Goal: Information Seeking & Learning: Learn about a topic

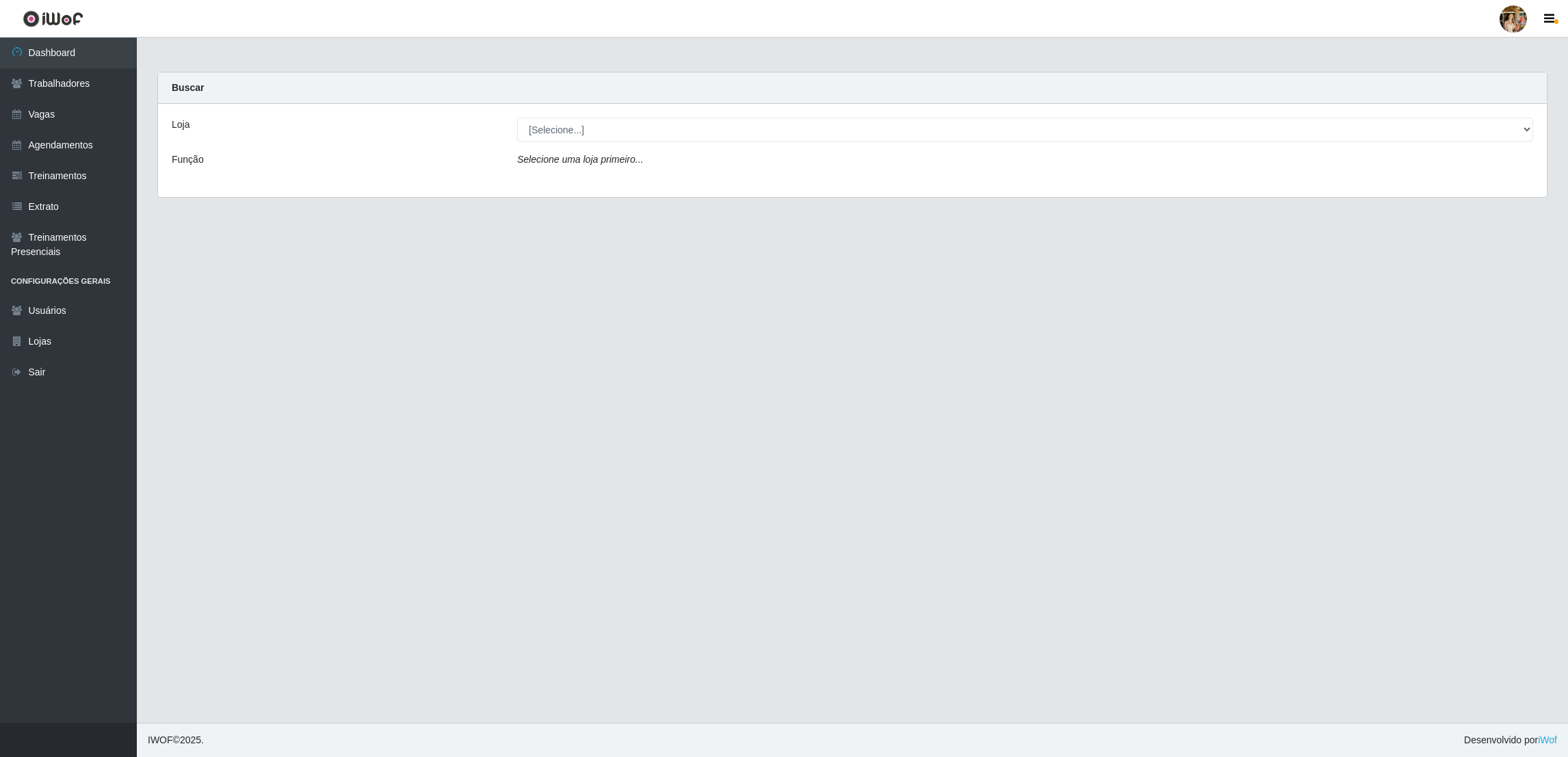
click at [634, 143] on div "Loja [Selecione...] Atacado Vem - [GEOGRAPHIC_DATA] 30 Laranjeiras Velha Atacad…" at bounding box center [853, 150] width 1389 height 93
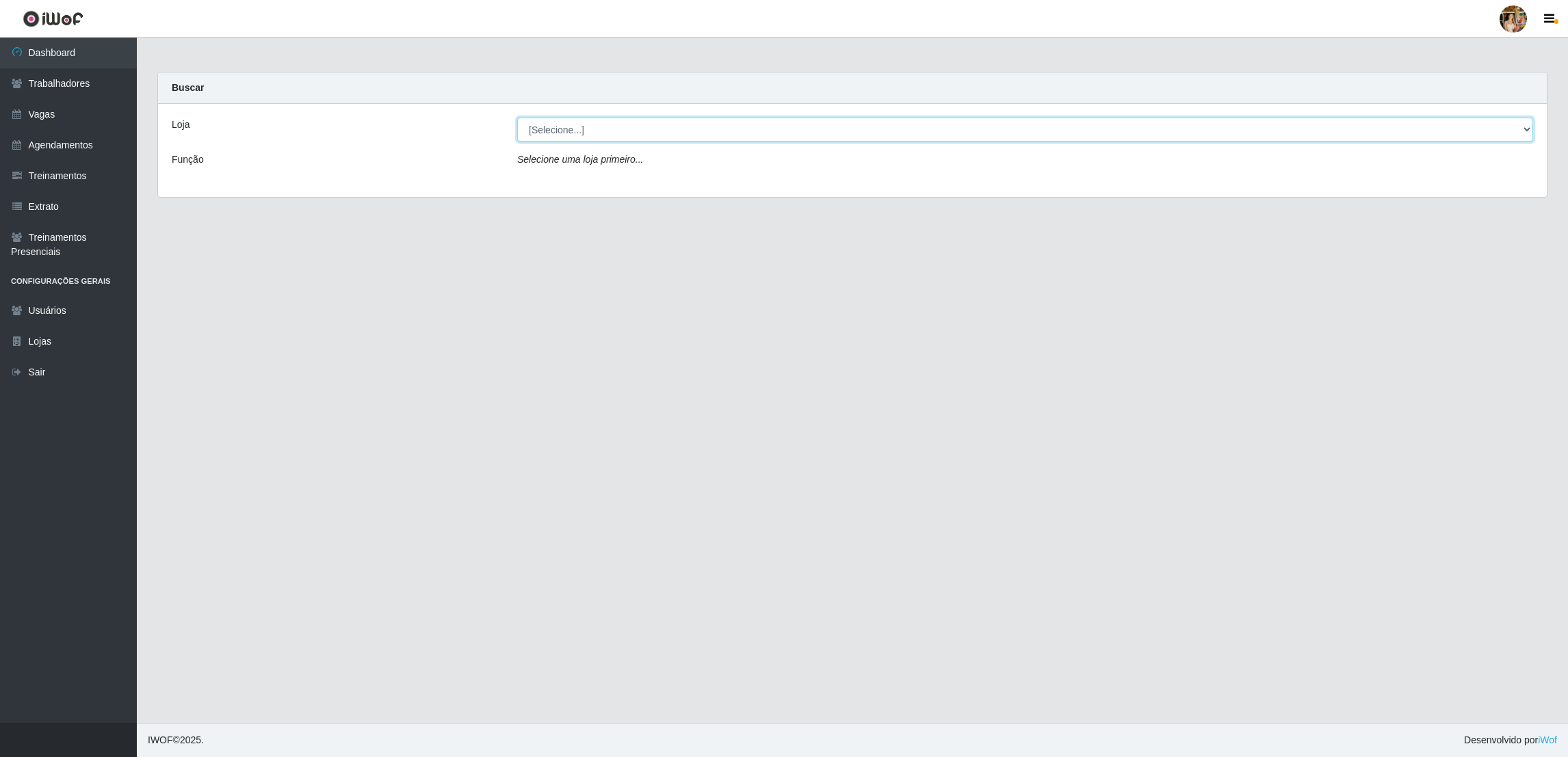
click at [626, 136] on select "[Selecione...] Atacado Vem - [GEOGRAPHIC_DATA] 30 Laranjeiras Velha Atacado Vem…" at bounding box center [1025, 130] width 1016 height 24
click at [517, 118] on select "[Selecione...] Atacado Vem - [GEOGRAPHIC_DATA] 30 Laranjeiras Velha Atacado Vem…" at bounding box center [1025, 130] width 1016 height 24
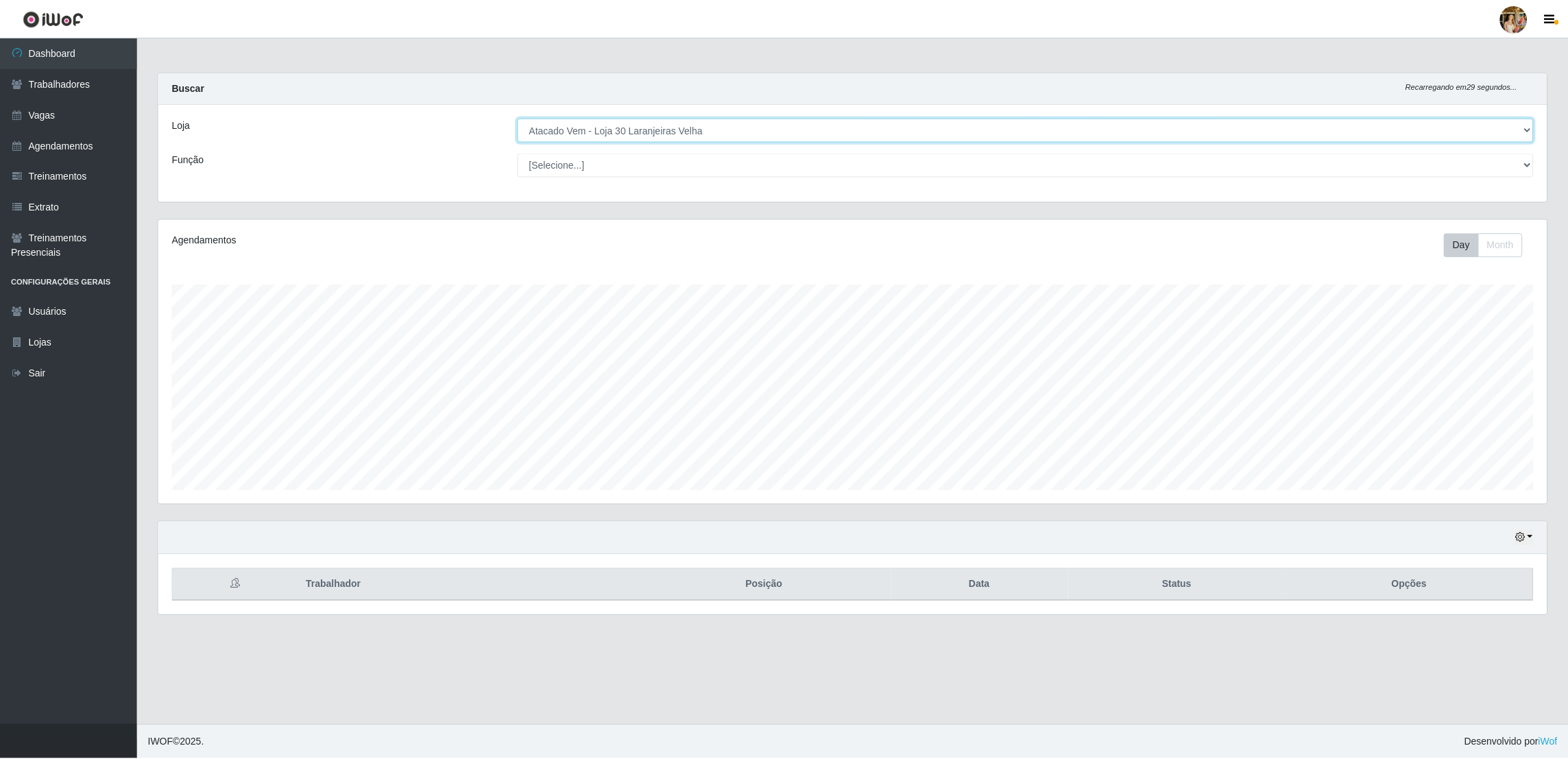
scroll to position [284, 1392]
click at [542, 132] on select "[Selecione...] Atacado Vem - Loja 30 Laranjeiras Velha Atacado Vem - Loja 31 Sã…" at bounding box center [1028, 130] width 1019 height 24
click at [519, 118] on select "[Selecione...] Atacado Vem - Loja 30 Laranjeiras Velha Atacado Vem - Loja 31 Sã…" at bounding box center [1028, 130] width 1019 height 24
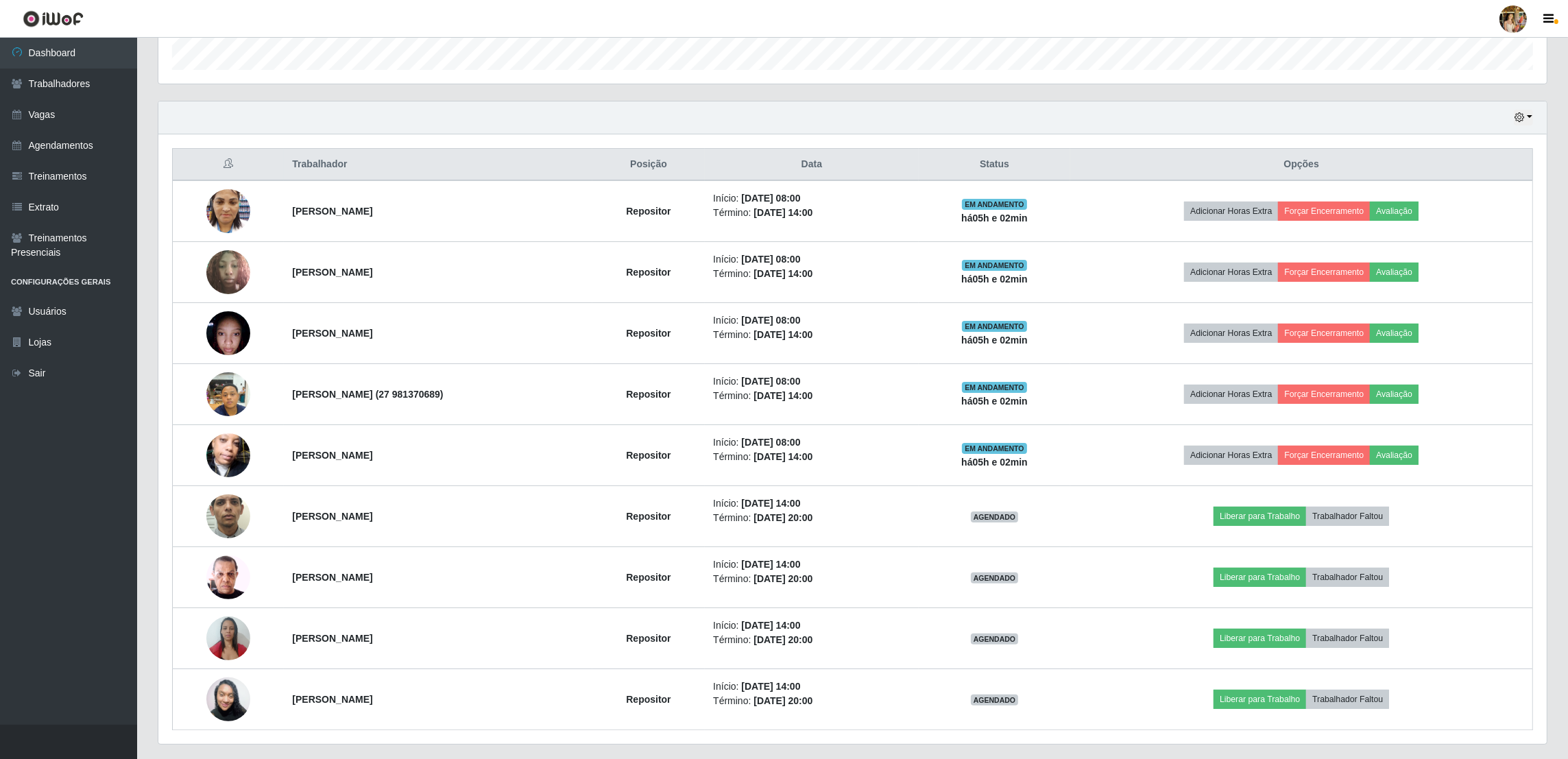
scroll to position [356, 0]
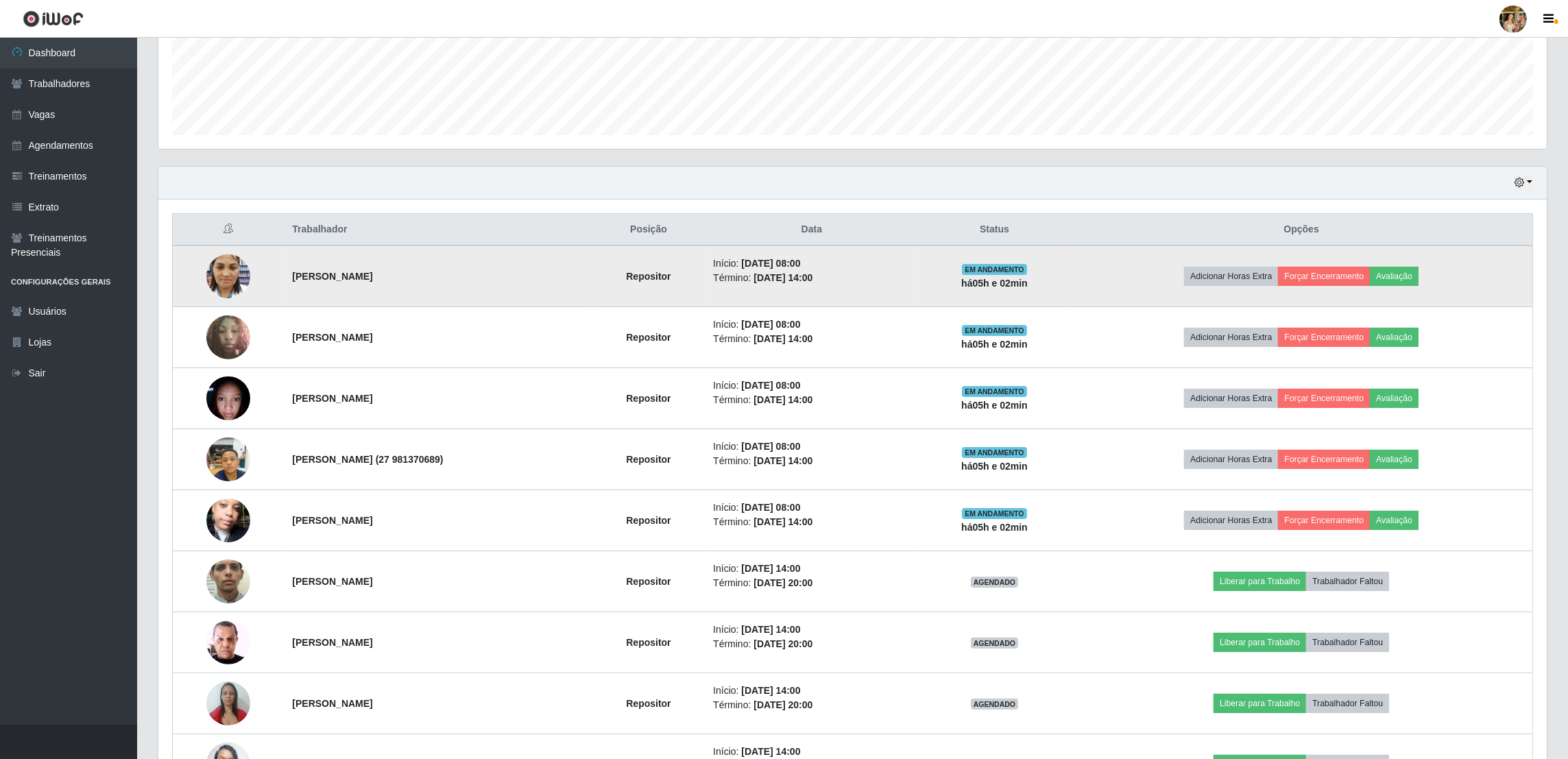
drag, startPoint x: 340, startPoint y: 268, endPoint x: 391, endPoint y: 274, distance: 51.4
click at [391, 274] on td "Jussiara Santos Dias" at bounding box center [437, 276] width 308 height 61
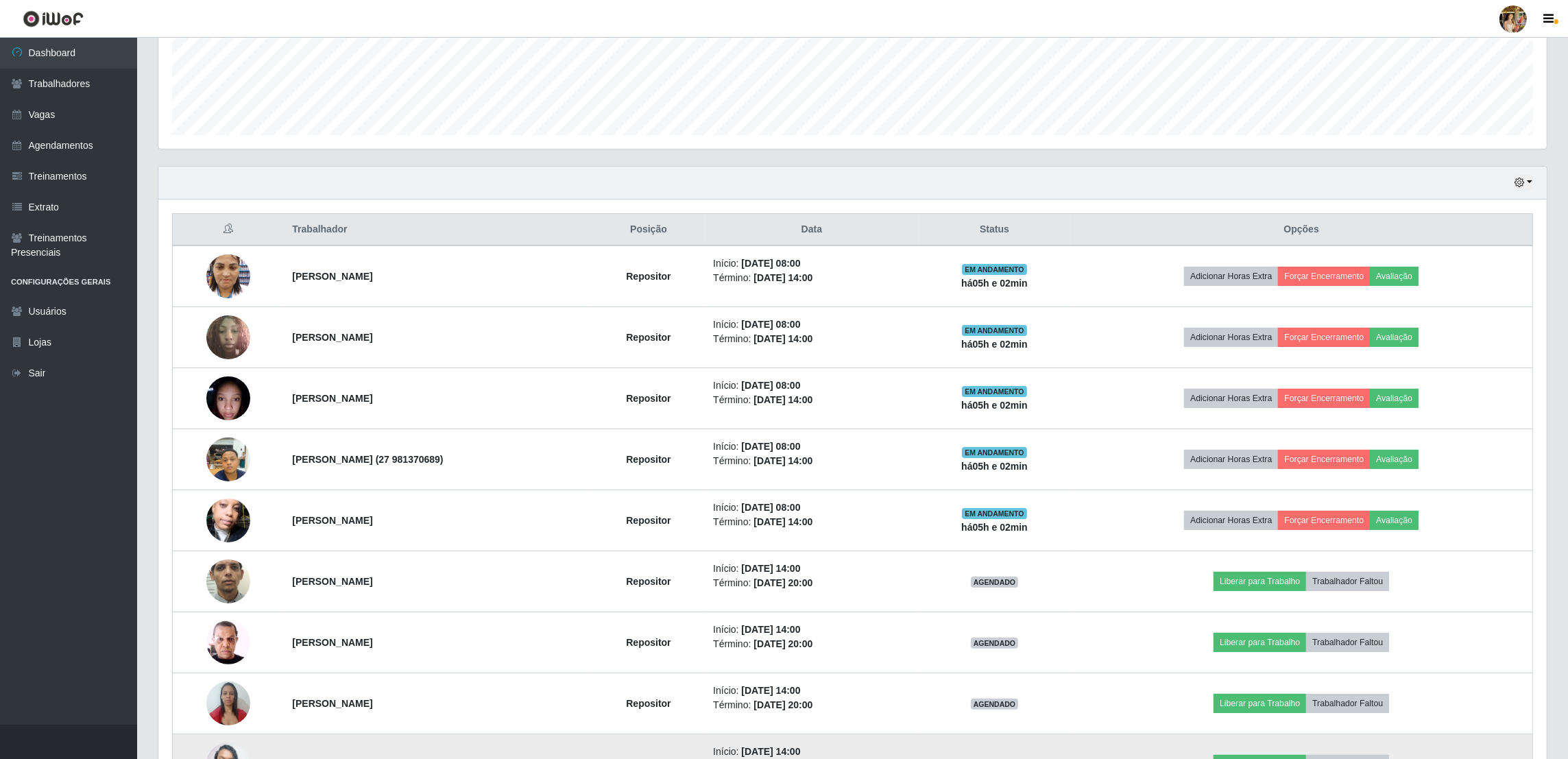
copy strong "Jussiara Santos Dias"
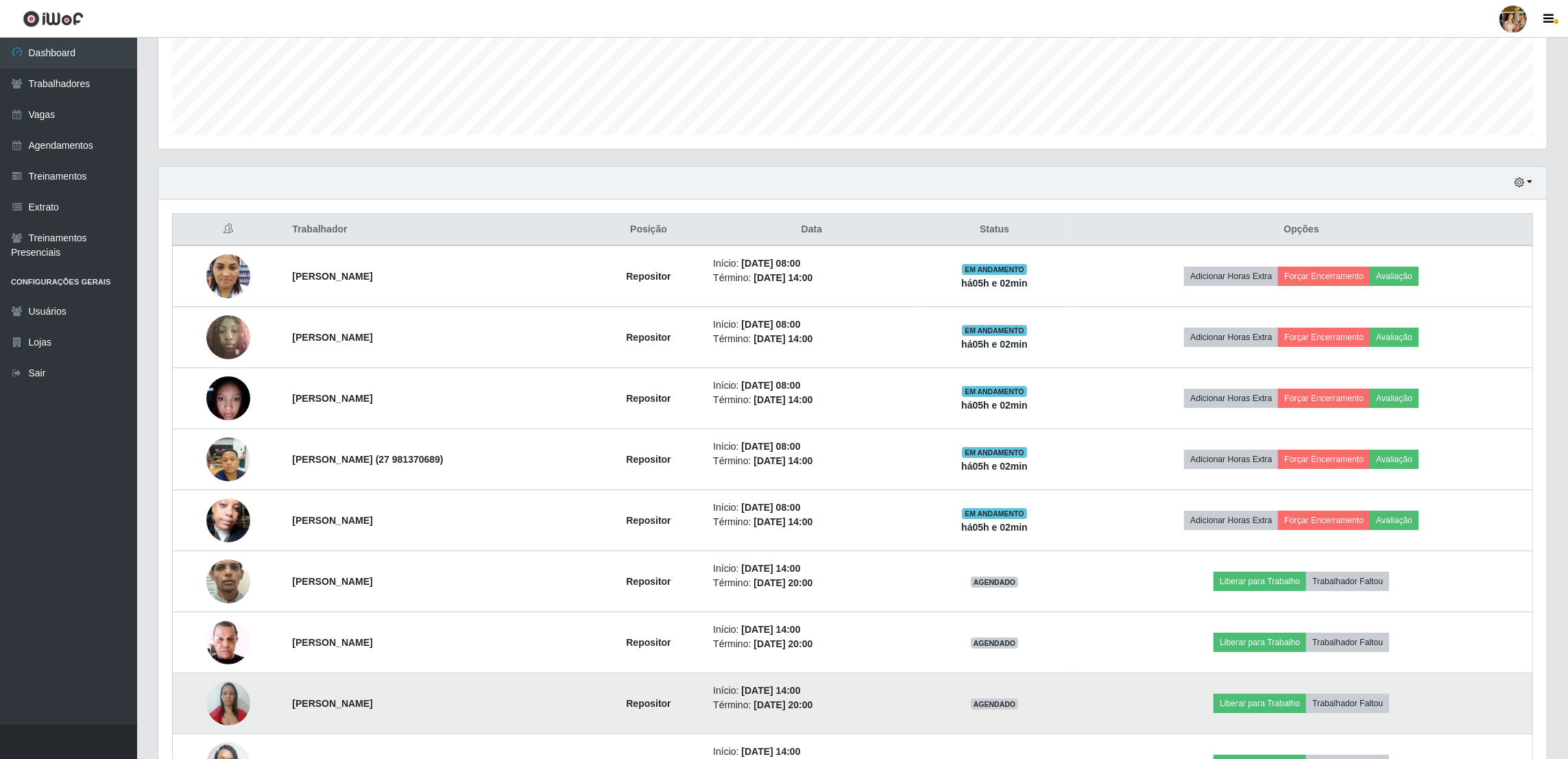
copy strong "Jussiara Santos Dias"
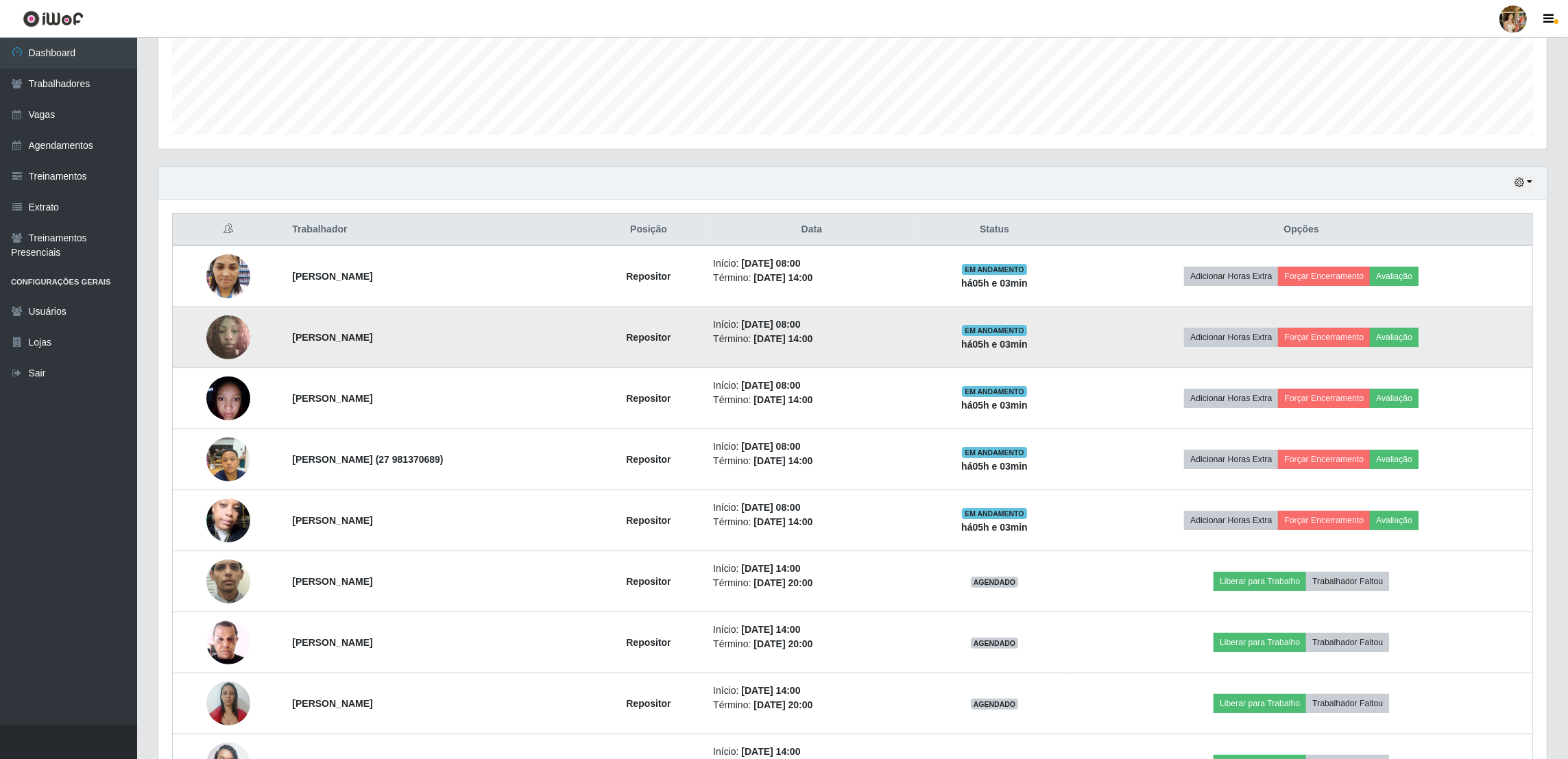
drag, startPoint x: 266, startPoint y: 322, endPoint x: 463, endPoint y: 321, distance: 197.0
click at [463, 321] on tr "Jaqueline Oliveira Castro Dos Santos Repositor Início: 01/09/2025, 08:00 Términ…" at bounding box center [853, 338] width 1361 height 61
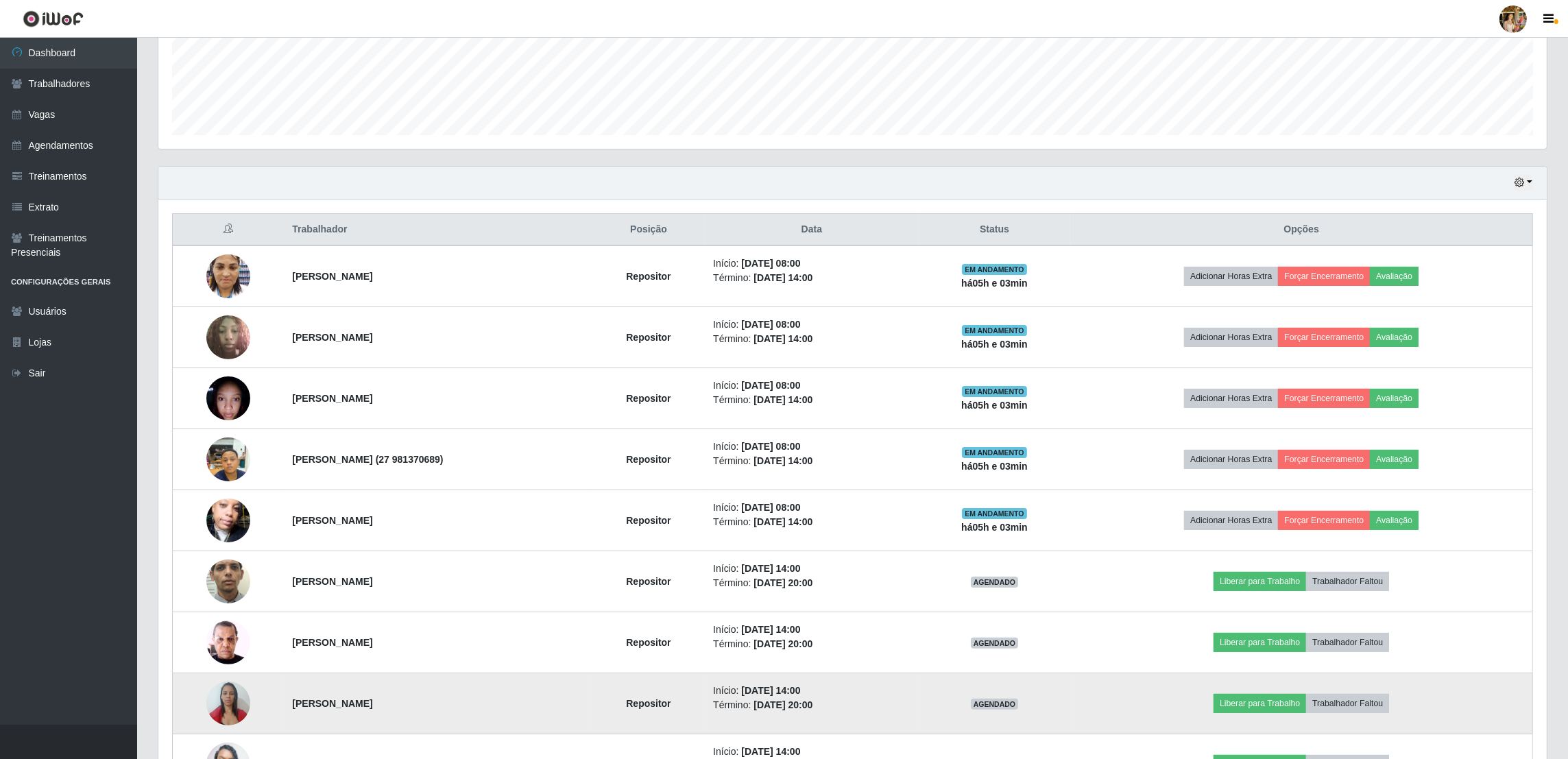
copy tr "Jaqueline Oliveira Castro Dos Santos"
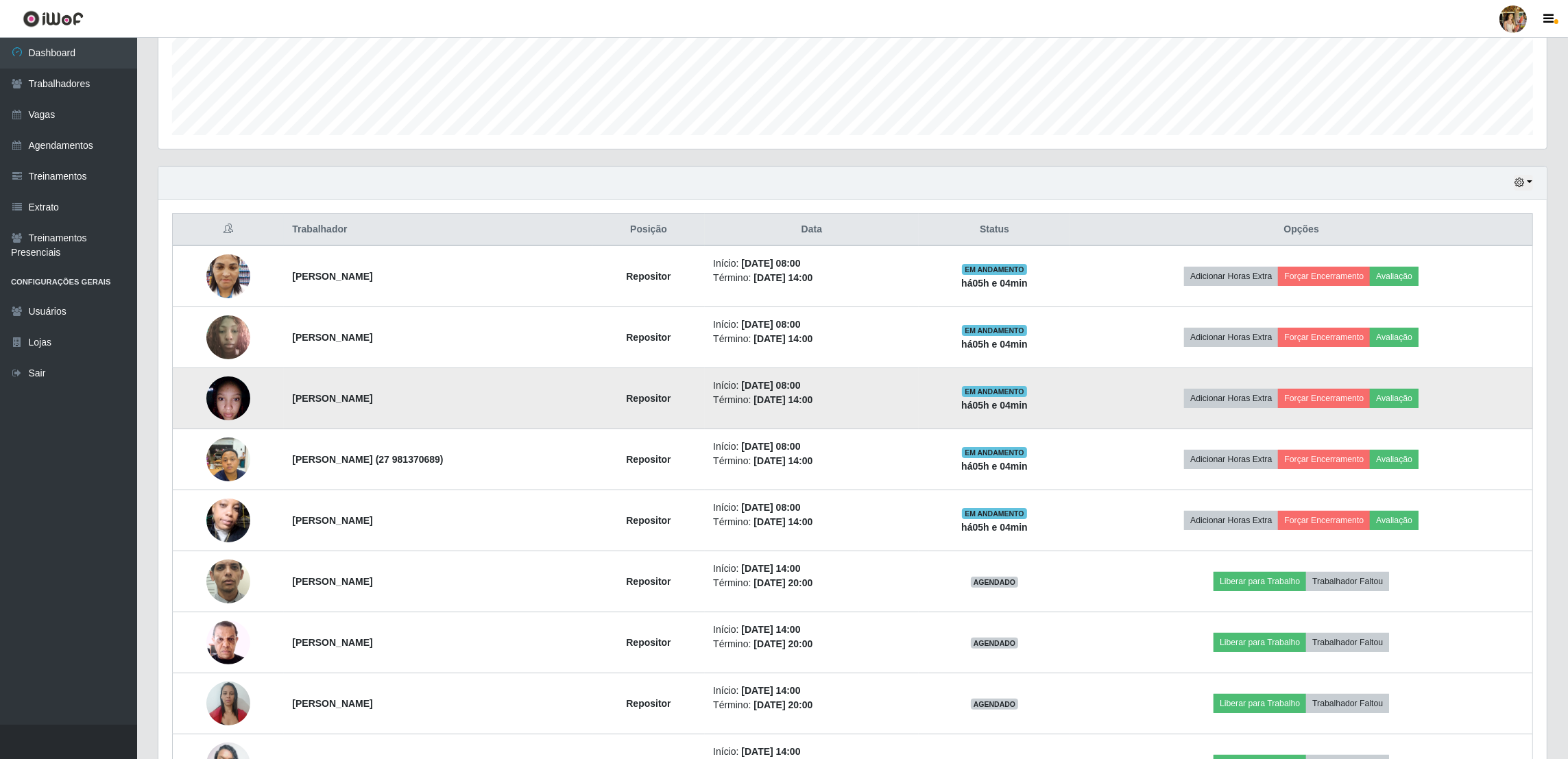
drag, startPoint x: 270, startPoint y: 392, endPoint x: 483, endPoint y: 414, distance: 214.1
click at [483, 414] on tr "Láyza Camilli Machado Miguel Repositor Início: 01/09/2025, 08:00 Término: 01/09…" at bounding box center [853, 399] width 1361 height 61
copy tr "Láyza Camilli Machado Miguel"
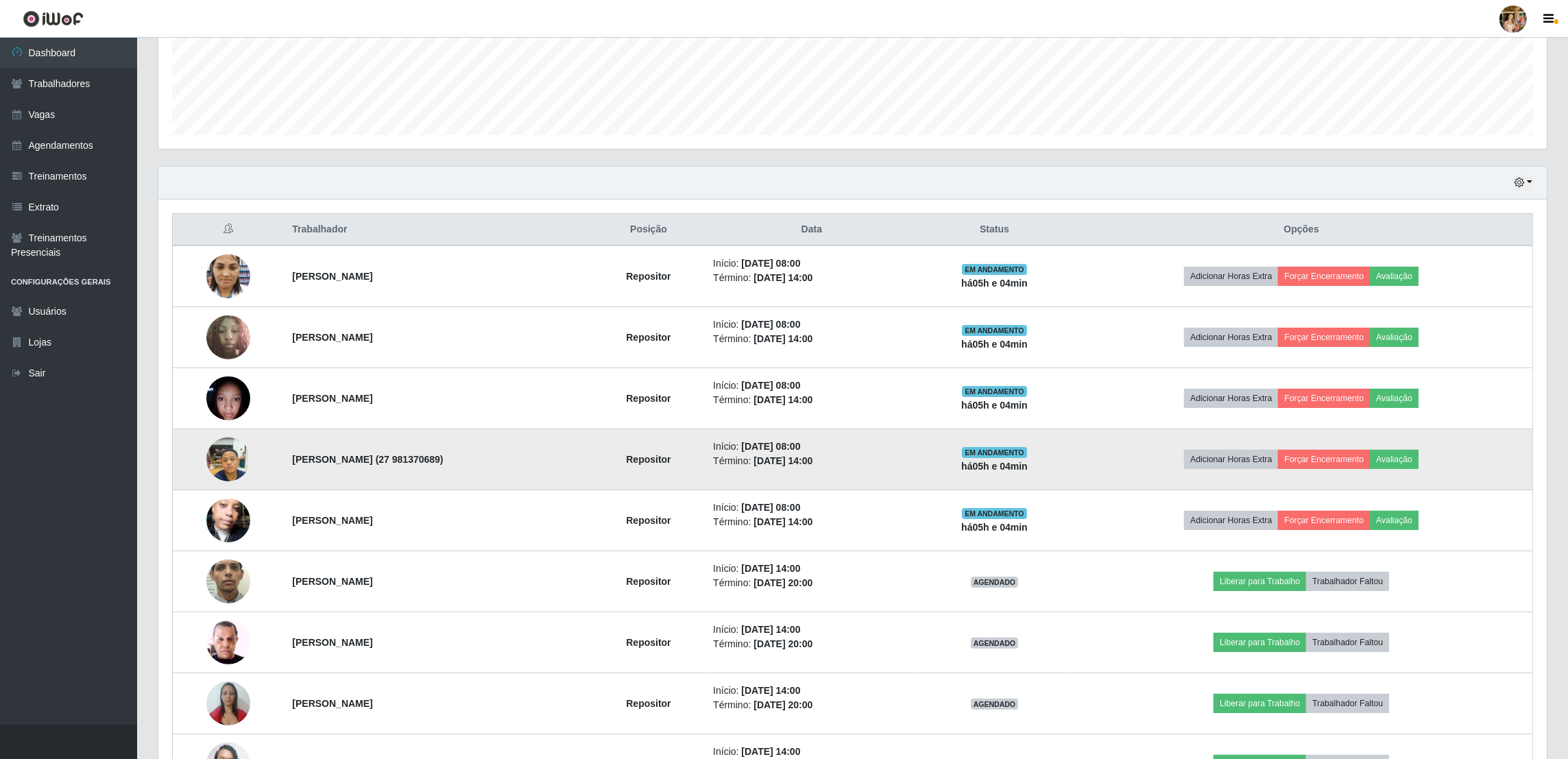
drag, startPoint x: 281, startPoint y: 451, endPoint x: 495, endPoint y: 454, distance: 214.0
click at [495, 454] on td "João Vitor Dias dos Santos (27 981370689)" at bounding box center [437, 460] width 308 height 61
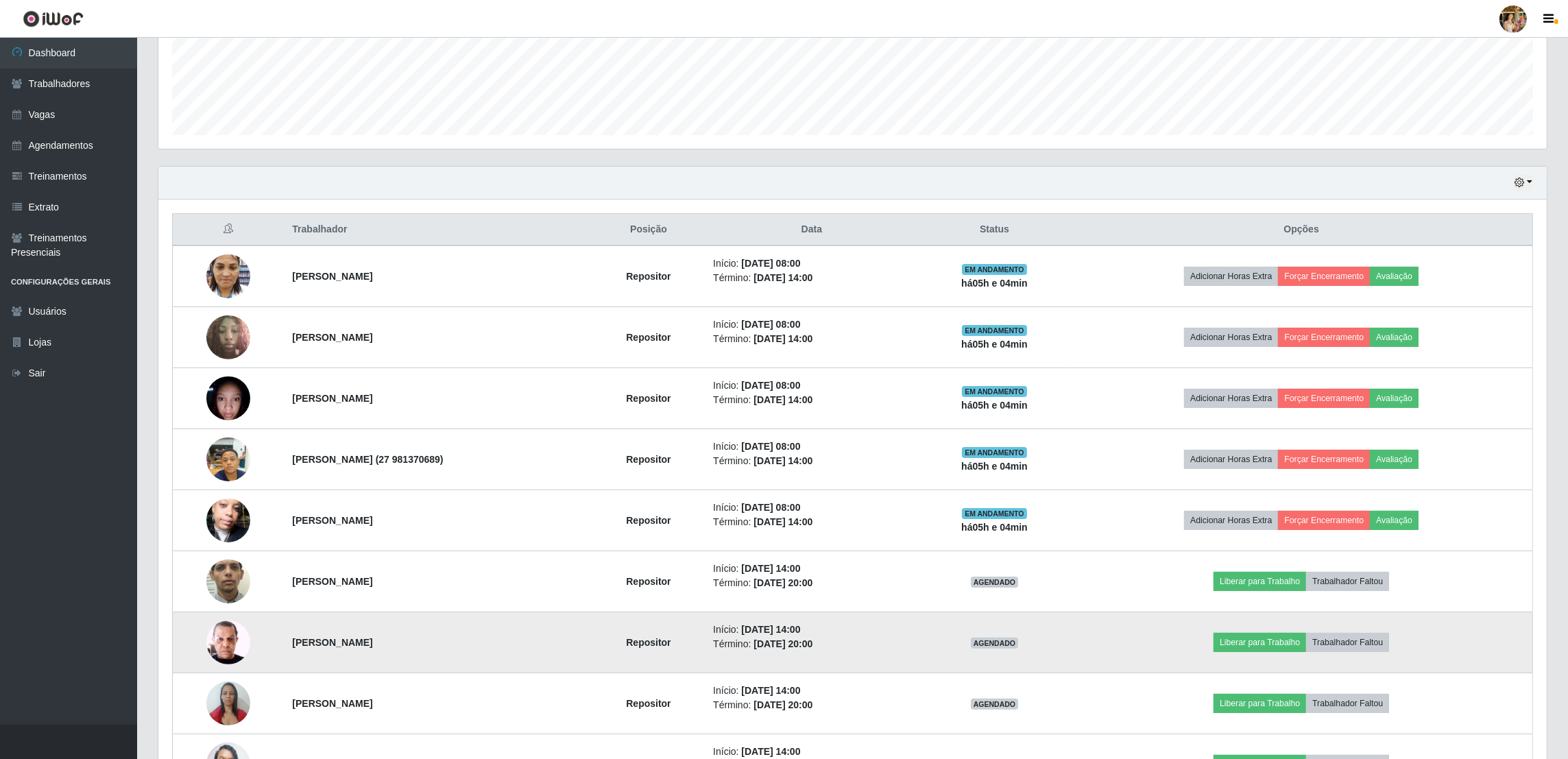
copy strong "João Vitor Dias dos Santos (27 981370689)"
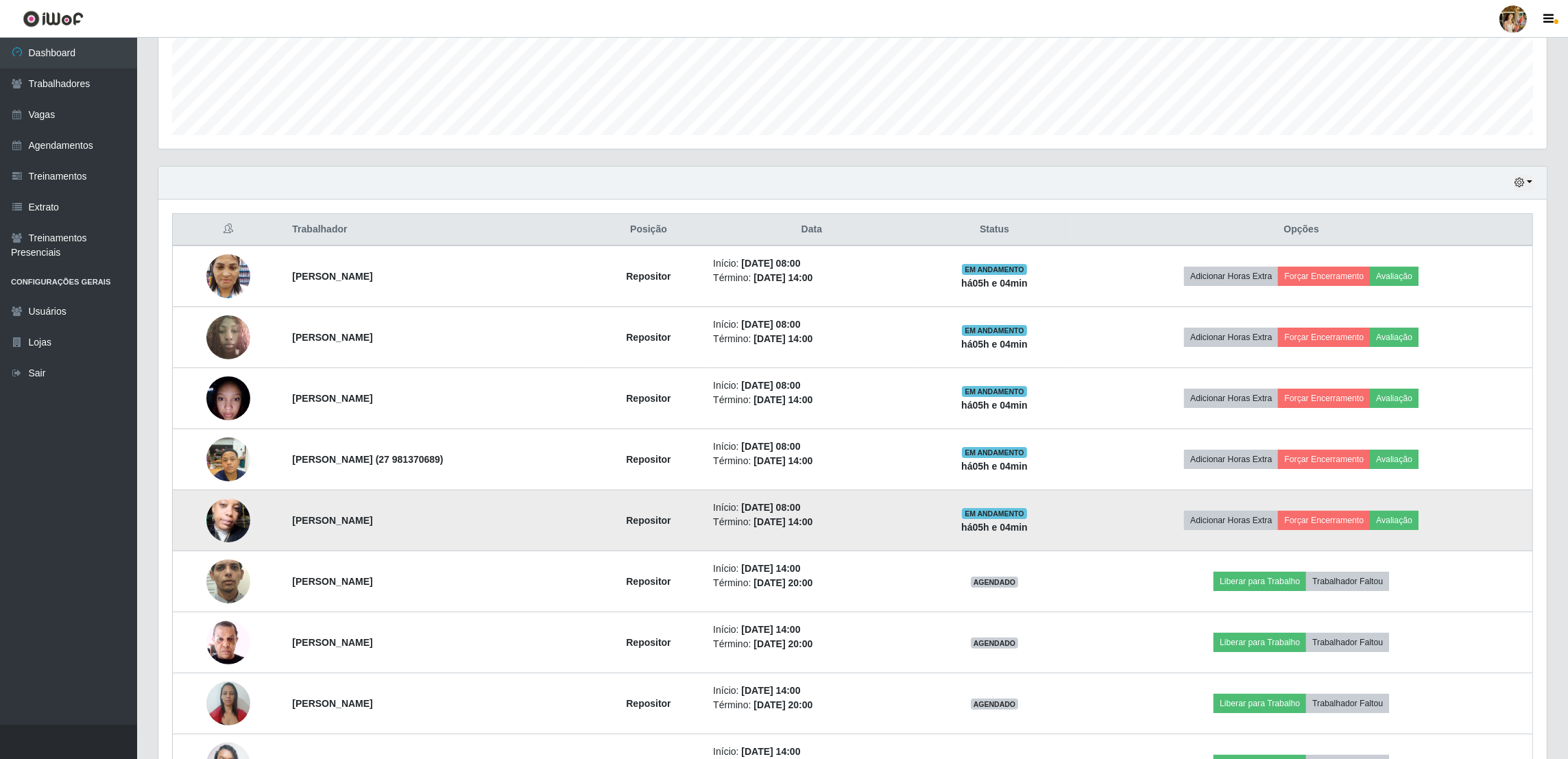
drag, startPoint x: 353, startPoint y: 519, endPoint x: 595, endPoint y: 531, distance: 242.3
click at [595, 531] on tr "Nerivalda Oliveira Dos Santos Repositor Início: 01/09/2025, 08:00 Término: 01/0…" at bounding box center [853, 521] width 1361 height 61
copy tr "Nerivalda Oliveira Dos Santos"
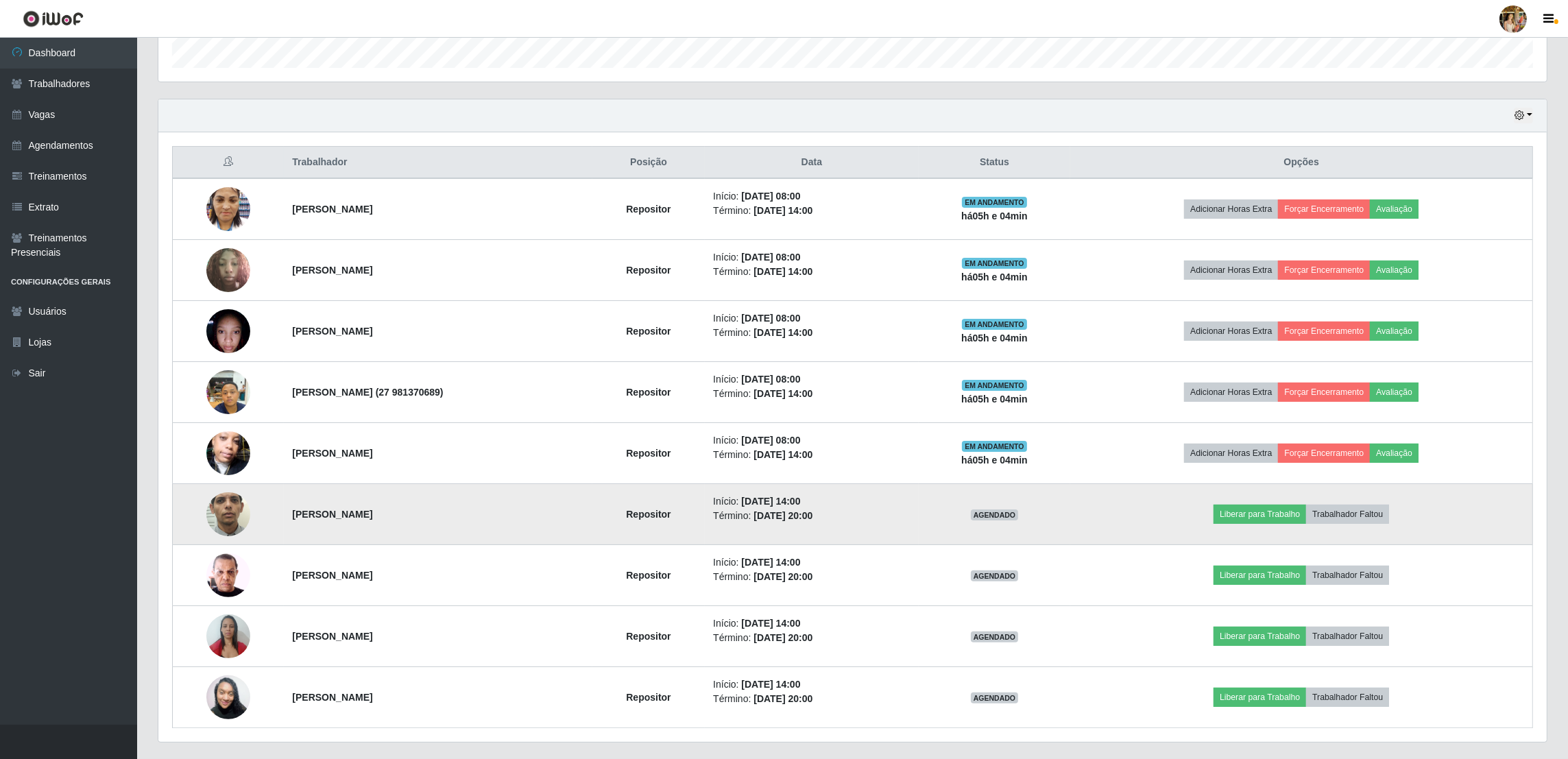
scroll to position [458, 0]
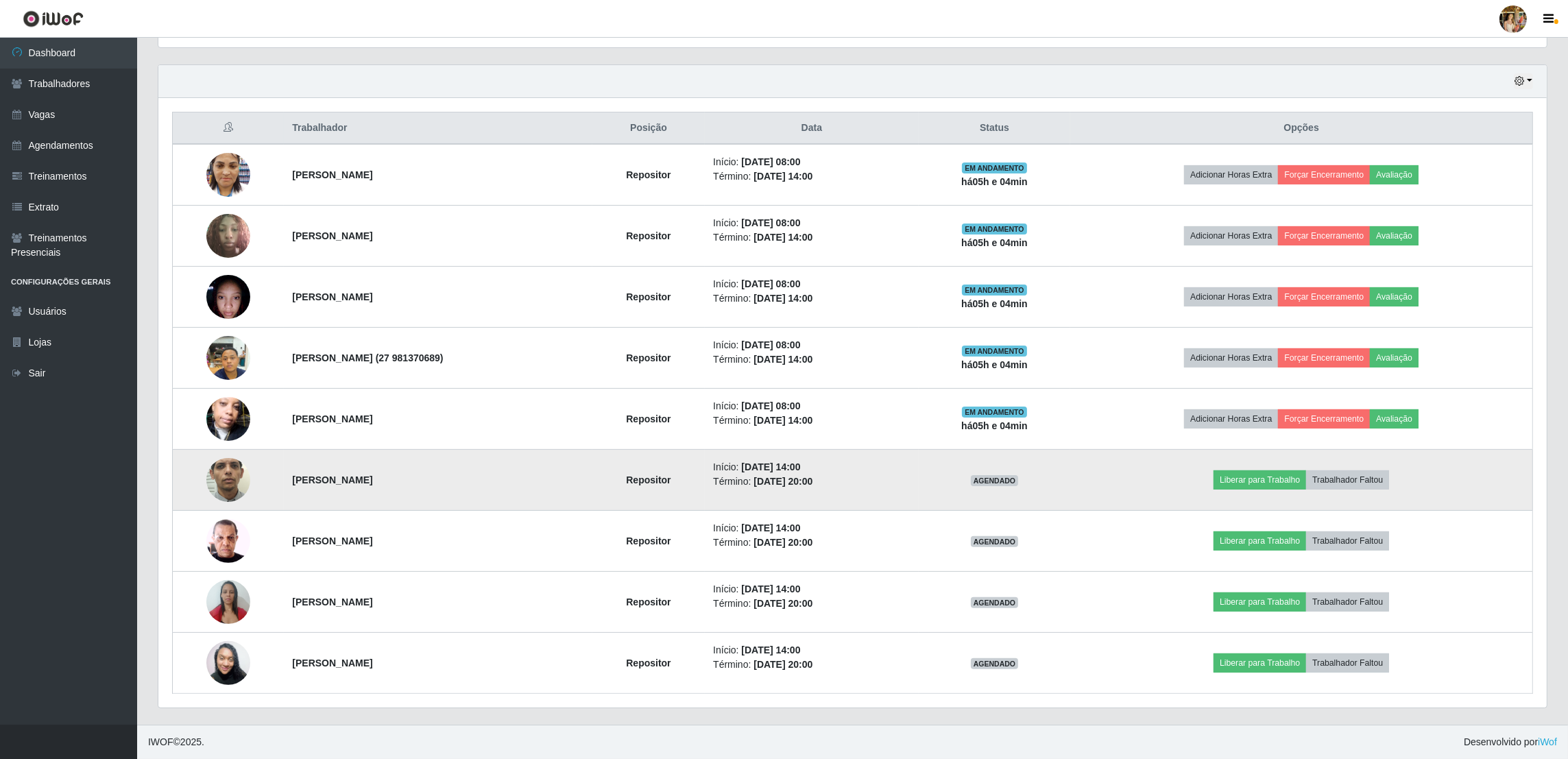
drag, startPoint x: 281, startPoint y: 478, endPoint x: 425, endPoint y: 480, distance: 144.0
click at [425, 480] on td "Leandro Dutra da Silva" at bounding box center [437, 481] width 308 height 61
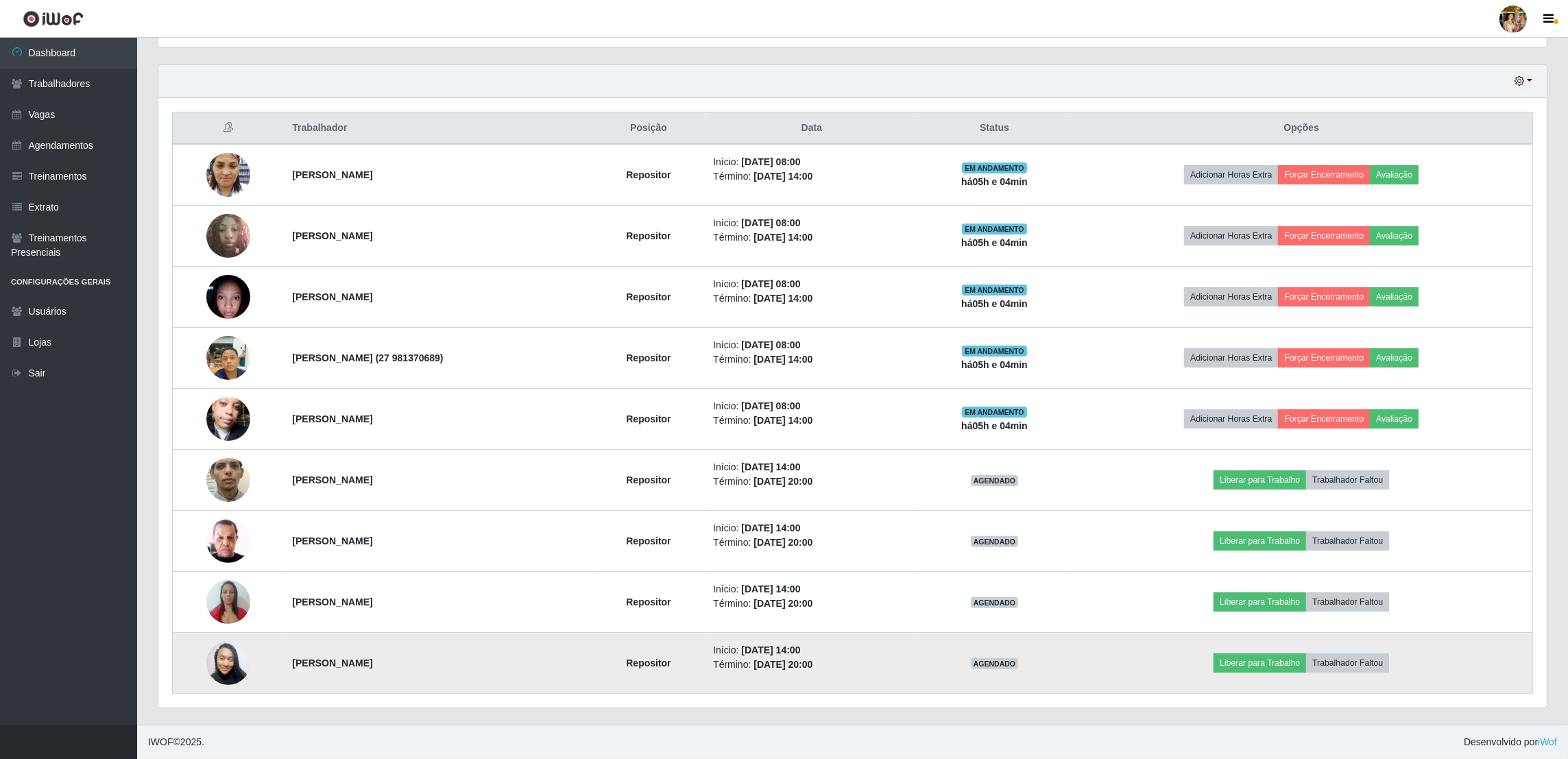
copy strong "Leandro Dutra da Silva"
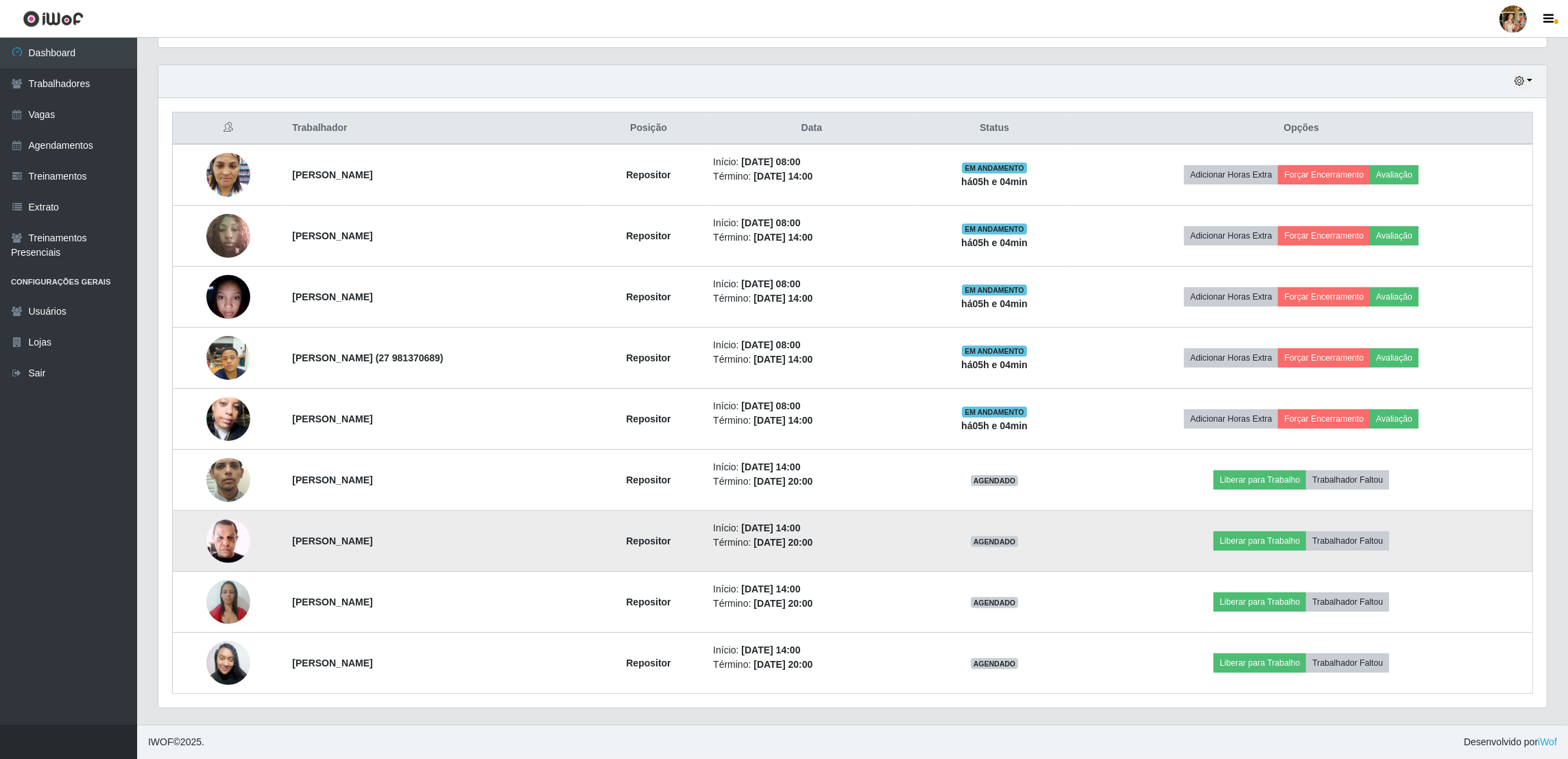
drag, startPoint x: 278, startPoint y: 534, endPoint x: 459, endPoint y: 550, distance: 181.7
click at [459, 550] on td "Samuel Bezerra Gomes" at bounding box center [437, 542] width 308 height 61
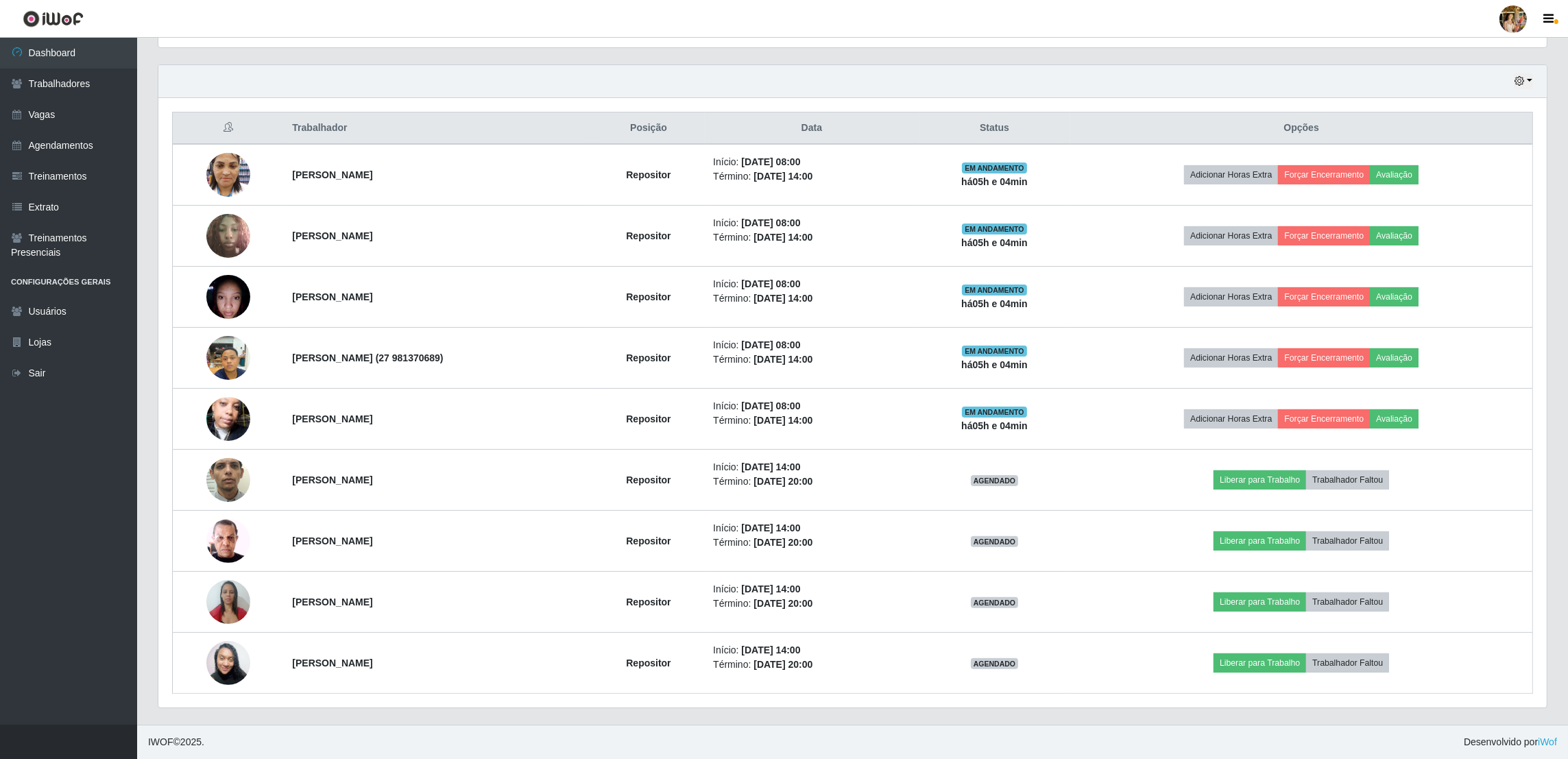
copy strong "Samuel Bezerra Gomes"
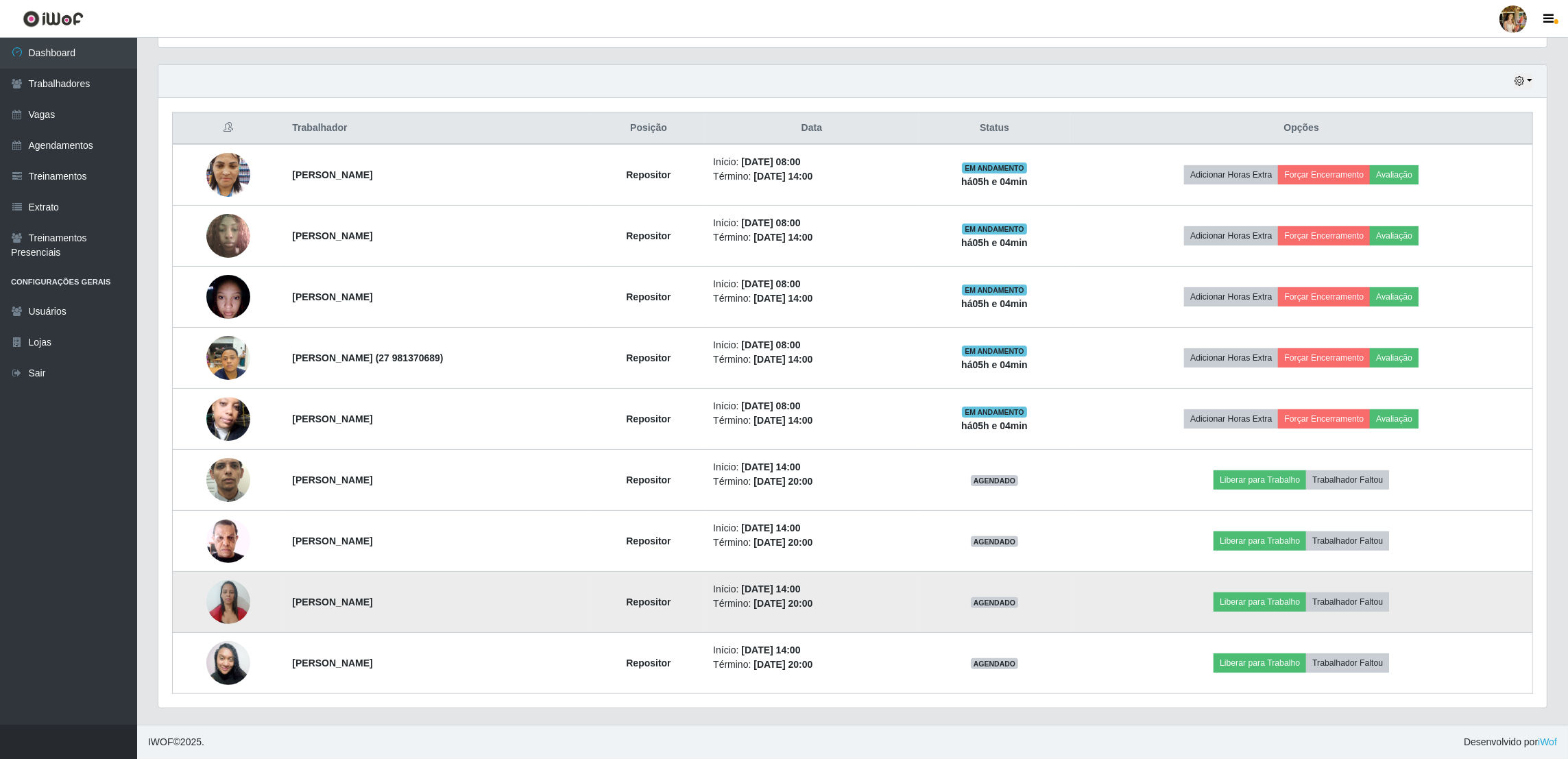
drag, startPoint x: 278, startPoint y: 591, endPoint x: 400, endPoint y: 595, distance: 122.1
click at [400, 595] on td "Lea Vieira Lopes" at bounding box center [437, 603] width 308 height 61
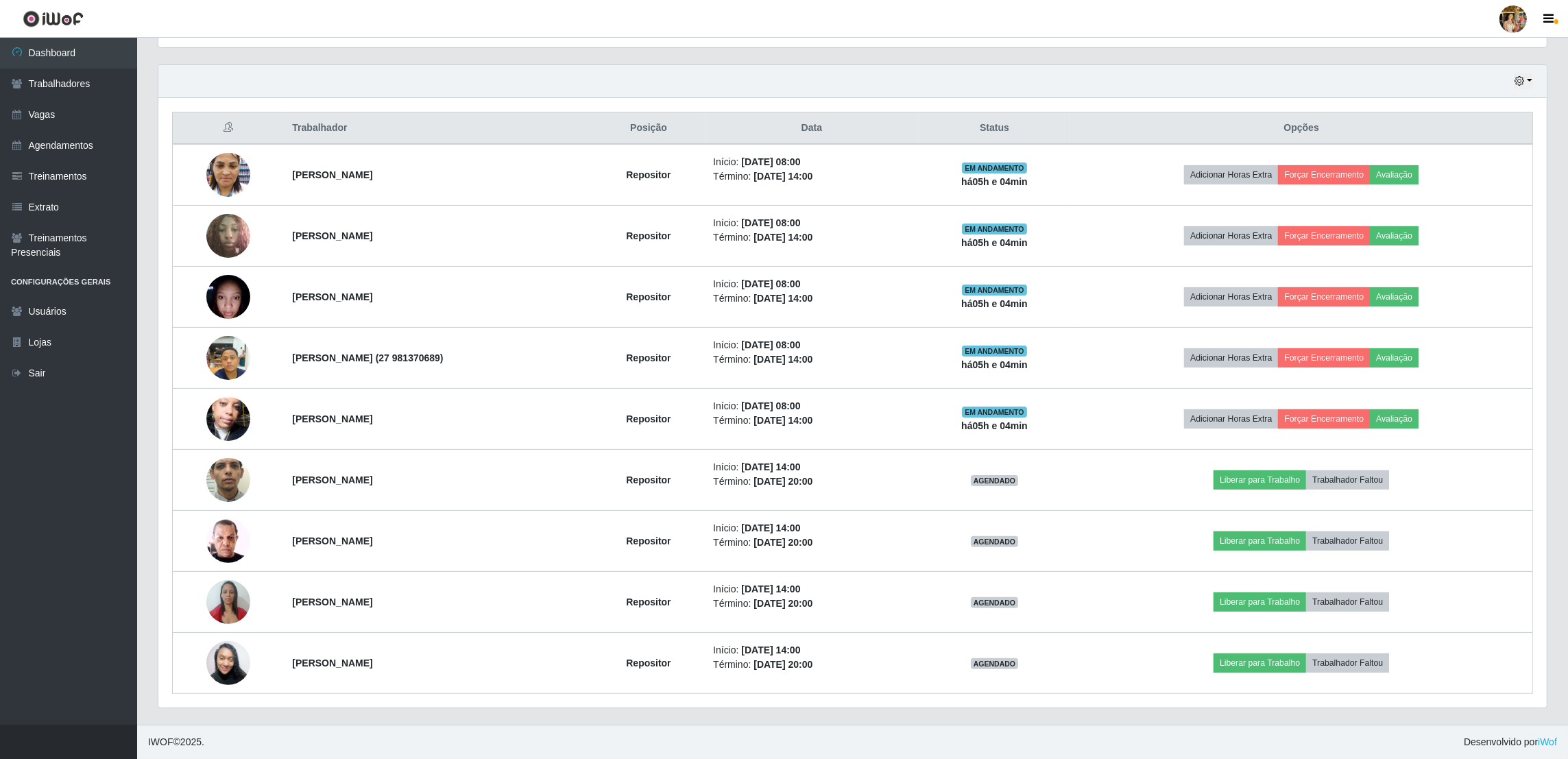
copy strong "Lea Vieira Lopes"
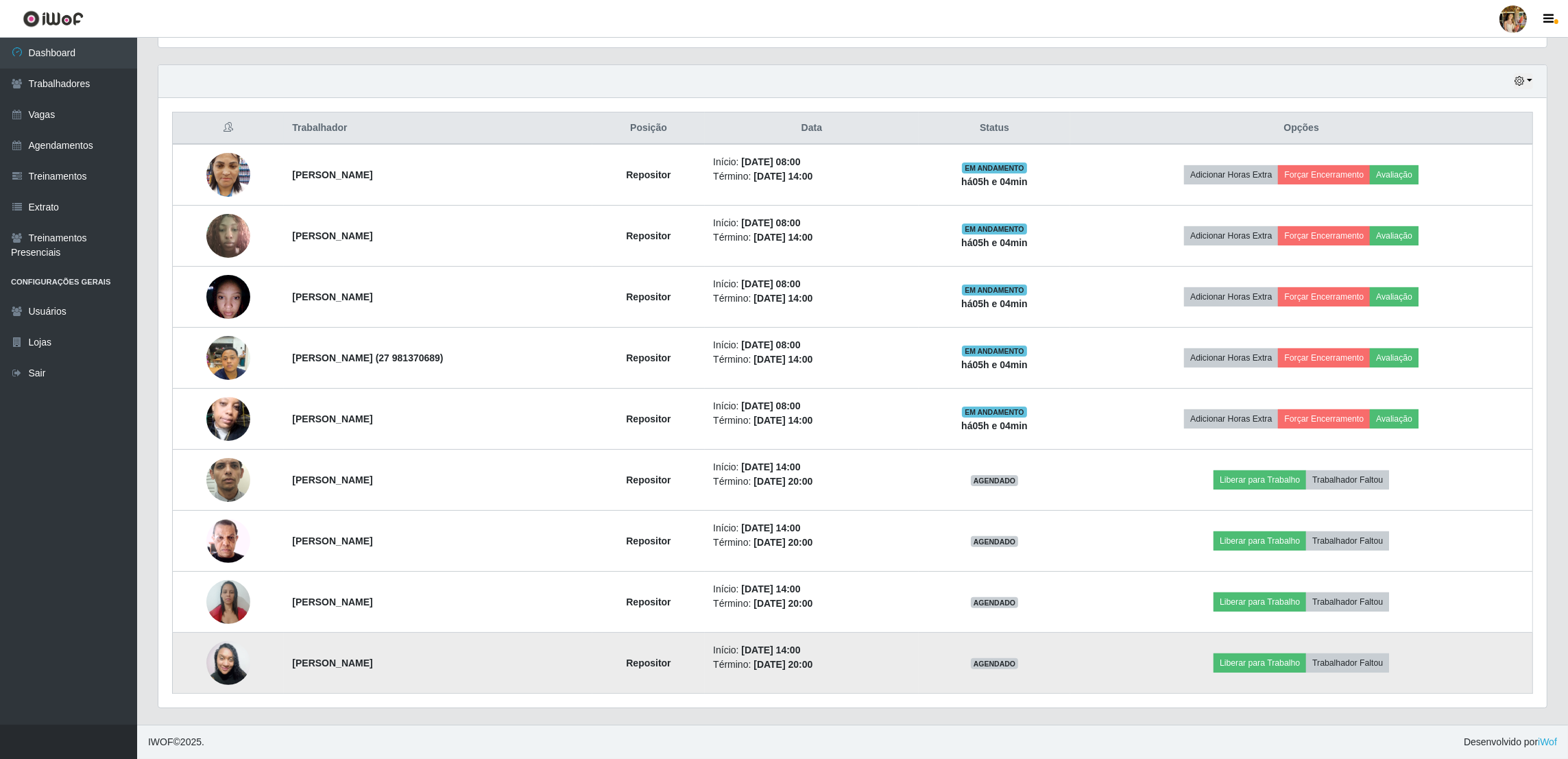
drag, startPoint x: 268, startPoint y: 662, endPoint x: 412, endPoint y: 659, distance: 144.0
click at [412, 659] on tr "Amanda Souza Borges Repositor Início: 01/09/2025, 14:00 Término: 01/09/2025, 20…" at bounding box center [853, 664] width 1361 height 61
copy tr "Amanda Souza Borges"
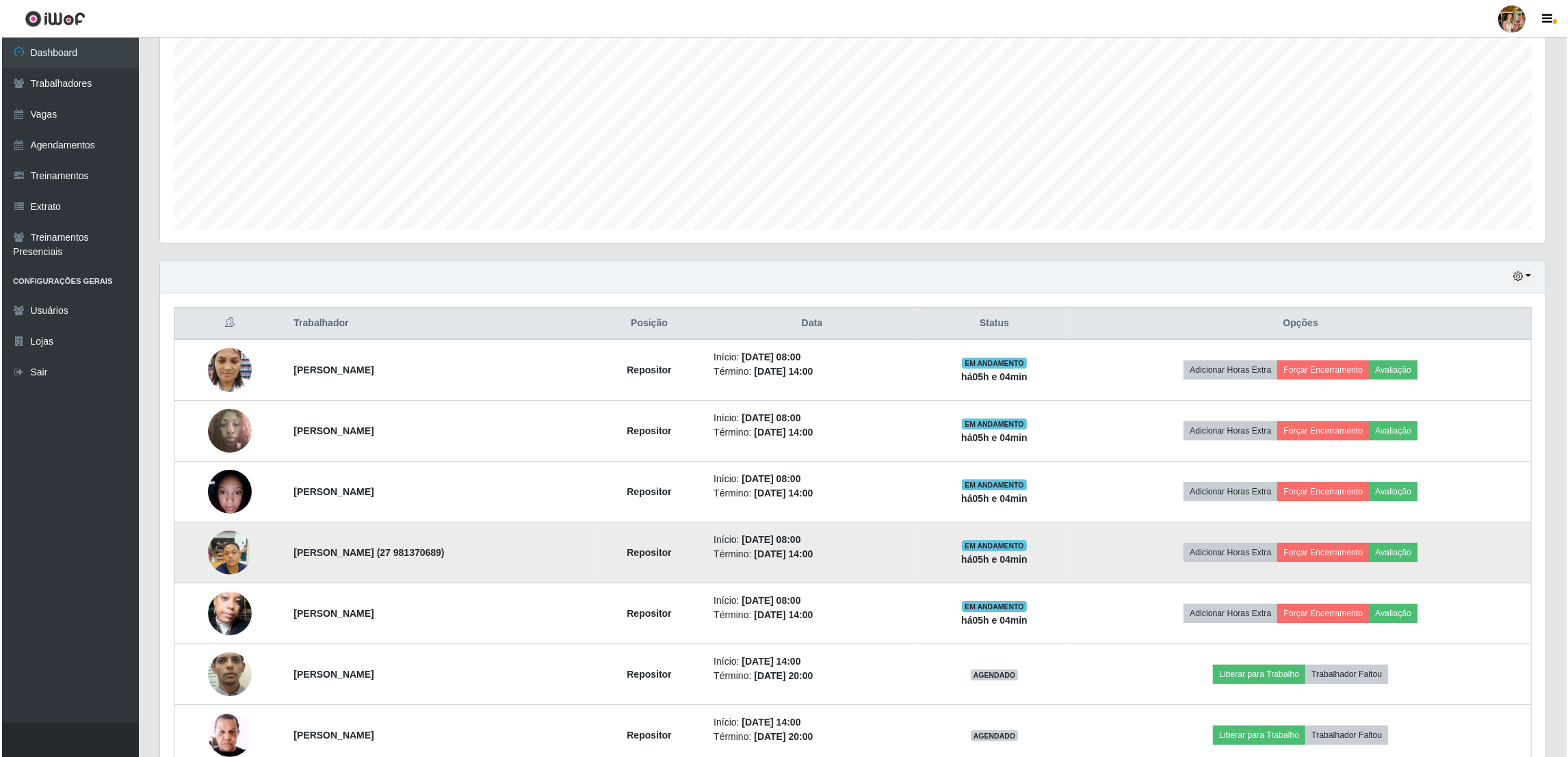
scroll to position [0, 0]
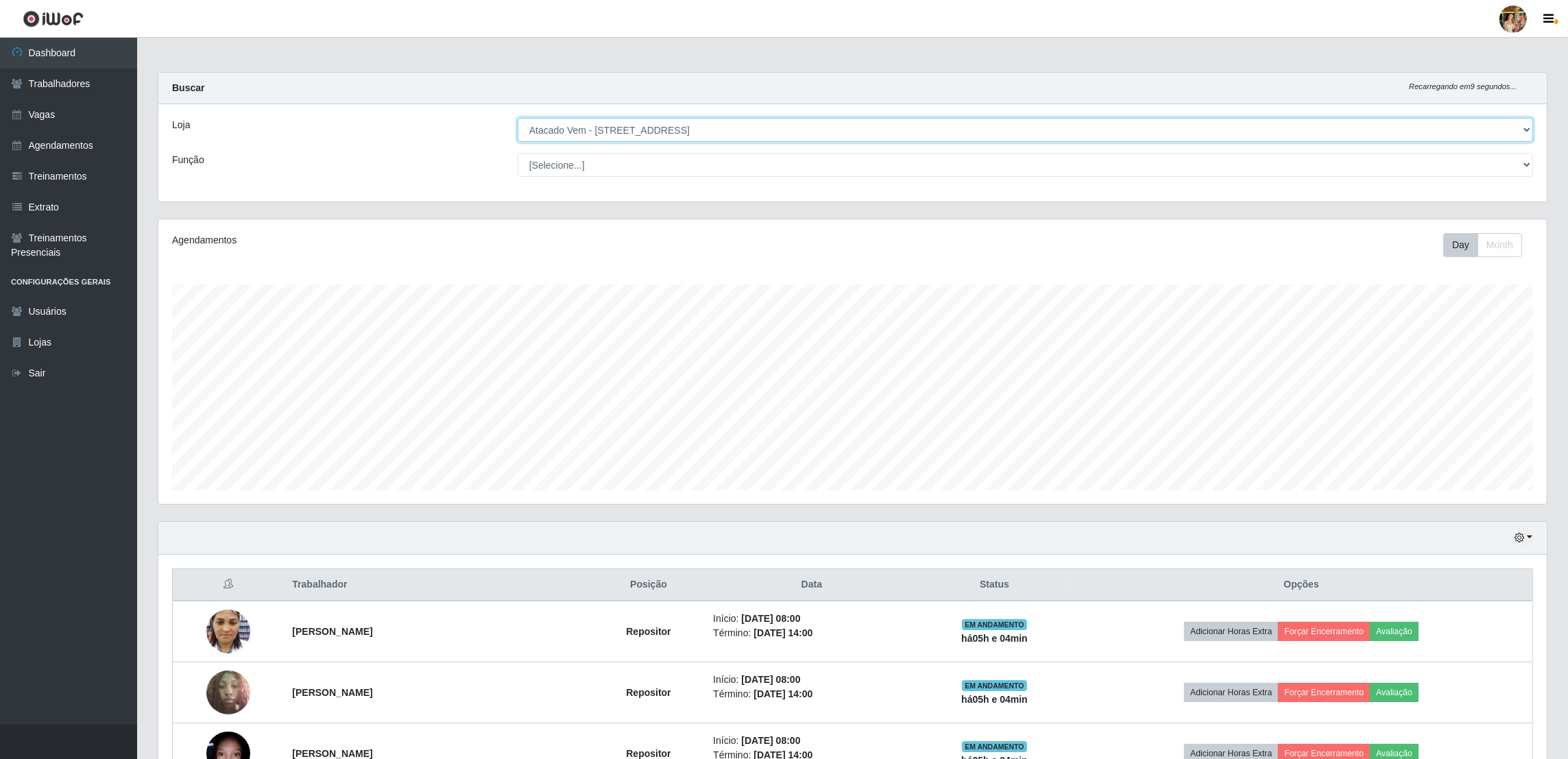
click at [603, 121] on select "[Selecione...] Atacado Vem - Loja 30 Laranjeiras Velha Atacado Vem - Loja 31 Sã…" at bounding box center [1025, 130] width 1016 height 24
click at [614, 136] on select "[Selecione...] Atacado Vem - Loja 30 Laranjeiras Velha Atacado Vem - Loja 31 Sã…" at bounding box center [1025, 130] width 1016 height 24
click at [519, 118] on select "[Selecione...] Atacado Vem - Loja 30 Laranjeiras Velha Atacado Vem - Loja 31 Sã…" at bounding box center [1025, 130] width 1016 height 24
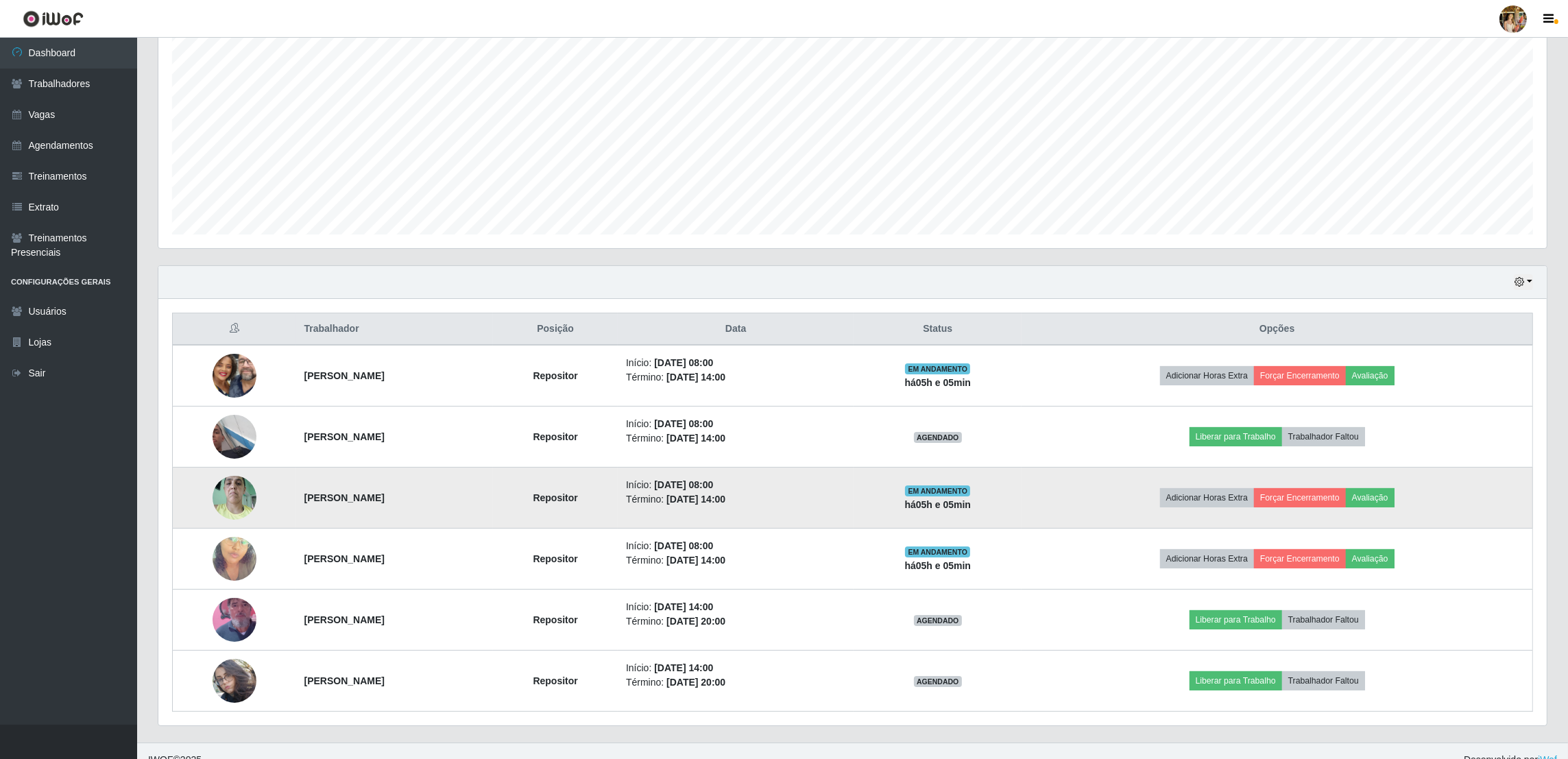
scroll to position [274, 0]
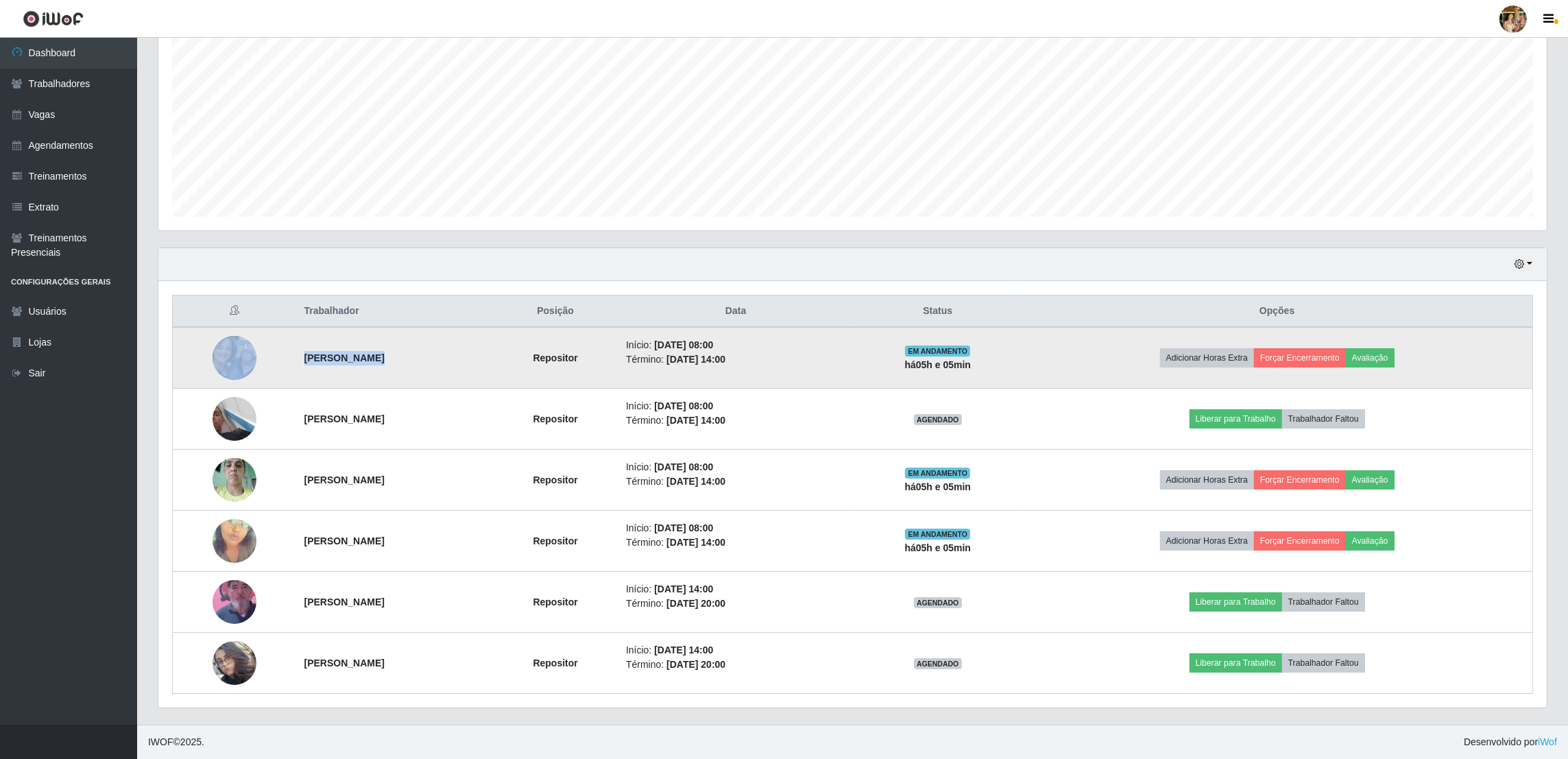
drag, startPoint x: 278, startPoint y: 370, endPoint x: 355, endPoint y: 364, distance: 77.2
click at [355, 364] on tr "Jorge Freitas Repositor Início: 01/09/2025, 08:00 Término: 01/09/2025, 14:00 EM…" at bounding box center [853, 358] width 1361 height 61
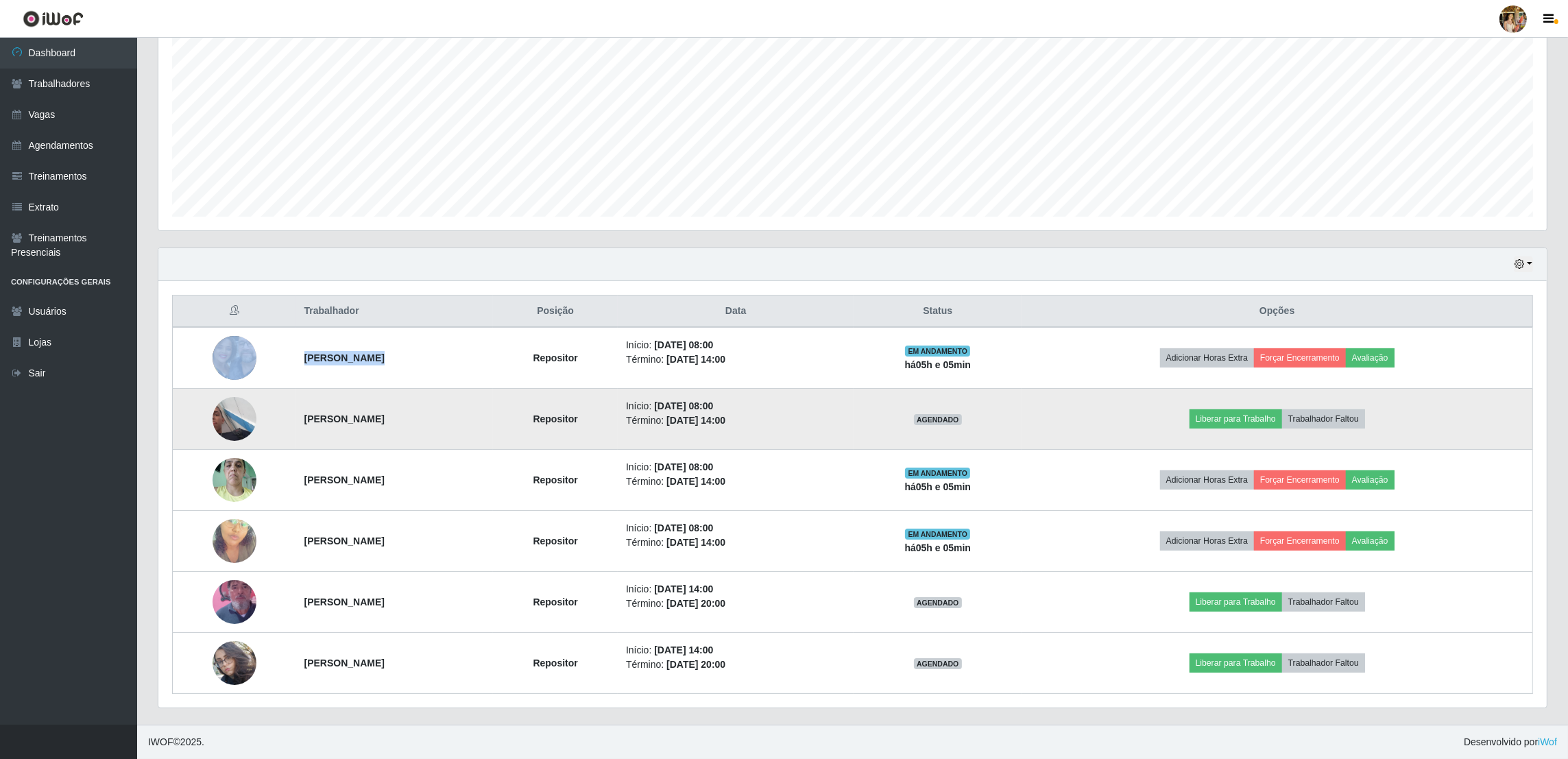
drag, startPoint x: 286, startPoint y: 421, endPoint x: 469, endPoint y: 421, distance: 183.0
click at [469, 421] on tr "Jonathas Pereira Santana Repositor Início: 01/09/2025, 08:00 Término: 01/09/202…" at bounding box center [853, 419] width 1361 height 61
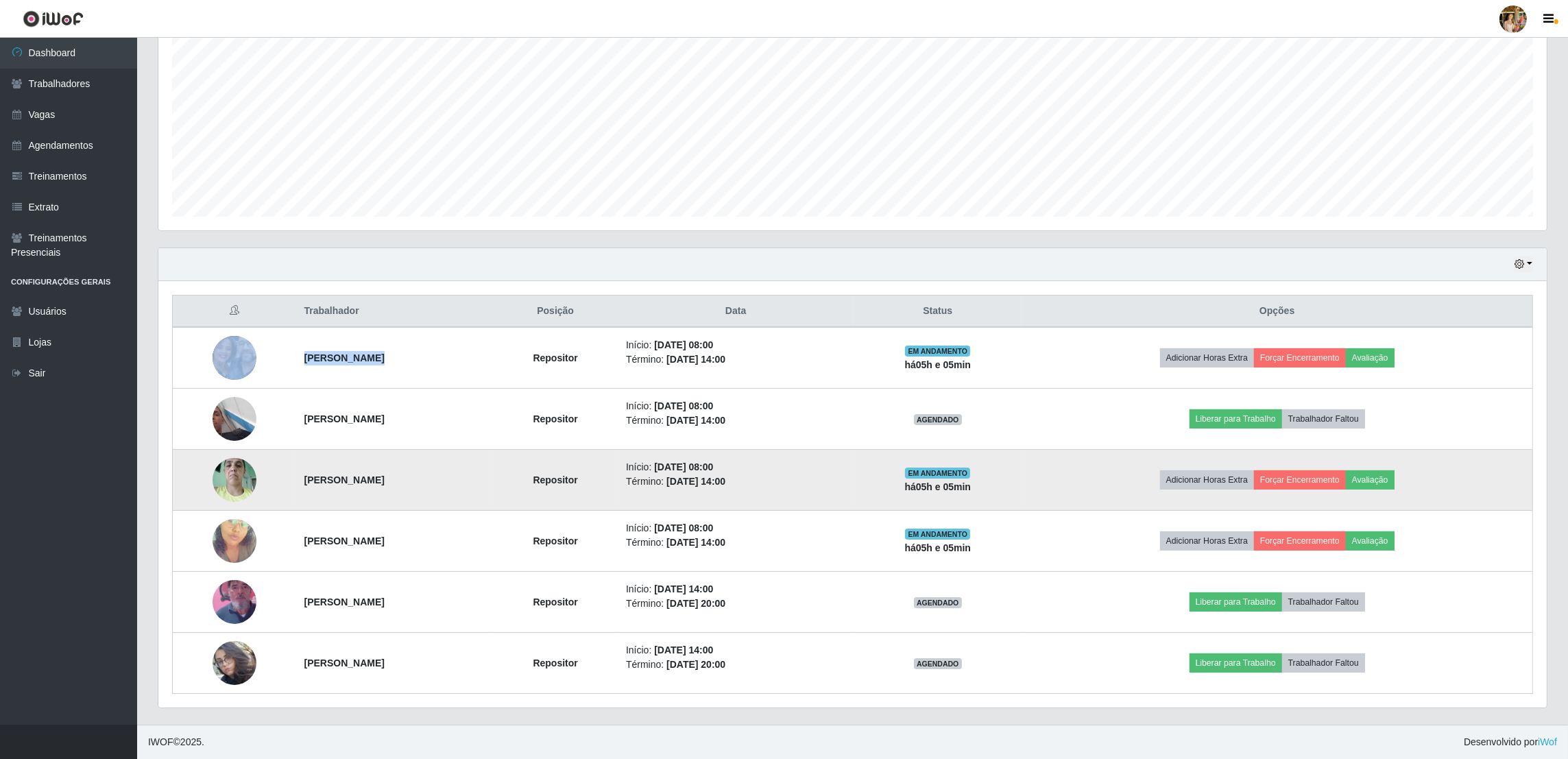
drag, startPoint x: 260, startPoint y: 486, endPoint x: 435, endPoint y: 490, distance: 175.0
click at [435, 490] on tr "Roberta Bortolozzo Repositor Início: 01/09/2025, 08:00 Término: 01/09/2025, 14:…" at bounding box center [853, 481] width 1361 height 61
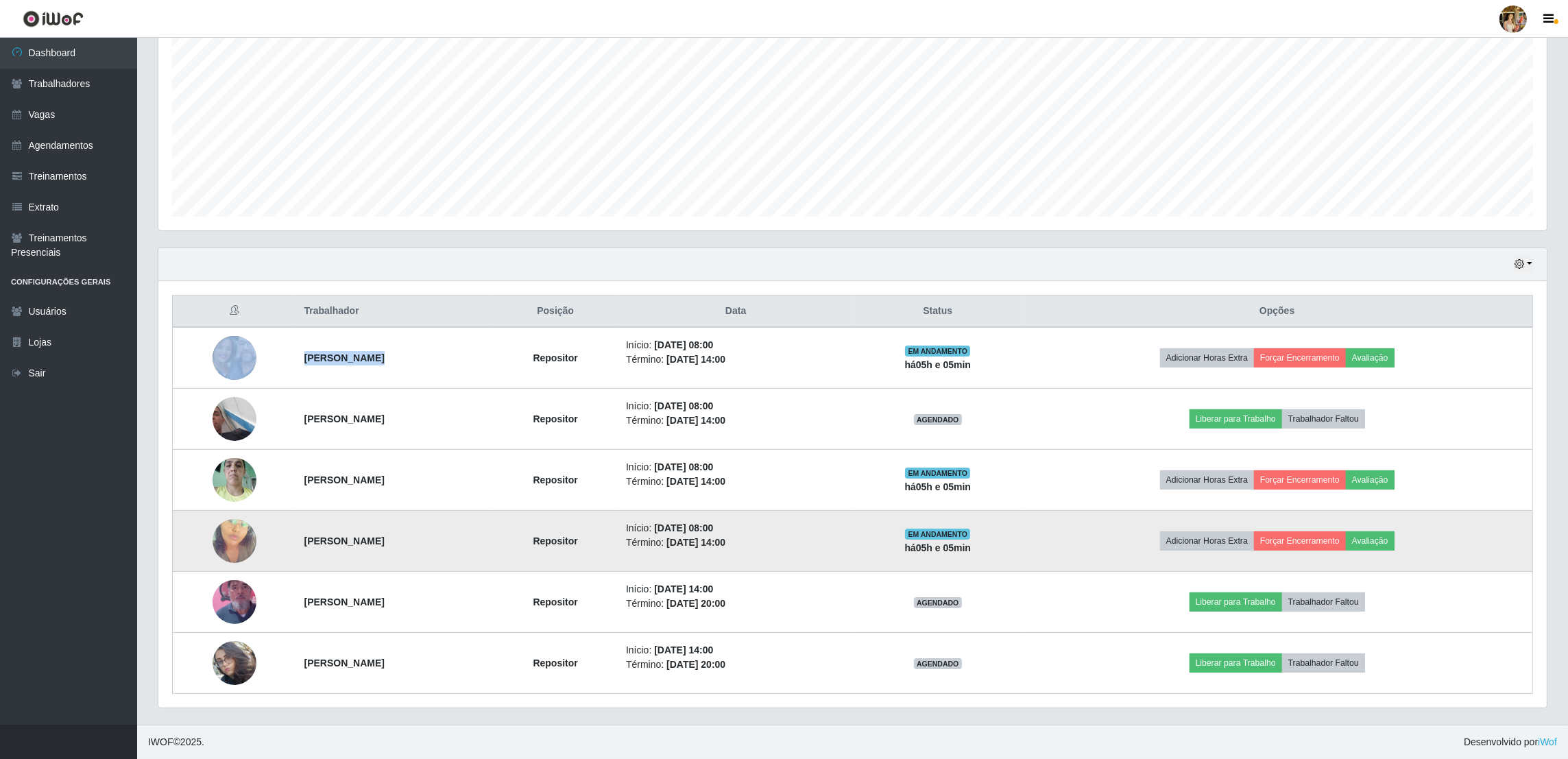
drag, startPoint x: 285, startPoint y: 531, endPoint x: 430, endPoint y: 531, distance: 145.0
click at [430, 531] on tr "Ingrid Ambrozio Leandro Repositor Início: 01/09/2025, 08:00 Término: 01/09/2025…" at bounding box center [853, 542] width 1361 height 61
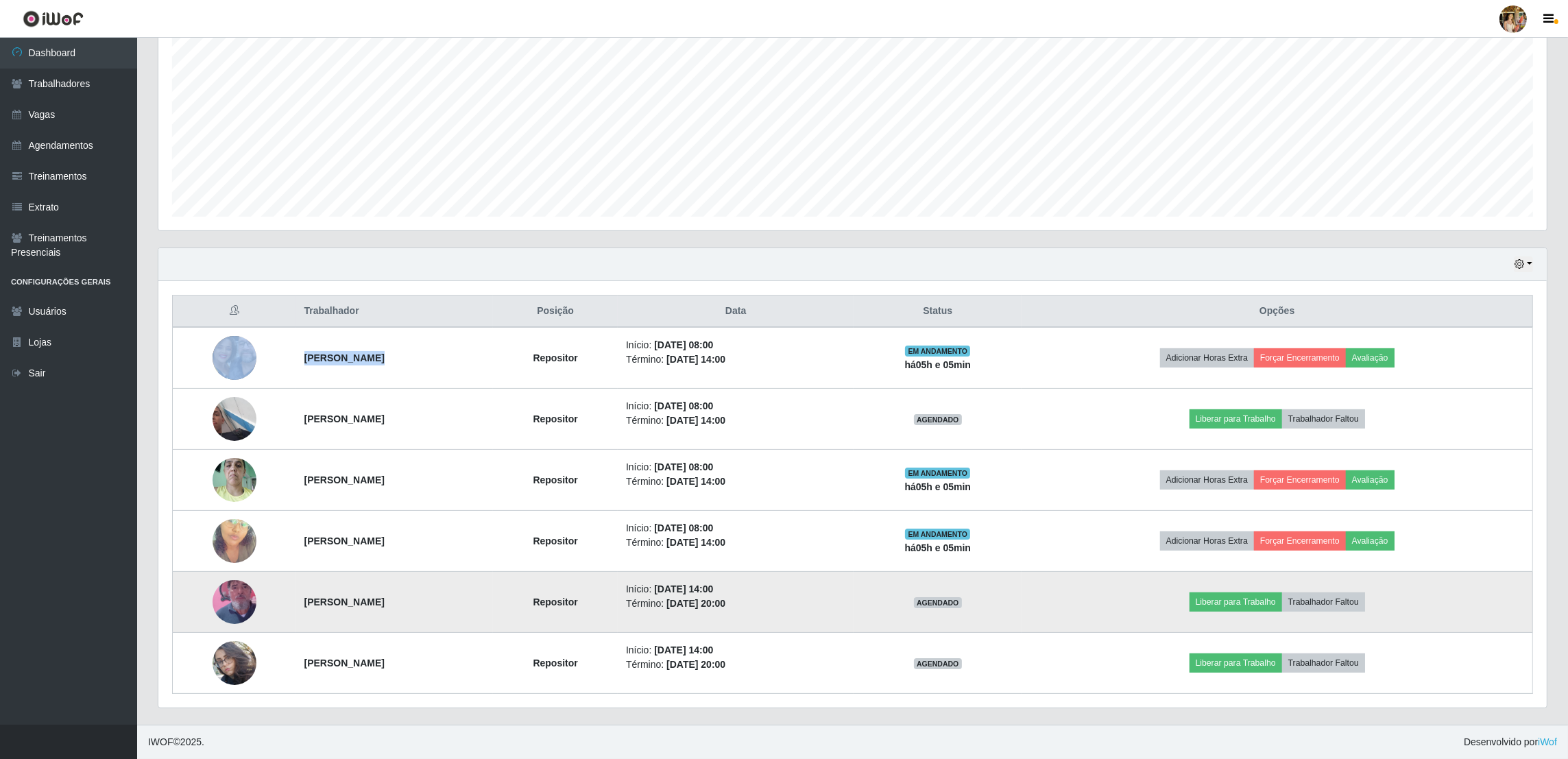
drag, startPoint x: 274, startPoint y: 594, endPoint x: 529, endPoint y: 618, distance: 256.1
click at [529, 618] on tr "Antônio Sérgio de Holanda Repositor Início: 01/09/2025, 14:00 Término: 01/09/20…" at bounding box center [853, 603] width 1361 height 61
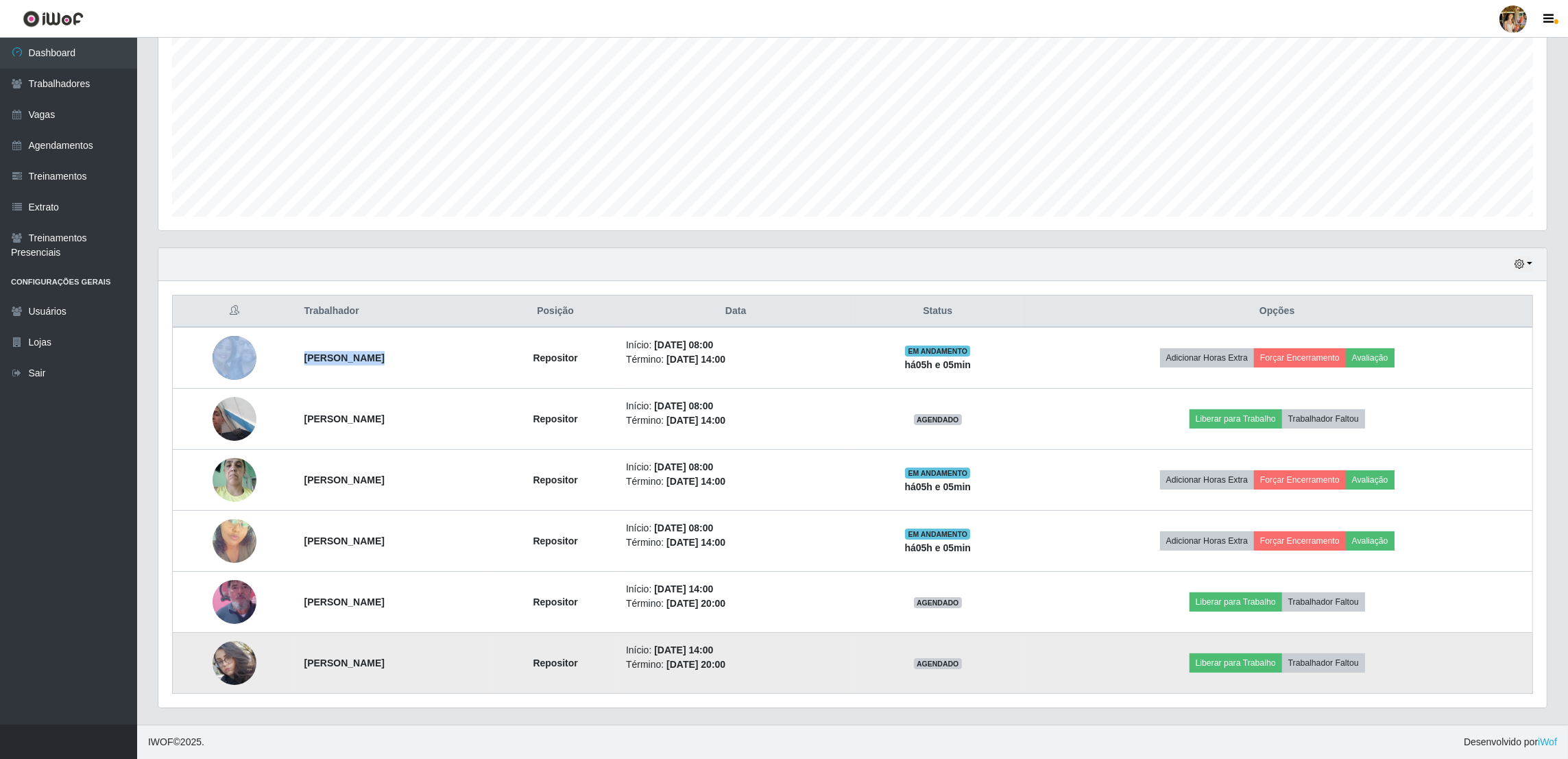
drag, startPoint x: 290, startPoint y: 667, endPoint x: 438, endPoint y: 666, distance: 148.0
click at [438, 666] on td "Adara Cardoso Monteiro" at bounding box center [395, 664] width 198 height 61
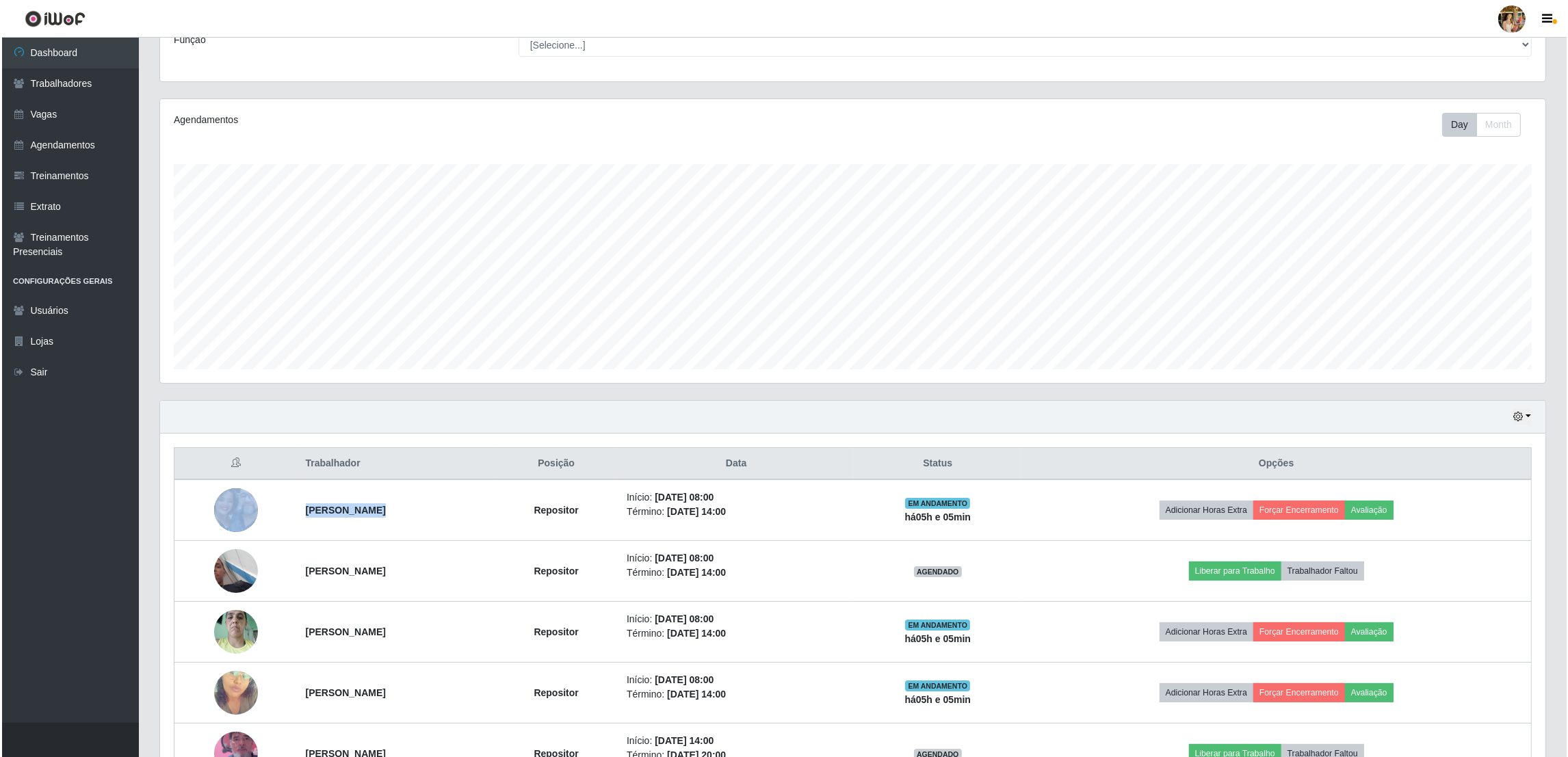
scroll to position [0, 0]
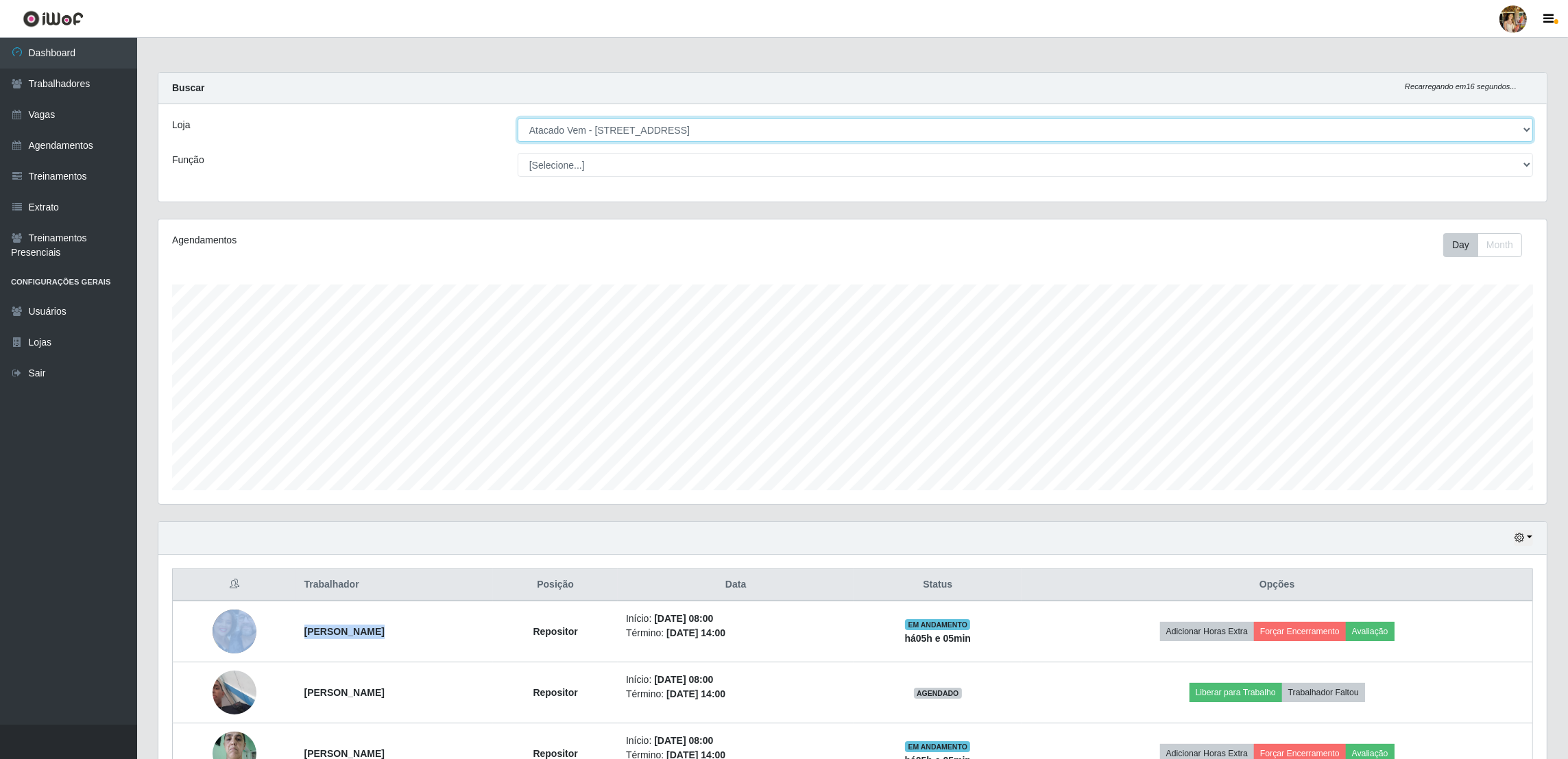
click at [617, 124] on select "[Selecione...] Atacado Vem - Loja 30 Laranjeiras Velha Atacado Vem - Loja 31 Sã…" at bounding box center [1025, 130] width 1016 height 24
click at [644, 132] on select "[Selecione...] Atacado Vem - Loja 30 Laranjeiras Velha Atacado Vem - Loja 31 Sã…" at bounding box center [1025, 130] width 1016 height 24
click at [519, 118] on select "[Selecione...] Atacado Vem - Loja 30 Laranjeiras Velha Atacado Vem - Loja 31 Sã…" at bounding box center [1025, 130] width 1016 height 24
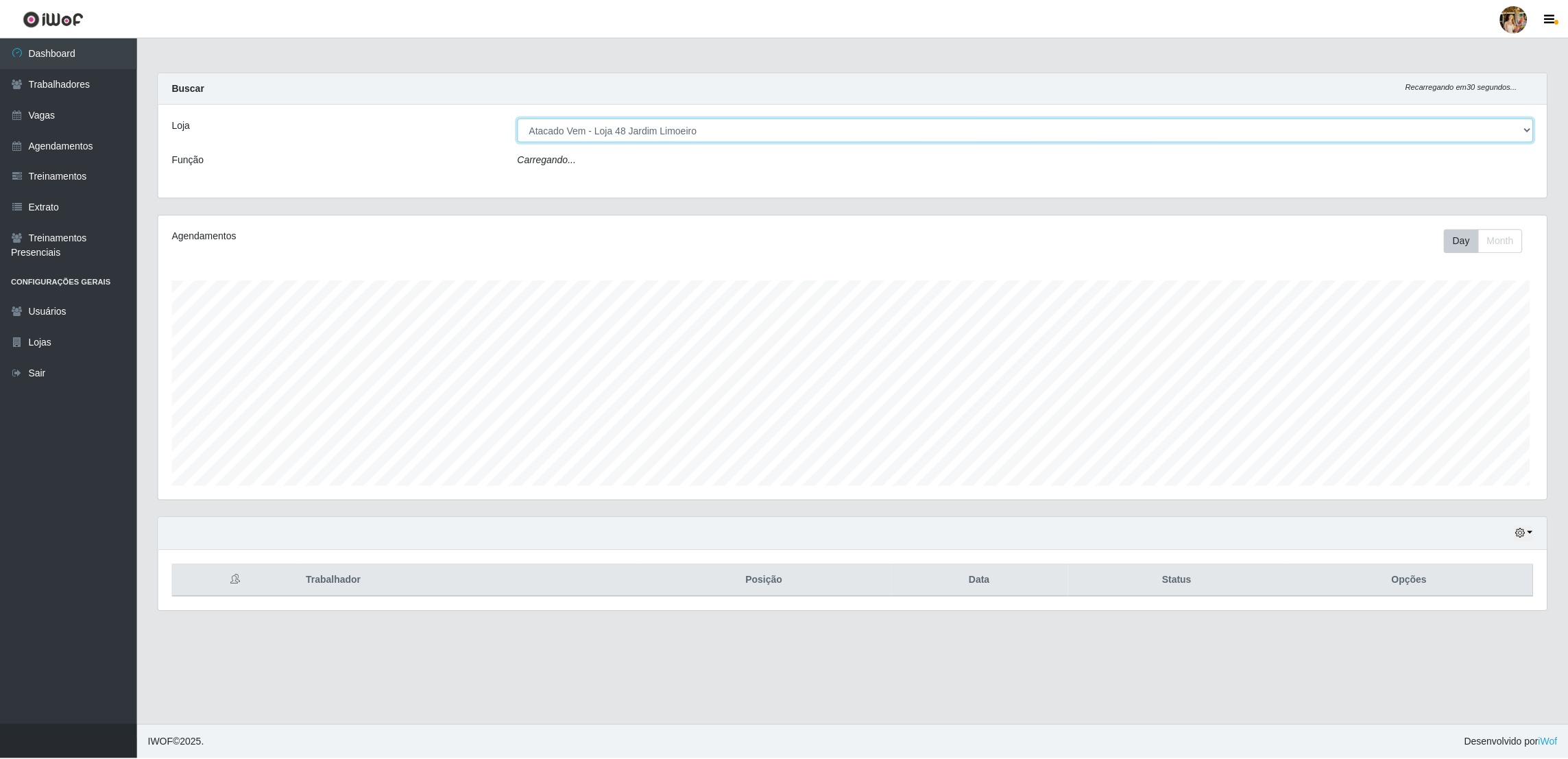
scroll to position [284, 1392]
click at [696, 127] on select "[Selecione...] Atacado Vem - Loja 30 Laranjeiras Velha Atacado Vem - Loja 31 Sã…" at bounding box center [1028, 130] width 1019 height 24
click at [519, 118] on select "[Selecione...] Atacado Vem - Loja 30 Laranjeiras Velha Atacado Vem - Loja 31 Sã…" at bounding box center [1028, 130] width 1019 height 24
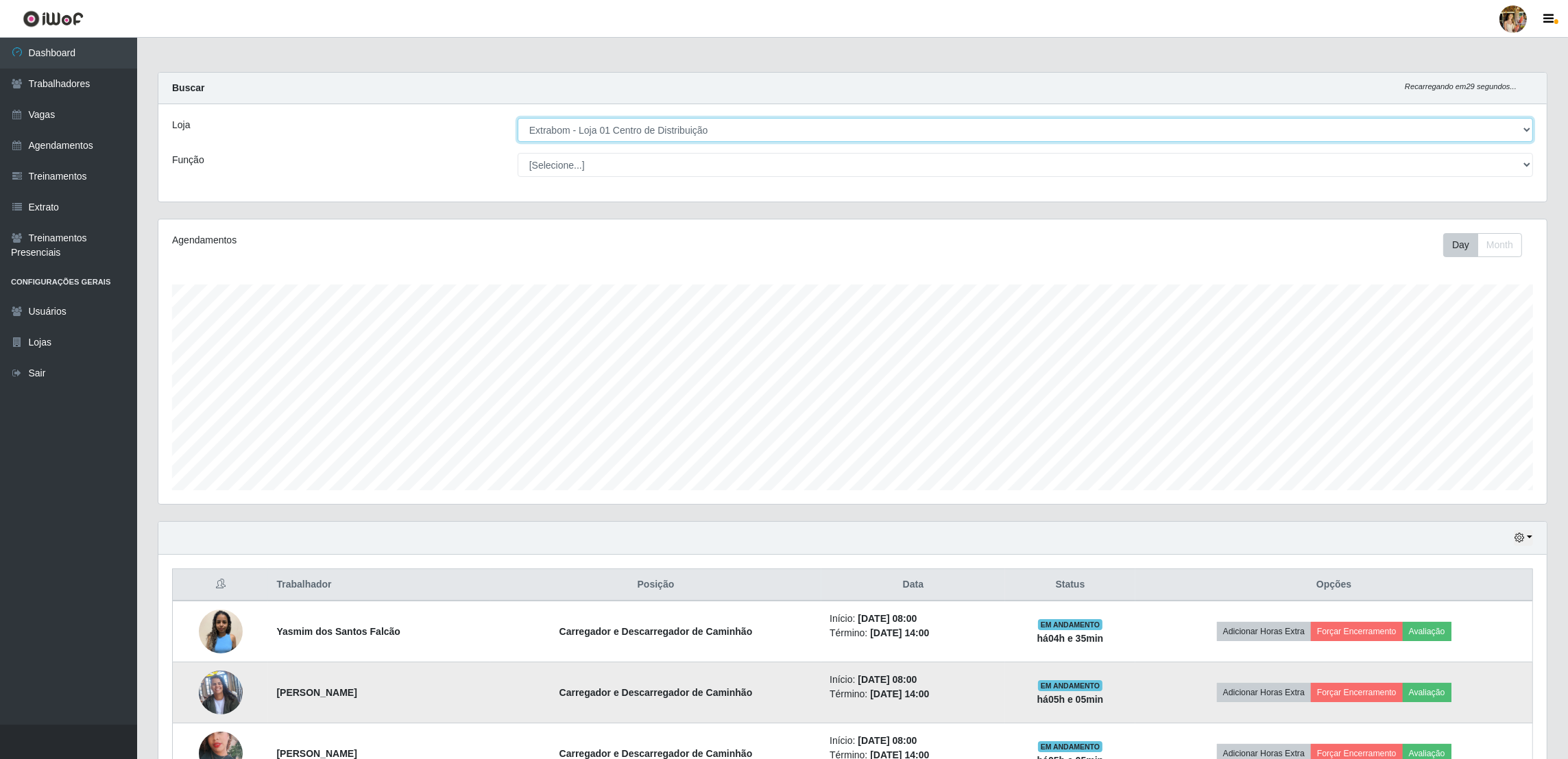
scroll to position [274, 0]
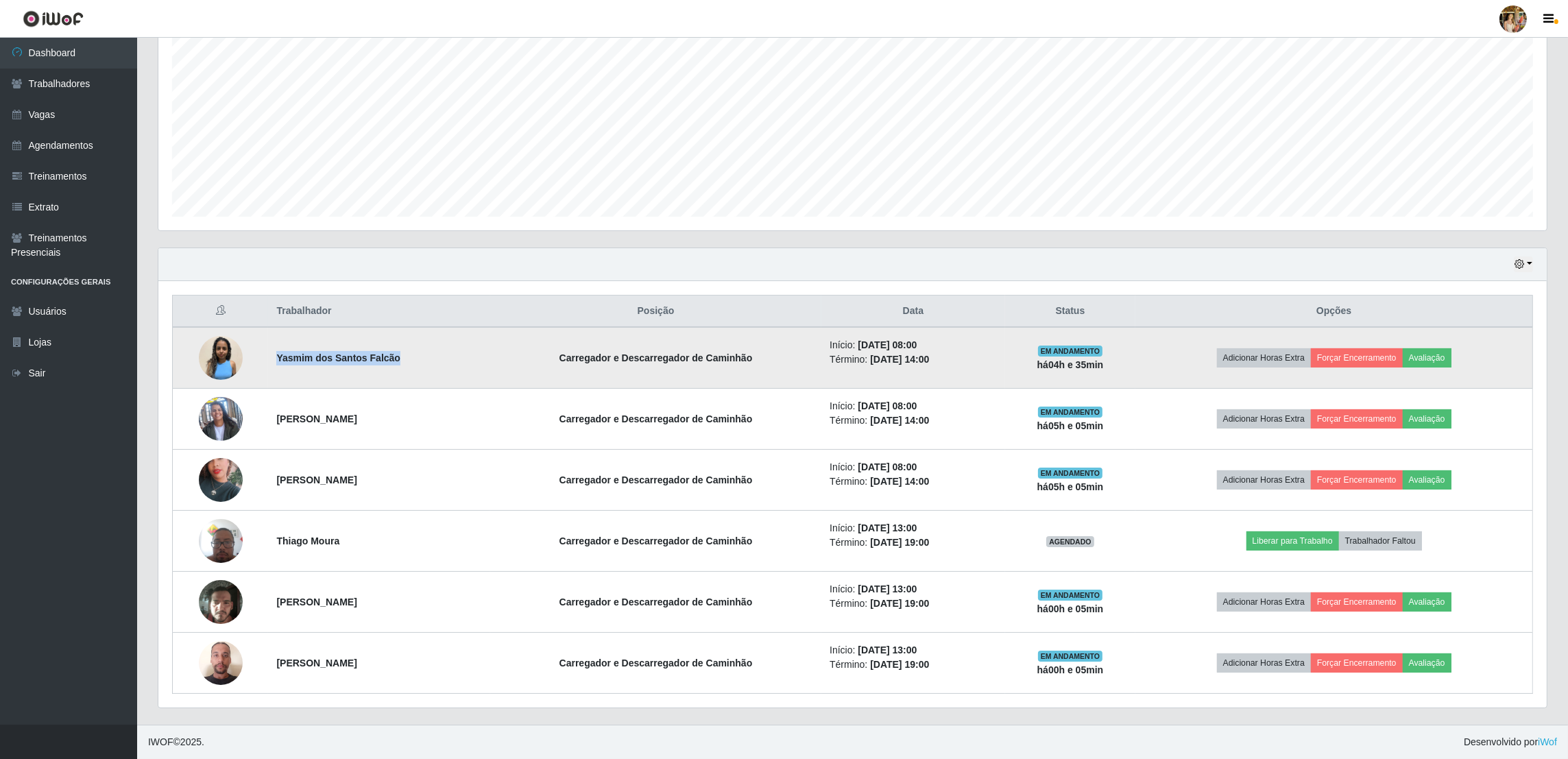
drag, startPoint x: 274, startPoint y: 356, endPoint x: 451, endPoint y: 378, distance: 178.4
click at [451, 378] on td "Yasmim dos Santos Falcão" at bounding box center [379, 358] width 222 height 61
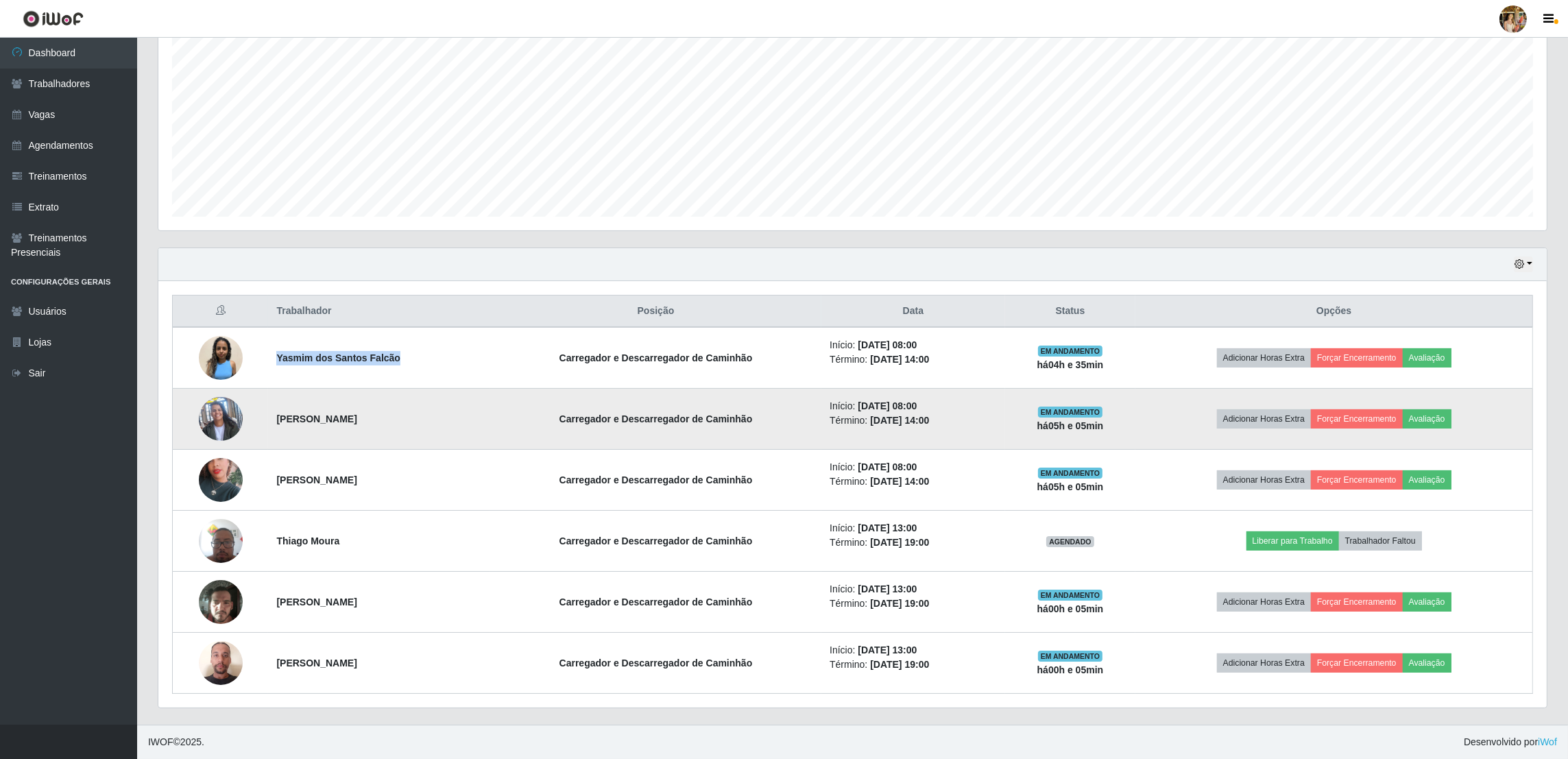
drag, startPoint x: 268, startPoint y: 419, endPoint x: 369, endPoint y: 423, distance: 101.1
click at [369, 423] on td "Jéssica Santos Silva" at bounding box center [379, 419] width 222 height 61
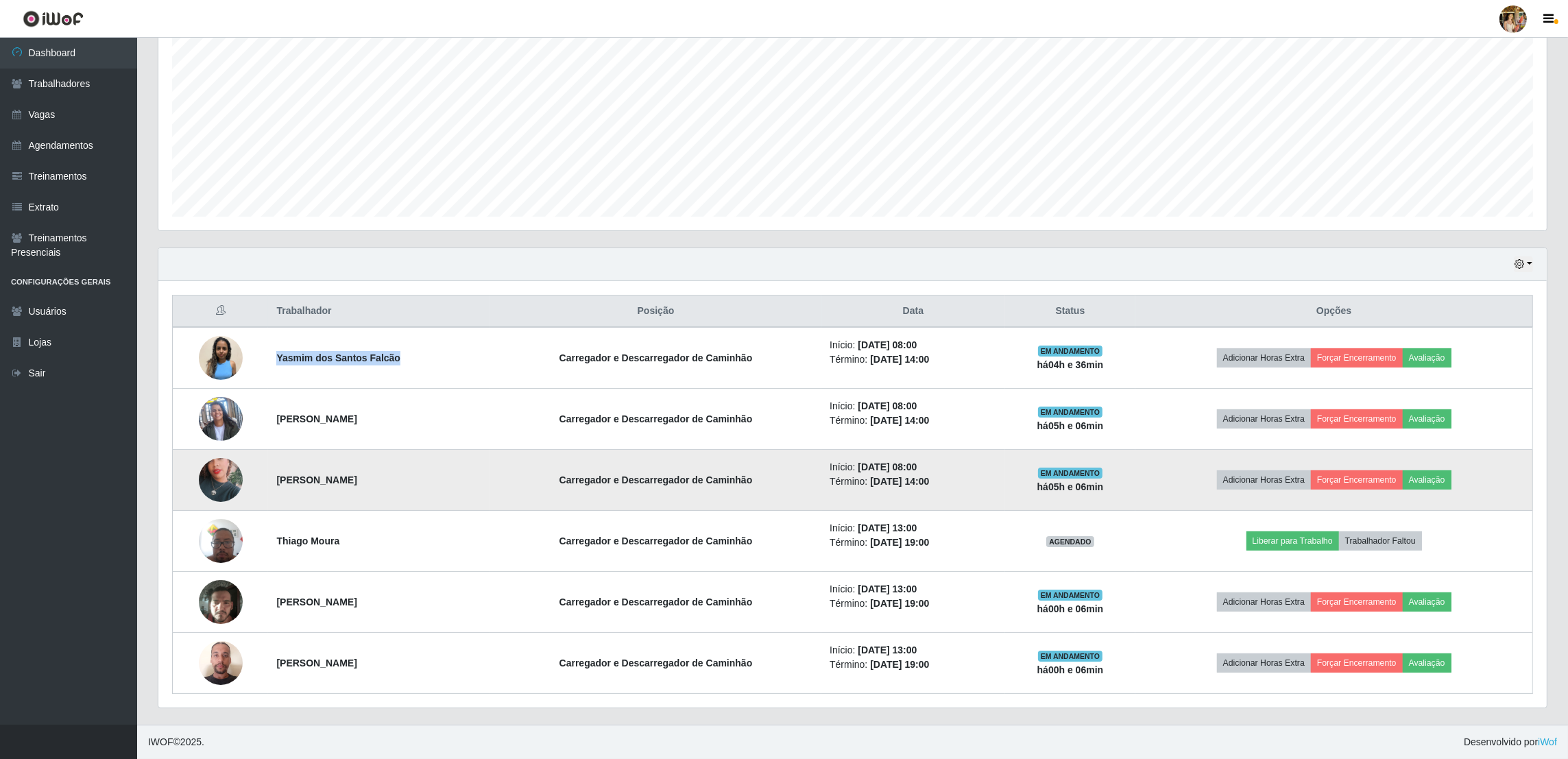
drag, startPoint x: 270, startPoint y: 478, endPoint x: 488, endPoint y: 474, distance: 218.0
click at [488, 474] on td "Pamela Soares Cruz dos Santos" at bounding box center [379, 481] width 222 height 61
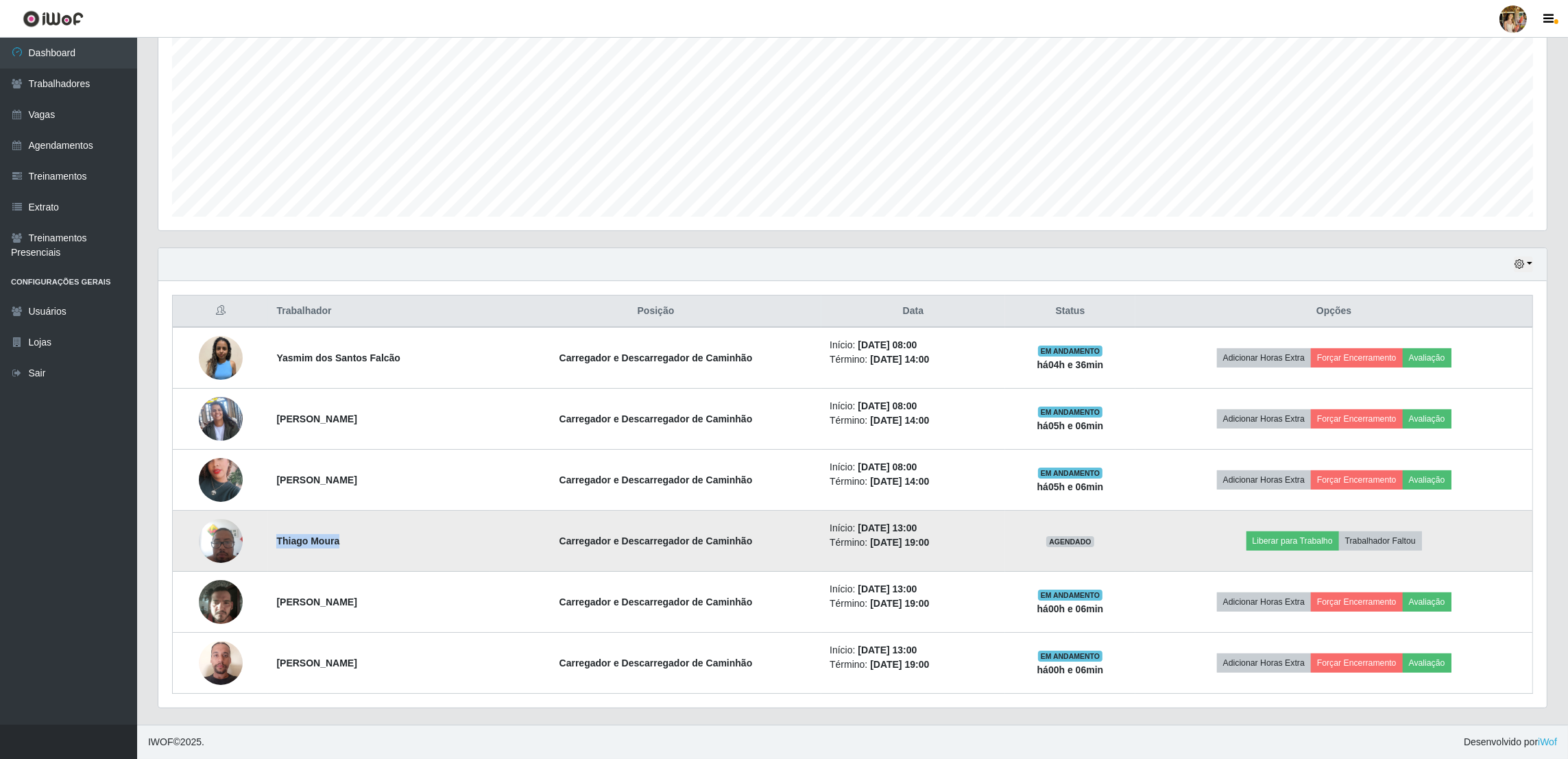
drag, startPoint x: 271, startPoint y: 542, endPoint x: 400, endPoint y: 546, distance: 129.1
click at [398, 546] on td "Thiago Moura" at bounding box center [379, 542] width 222 height 61
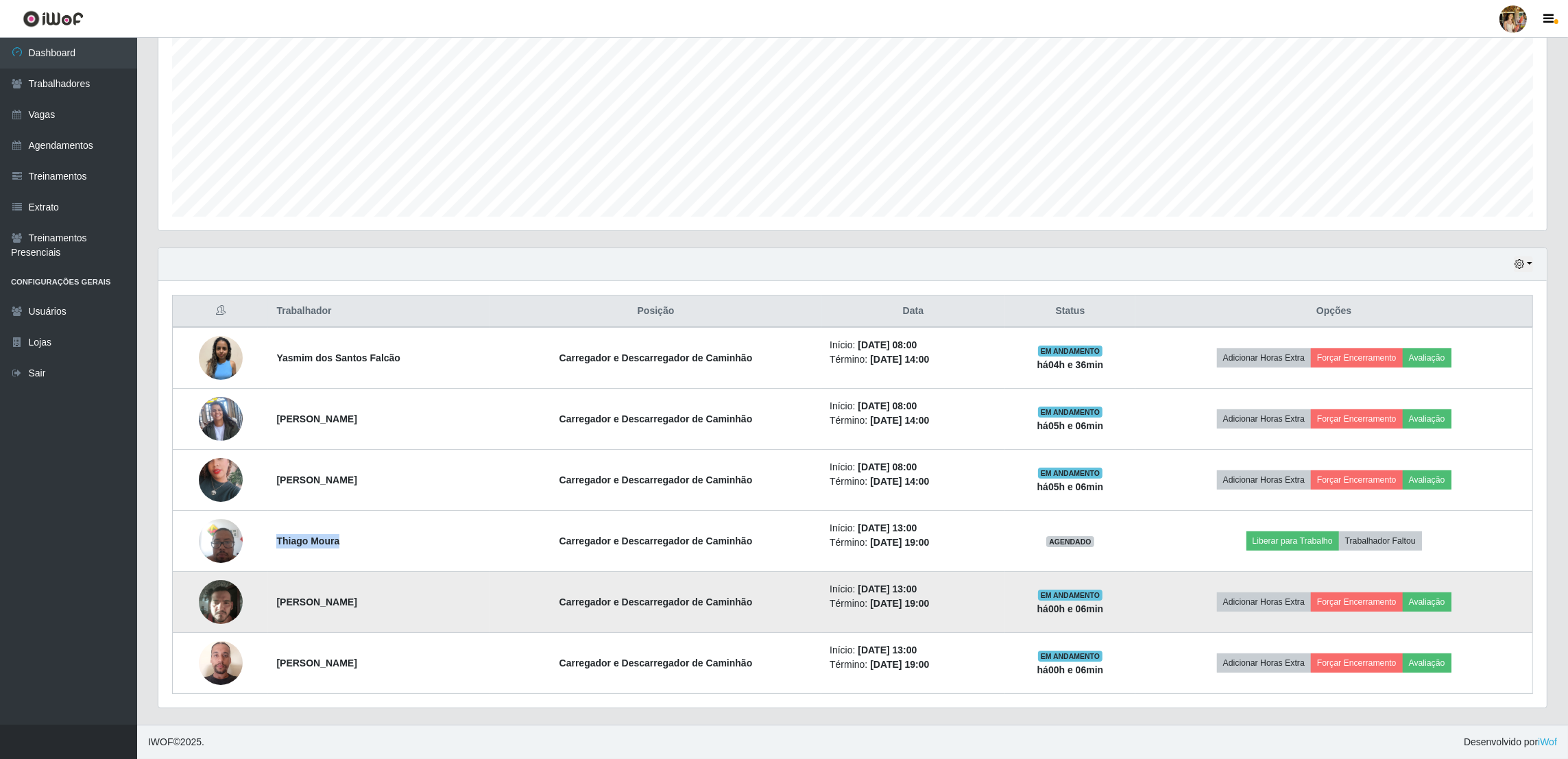
drag, startPoint x: 265, startPoint y: 596, endPoint x: 492, endPoint y: 598, distance: 227.0
click at [489, 598] on td "Vitor Davi Campos de Oliveira" at bounding box center [379, 603] width 222 height 61
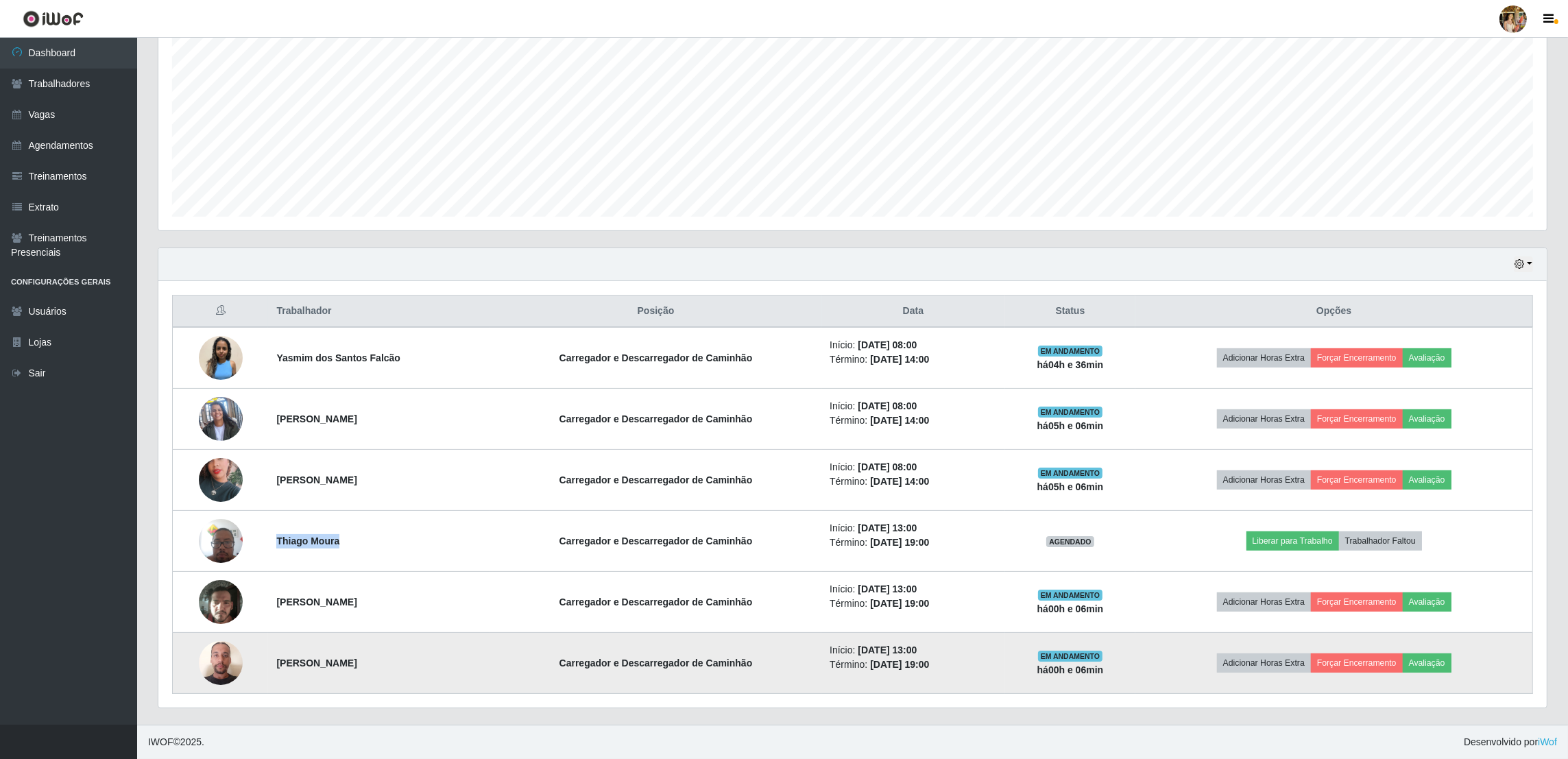
drag, startPoint x: 260, startPoint y: 666, endPoint x: 443, endPoint y: 656, distance: 183.3
click at [443, 656] on tr "Thiérry Pereira Oliveira Carregador e Descarregador de Caminhão Início: 01/09/2…" at bounding box center [853, 664] width 1361 height 61
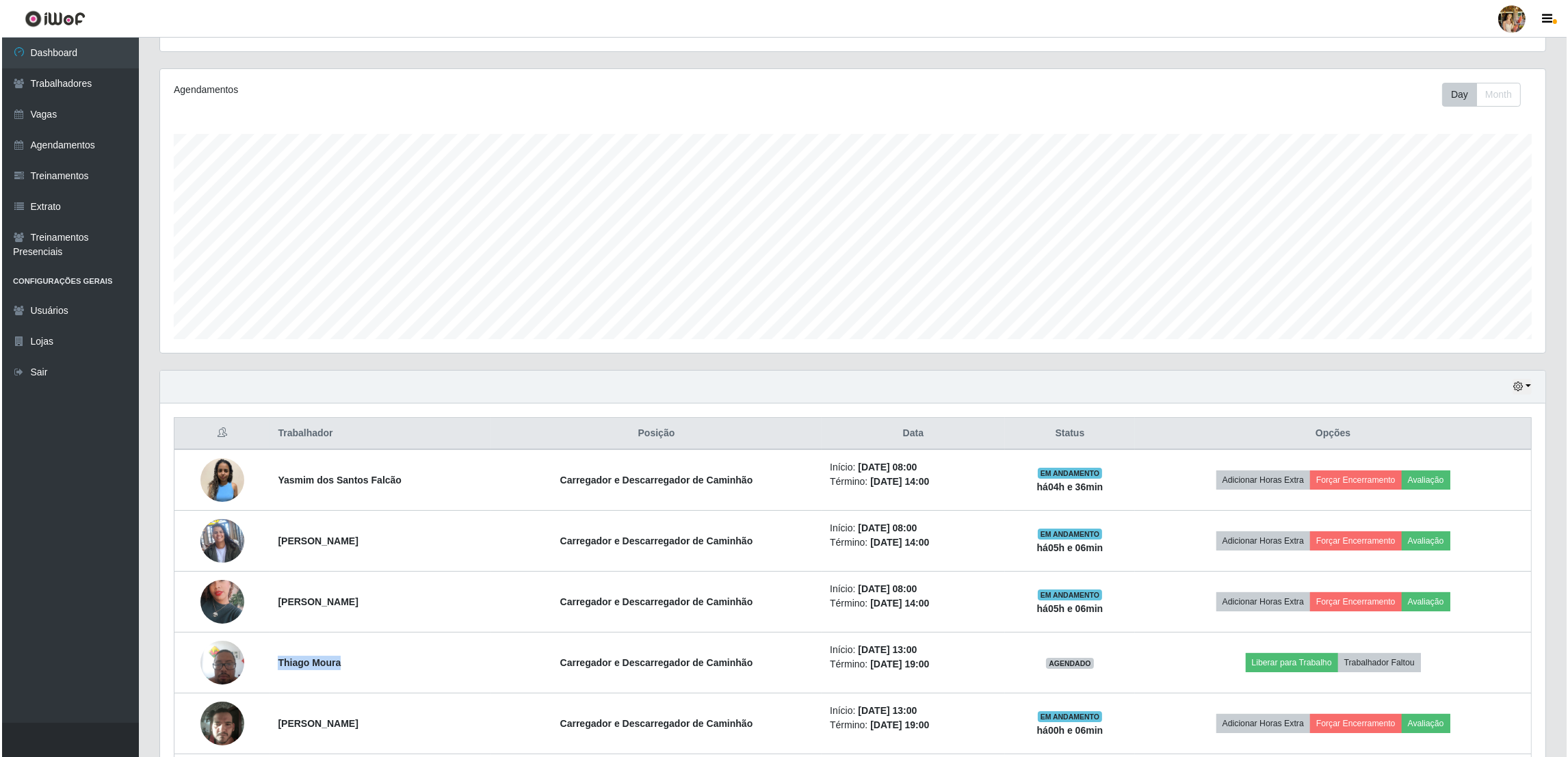
scroll to position [0, 0]
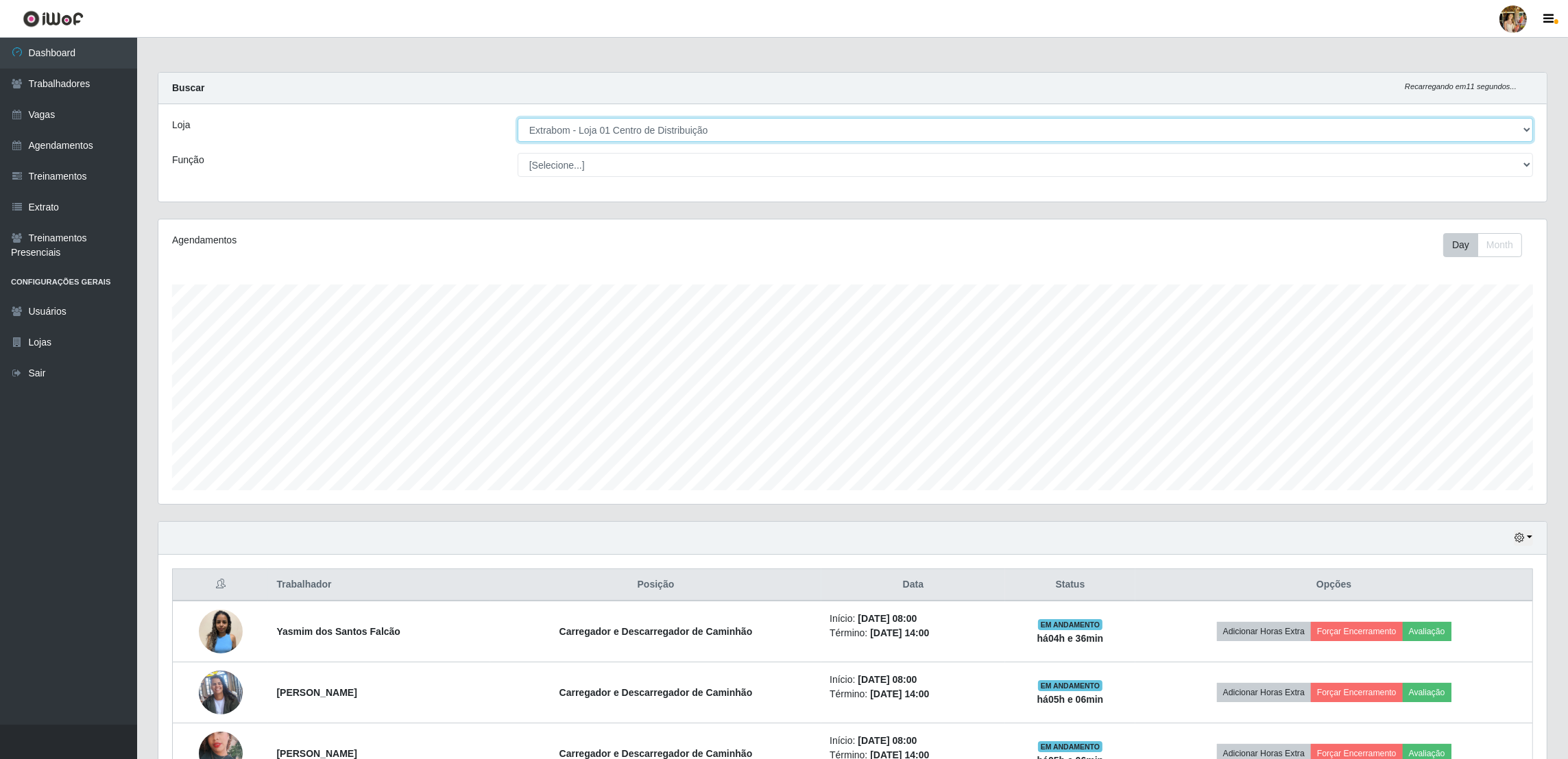
click at [686, 132] on select "[Selecione...] Atacado Vem - Loja 30 Laranjeiras Velha Atacado Vem - Loja 31 Sã…" at bounding box center [1025, 130] width 1016 height 24
click at [676, 132] on select "[Selecione...] Atacado Vem - Loja 30 Laranjeiras Velha Atacado Vem - Loja 31 Sã…" at bounding box center [1025, 130] width 1016 height 24
click at [519, 118] on select "[Selecione...] Atacado Vem - Loja 30 Laranjeiras Velha Atacado Vem - Loja 31 Sã…" at bounding box center [1025, 130] width 1016 height 24
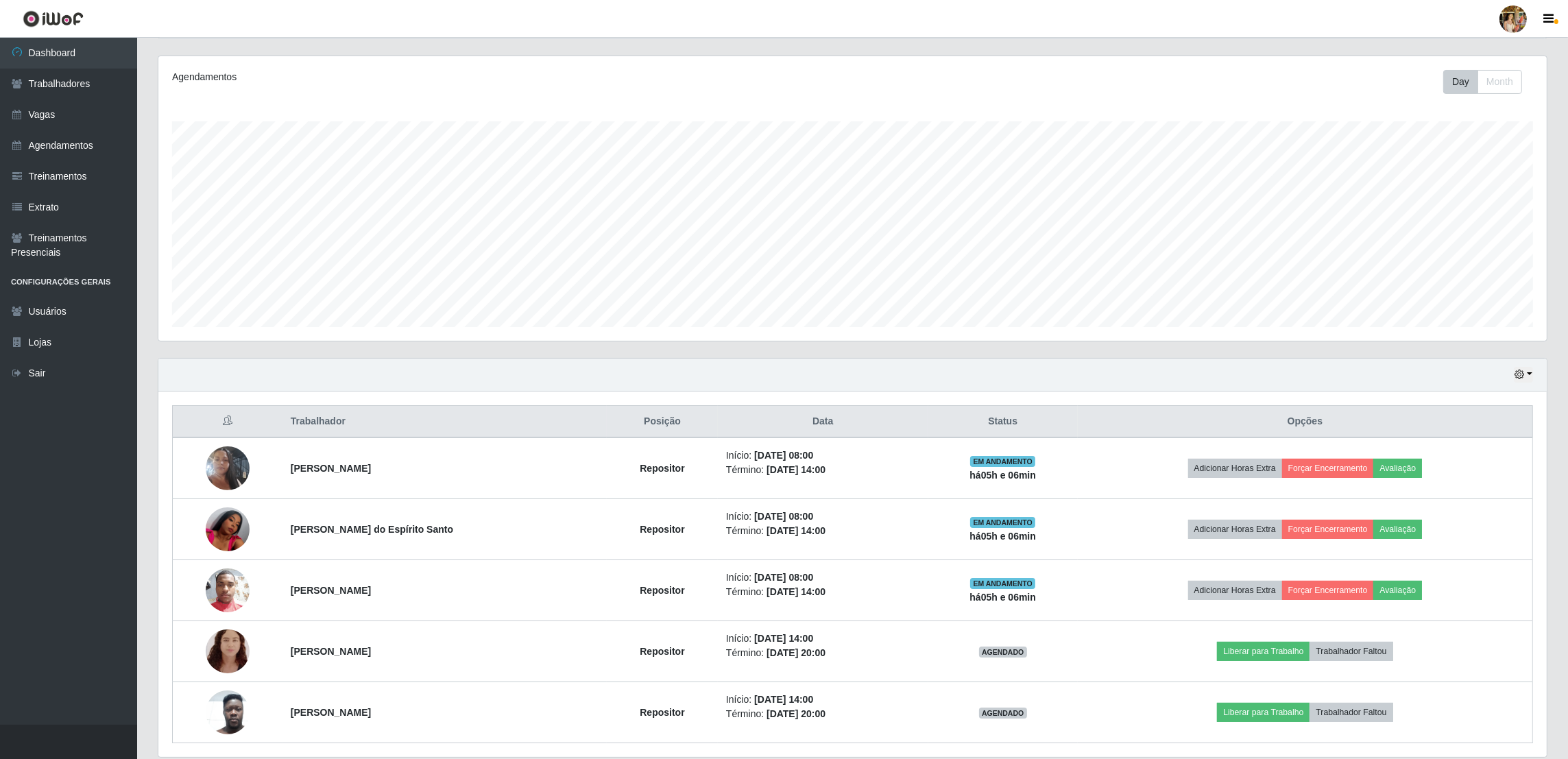
scroll to position [214, 0]
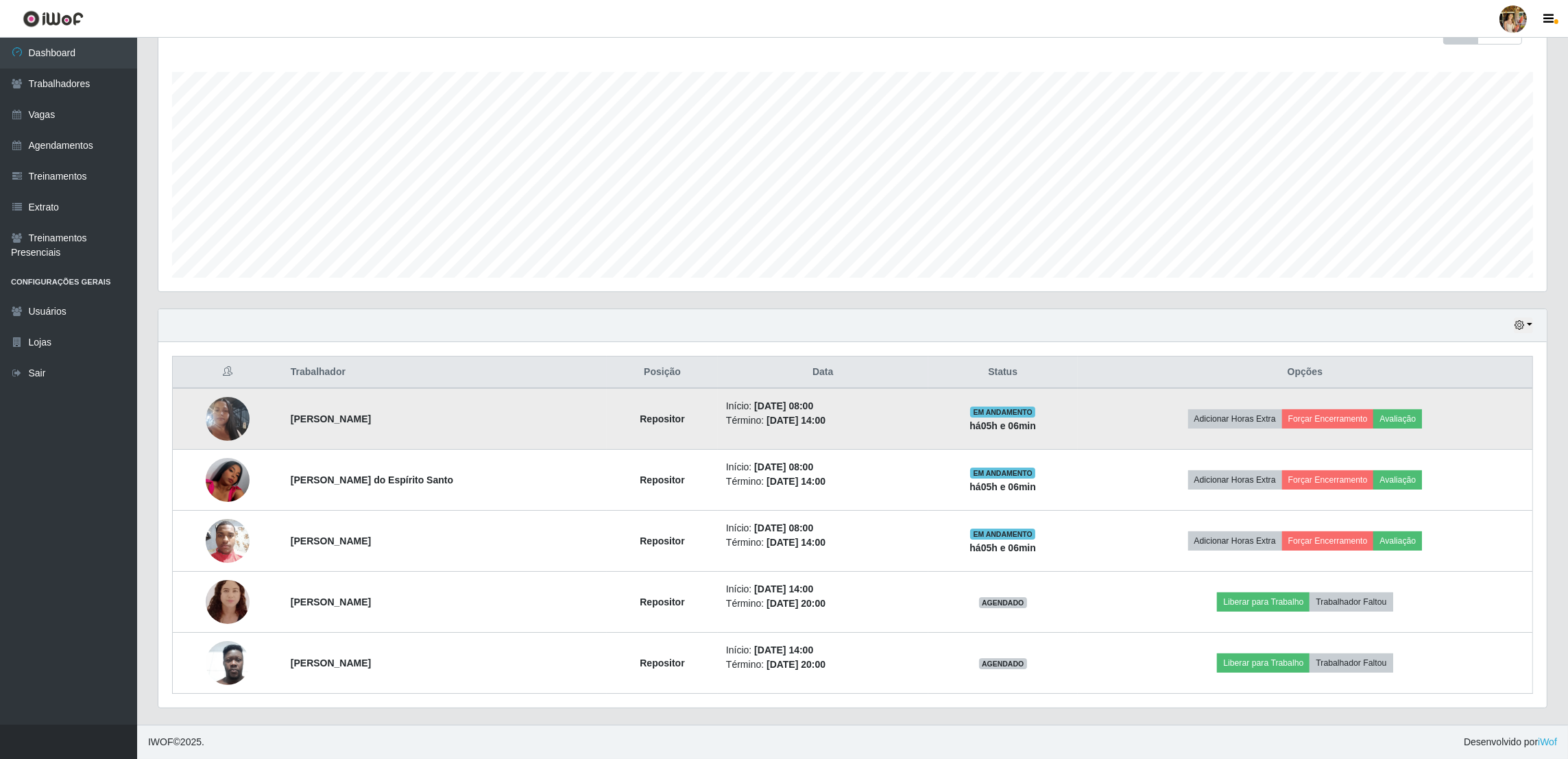
drag, startPoint x: 281, startPoint y: 420, endPoint x: 464, endPoint y: 414, distance: 183.1
click at [464, 414] on tr "Deisiele da Silva Pereira Passos Repositor Início: 01/09/2025, 08:00 Término: 0…" at bounding box center [853, 419] width 1361 height 61
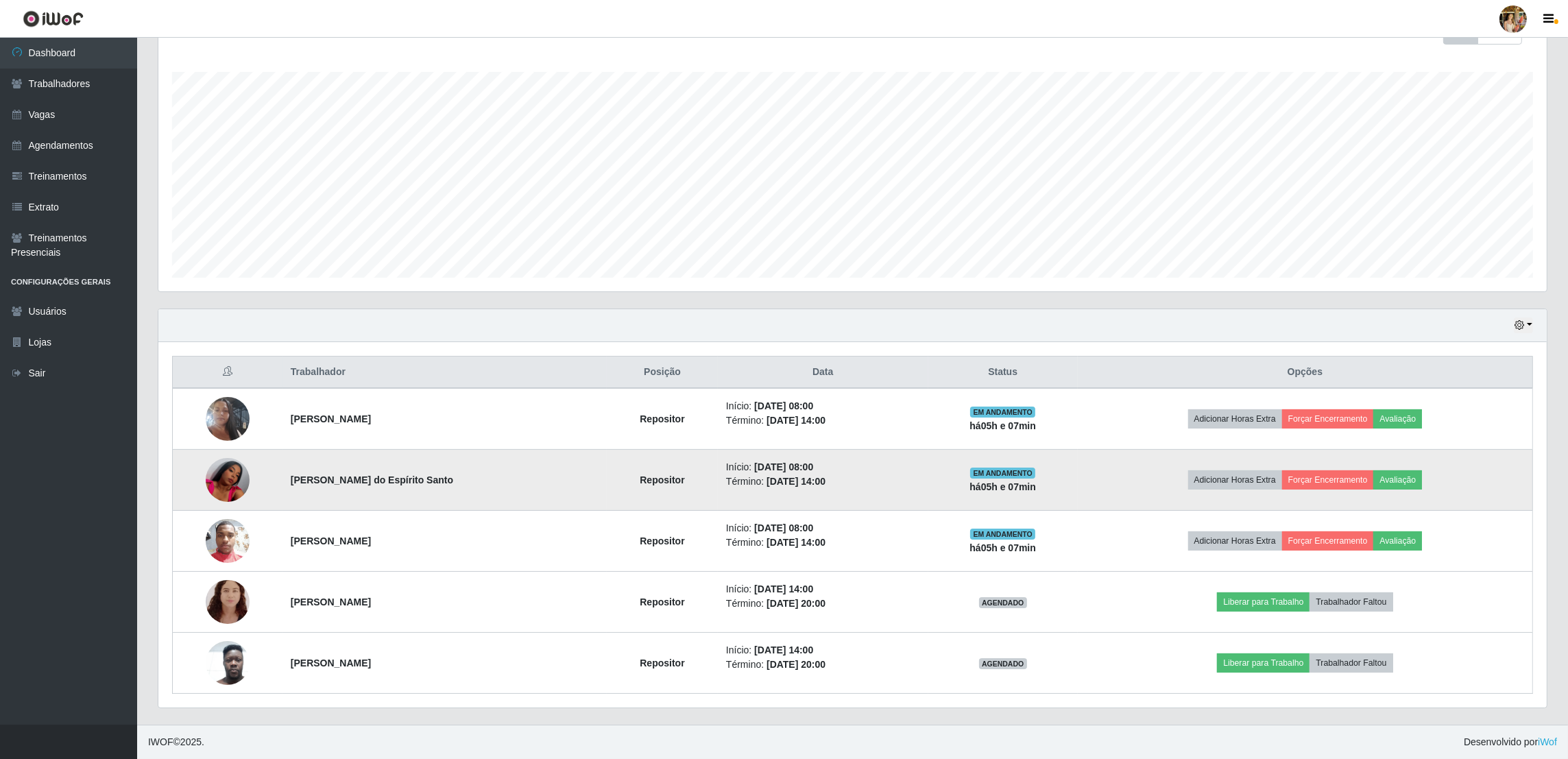
drag, startPoint x: 289, startPoint y: 480, endPoint x: 551, endPoint y: 480, distance: 262.0
click at [551, 480] on td "Anna Cristina Silva do Espírito Santo" at bounding box center [444, 481] width 324 height 61
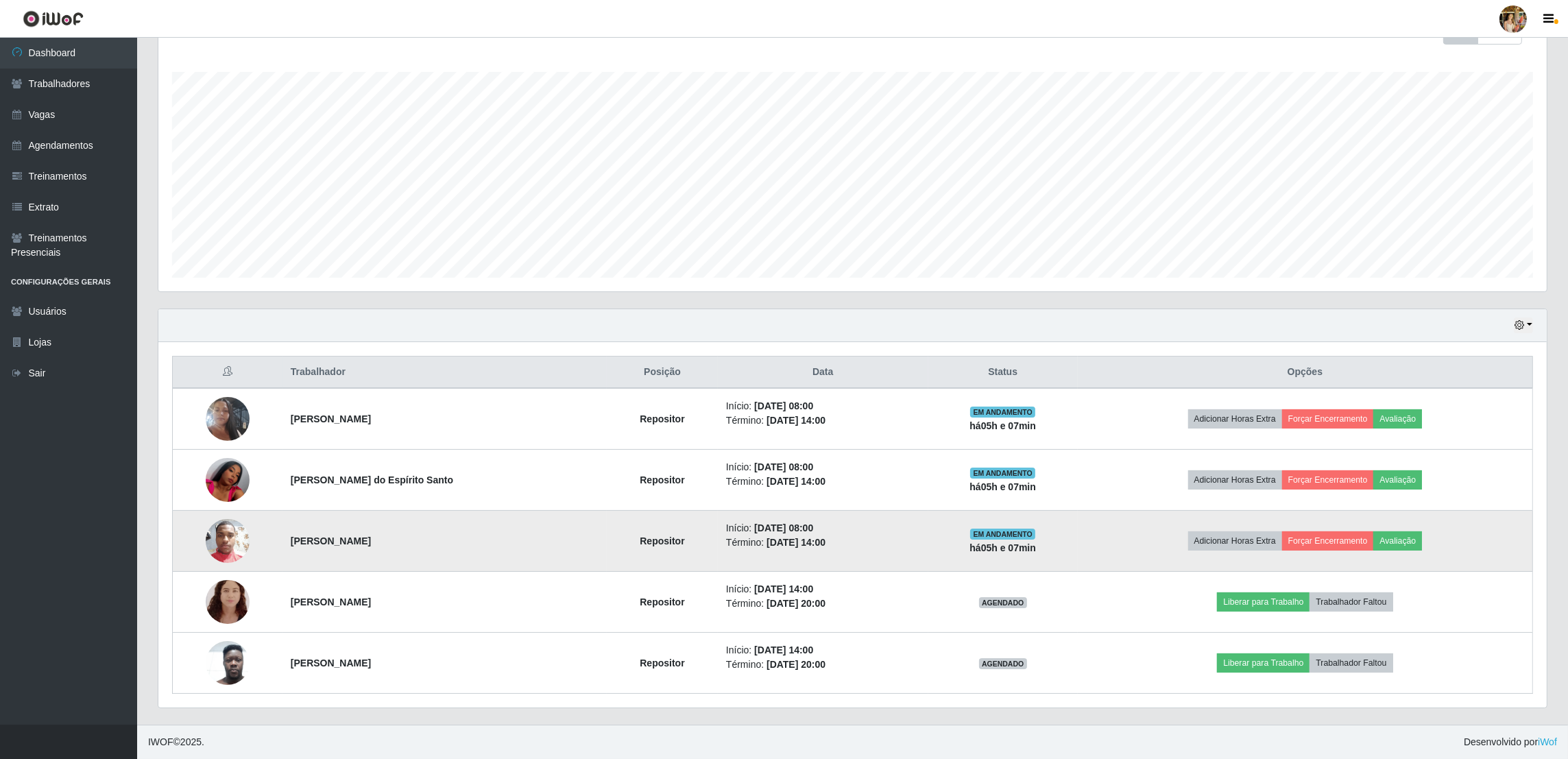
drag, startPoint x: 281, startPoint y: 539, endPoint x: 528, endPoint y: 543, distance: 247.0
click at [528, 543] on td "Rickelmy Neves dos Santos" at bounding box center [444, 542] width 324 height 61
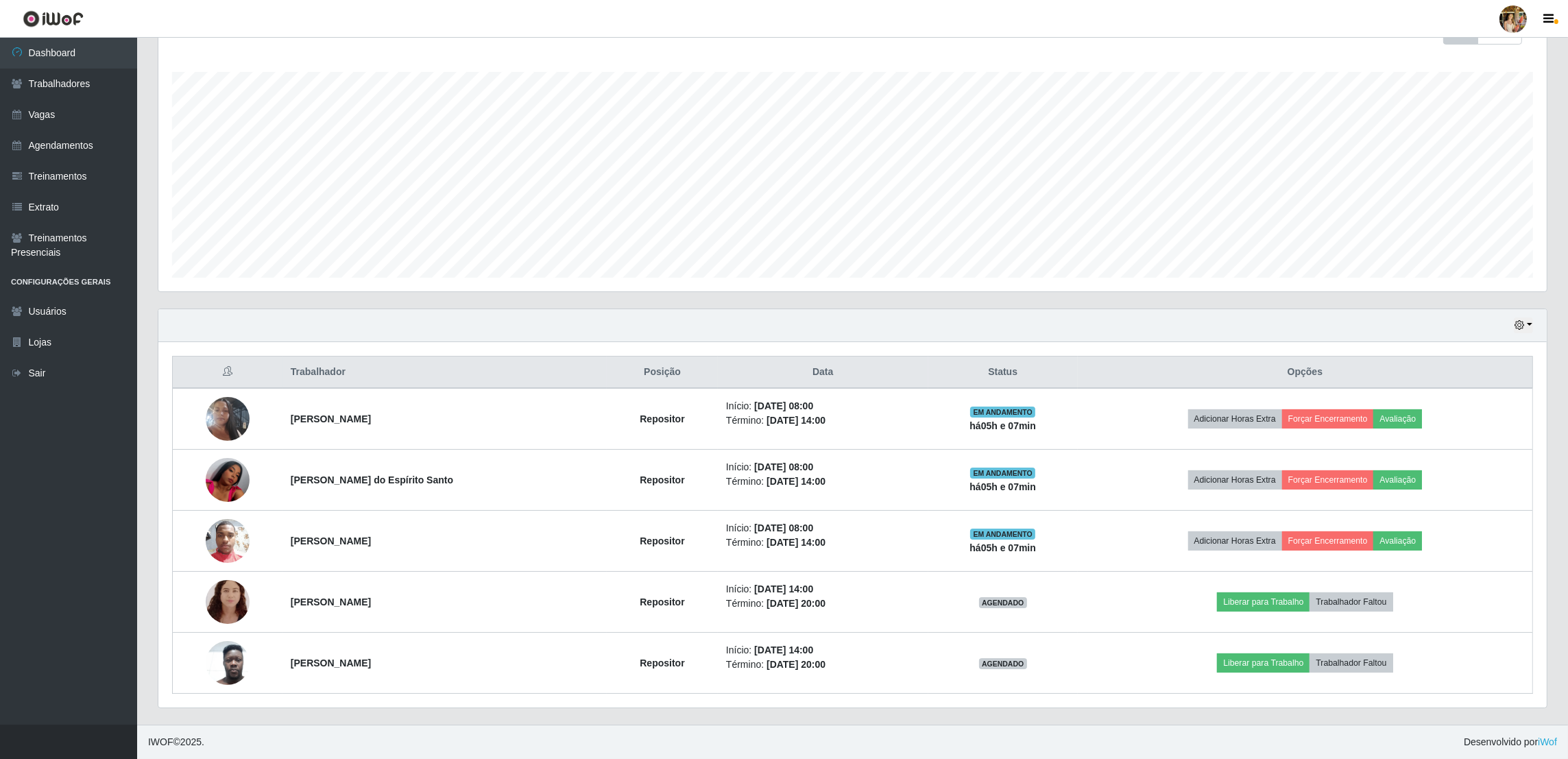
drag, startPoint x: 281, startPoint y: 588, endPoint x: 779, endPoint y: 754, distance: 524.9
click at [511, 588] on td "Josnailin Joneisy Torres Coima" at bounding box center [444, 603] width 324 height 61
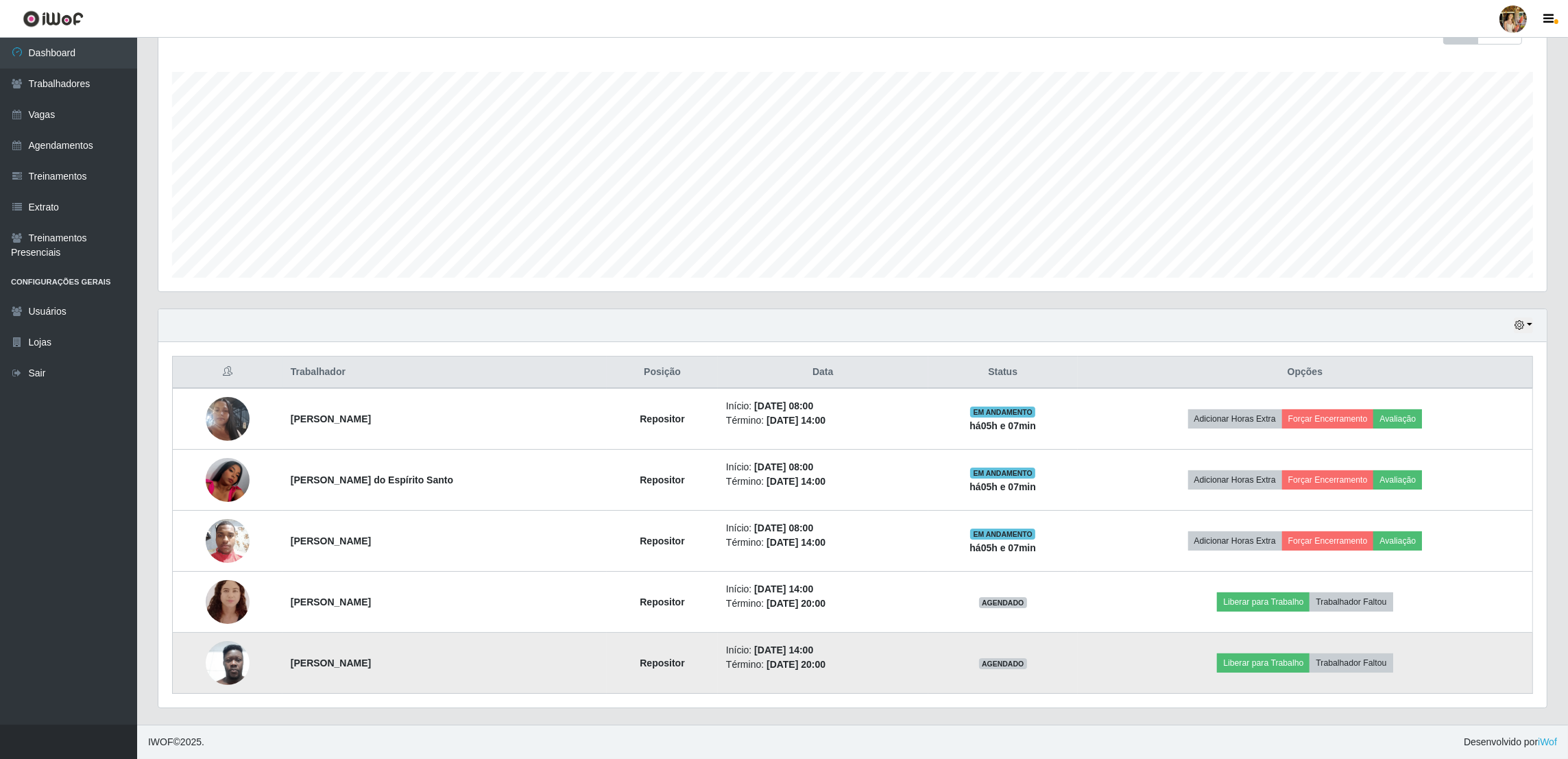
drag, startPoint x: 272, startPoint y: 653, endPoint x: 501, endPoint y: 662, distance: 229.2
click at [501, 662] on tr "Leandro da Silva Santos Repositor Início: 01/09/2025, 14:00 Término: 01/09/2025…" at bounding box center [853, 664] width 1361 height 61
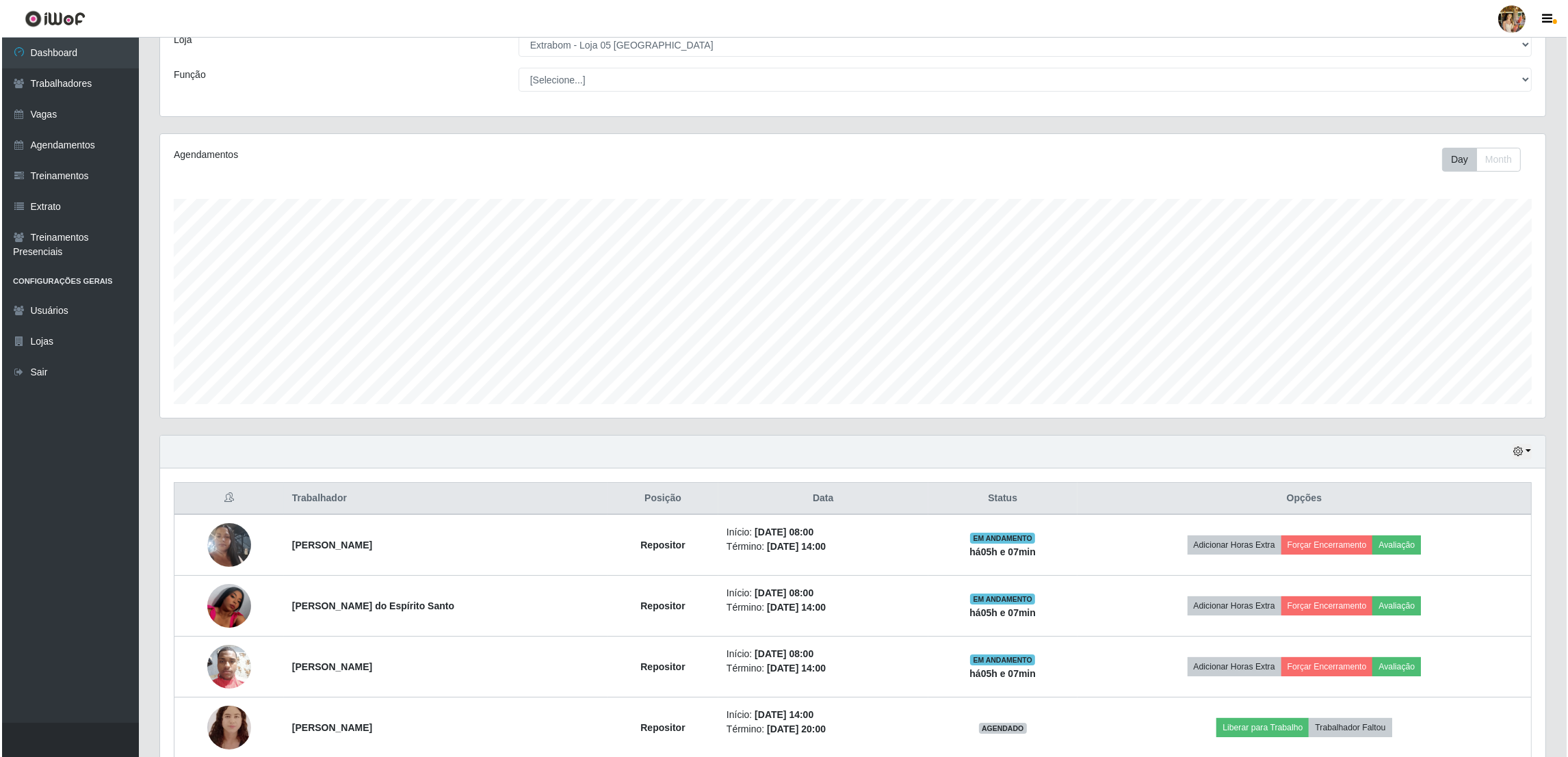
scroll to position [0, 0]
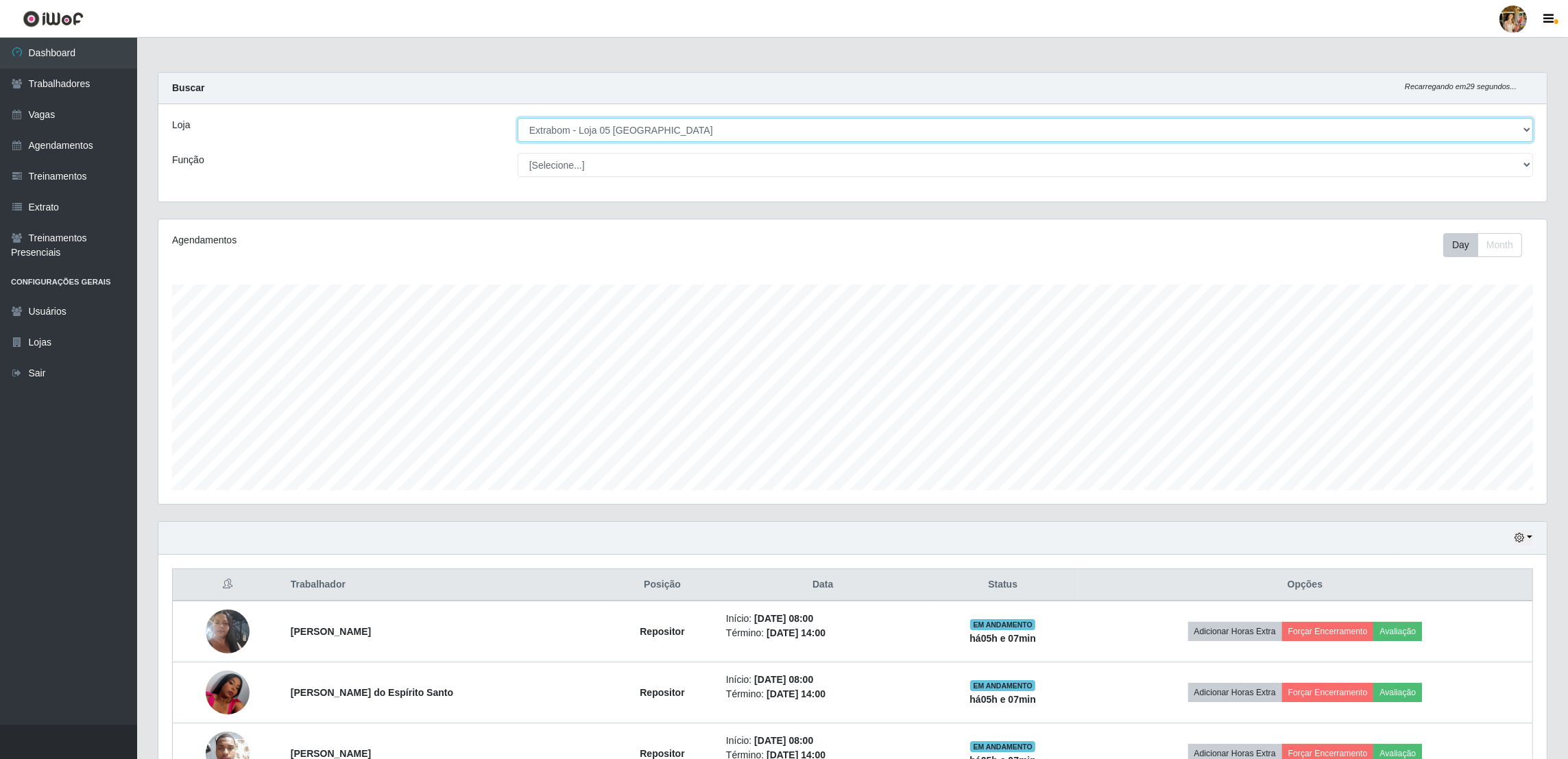
click at [591, 131] on select "[Selecione...] Atacado Vem - Loja 30 Laranjeiras Velha Atacado Vem - Loja 31 Sã…" at bounding box center [1025, 130] width 1016 height 24
click at [519, 118] on select "[Selecione...] Atacado Vem - Loja 30 Laranjeiras Velha Atacado Vem - Loja 31 Sã…" at bounding box center [1025, 130] width 1016 height 24
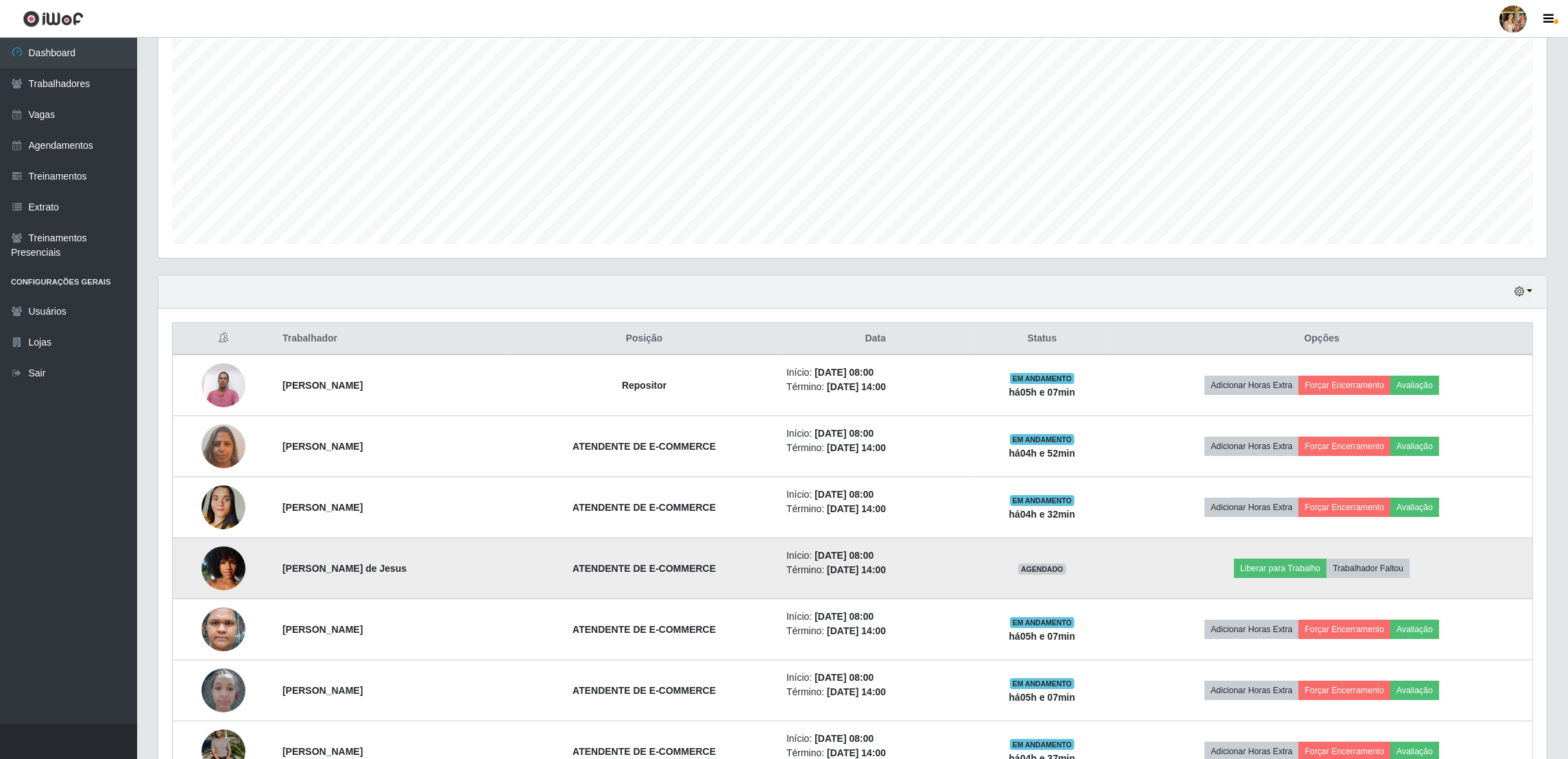
scroll to position [336, 0]
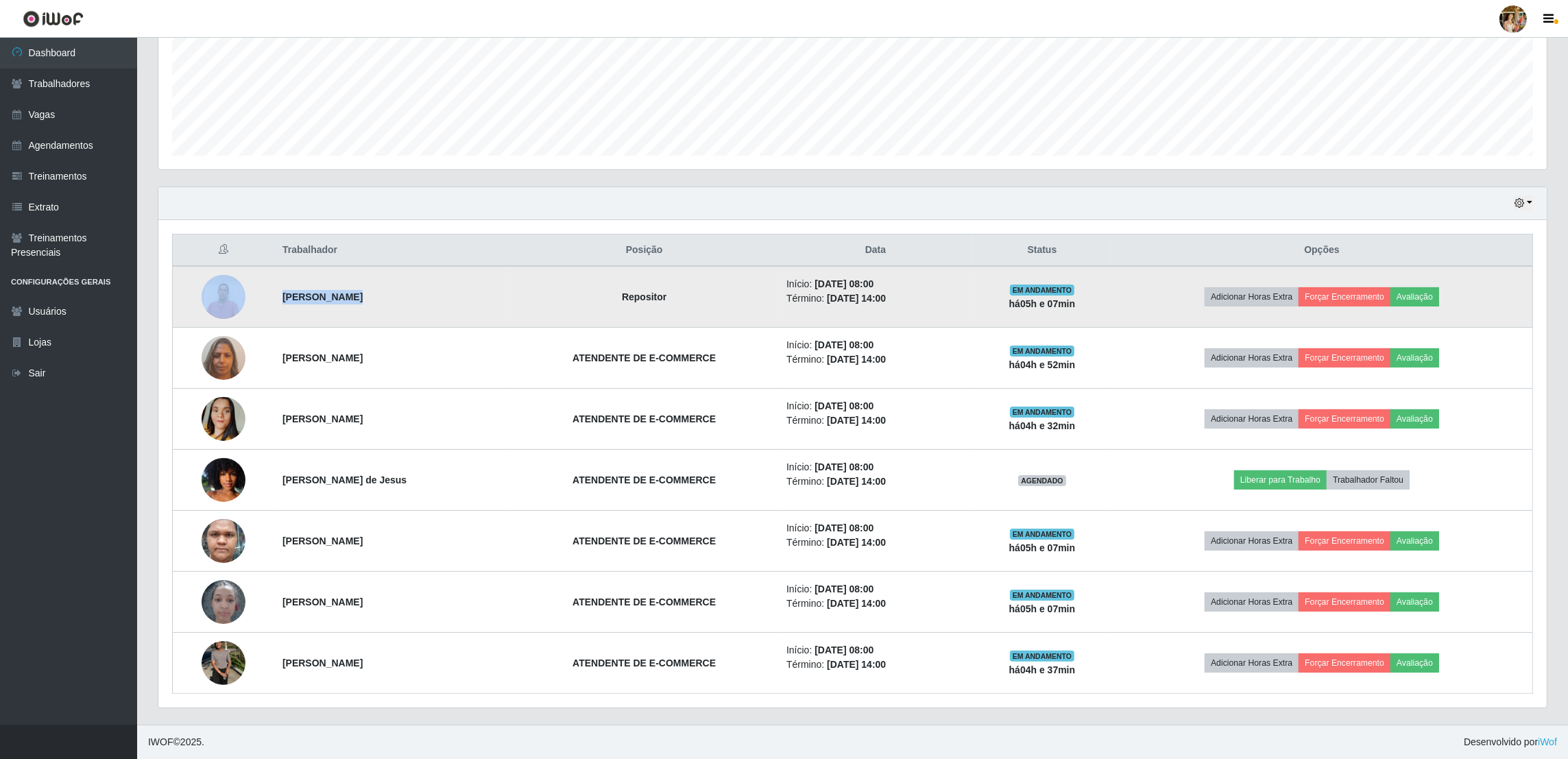
drag, startPoint x: 261, startPoint y: 302, endPoint x: 637, endPoint y: 353, distance: 379.4
click at [614, 323] on tr "Auzito Silva Souza Junior Repositor Início: 01/09/2025, 08:00 Término: 01/09/20…" at bounding box center [853, 296] width 1361 height 61
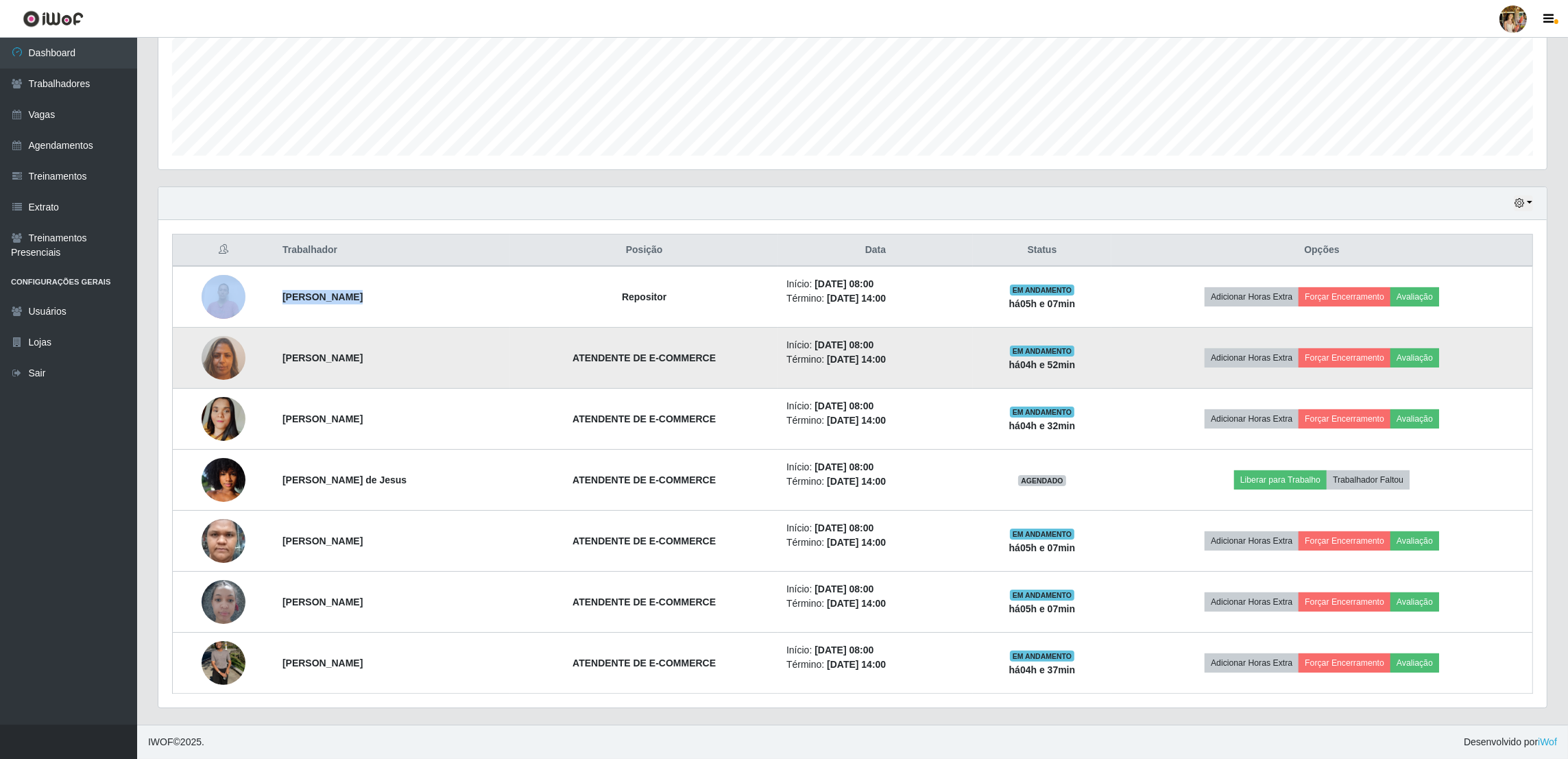
drag, startPoint x: 264, startPoint y: 350, endPoint x: 499, endPoint y: 356, distance: 235.1
click at [499, 356] on tr "Tatiana Machado Mendonça Amorim ATENDENTE DE E-COMMERCE Início: 01/09/2025, 08:…" at bounding box center [853, 359] width 1361 height 61
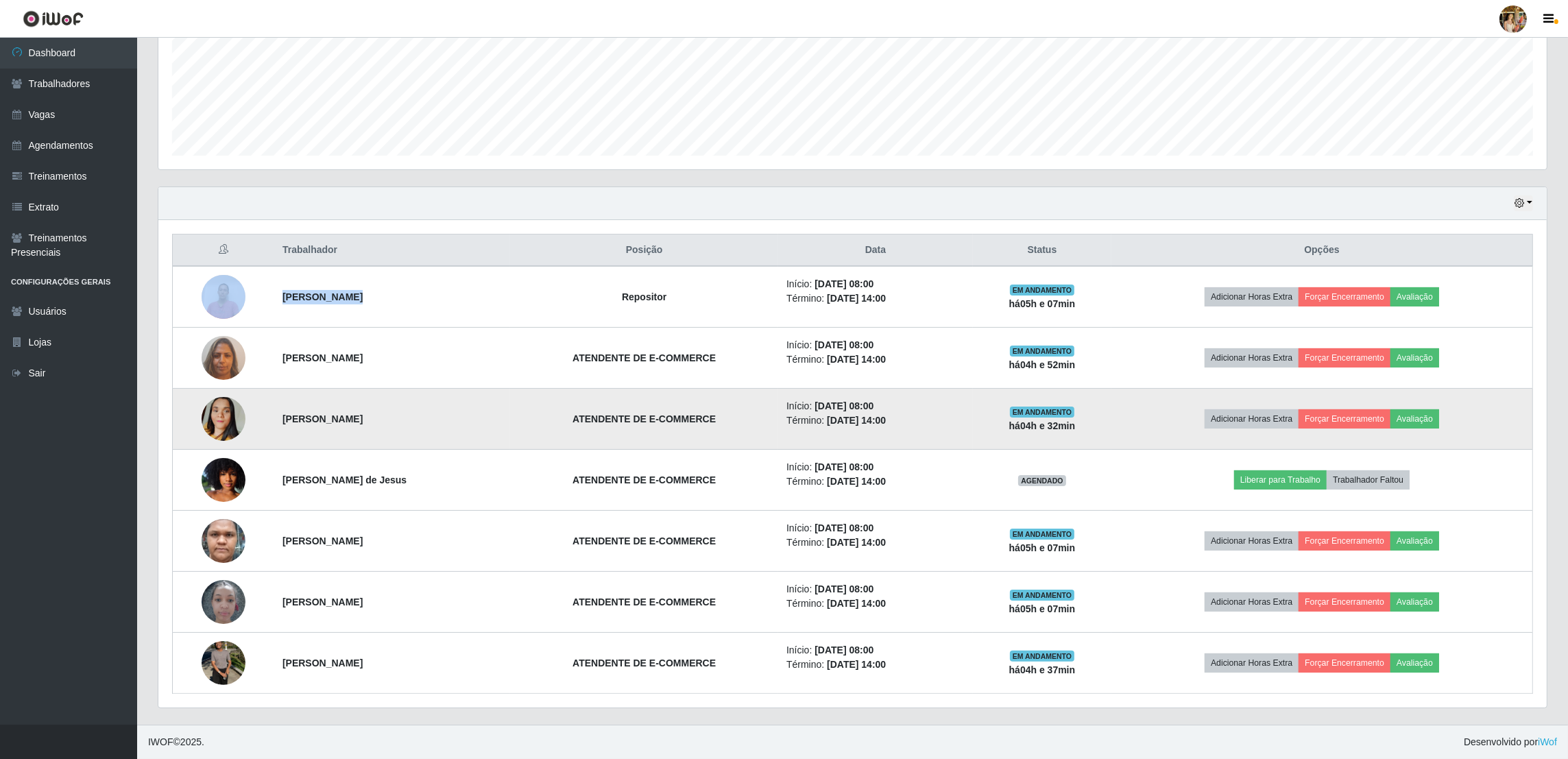
drag, startPoint x: 263, startPoint y: 408, endPoint x: 487, endPoint y: 412, distance: 224.0
click at [487, 412] on tr "Lorena da Silva Gregorio Silva ATENDENTE DE E-COMMERCE Início: 01/09/2025, 08:0…" at bounding box center [853, 419] width 1361 height 61
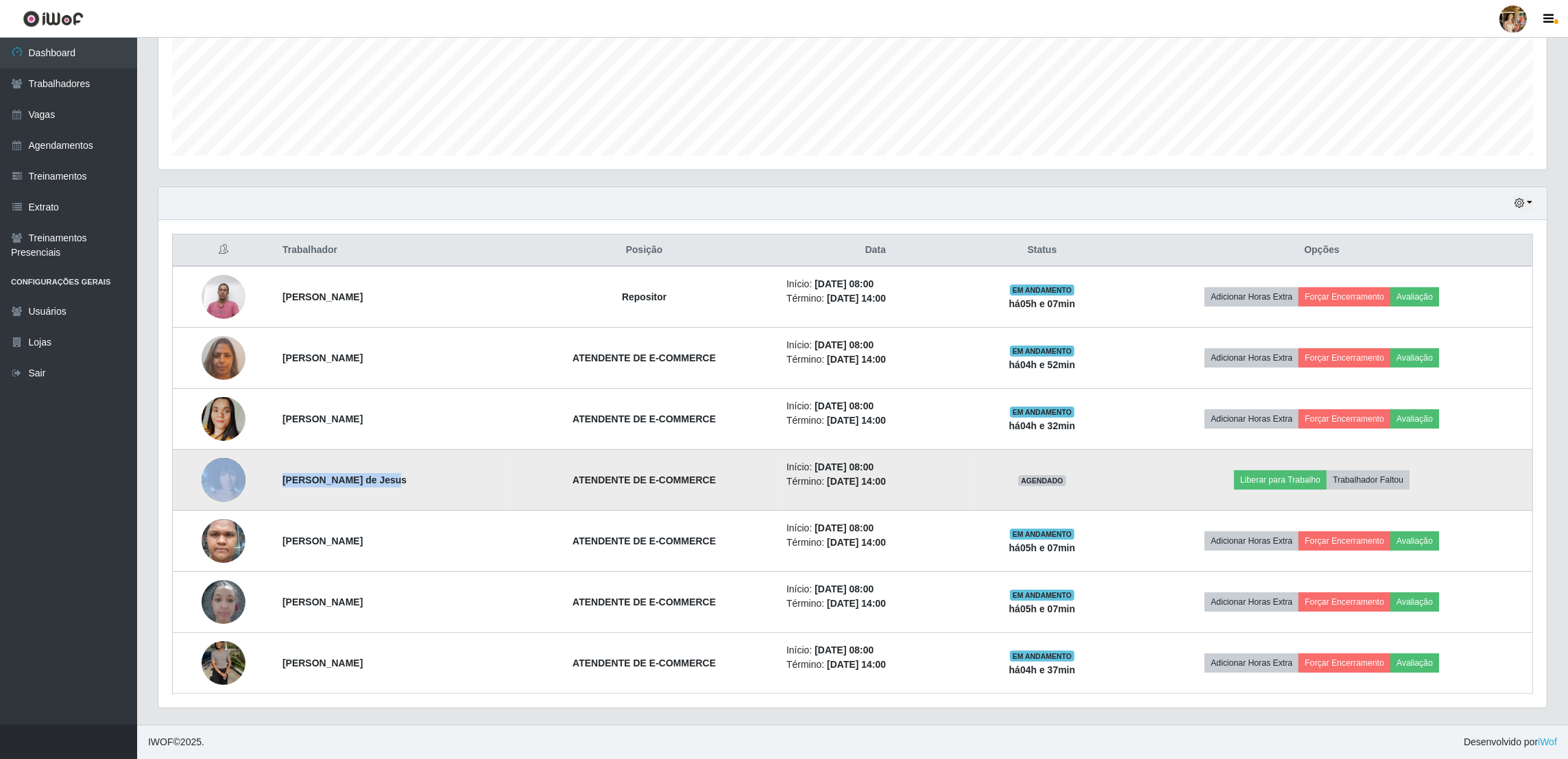
drag, startPoint x: 302, startPoint y: 481, endPoint x: 397, endPoint y: 483, distance: 95.0
click at [397, 483] on tr "Angela Silva de Jesus ATENDENTE DE E-COMMERCE Início: 01/09/2025, 08:00 Término…" at bounding box center [853, 481] width 1361 height 61
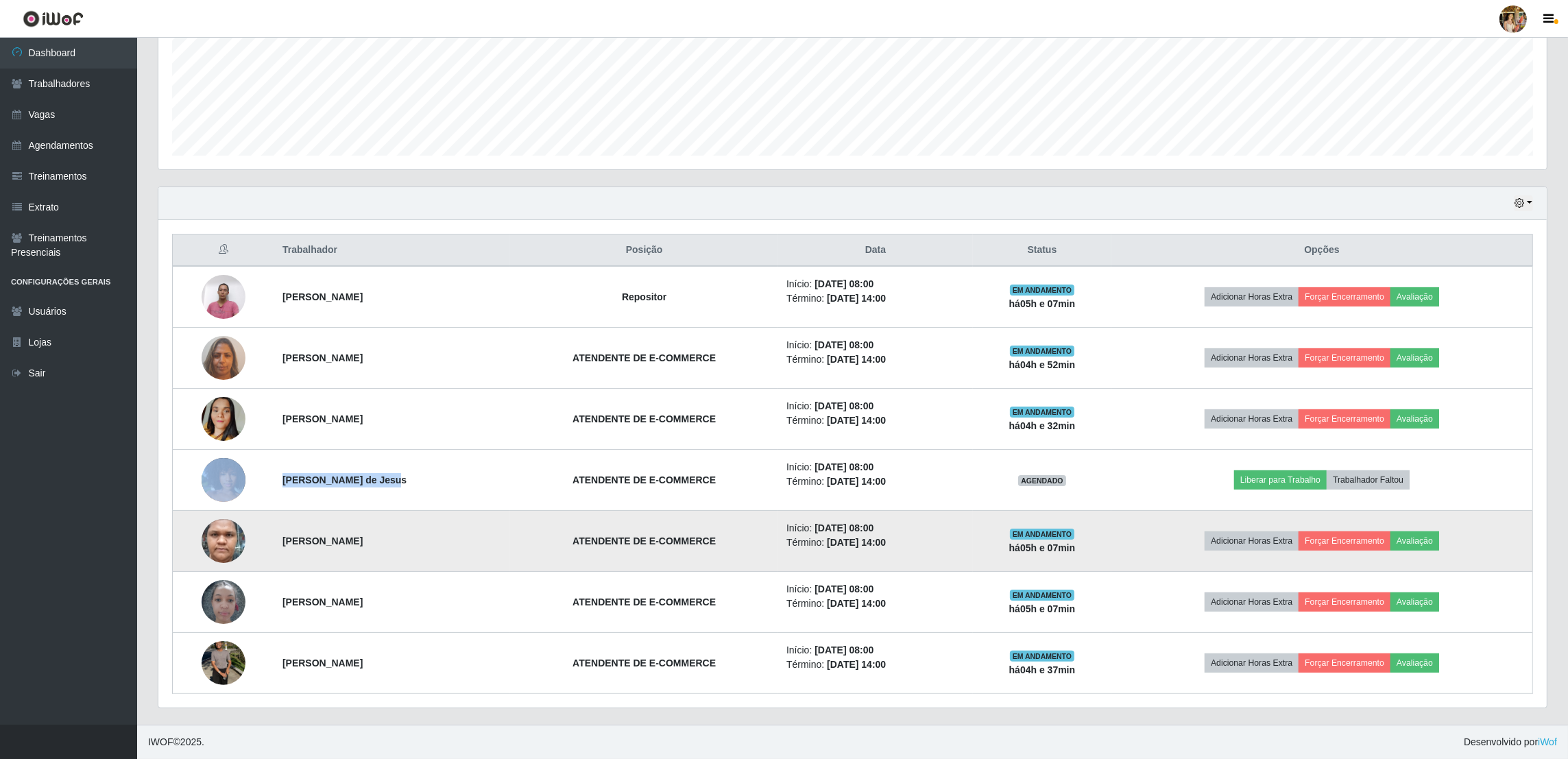
drag, startPoint x: 257, startPoint y: 531, endPoint x: 483, endPoint y: 535, distance: 226.0
click at [483, 535] on tr "Luís Gregory Peixoto Valentim ATENDENTE DE E-COMMERCE Início: 01/09/2025, 08:00…" at bounding box center [853, 542] width 1361 height 61
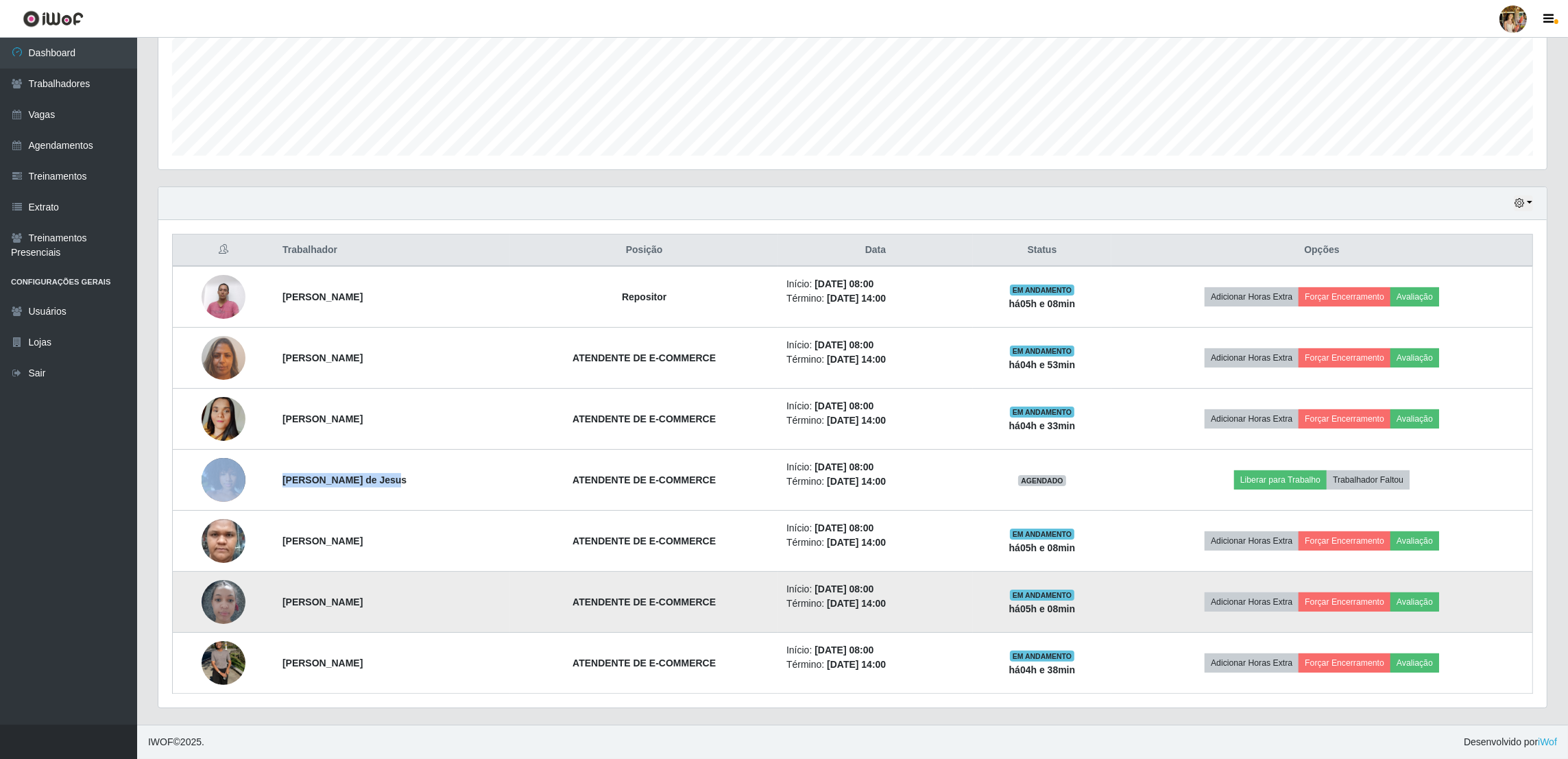
drag, startPoint x: 293, startPoint y: 602, endPoint x: 474, endPoint y: 606, distance: 181.0
click at [474, 606] on tr "Giovana da Silva dos Santos ATENDENTE DE E-COMMERCE Início: 01/09/2025, 08:00 T…" at bounding box center [853, 603] width 1361 height 61
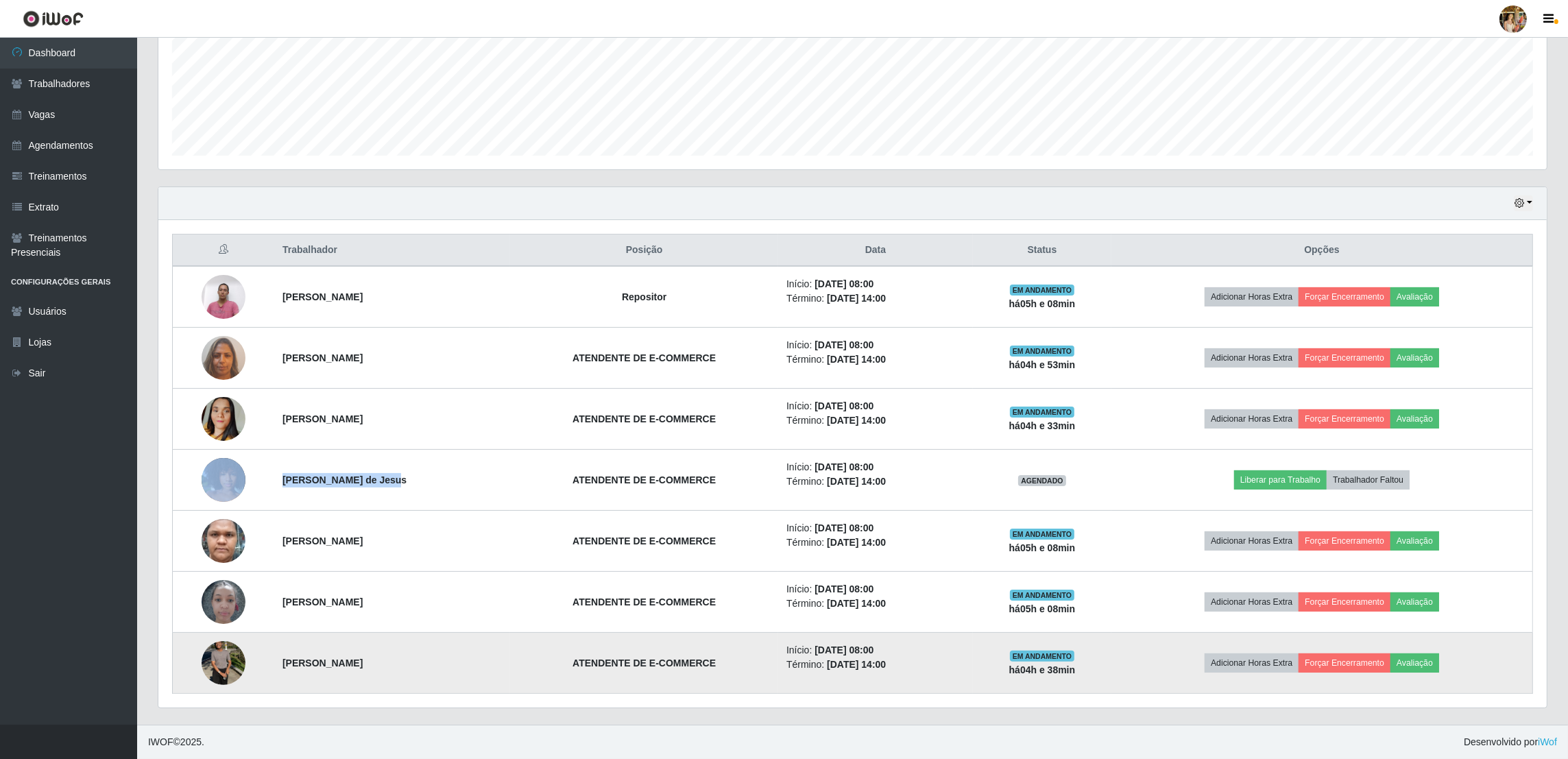
drag, startPoint x: 258, startPoint y: 659, endPoint x: 454, endPoint y: 664, distance: 196.1
click at [454, 664] on tr "Paulo Miranda Marinho ATENDENTE DE E-COMMERCE Início: 01/09/2025, 08:00 Término…" at bounding box center [853, 664] width 1361 height 61
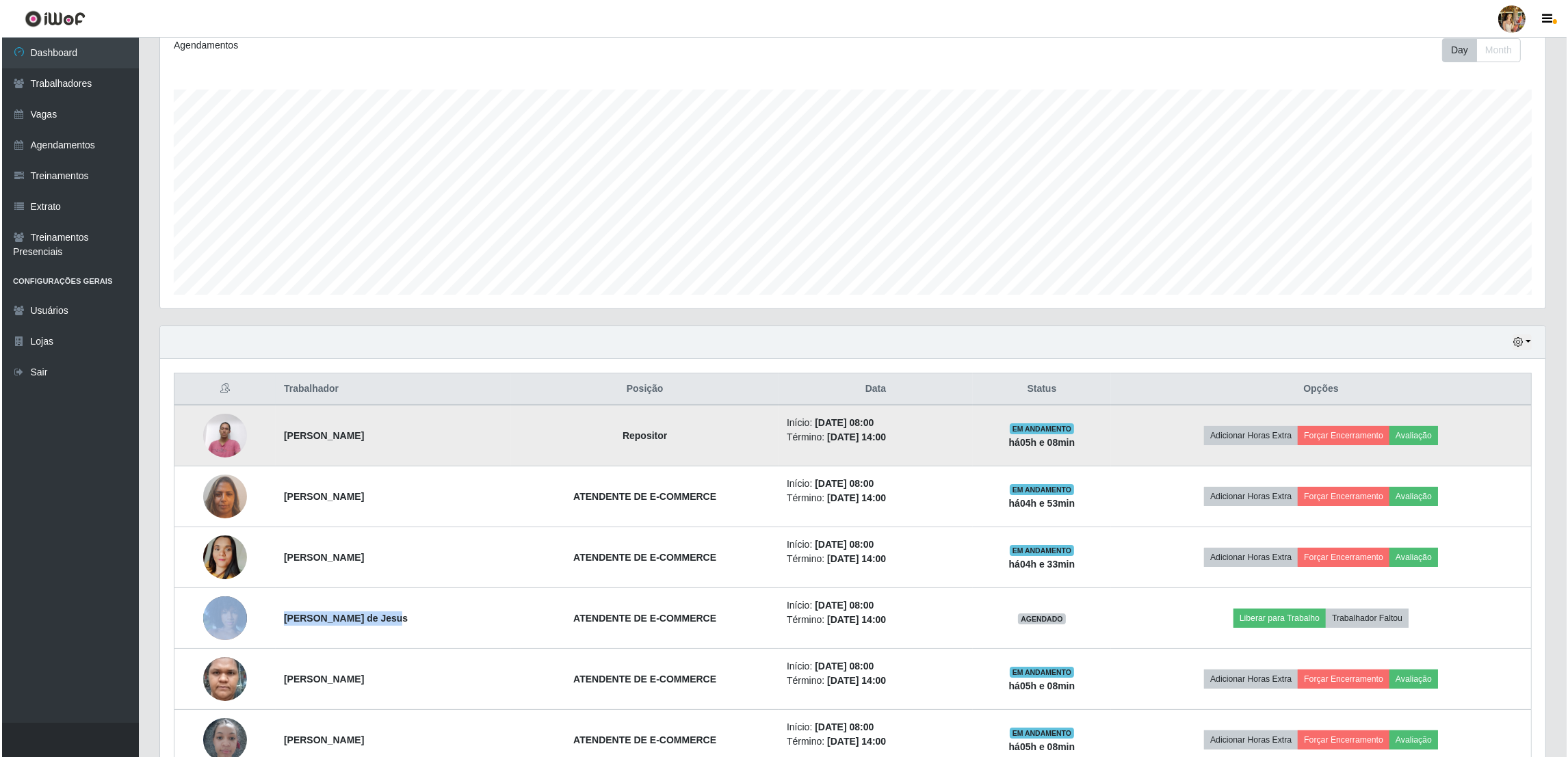
scroll to position [0, 0]
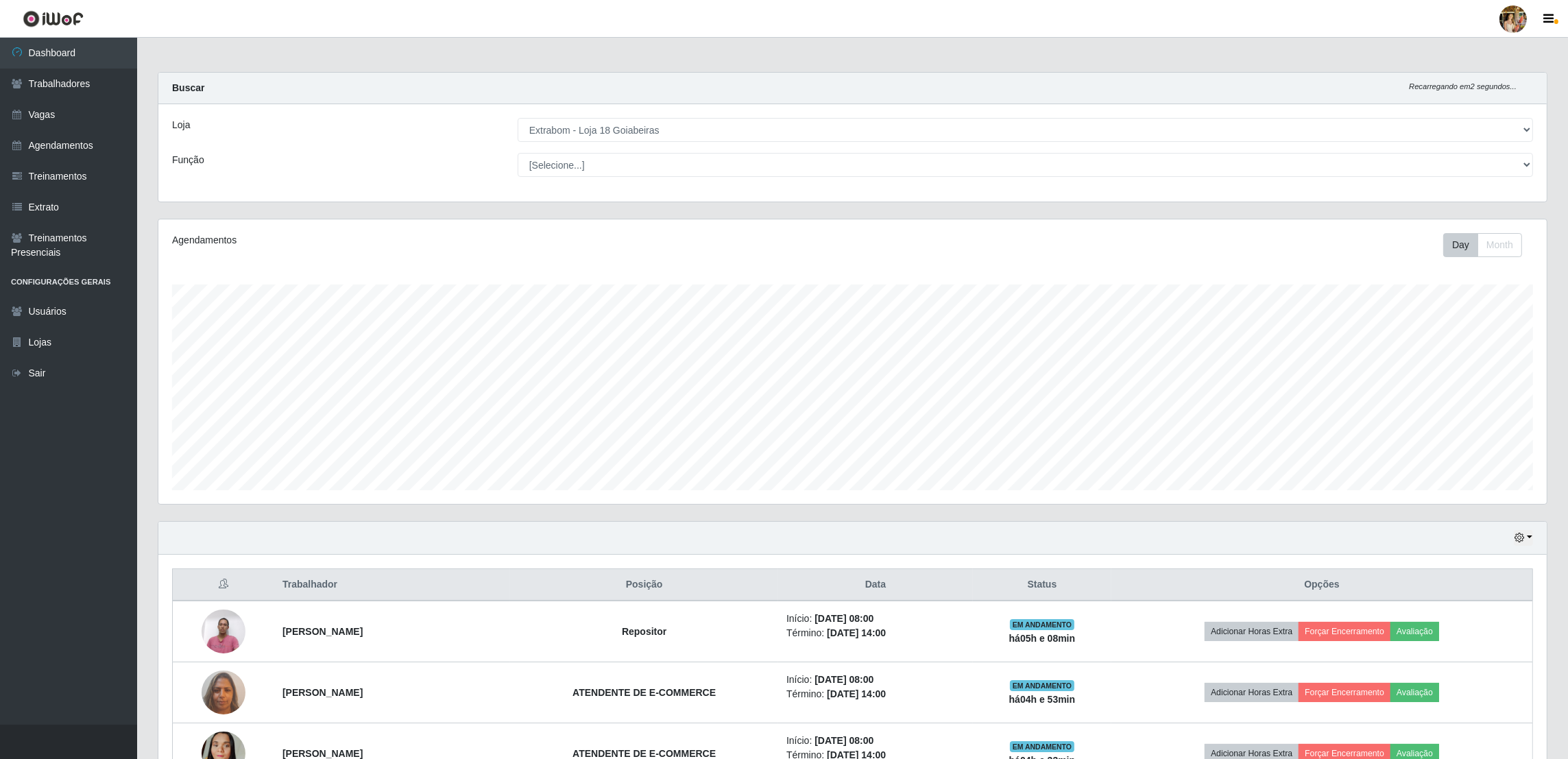
click at [617, 111] on div "Loja [Selecione...] Atacado Vem - Loja 30 Laranjeiras Velha Atacado Vem - Loja …" at bounding box center [852, 153] width 1388 height 97
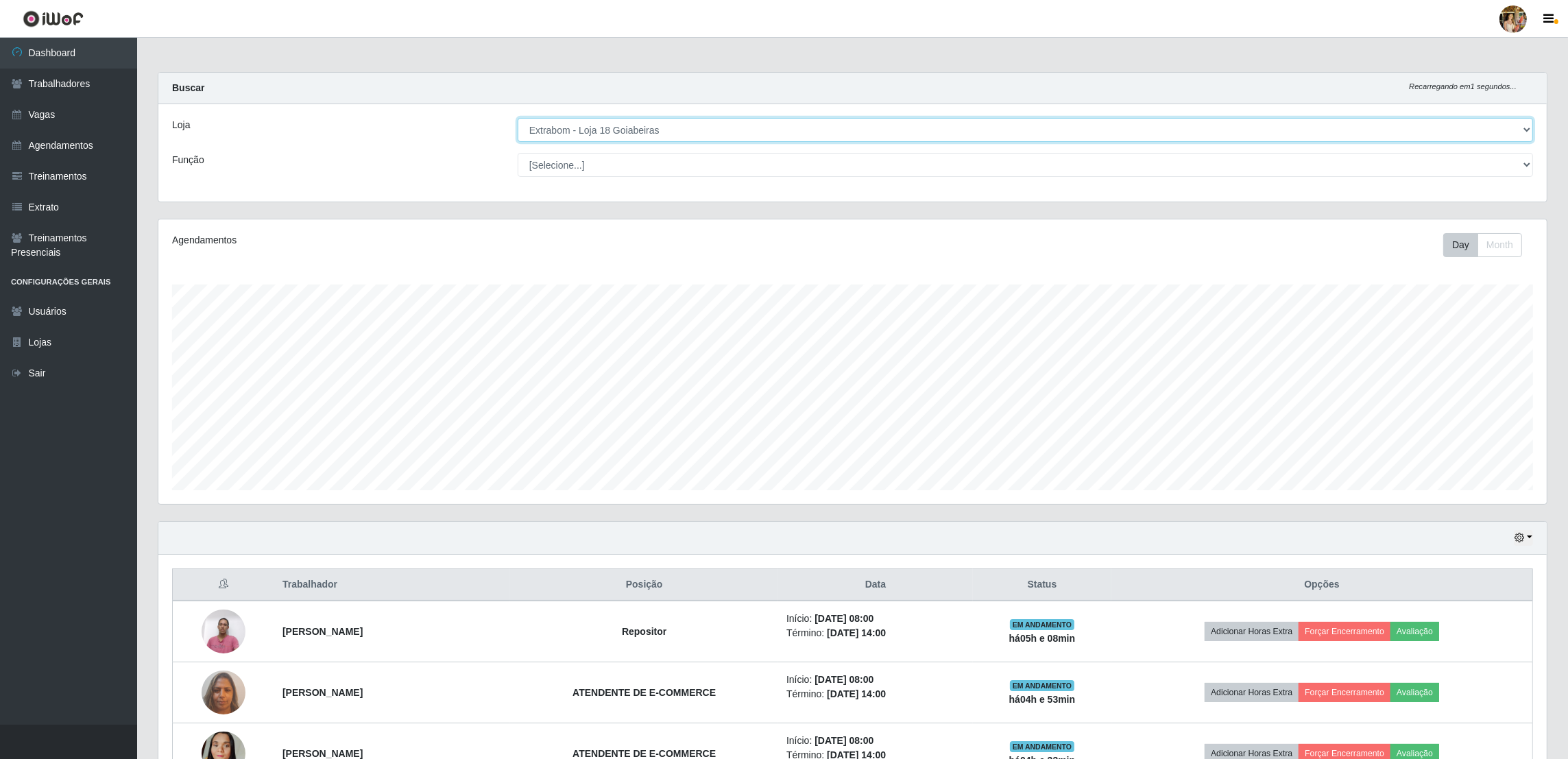
click at [616, 128] on select "[Selecione...] Atacado Vem - Loja 30 Laranjeiras Velha Atacado Vem - Loja 31 Sã…" at bounding box center [1025, 130] width 1016 height 24
click at [519, 118] on select "[Selecione...] Atacado Vem - Loja 30 Laranjeiras Velha Atacado Vem - Loja 31 Sã…" at bounding box center [1025, 130] width 1016 height 24
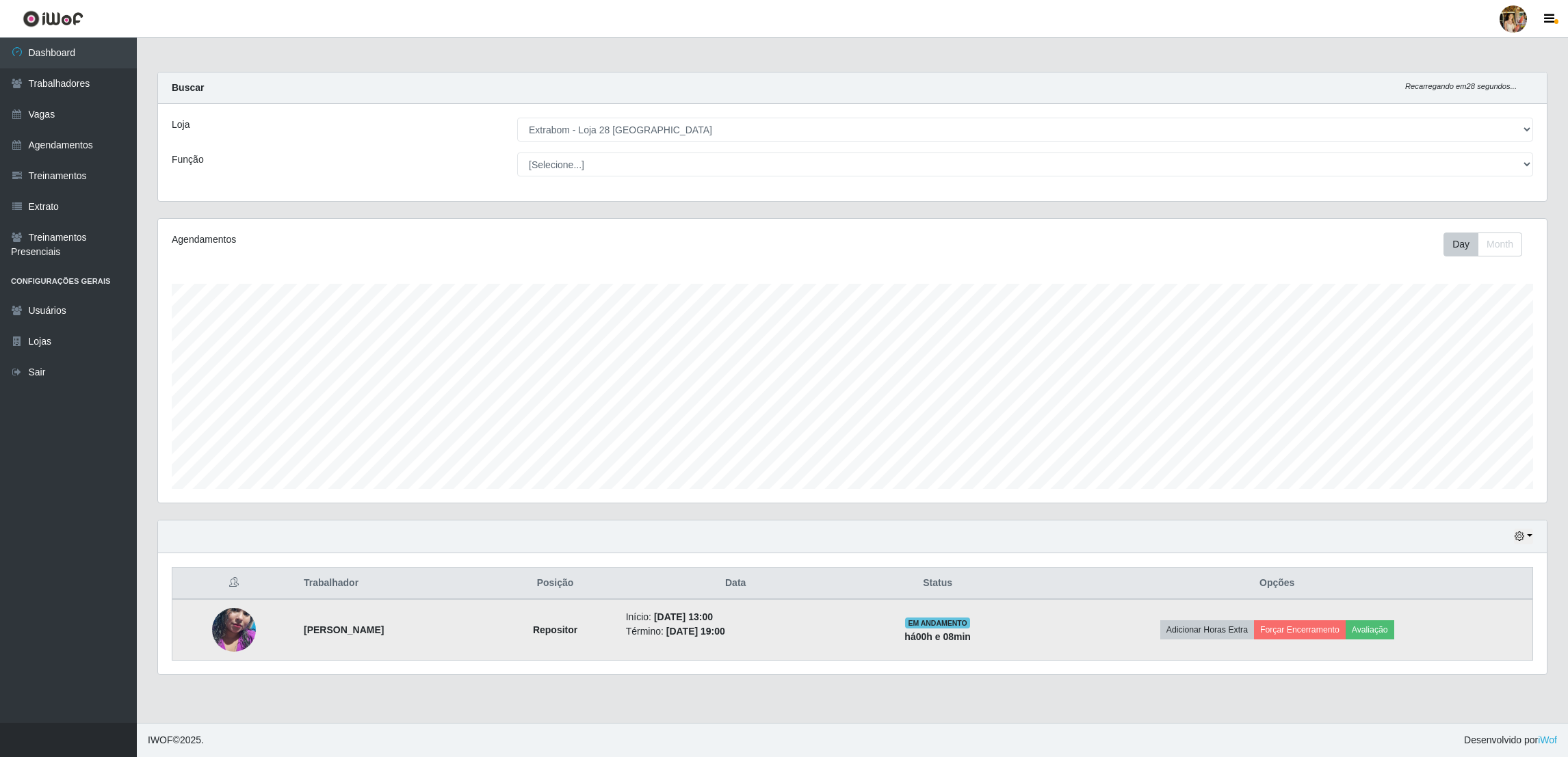
drag, startPoint x: 281, startPoint y: 641, endPoint x: 466, endPoint y: 631, distance: 185.3
click at [466, 631] on tr "Amanda Araújo De Souza Repositor Início: 01/09/2025, 13:00 Término: 01/09/2025,…" at bounding box center [853, 630] width 1360 height 61
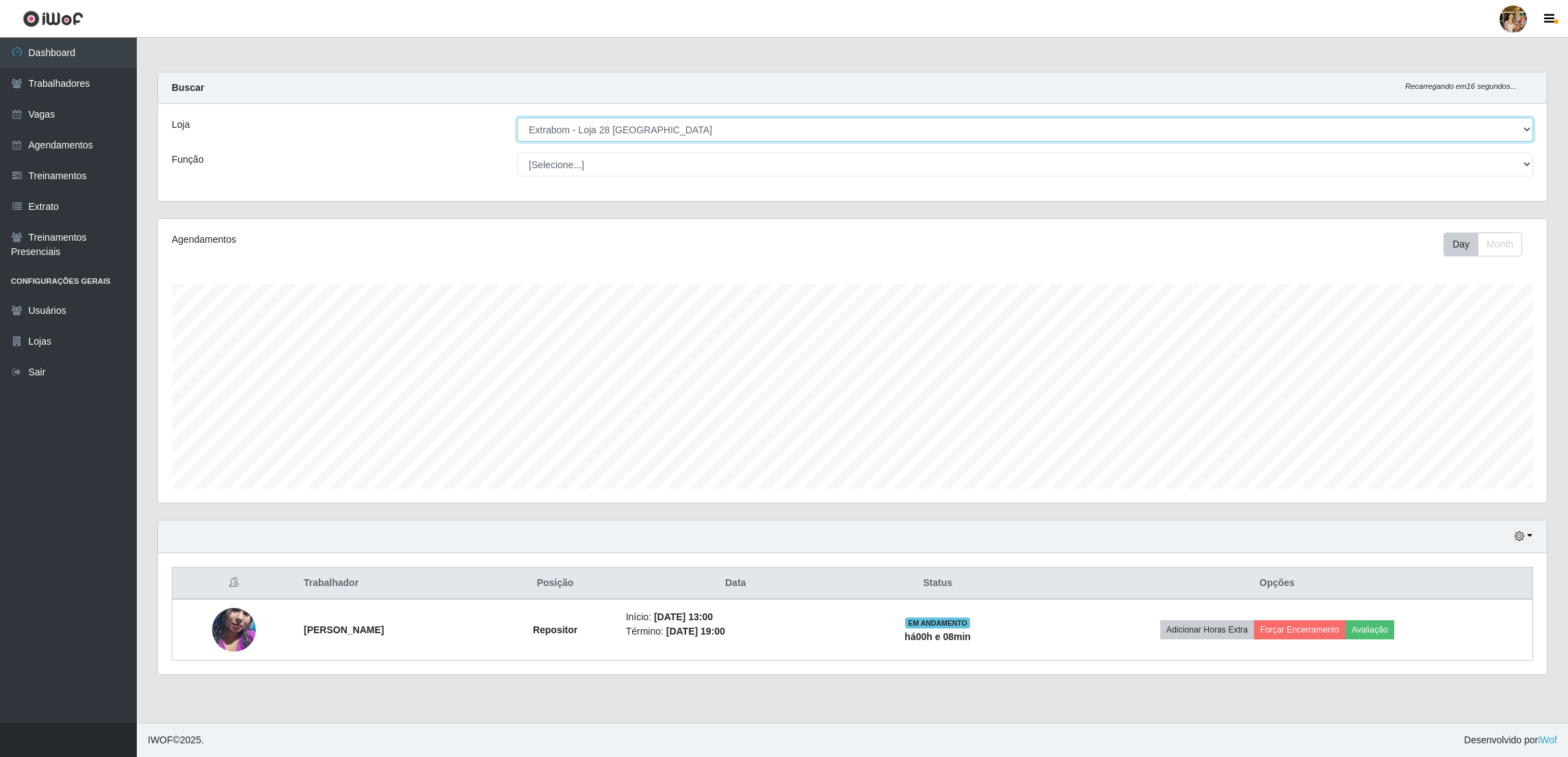
click at [673, 124] on select "[Selecione...] Atacado Vem - Loja 30 Laranjeiras Velha Atacado Vem - Loja 31 Sã…" at bounding box center [1025, 130] width 1016 height 24
click at [517, 118] on select "[Selecione...] Atacado Vem - Loja 30 Laranjeiras Velha Atacado Vem - Loja 31 Sã…" at bounding box center [1025, 130] width 1016 height 24
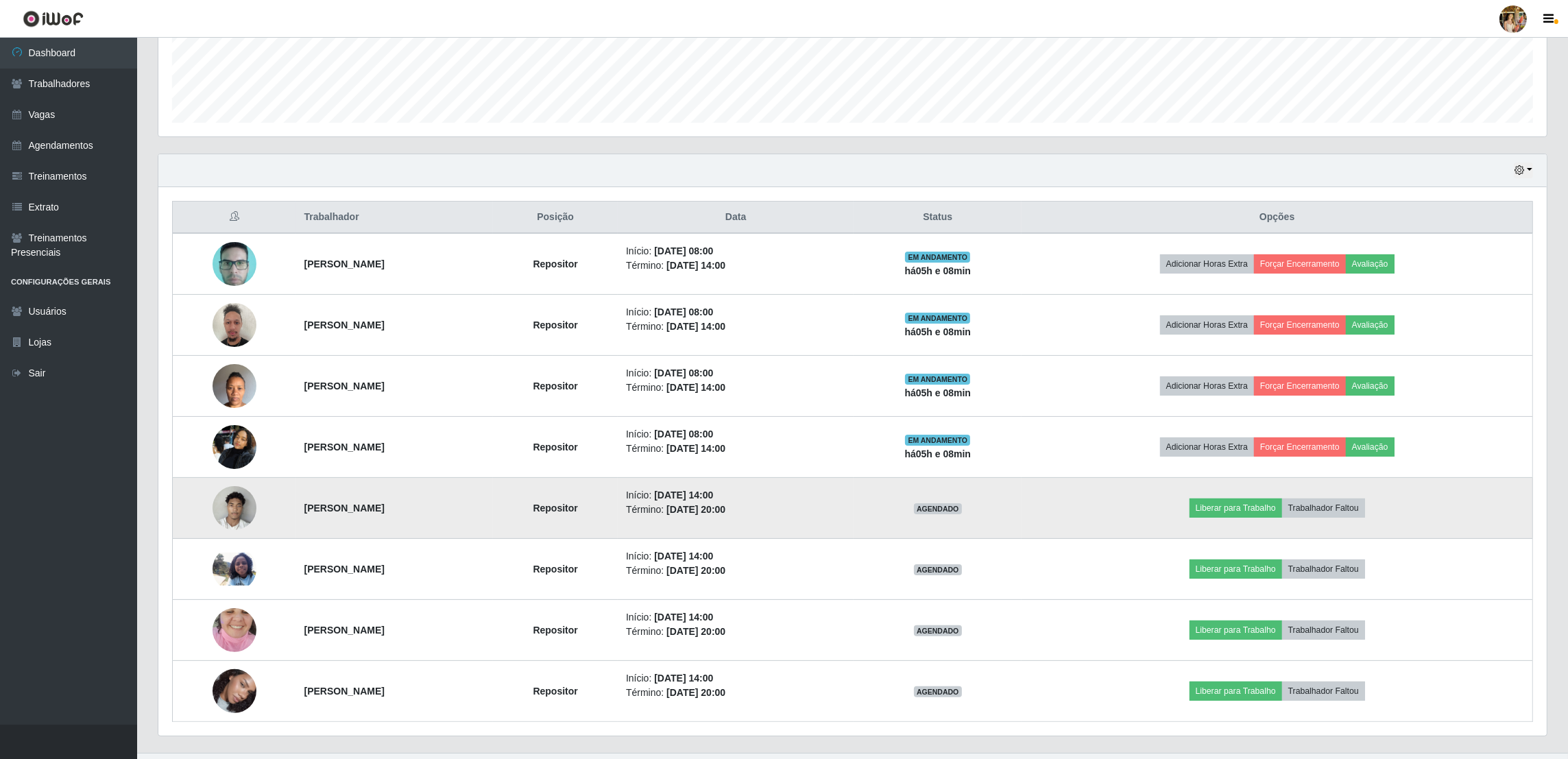
scroll to position [397, 0]
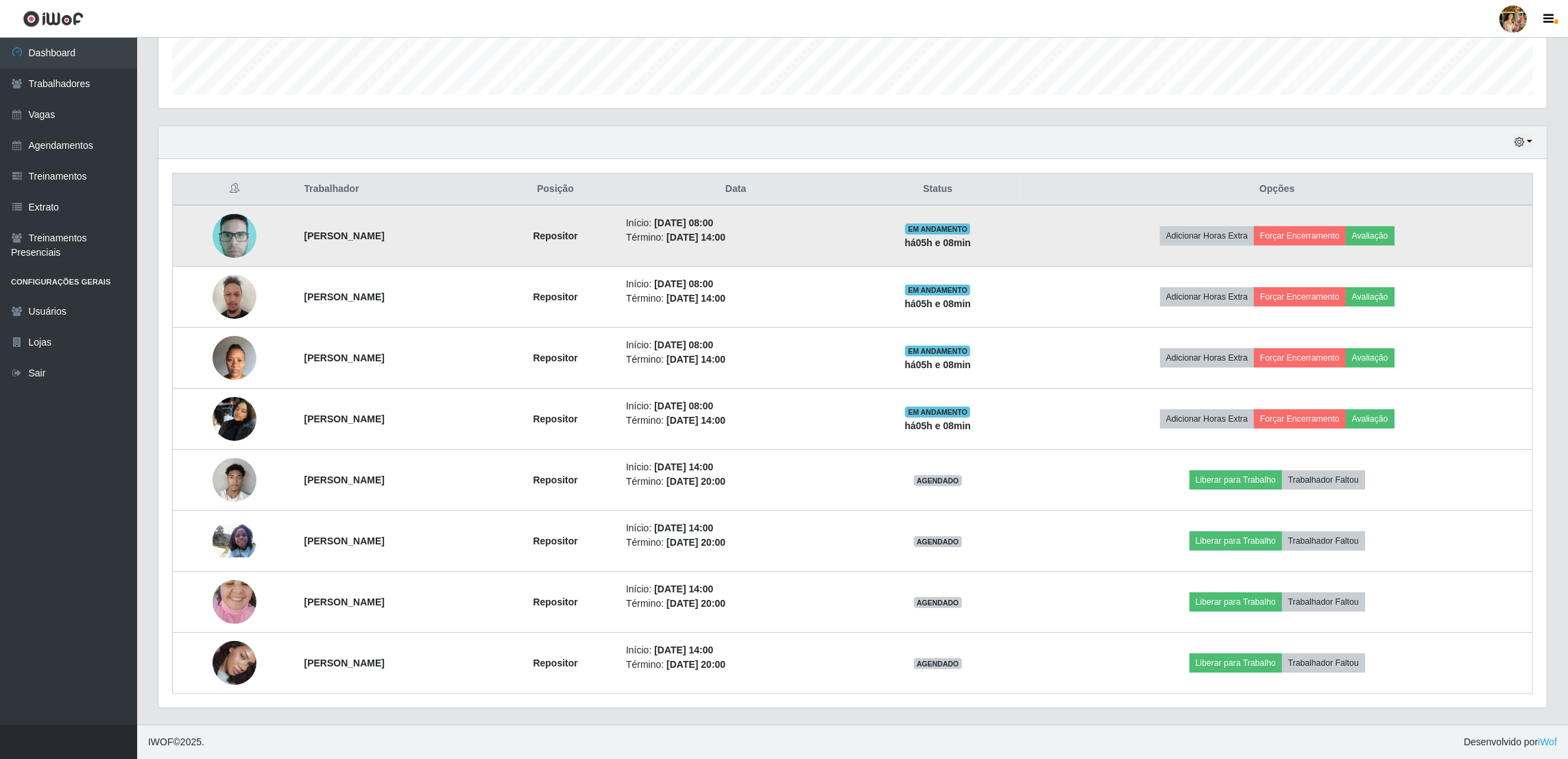
drag, startPoint x: 275, startPoint y: 219, endPoint x: 433, endPoint y: 240, distance: 159.4
click at [433, 240] on tr "Evandro Ribeiro Barboza Repositor Início: 01/09/2025, 08:00 Término: 01/09/2025…" at bounding box center [853, 236] width 1361 height 61
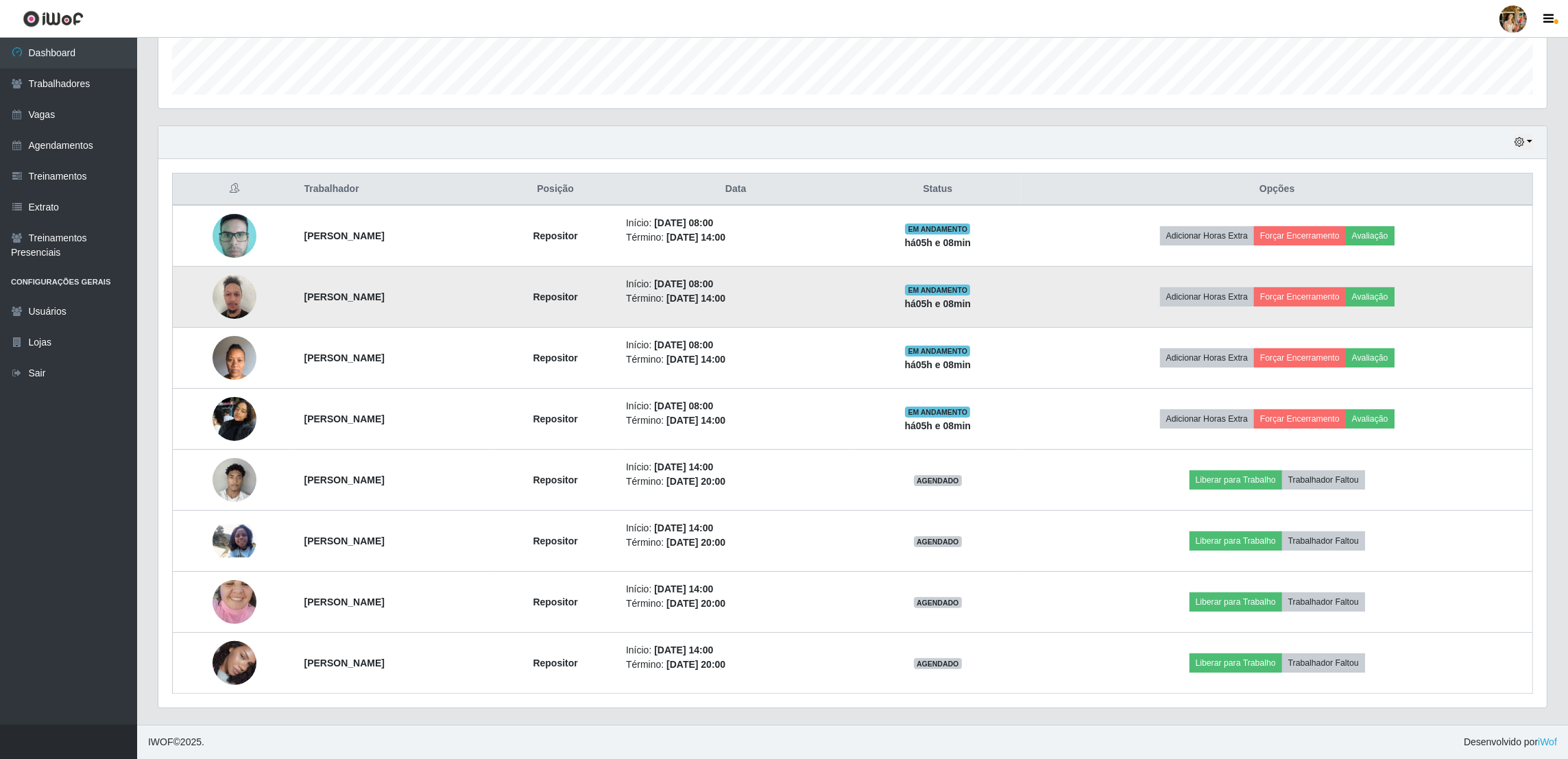
drag, startPoint x: 274, startPoint y: 290, endPoint x: 471, endPoint y: 293, distance: 197.0
click at [471, 293] on tr "Leonam Carlos Braga Da Costa Repositor Início: 01/09/2025, 08:00 Término: 01/09…" at bounding box center [853, 297] width 1361 height 61
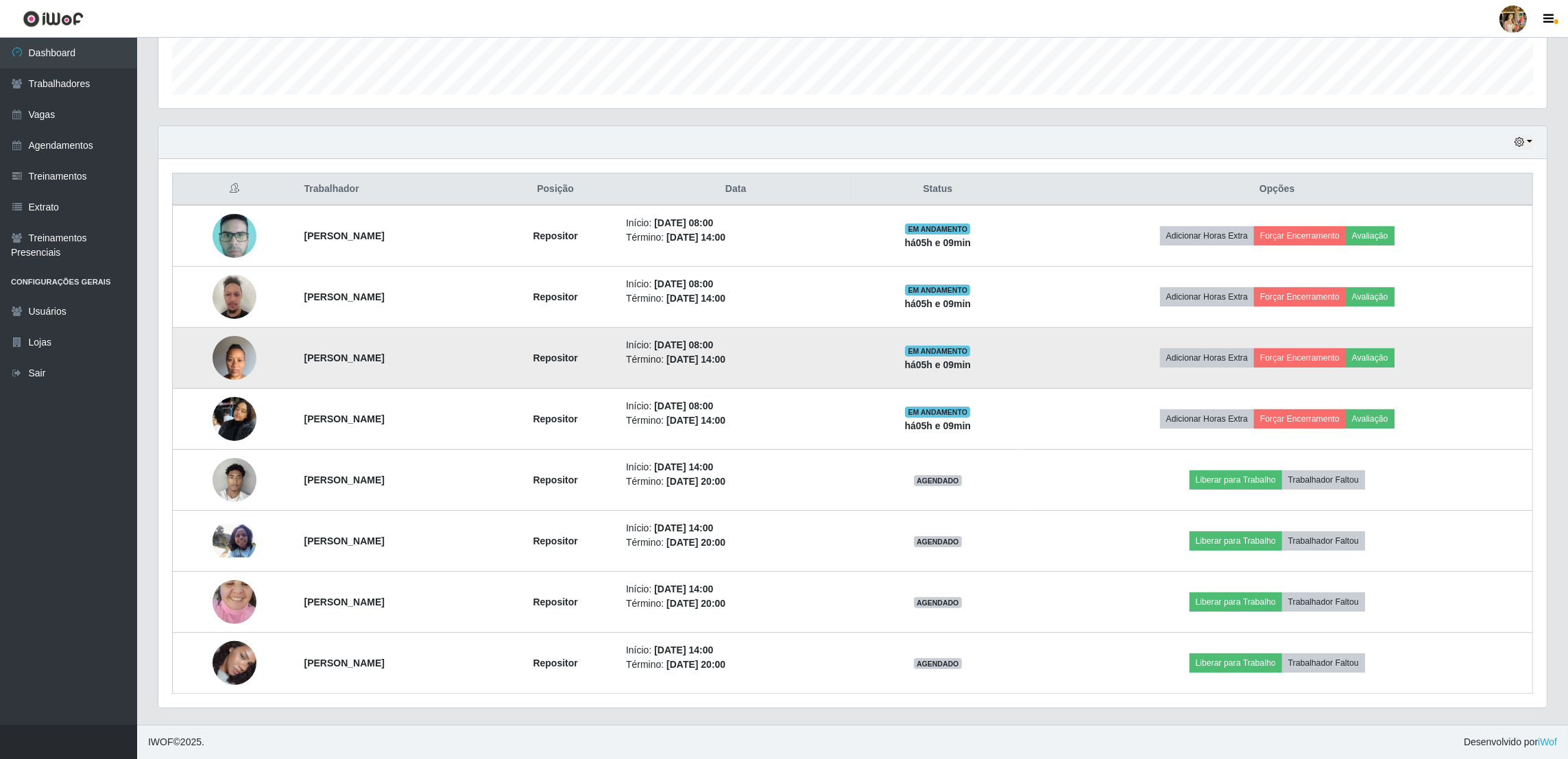
drag, startPoint x: 364, startPoint y: 371, endPoint x: 415, endPoint y: 369, distance: 51.0
click at [415, 369] on tr "Sandra Rosa da Silva Repositor Início: 01/09/2025, 08:00 Término: 01/09/2025, 1…" at bounding box center [853, 359] width 1361 height 61
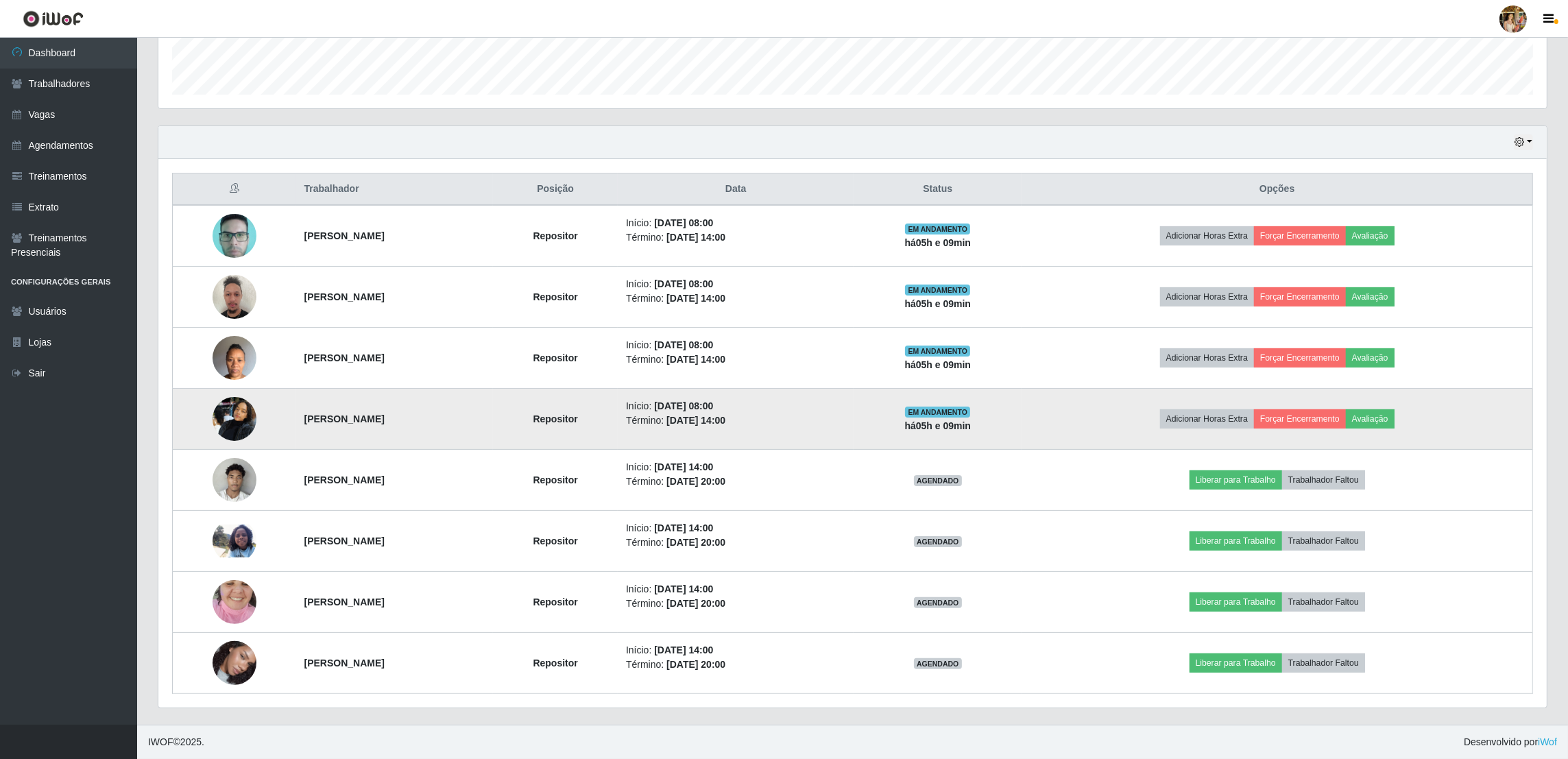
drag, startPoint x: 281, startPoint y: 430, endPoint x: 463, endPoint y: 425, distance: 182.1
click at [463, 425] on td "Raniele Gomes dos Santos" at bounding box center [395, 419] width 198 height 61
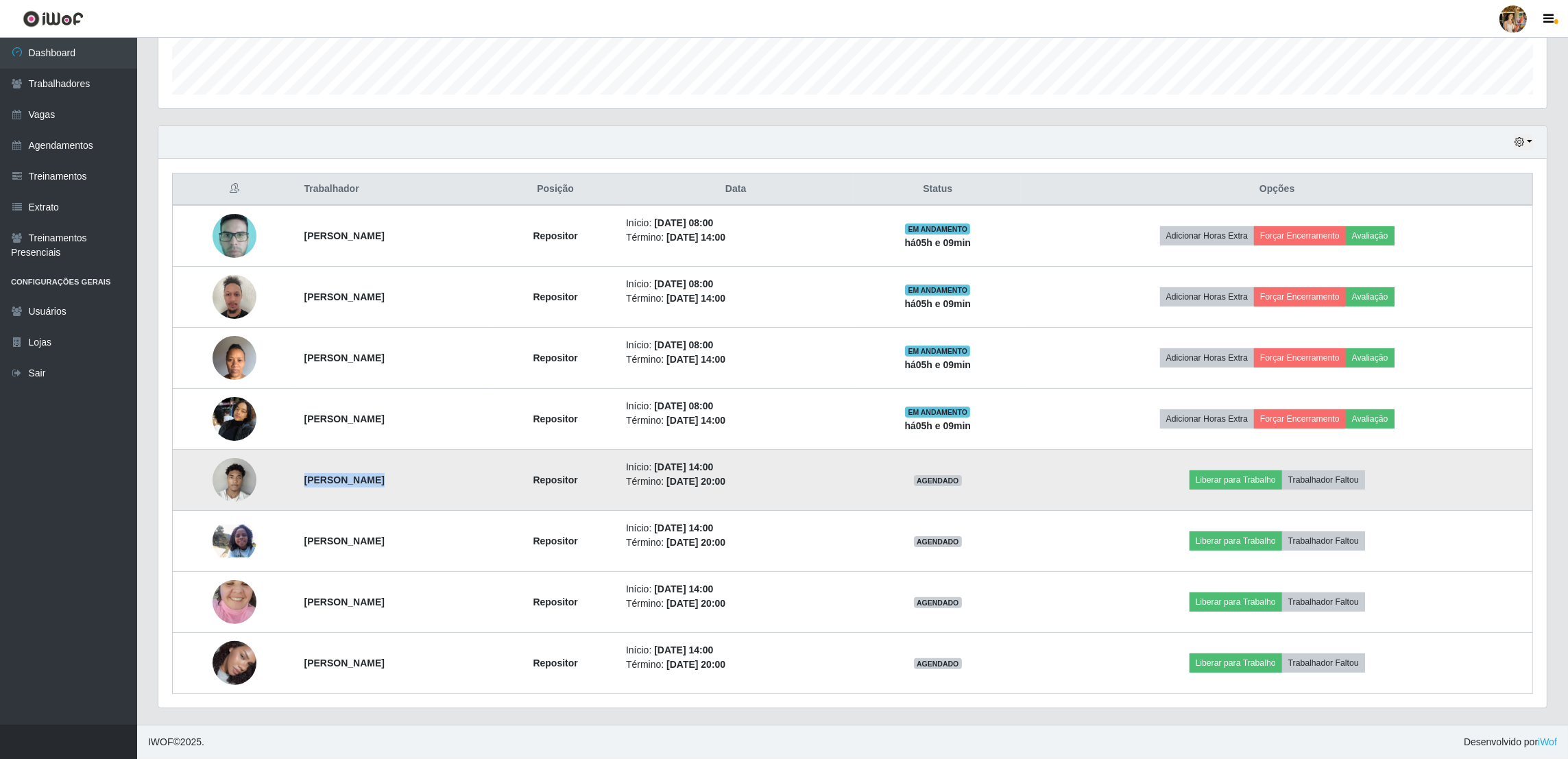
drag, startPoint x: 285, startPoint y: 482, endPoint x: 573, endPoint y: 485, distance: 288.0
click at [573, 485] on tr "Dhimitry Victorio Freitas Pires Repositor Início: 01/09/2025, 14:00 Término: 01…" at bounding box center [853, 481] width 1361 height 61
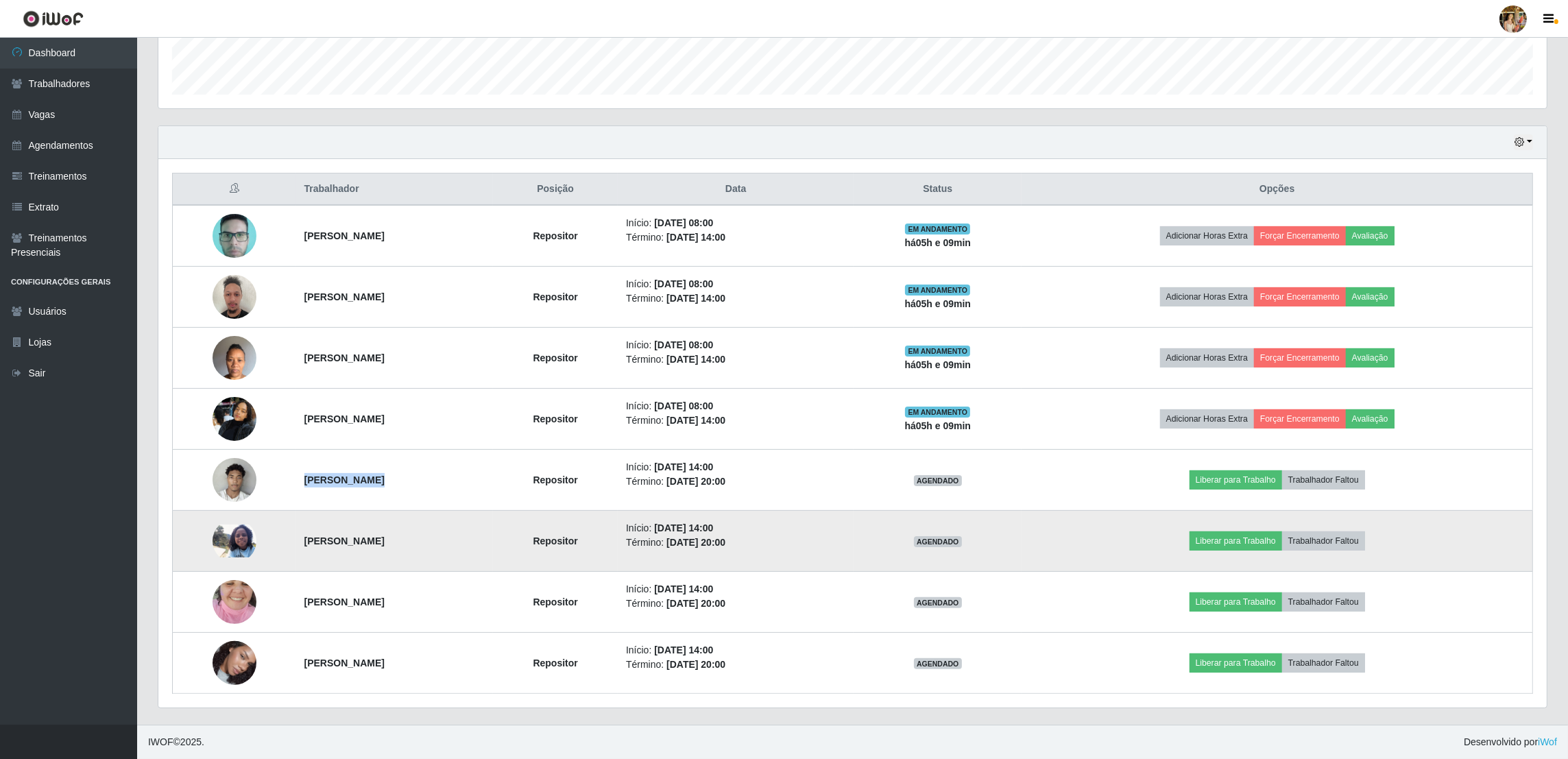
drag, startPoint x: 260, startPoint y: 544, endPoint x: 472, endPoint y: 540, distance: 212.0
click at [472, 540] on tr "Gabriele Gomes de Jesus Repositor Início: 01/09/2025, 14:00 Término: 01/09/2025…" at bounding box center [853, 542] width 1361 height 61
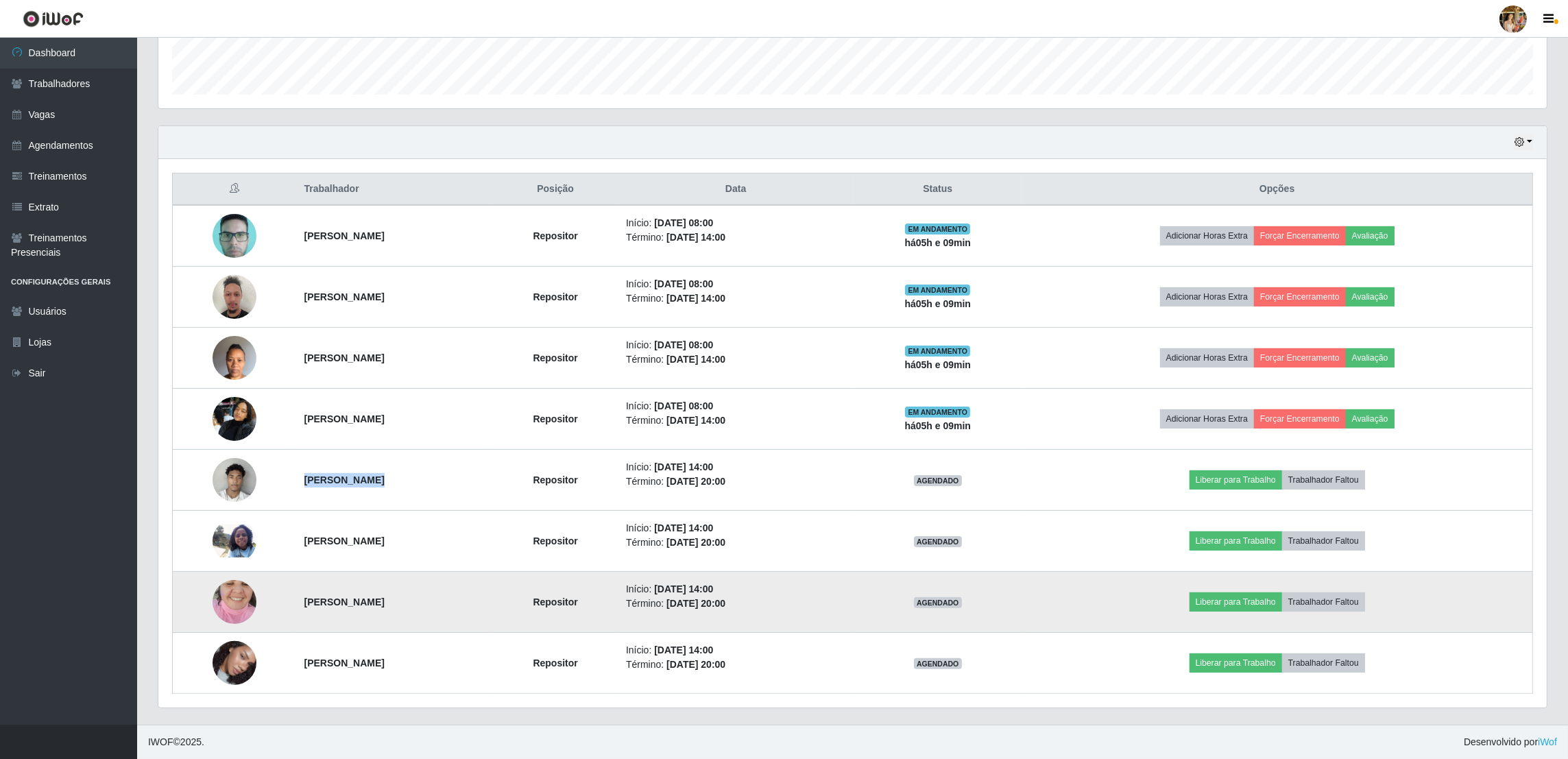
drag, startPoint x: 290, startPoint y: 601, endPoint x: 446, endPoint y: 603, distance: 156.0
click at [446, 603] on td "Larisse Tenório Gomes Machado" at bounding box center [395, 603] width 198 height 61
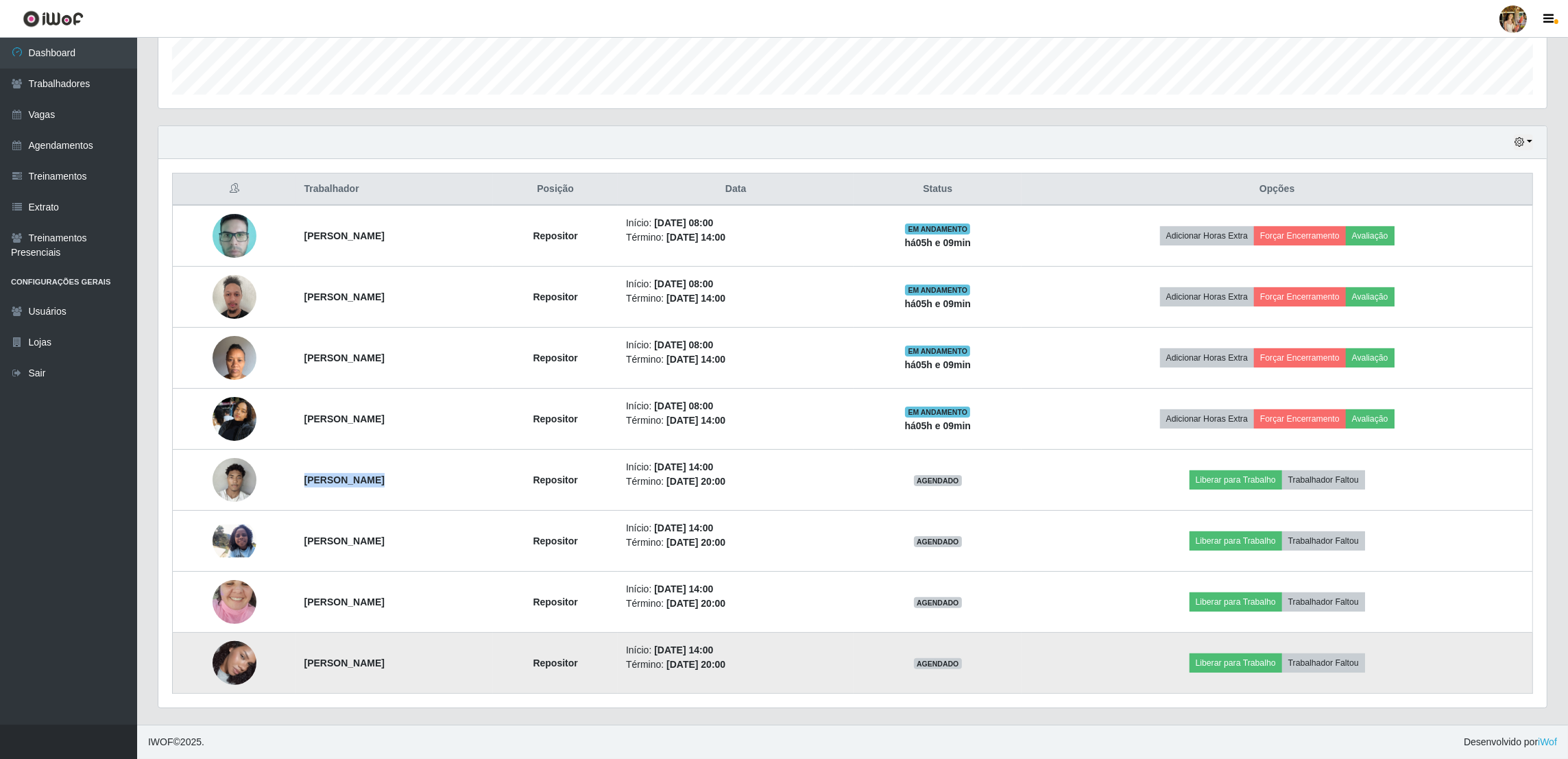
drag, startPoint x: 282, startPoint y: 665, endPoint x: 525, endPoint y: 661, distance: 243.0
click at [525, 661] on tr "Michele Nascimento dos Santos Repositor Início: 01/09/2025, 14:00 Término: 01/0…" at bounding box center [853, 664] width 1361 height 61
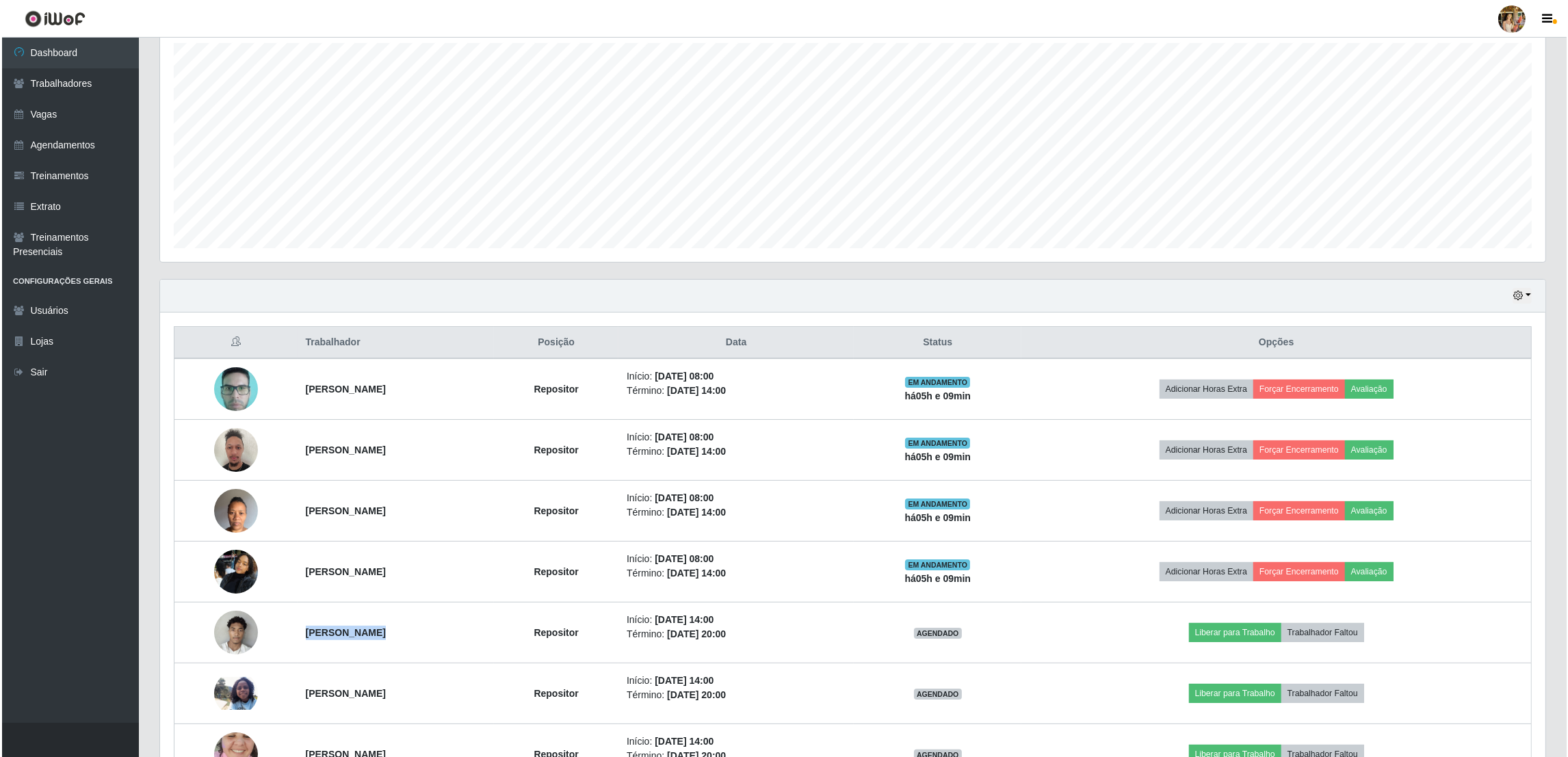
scroll to position [0, 0]
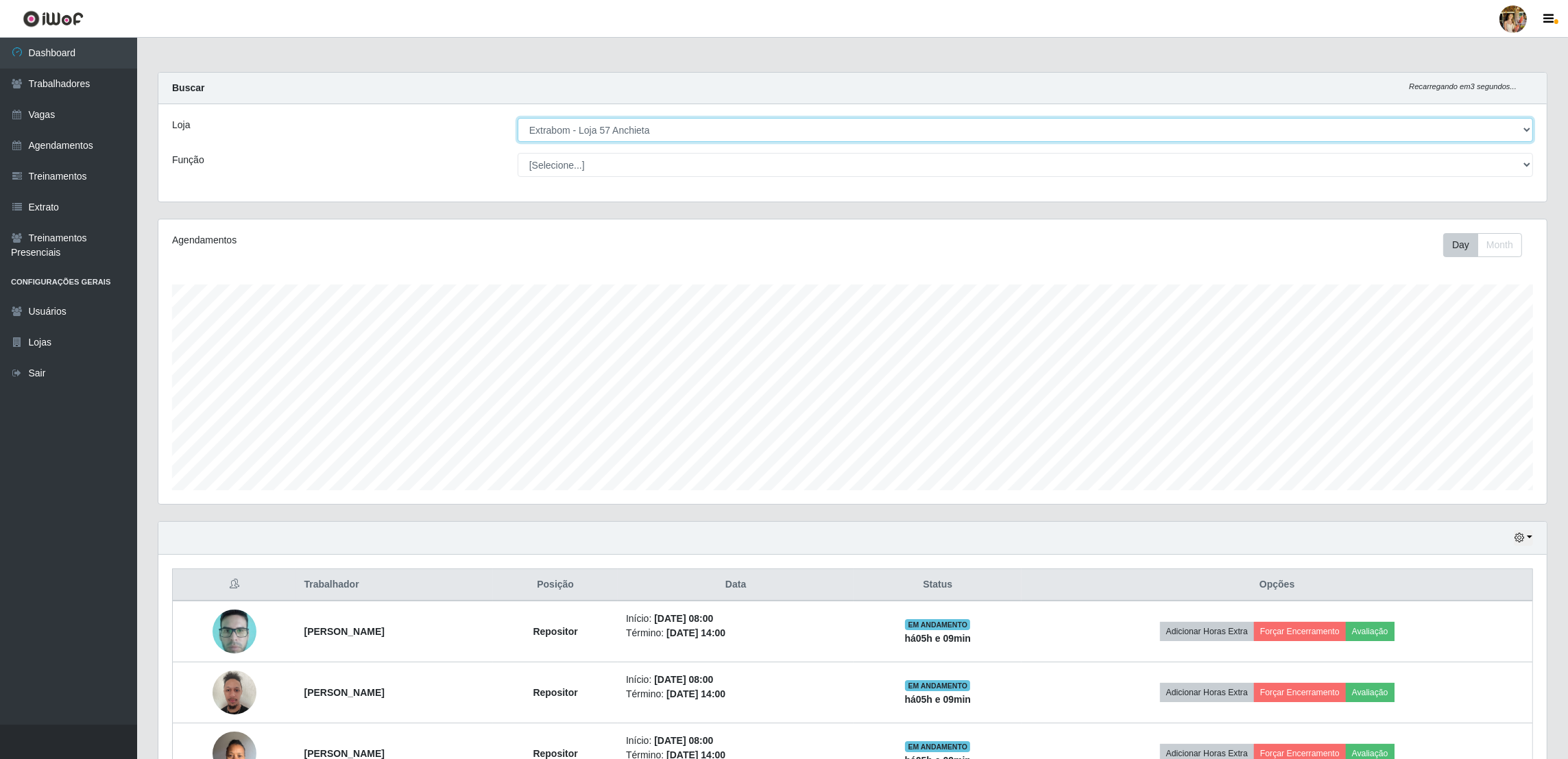
click at [714, 132] on select "[Selecione...] Atacado Vem - Loja 30 Laranjeiras Velha Atacado Vem - Loja 31 Sã…" at bounding box center [1025, 130] width 1016 height 24
click at [701, 139] on select "[Selecione...] Atacado Vem - Loja 30 Laranjeiras Velha Atacado Vem - Loja 31 Sã…" at bounding box center [1025, 130] width 1016 height 24
click at [519, 118] on select "[Selecione...] Atacado Vem - Loja 30 Laranjeiras Velha Atacado Vem - Loja 31 Sã…" at bounding box center [1025, 130] width 1016 height 24
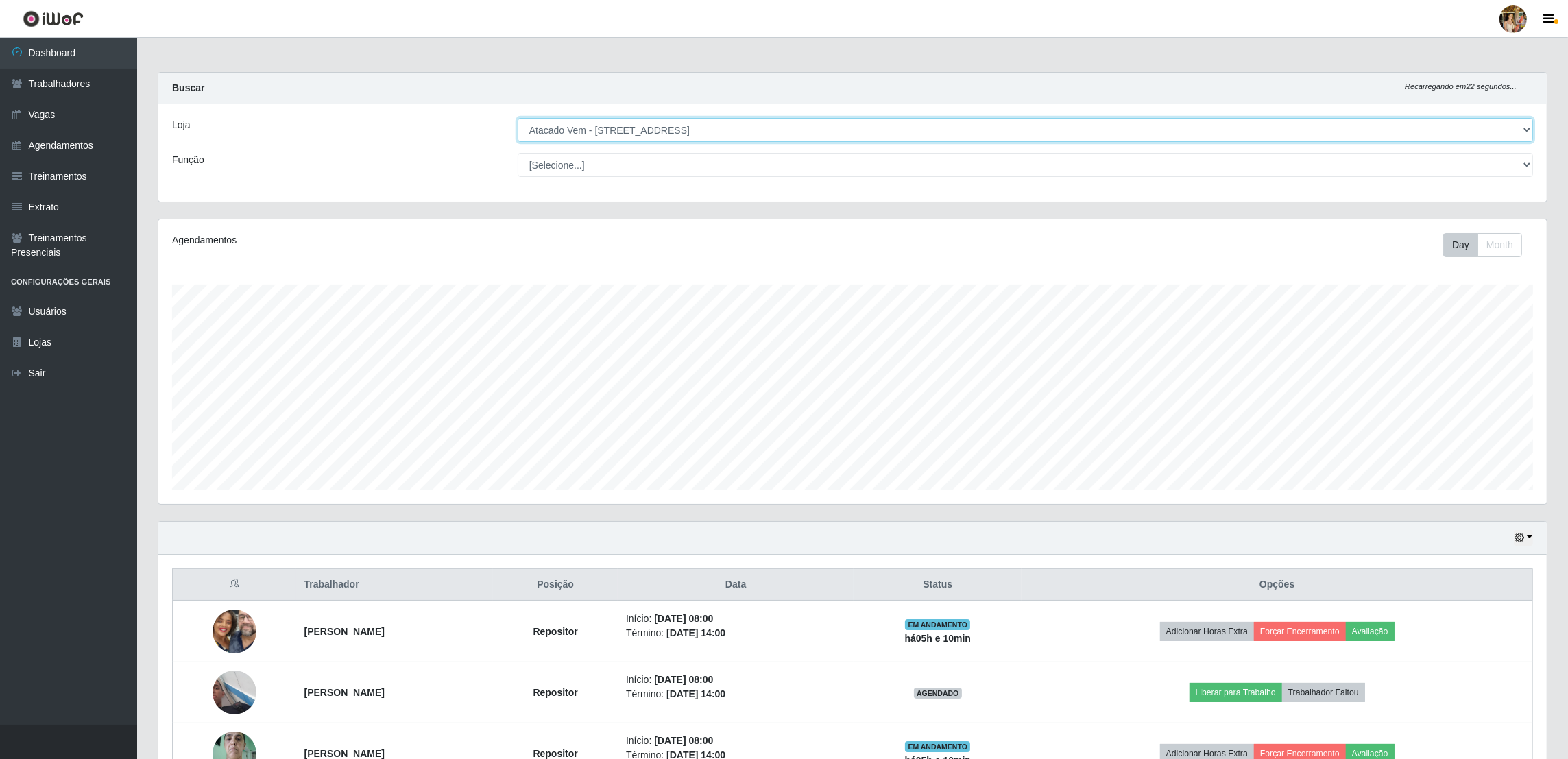
click at [653, 135] on select "[Selecione...] Atacado Vem - Loja 30 Laranjeiras Velha Atacado Vem - Loja 31 Sã…" at bounding box center [1025, 130] width 1016 height 24
click at [639, 131] on select "[Selecione...] Atacado Vem - Loja 30 Laranjeiras Velha Atacado Vem - Loja 31 Sã…" at bounding box center [1025, 130] width 1016 height 24
select select "501"
click at [519, 118] on select "[Selecione...] Atacado Vem - Loja 30 Laranjeiras Velha Atacado Vem - Loja 31 Sã…" at bounding box center [1025, 130] width 1016 height 24
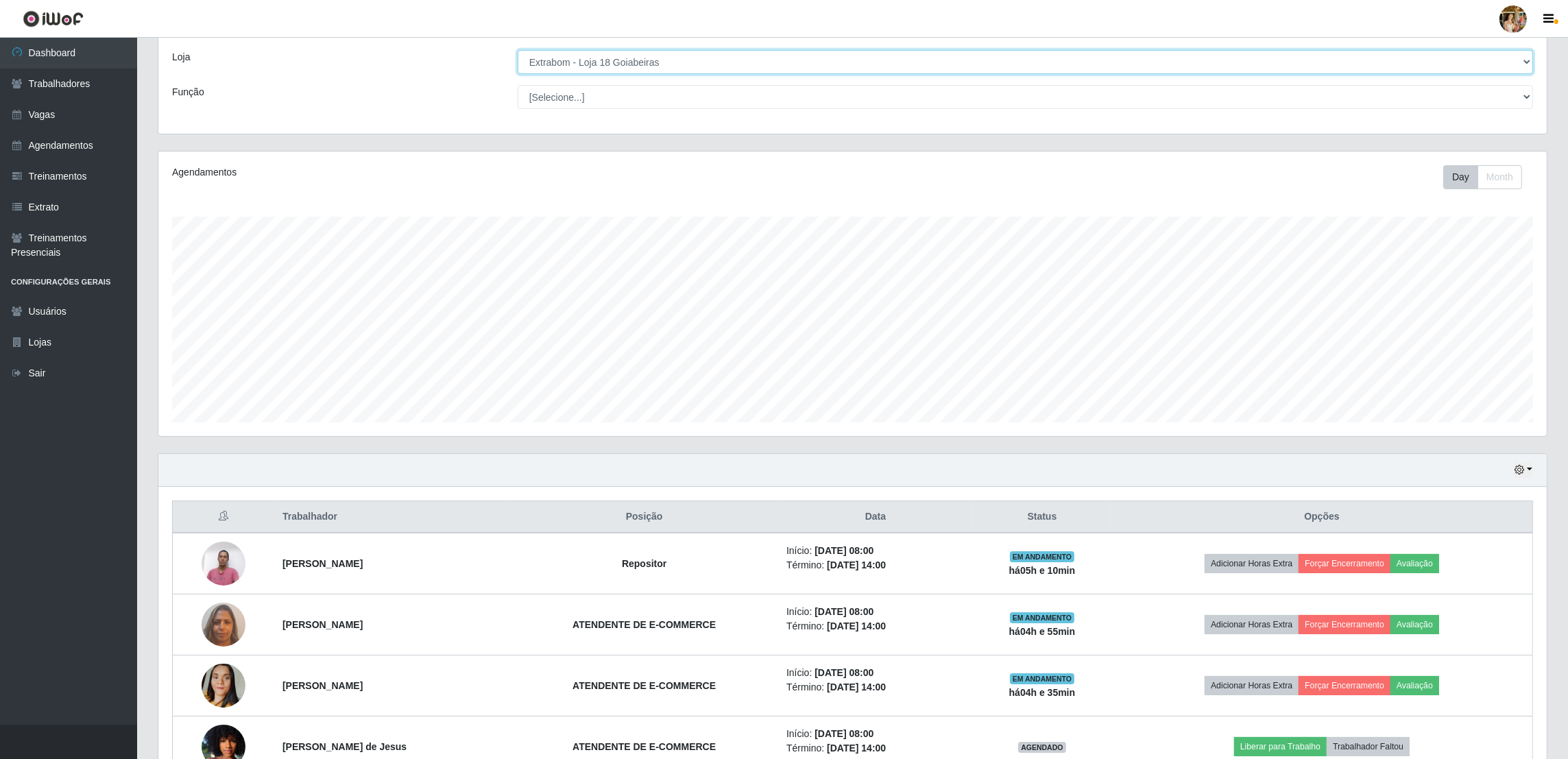
scroll to position [336, 0]
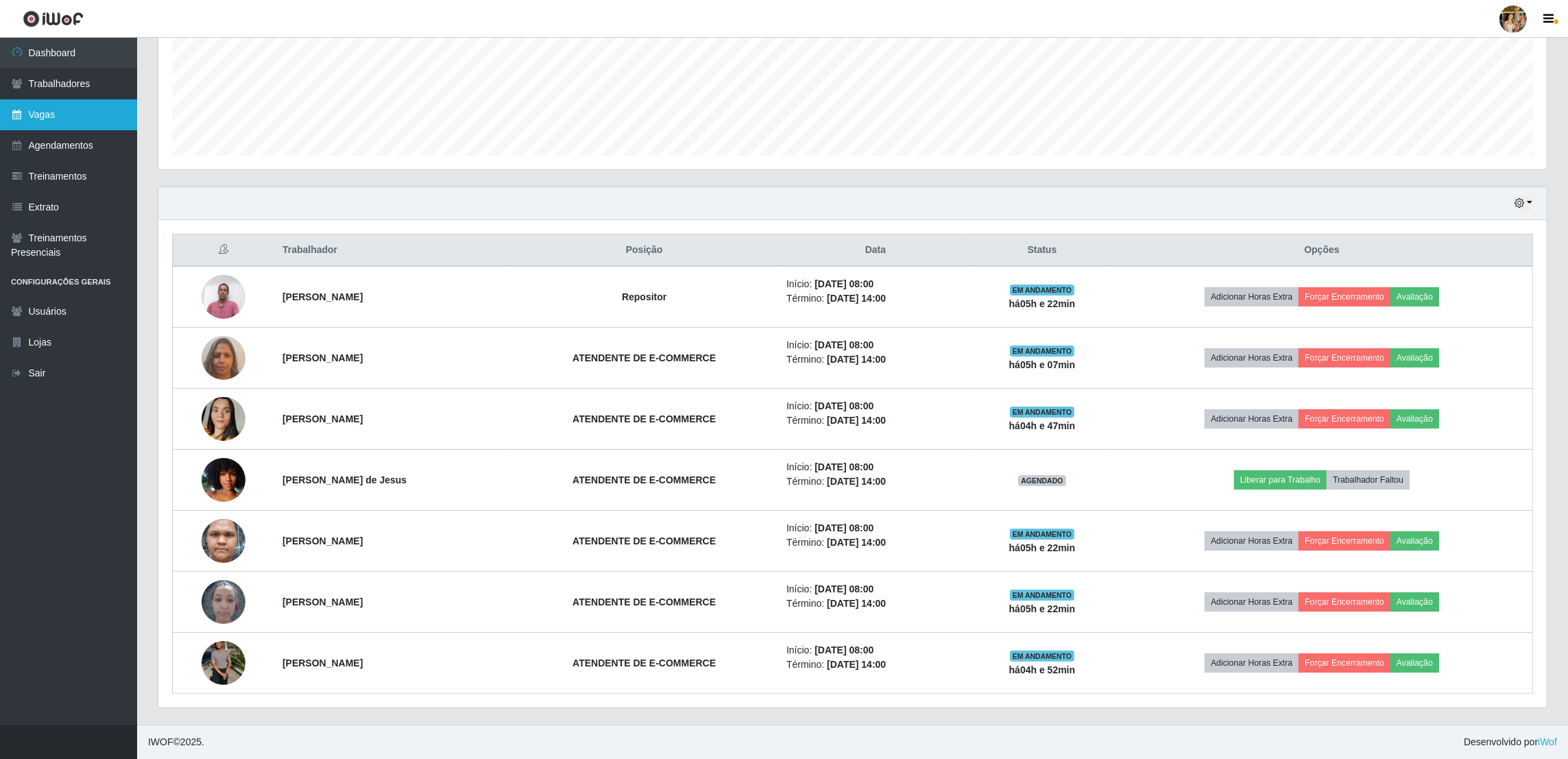
click at [88, 118] on link "Vagas" at bounding box center [68, 115] width 137 height 31
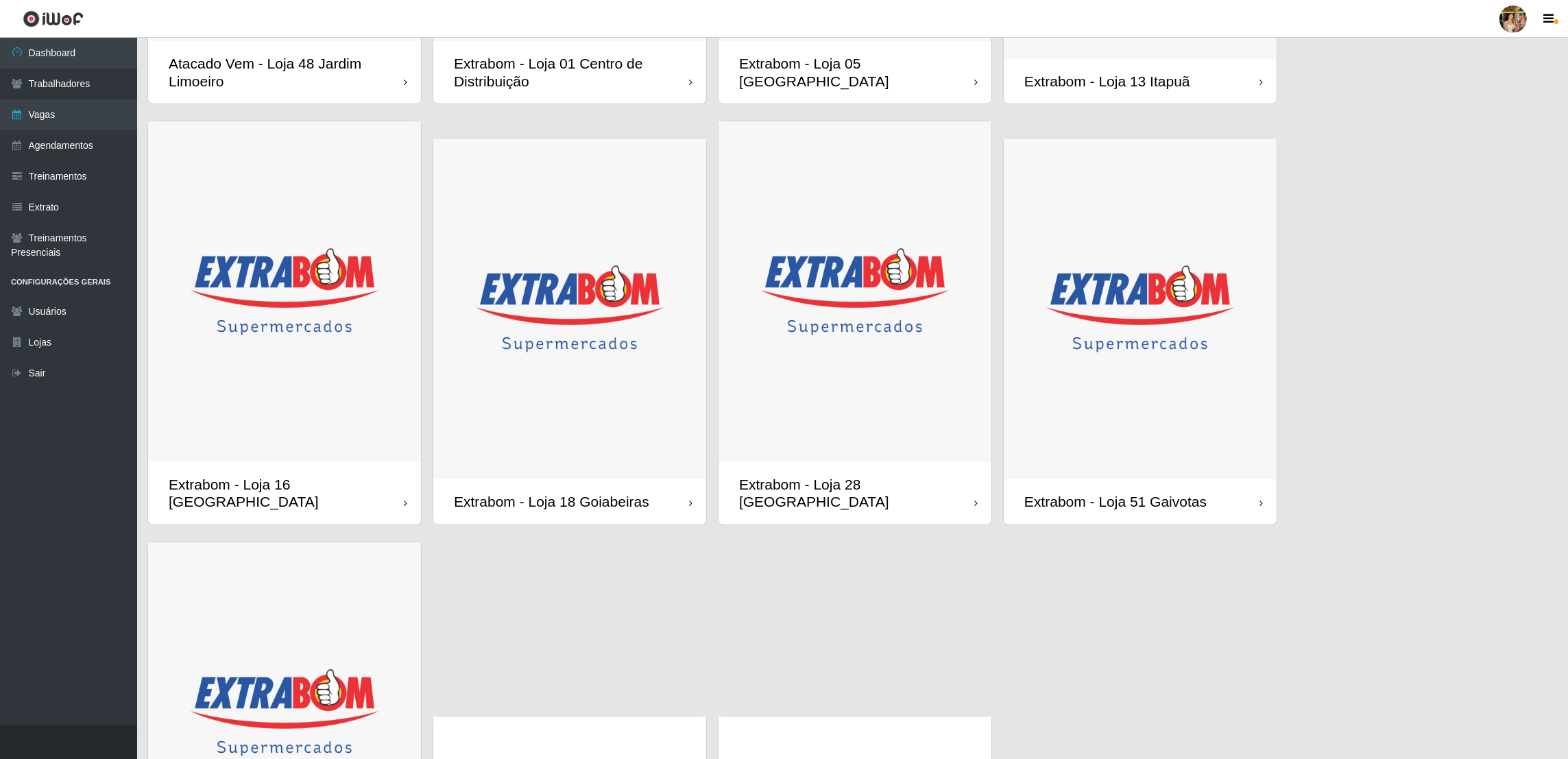
scroll to position [1010, 0]
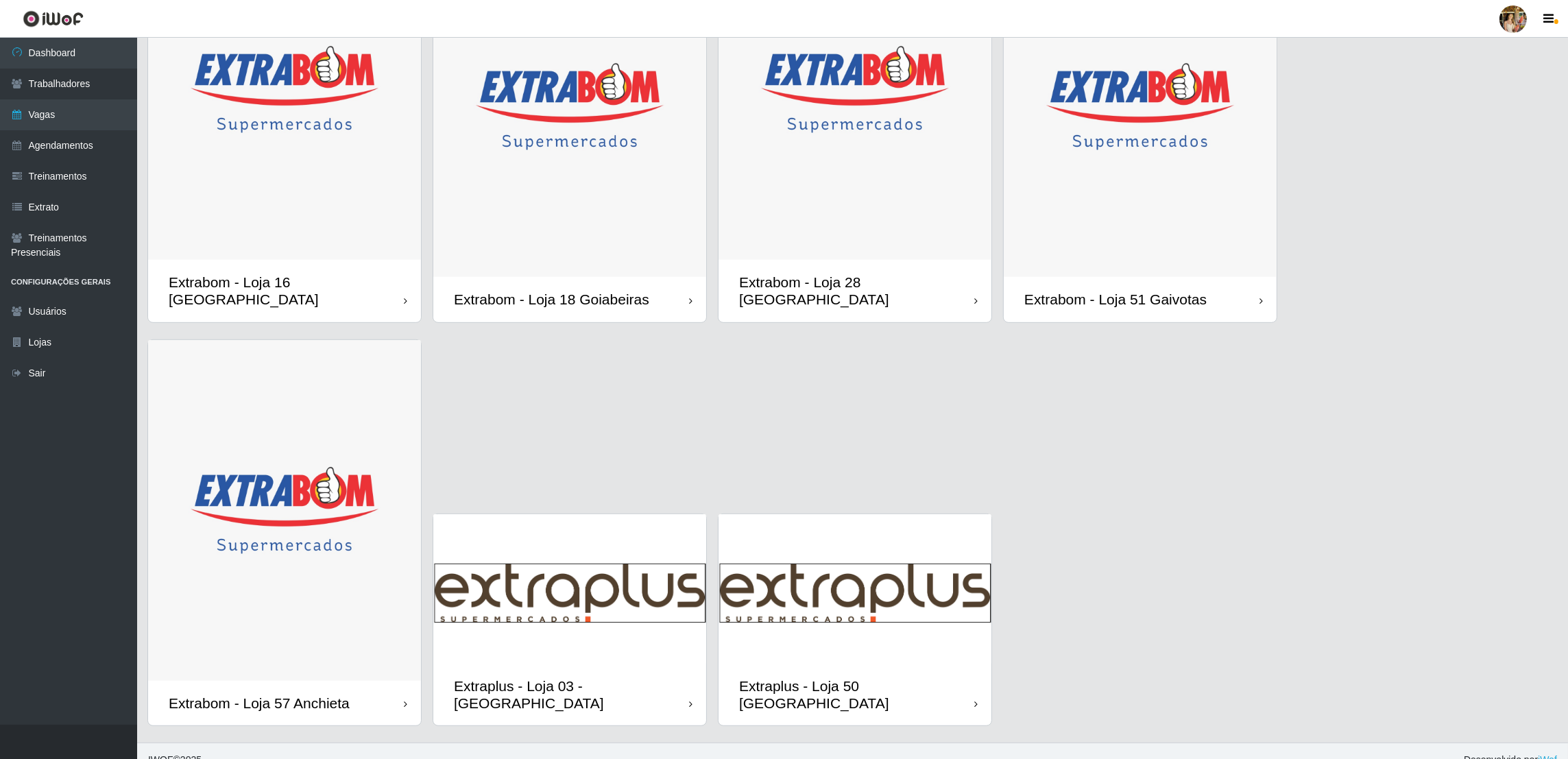
click at [925, 185] on img at bounding box center [855, 90] width 273 height 341
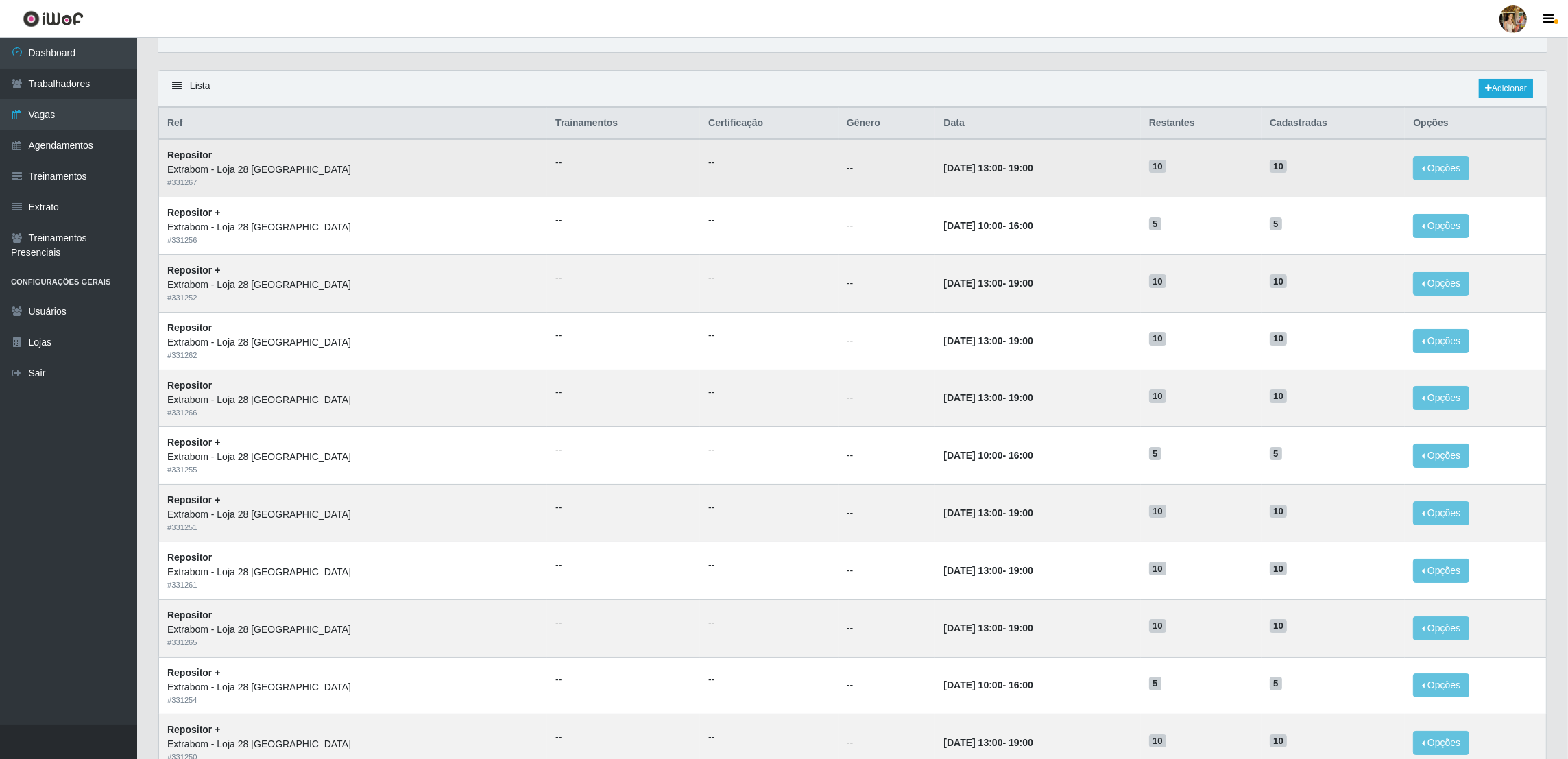
scroll to position [103, 0]
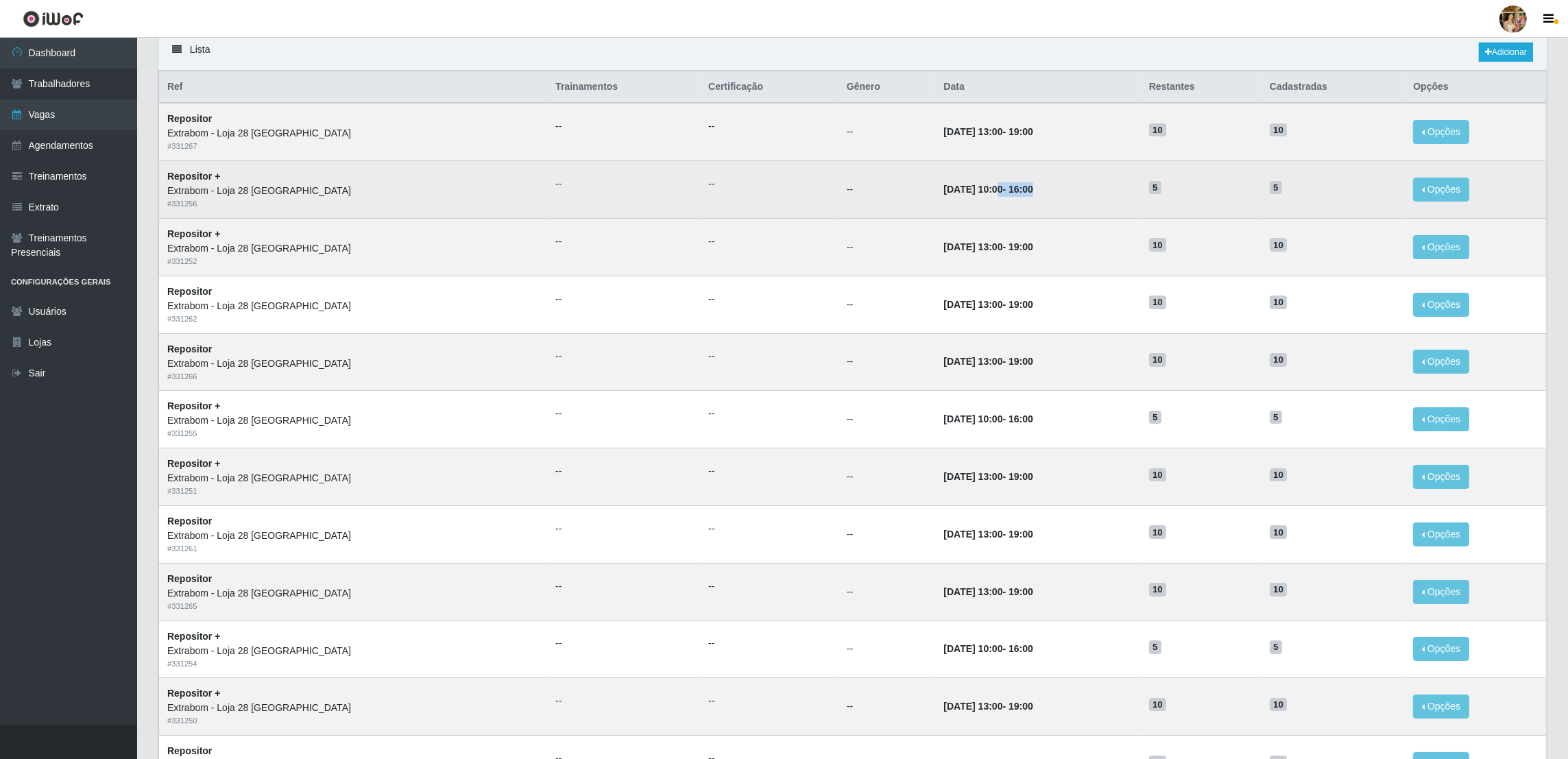
drag, startPoint x: 928, startPoint y: 189, endPoint x: 1007, endPoint y: 188, distance: 79.0
click at [1007, 188] on td "28/09/2025, 10:00 - 16:00" at bounding box center [1038, 189] width 205 height 58
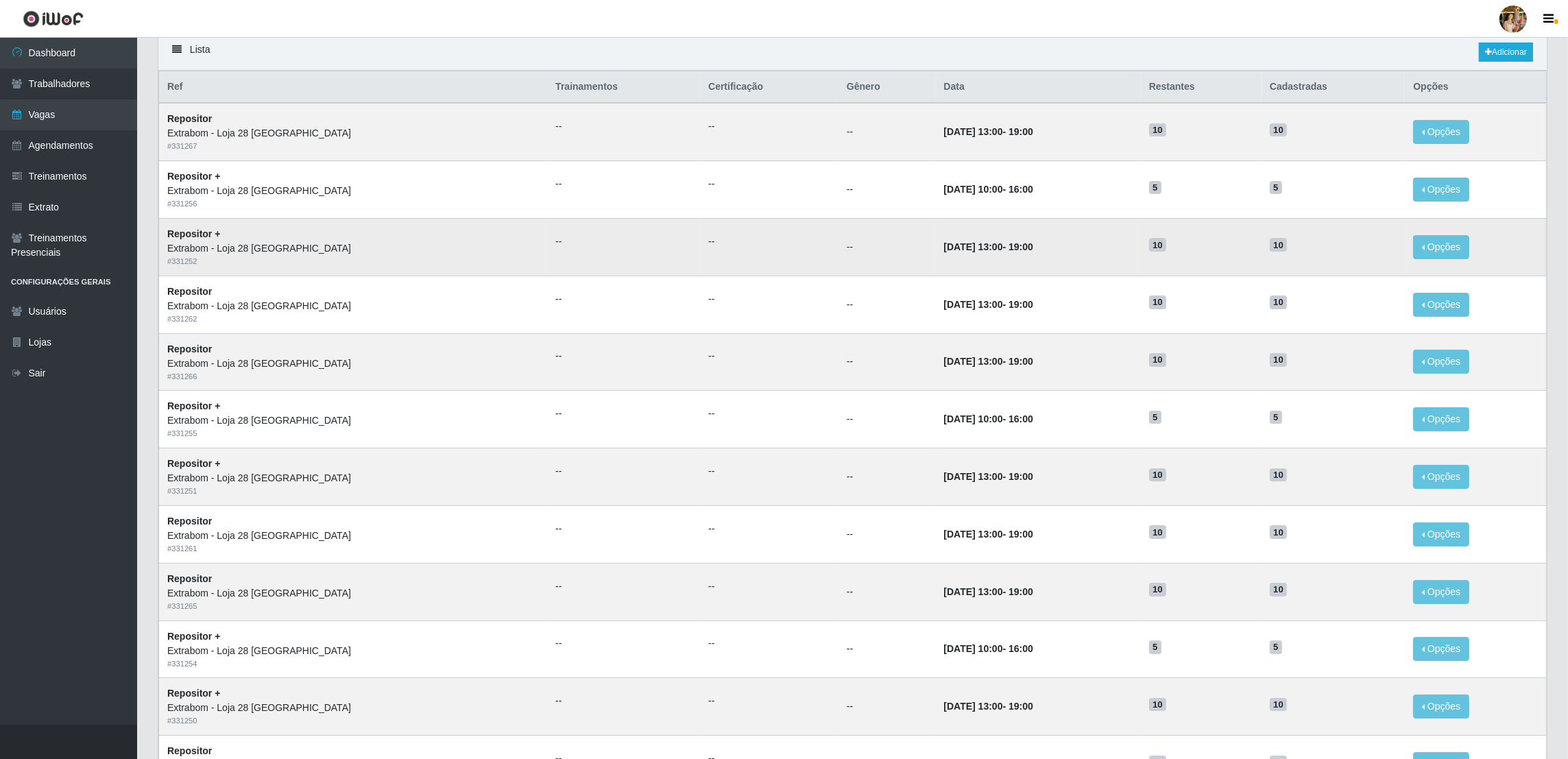
click at [944, 243] on time "27/09/2025, 13:00" at bounding box center [973, 246] width 59 height 11
drag, startPoint x: 931, startPoint y: 246, endPoint x: 992, endPoint y: 249, distance: 61.1
click at [992, 249] on td "27/09/2025, 13:00 - 19:00" at bounding box center [1038, 246] width 205 height 58
click at [944, 248] on time "27/09/2025, 13:00" at bounding box center [973, 246] width 59 height 11
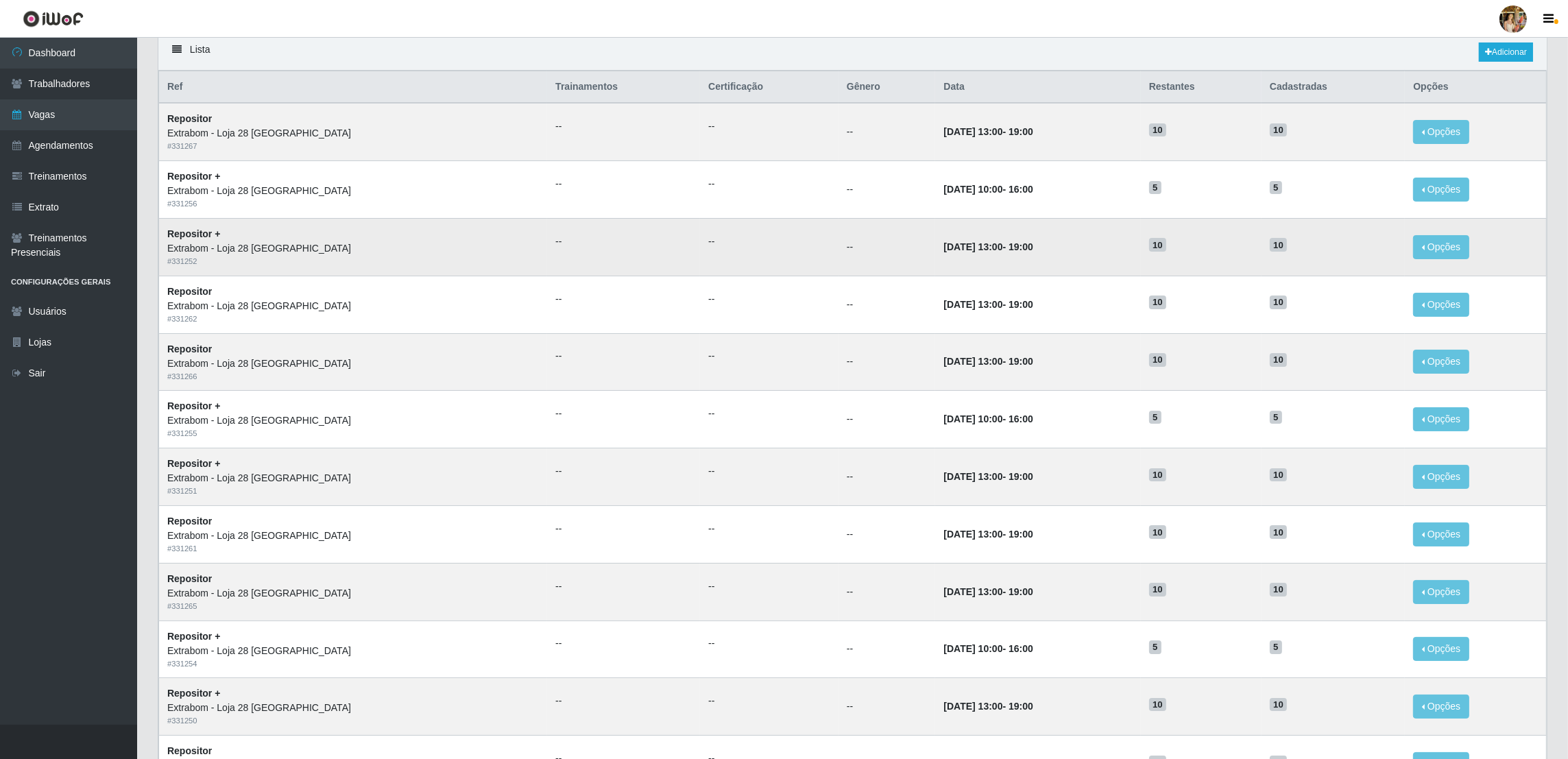
drag, startPoint x: 936, startPoint y: 252, endPoint x: 1011, endPoint y: 250, distance: 75.0
click at [1011, 250] on td "27/09/2025, 13:00 - 19:00" at bounding box center [1038, 246] width 205 height 58
drag, startPoint x: 1011, startPoint y: 250, endPoint x: 993, endPoint y: 232, distance: 25.5
click at [1010, 250] on td "27/09/2025, 13:00 - 19:00" at bounding box center [1038, 246] width 205 height 58
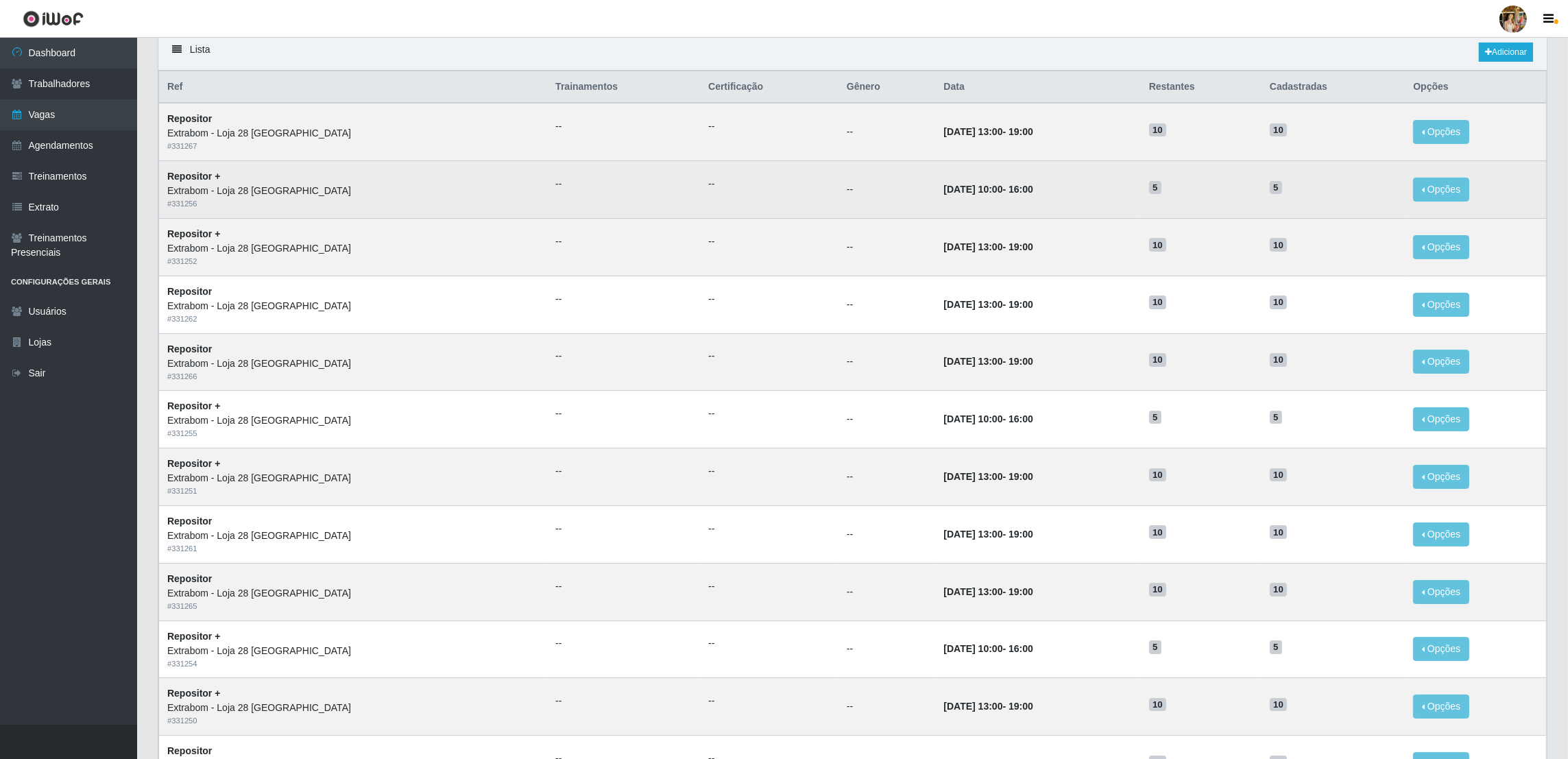
drag, startPoint x: 936, startPoint y: 188, endPoint x: 986, endPoint y: 189, distance: 50.0
click at [986, 189] on strong "28/09/2025, 10:00 - 16:00" at bounding box center [988, 189] width 89 height 11
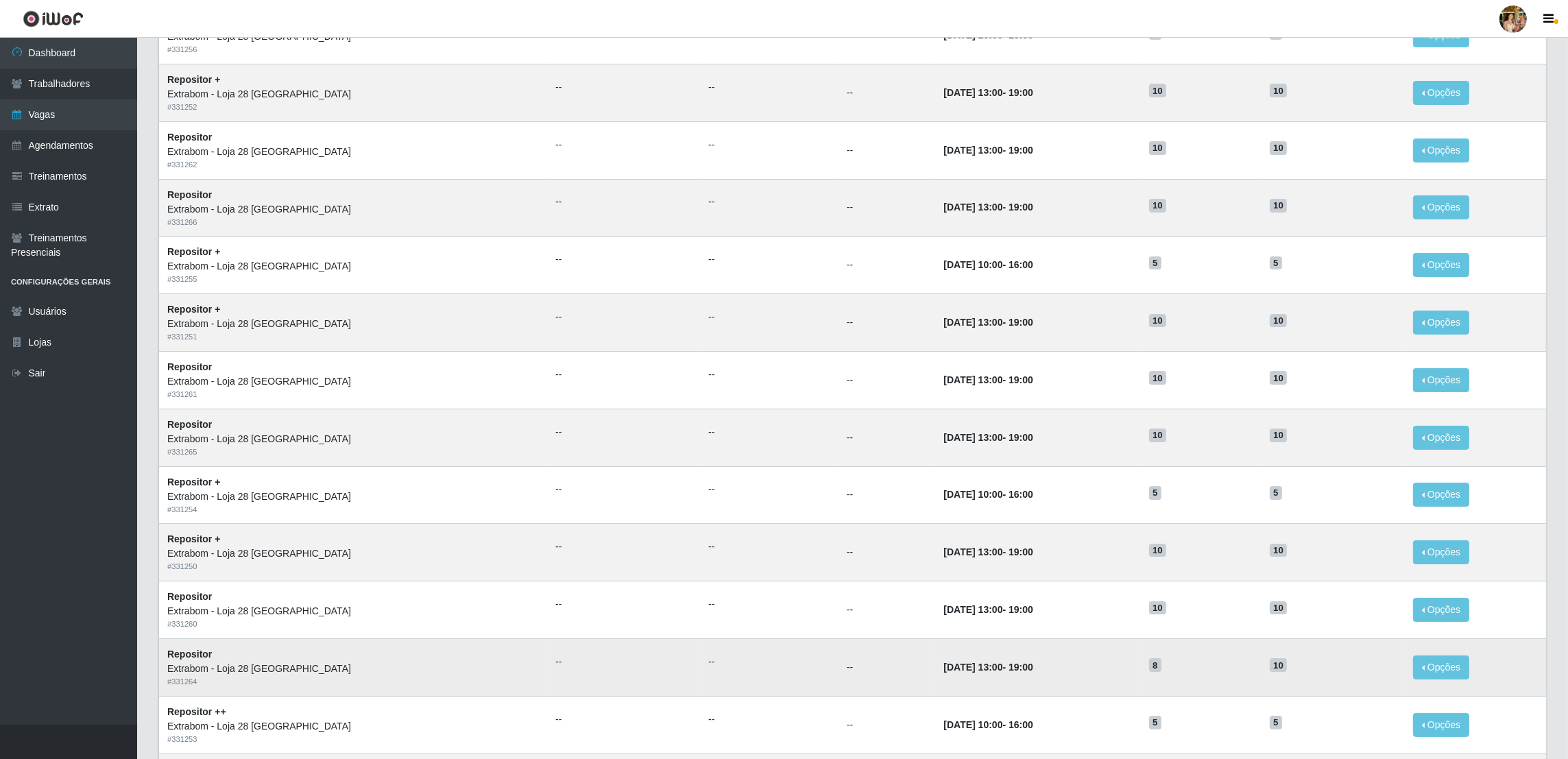
scroll to position [405, 0]
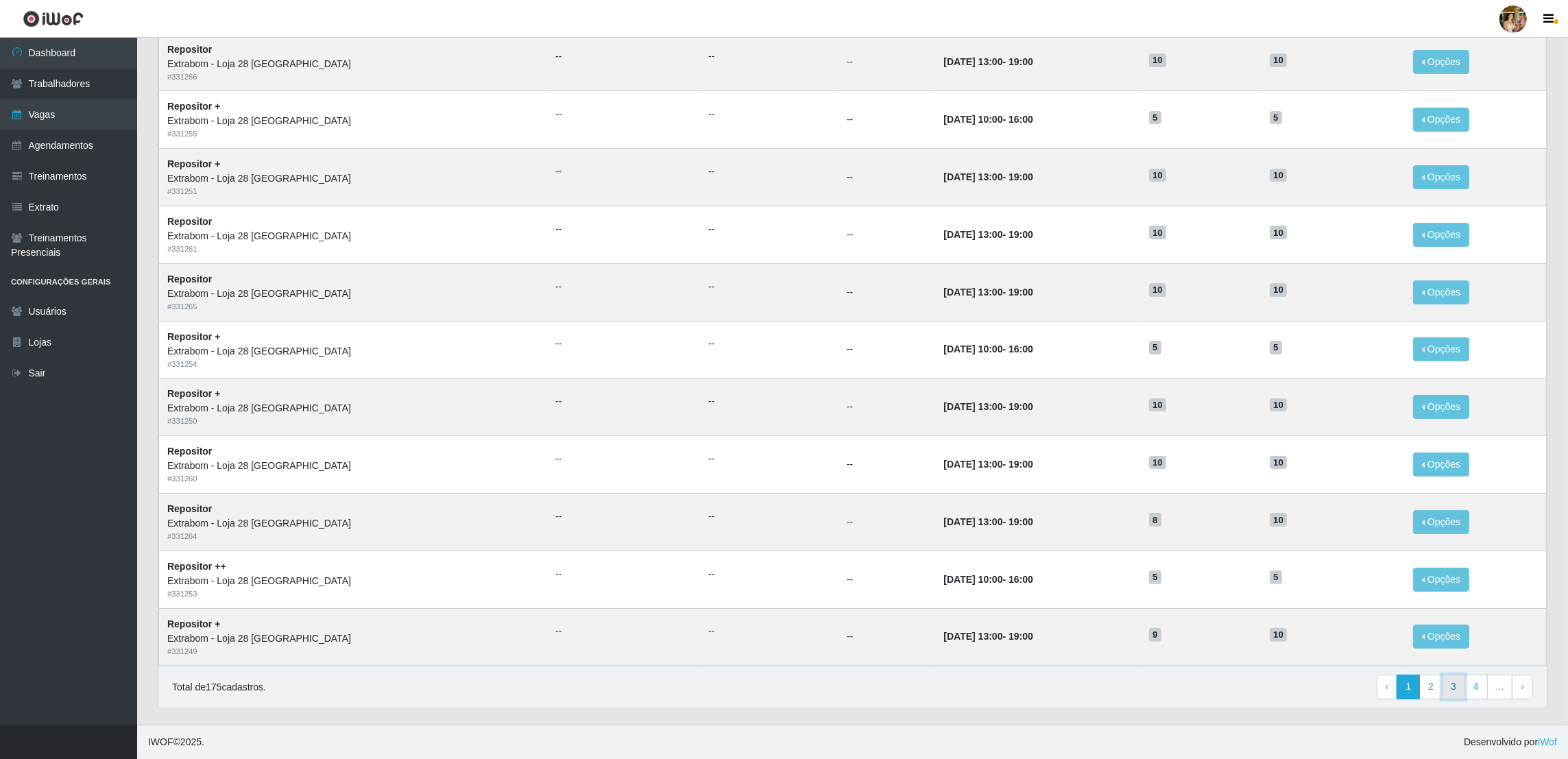
click at [1450, 686] on link "3" at bounding box center [1453, 687] width 23 height 25
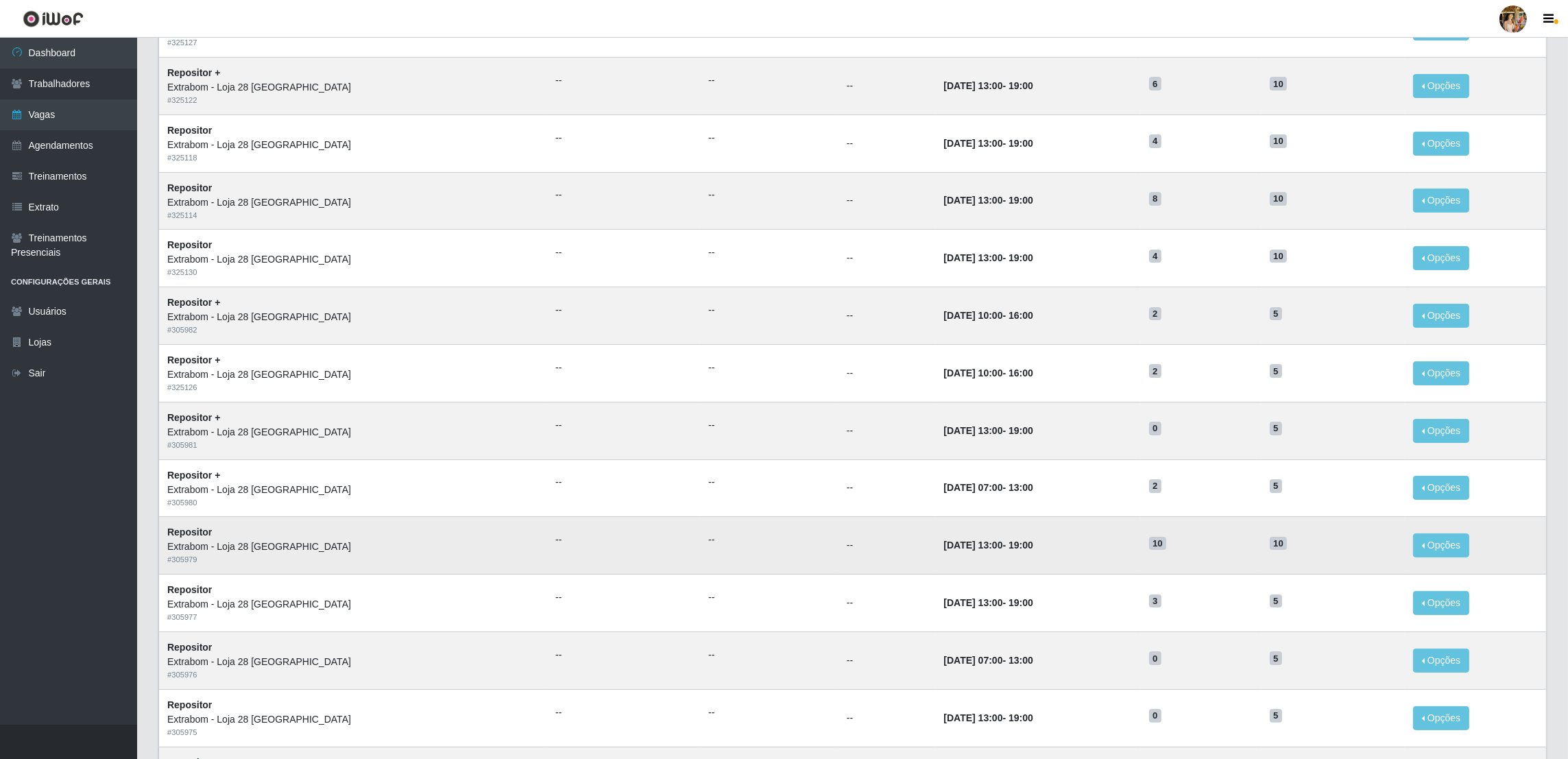
scroll to position [405, 0]
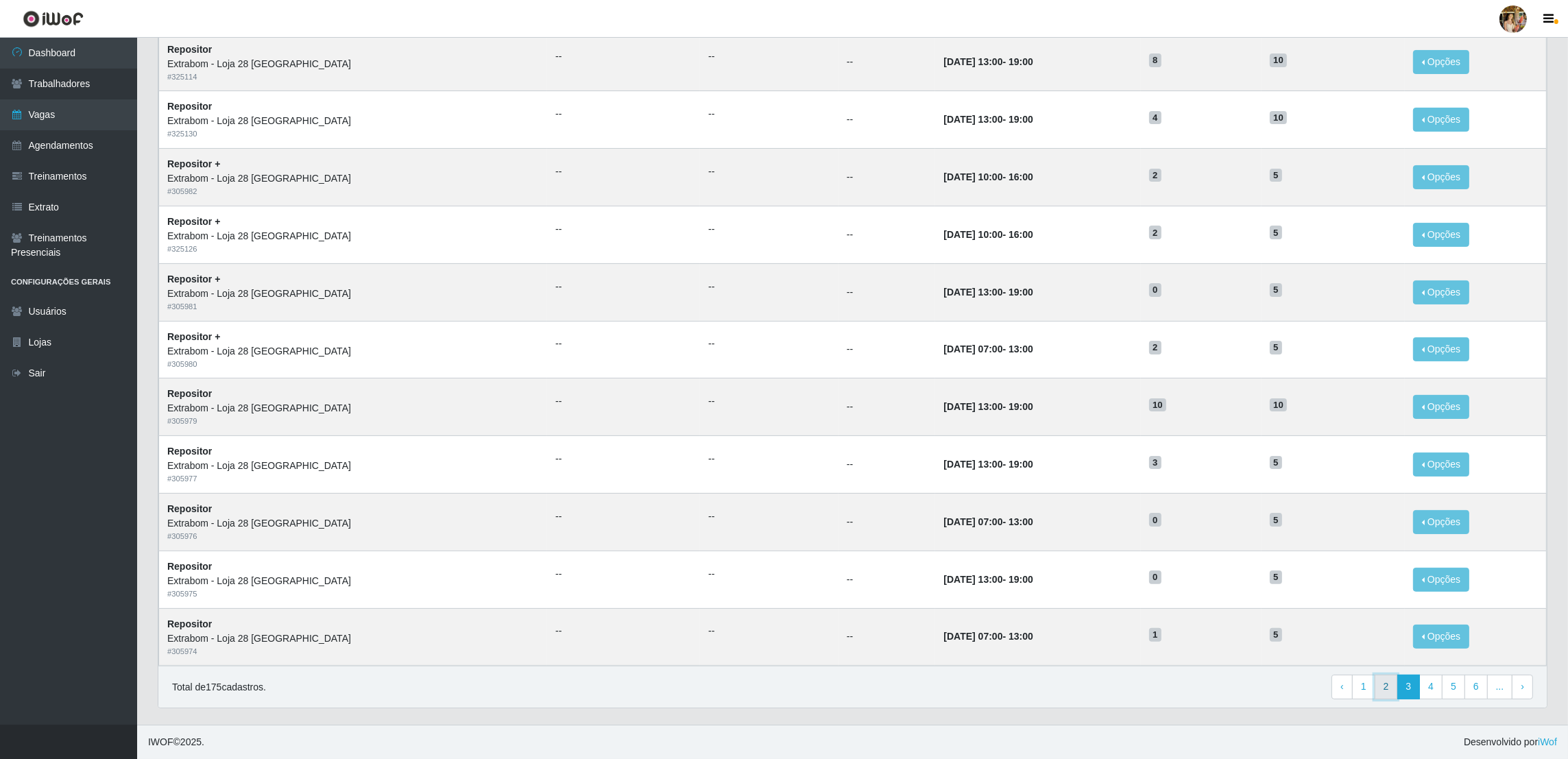
click at [1386, 691] on link "2" at bounding box center [1386, 687] width 23 height 25
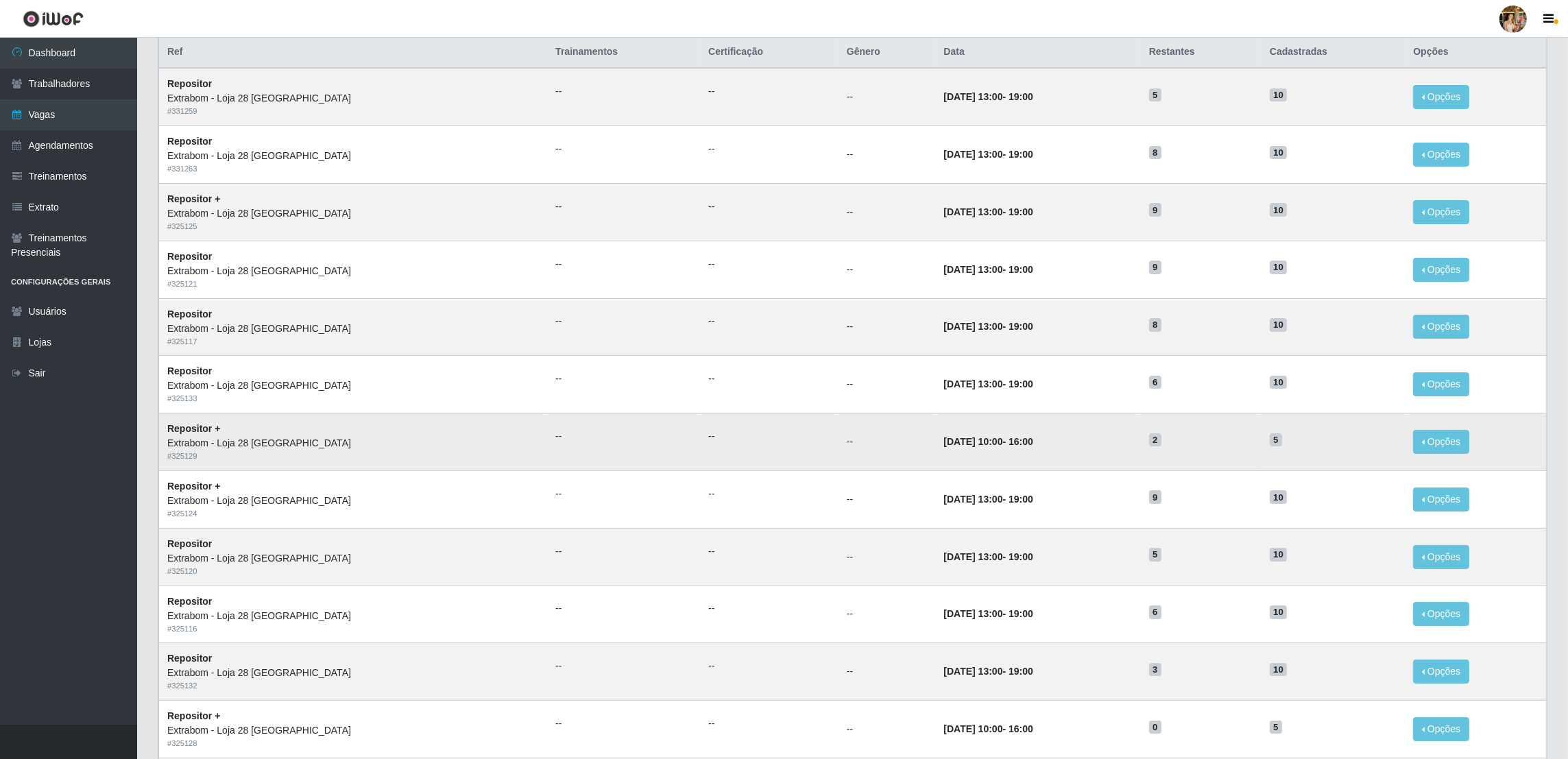
scroll to position [103, 0]
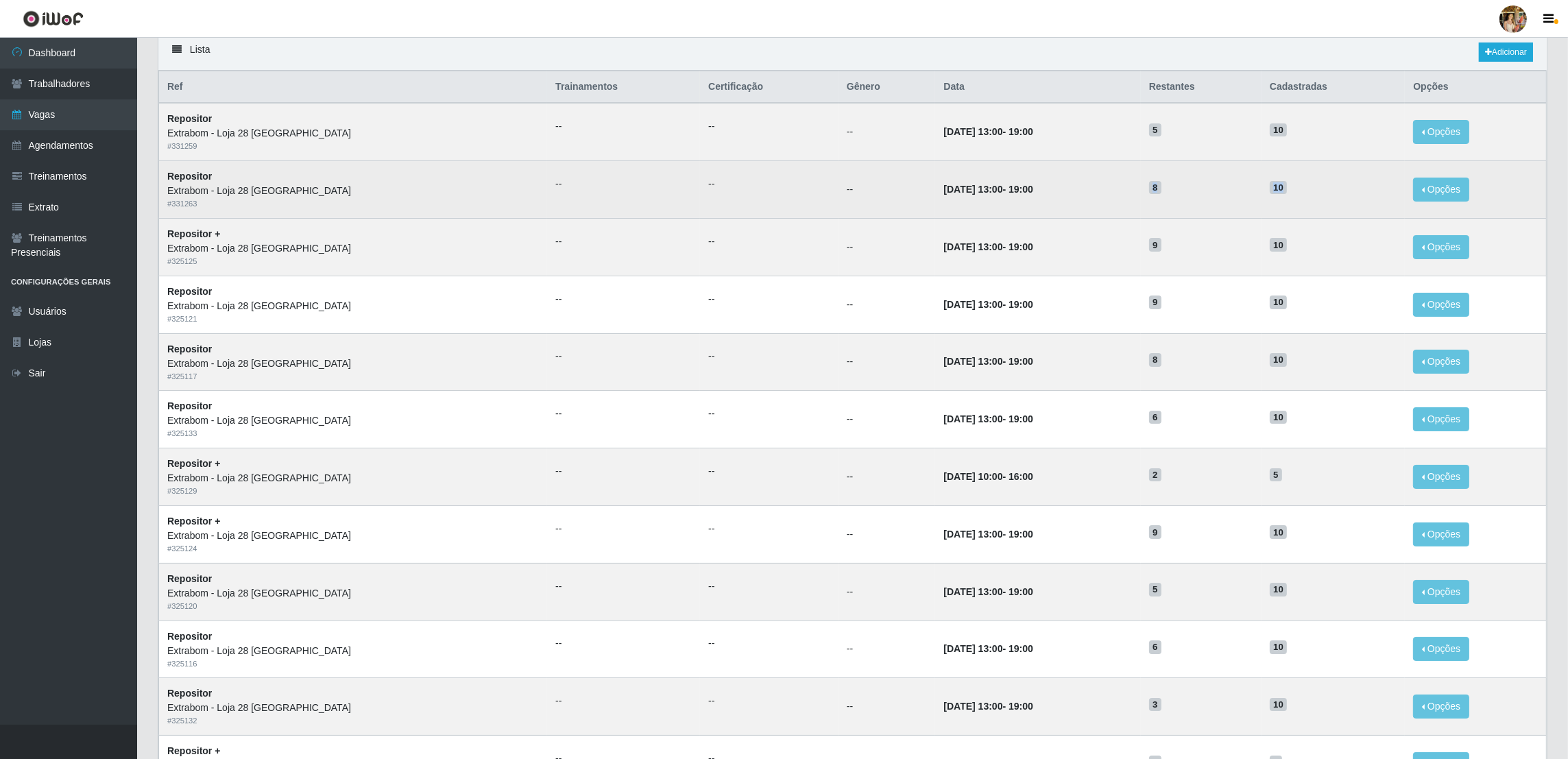
drag, startPoint x: 1114, startPoint y: 195, endPoint x: 1282, endPoint y: 192, distance: 168.0
click at [1282, 192] on tr "Repositor Extrabom - Loja 28 Porto Canoa # 331263 -- -- -- 01/09/2025, 13:00 - …" at bounding box center [853, 189] width 1388 height 58
click at [1285, 192] on h5 "10" at bounding box center [1333, 186] width 126 height 14
drag, startPoint x: 942, startPoint y: 195, endPoint x: 995, endPoint y: 194, distance: 53.0
click at [995, 194] on td "01/09/2025, 13:00 - 19:00" at bounding box center [1038, 189] width 205 height 58
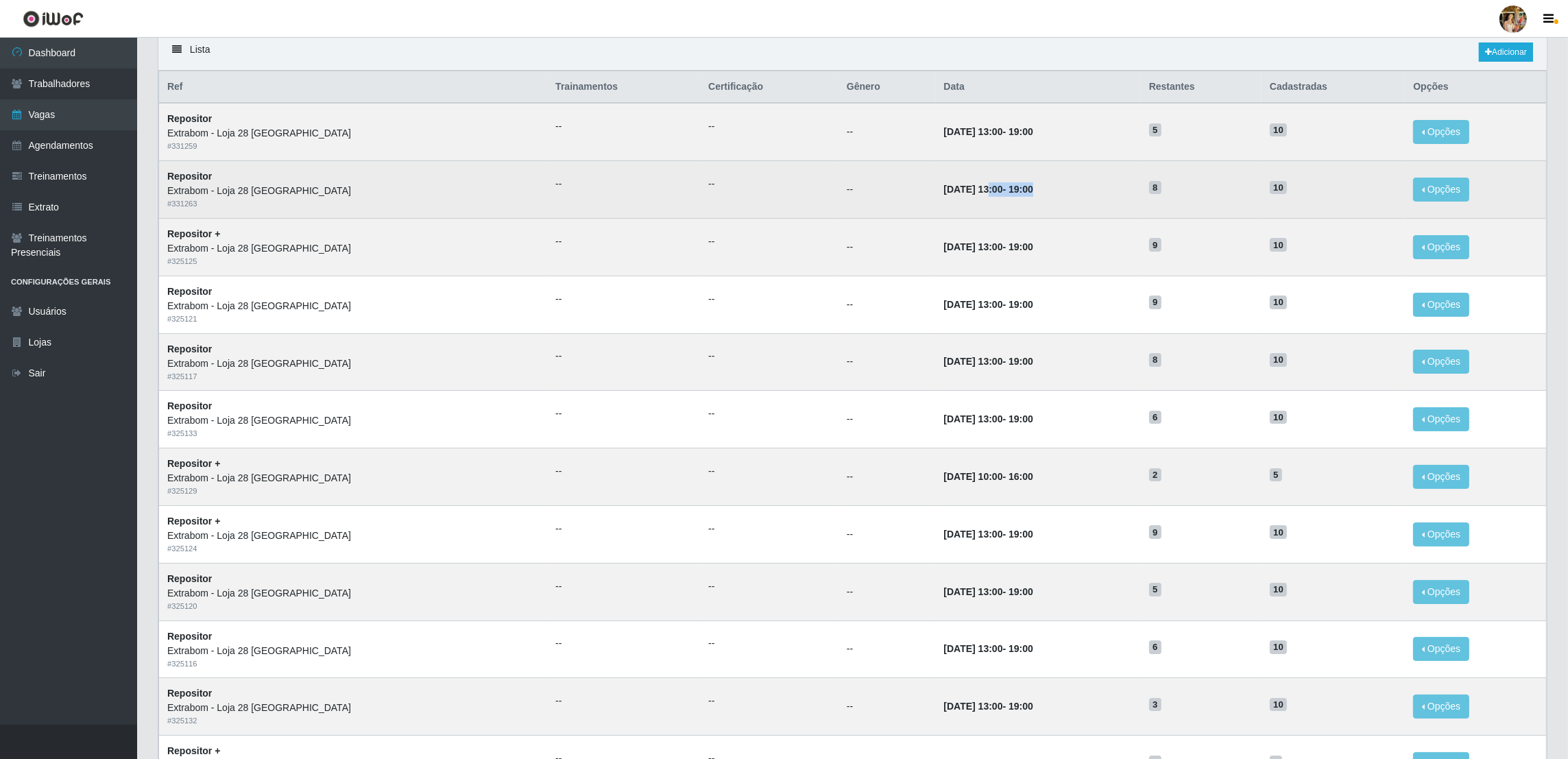
drag, startPoint x: 995, startPoint y: 194, endPoint x: 1007, endPoint y: 213, distance: 22.5
click at [996, 194] on td "01/09/2025, 13:00 - 19:00" at bounding box center [1038, 189] width 205 height 58
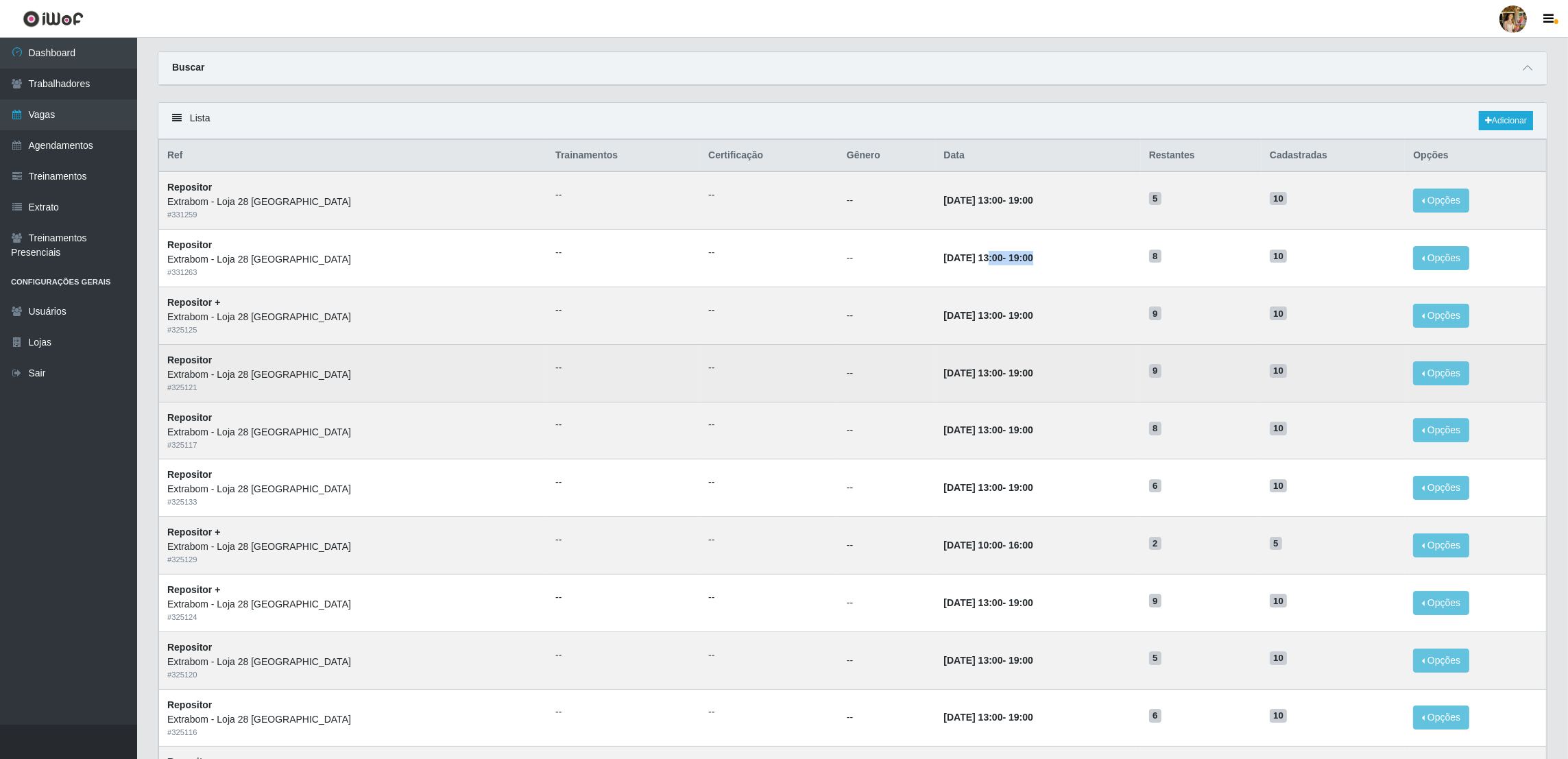
scroll to position [0, 0]
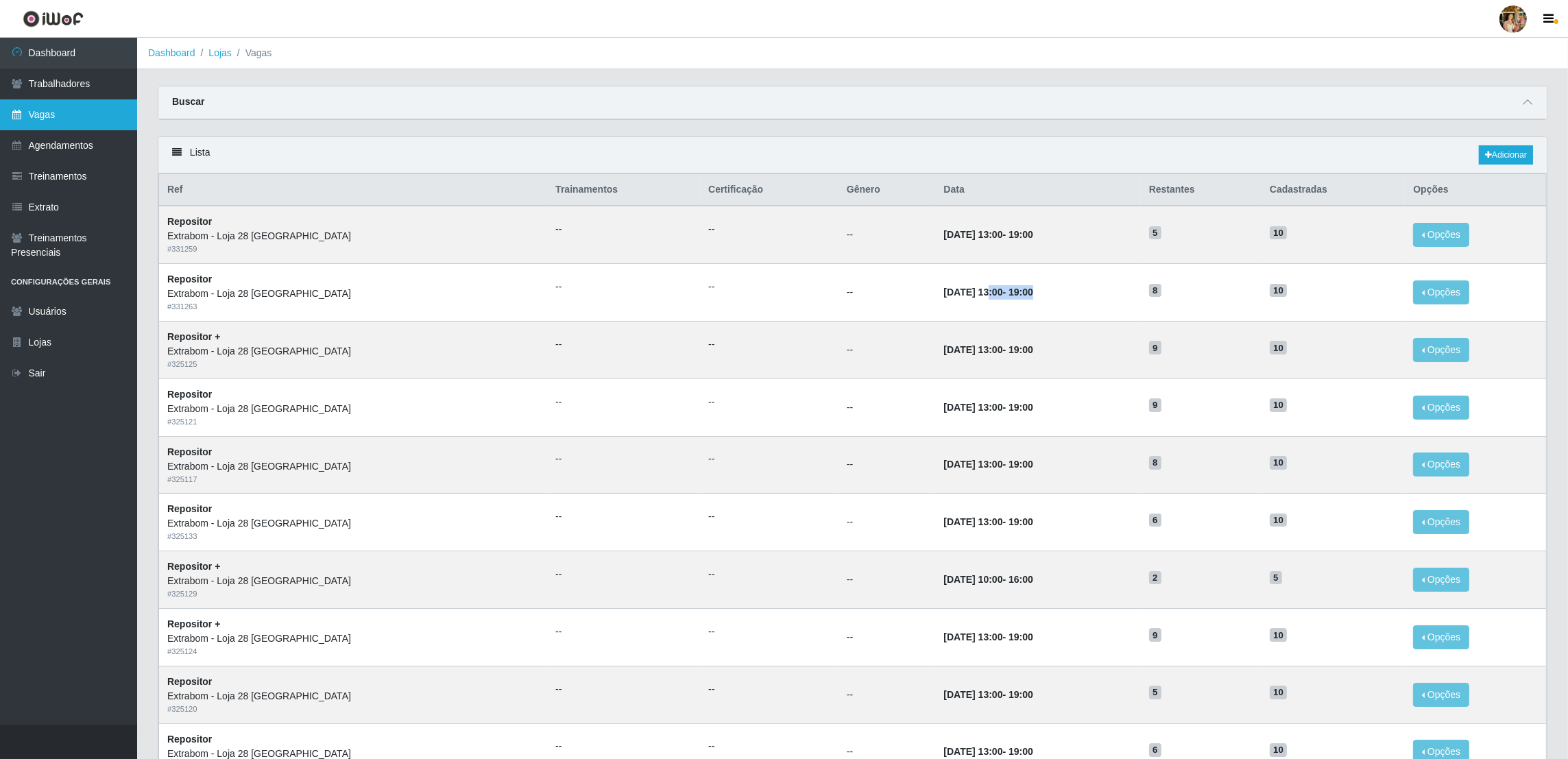
click at [117, 109] on link "Vagas" at bounding box center [68, 115] width 137 height 31
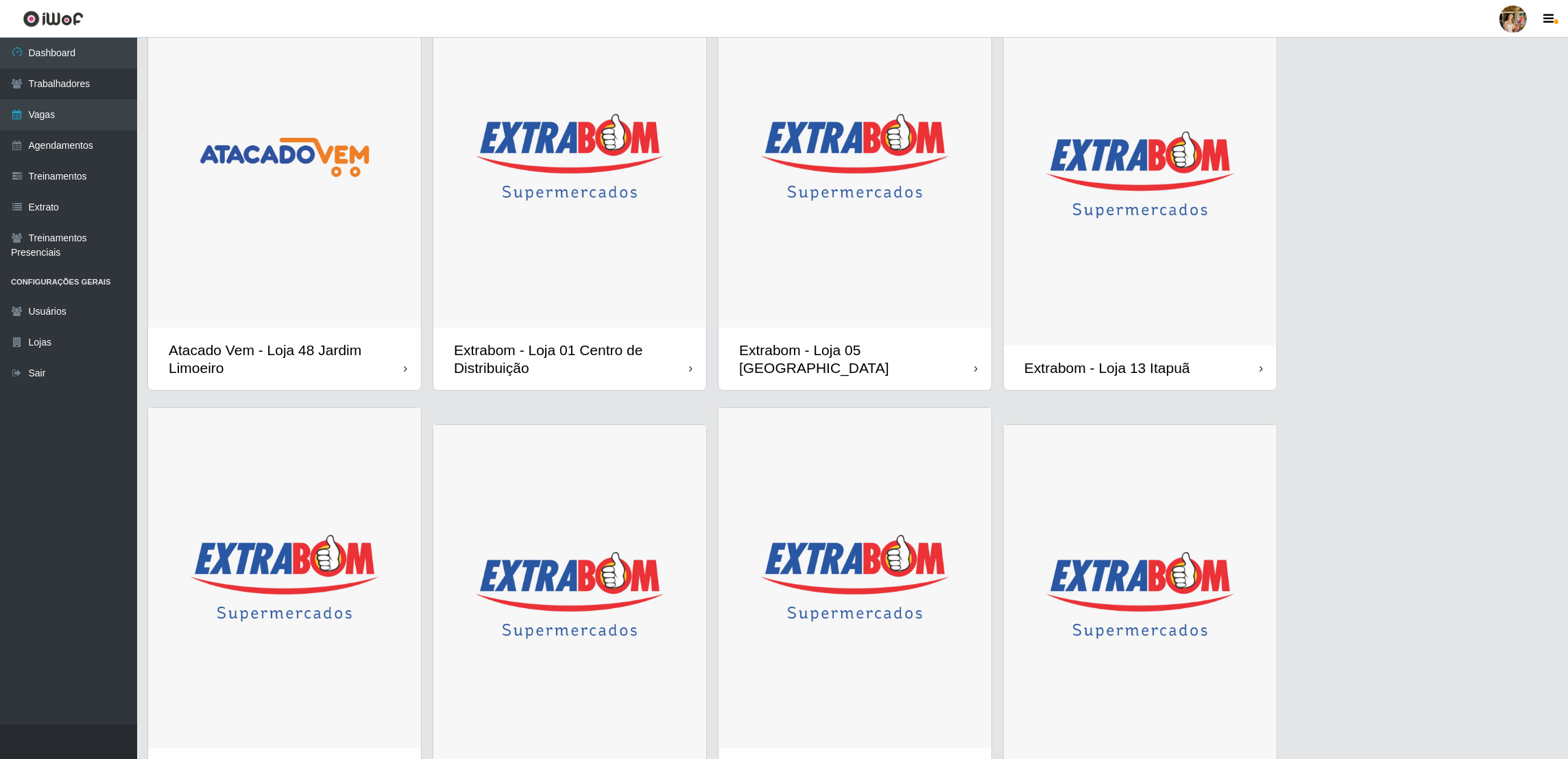
scroll to position [513, 0]
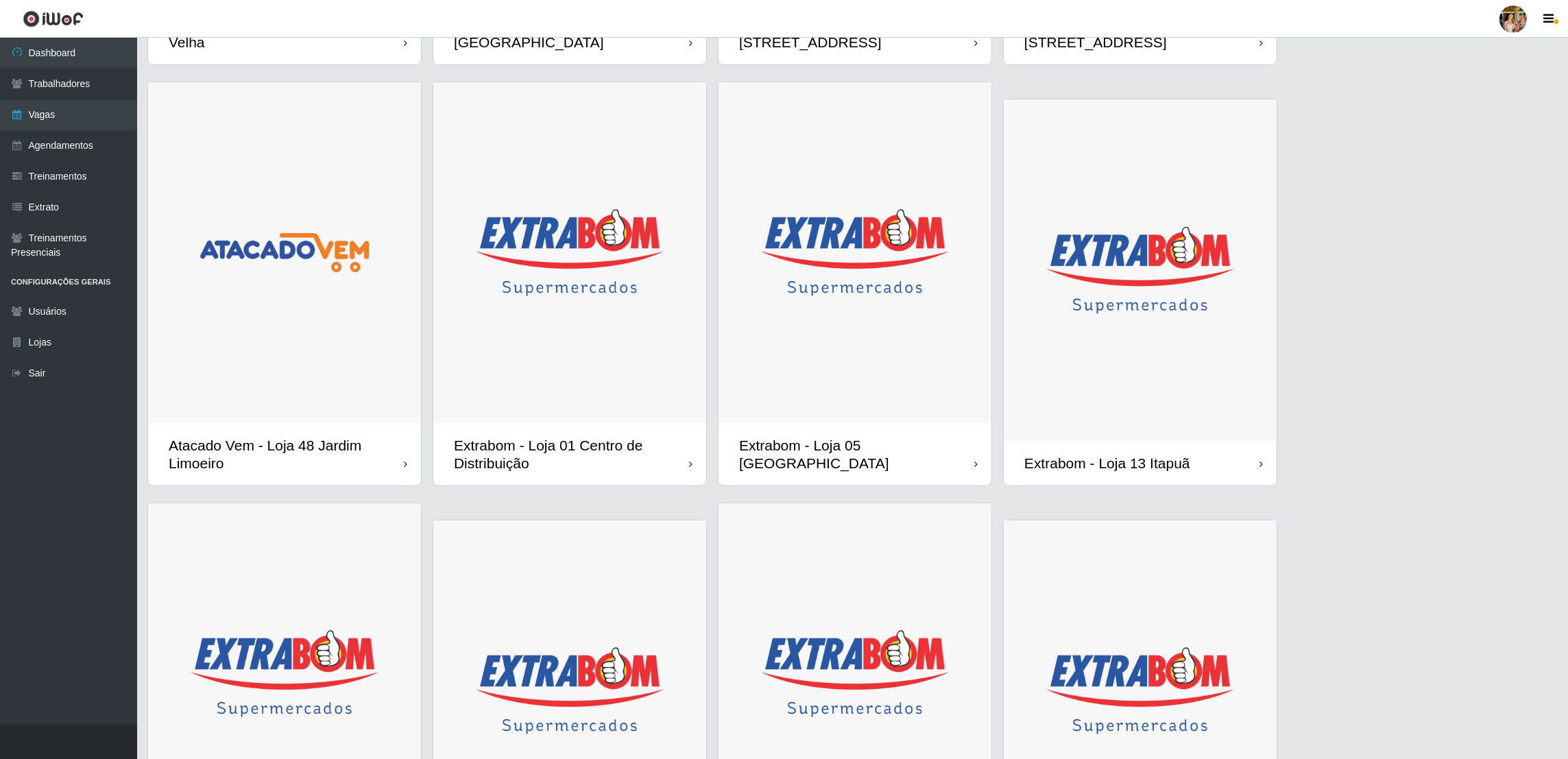
scroll to position [617, 0]
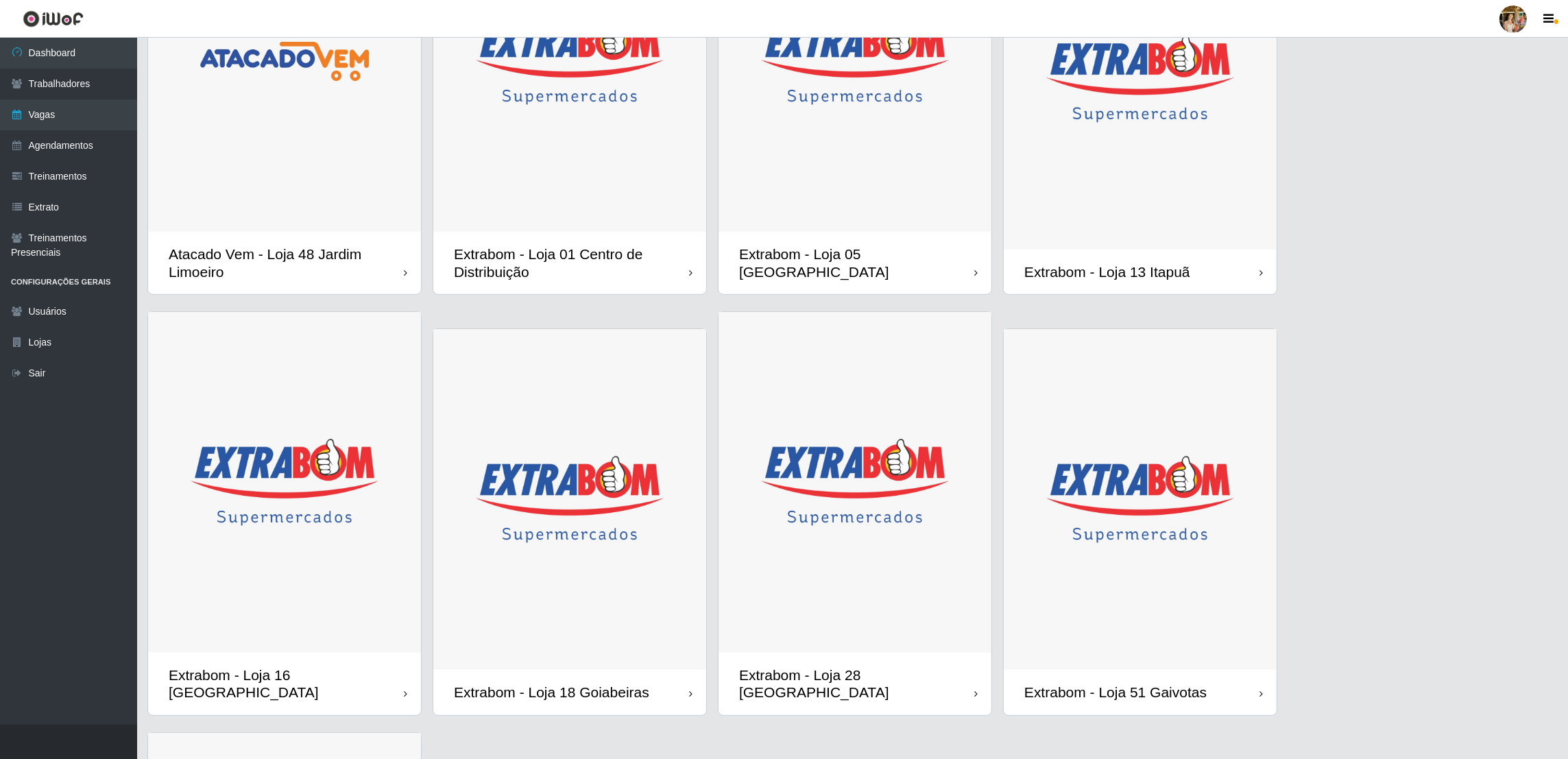
click at [585, 493] on img at bounding box center [570, 500] width 273 height 341
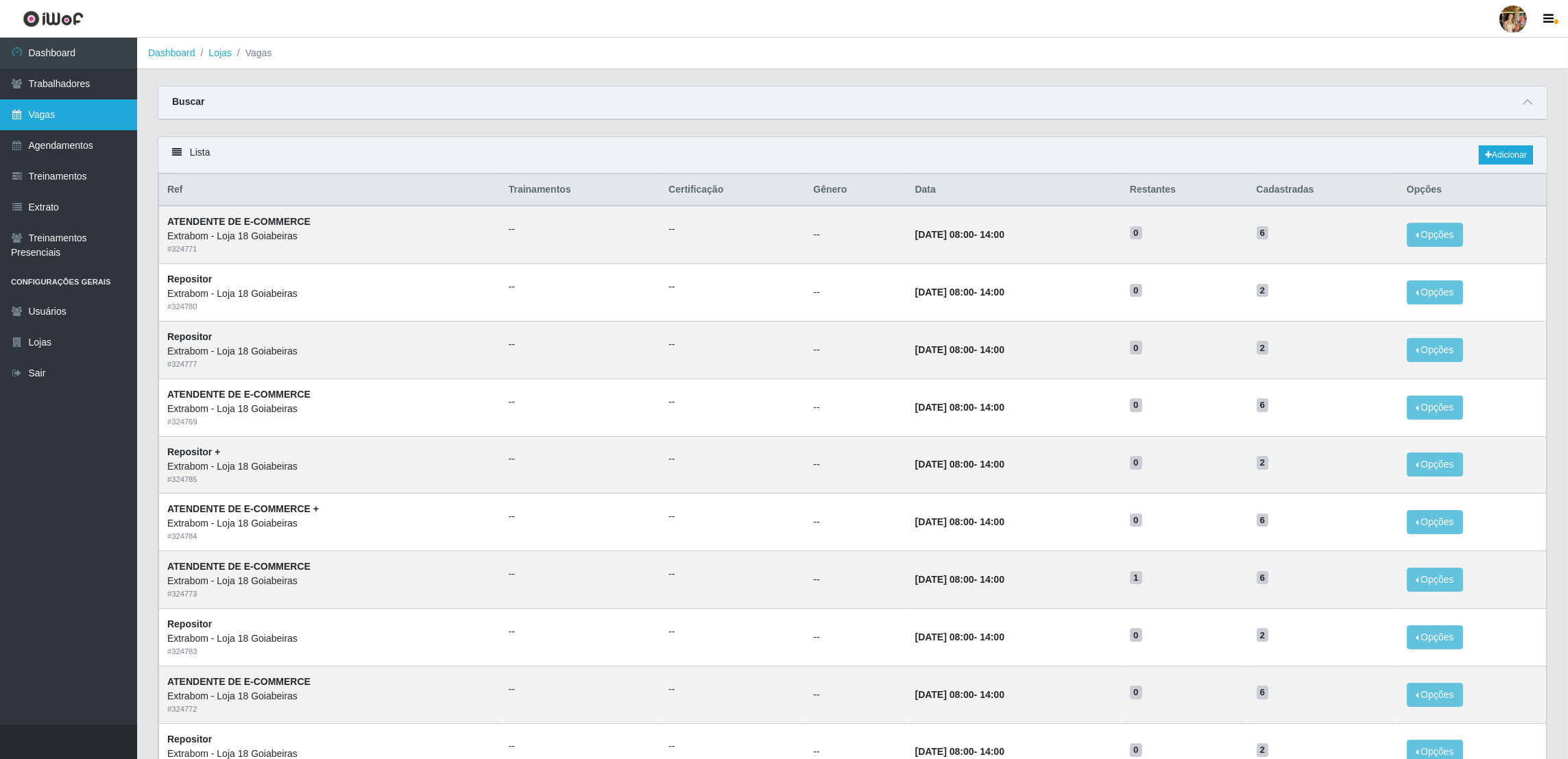
click at [76, 103] on link "Vagas" at bounding box center [68, 115] width 137 height 31
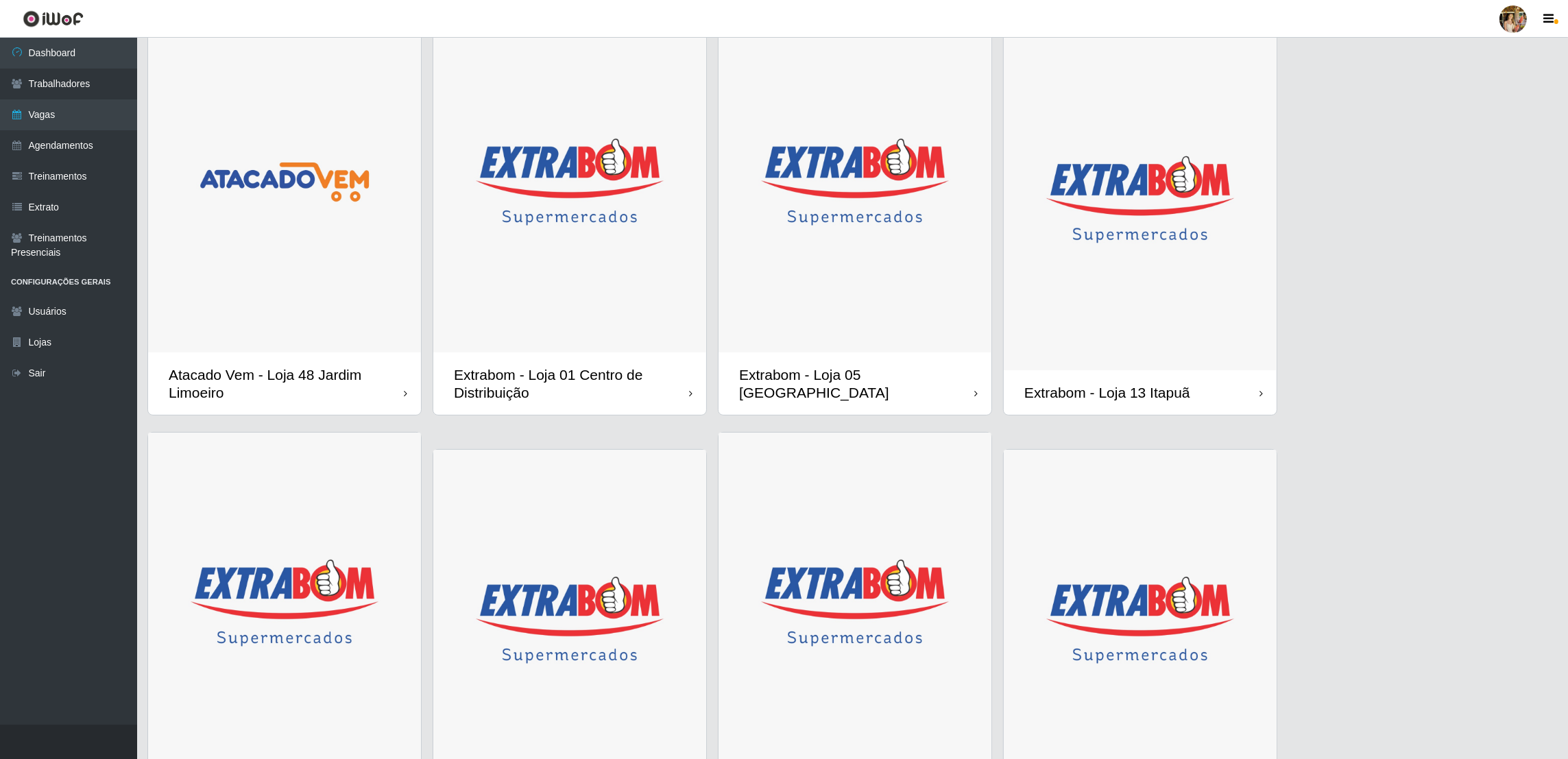
scroll to position [495, 0]
click at [947, 332] on img at bounding box center [855, 183] width 273 height 341
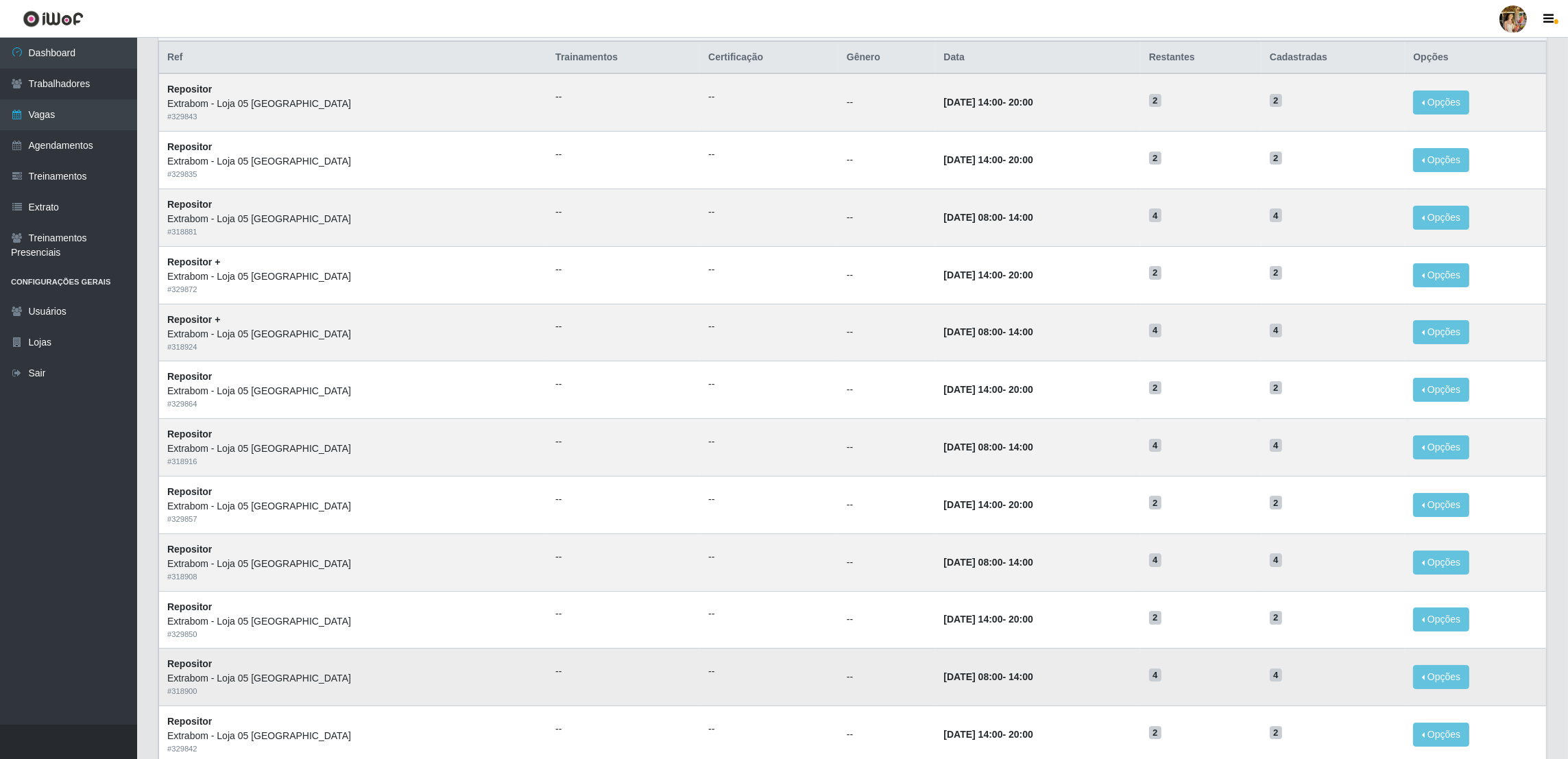
scroll to position [405, 0]
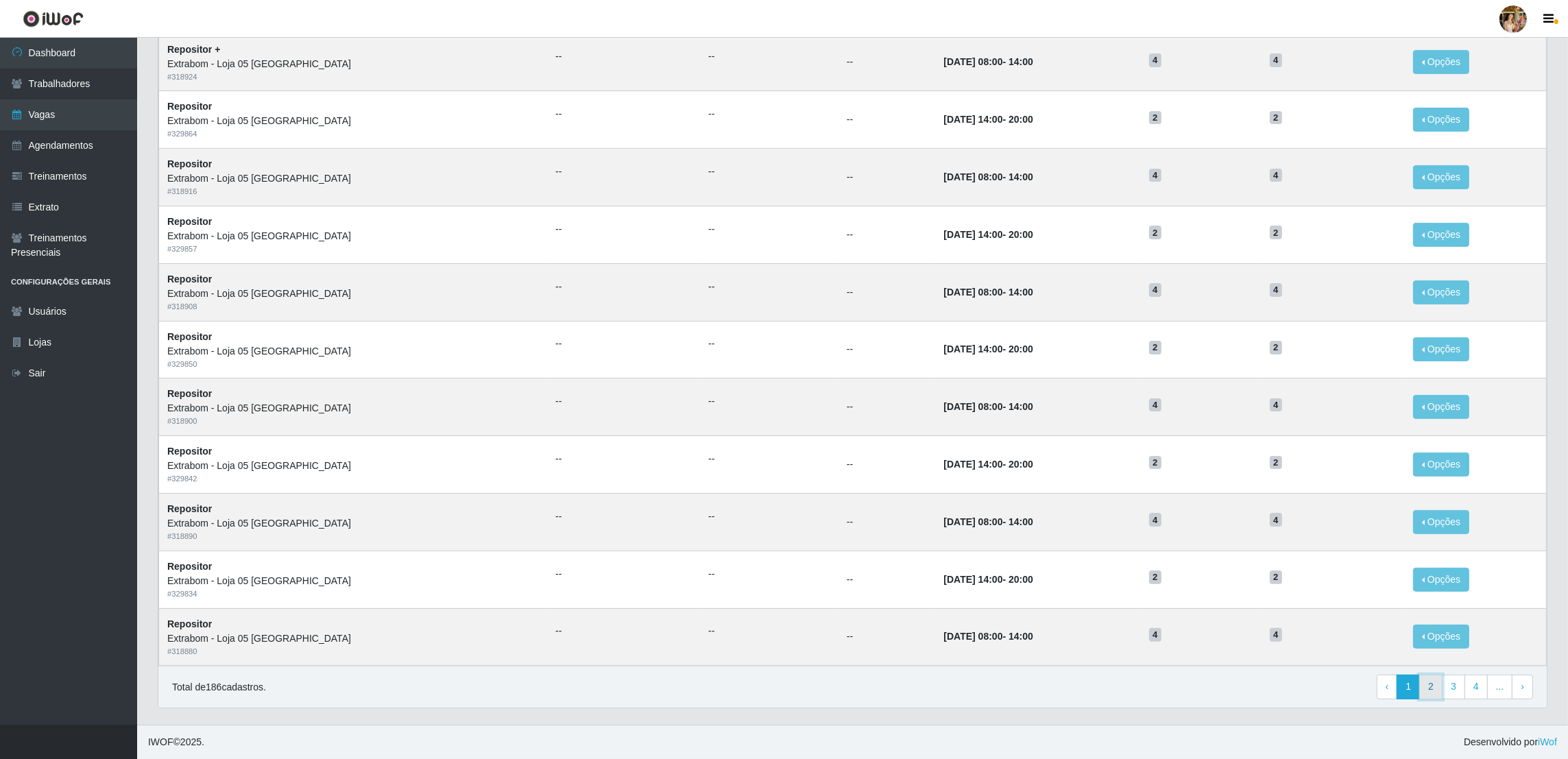
click at [1430, 684] on link "2" at bounding box center [1430, 687] width 23 height 25
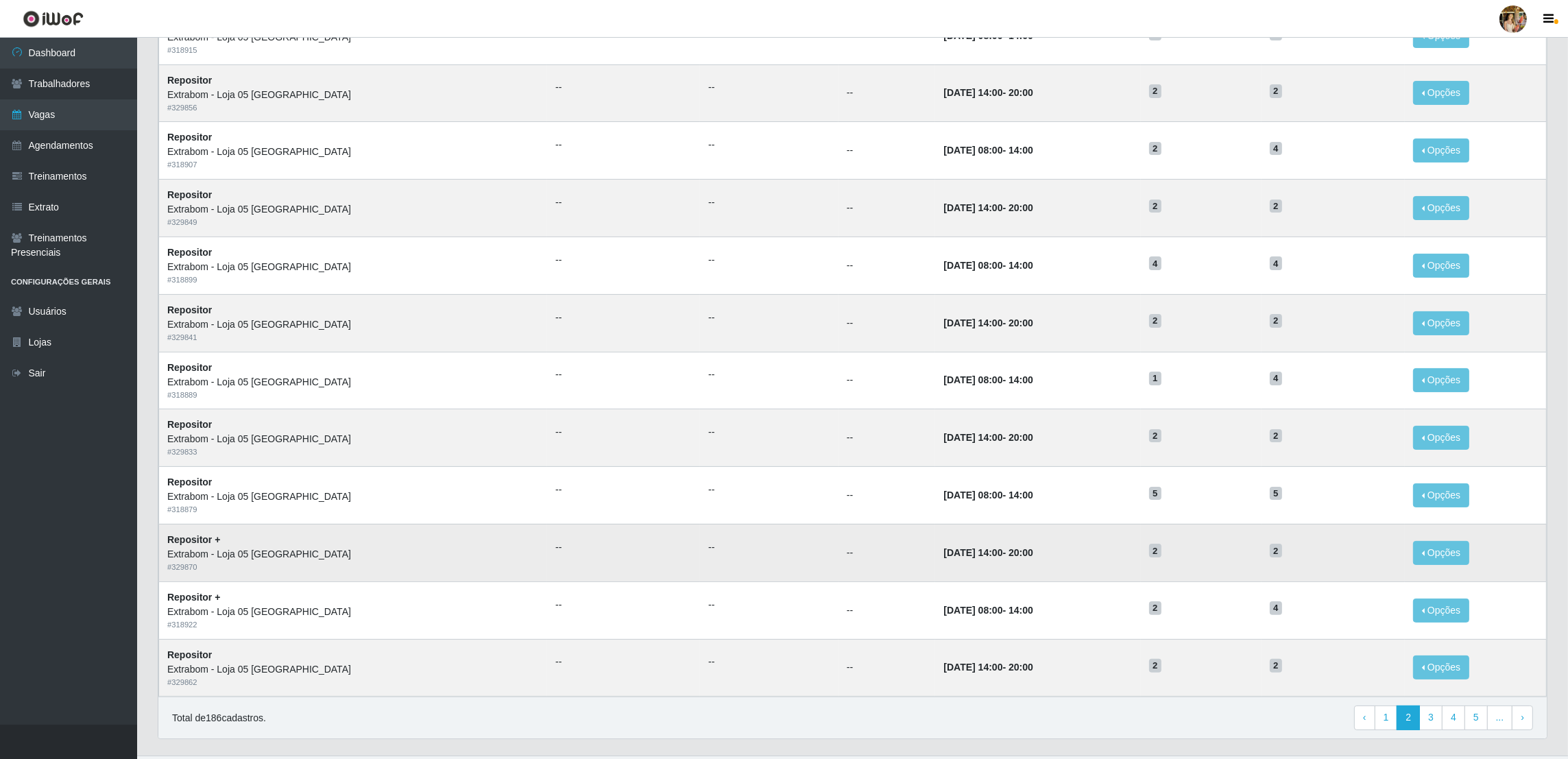
scroll to position [405, 0]
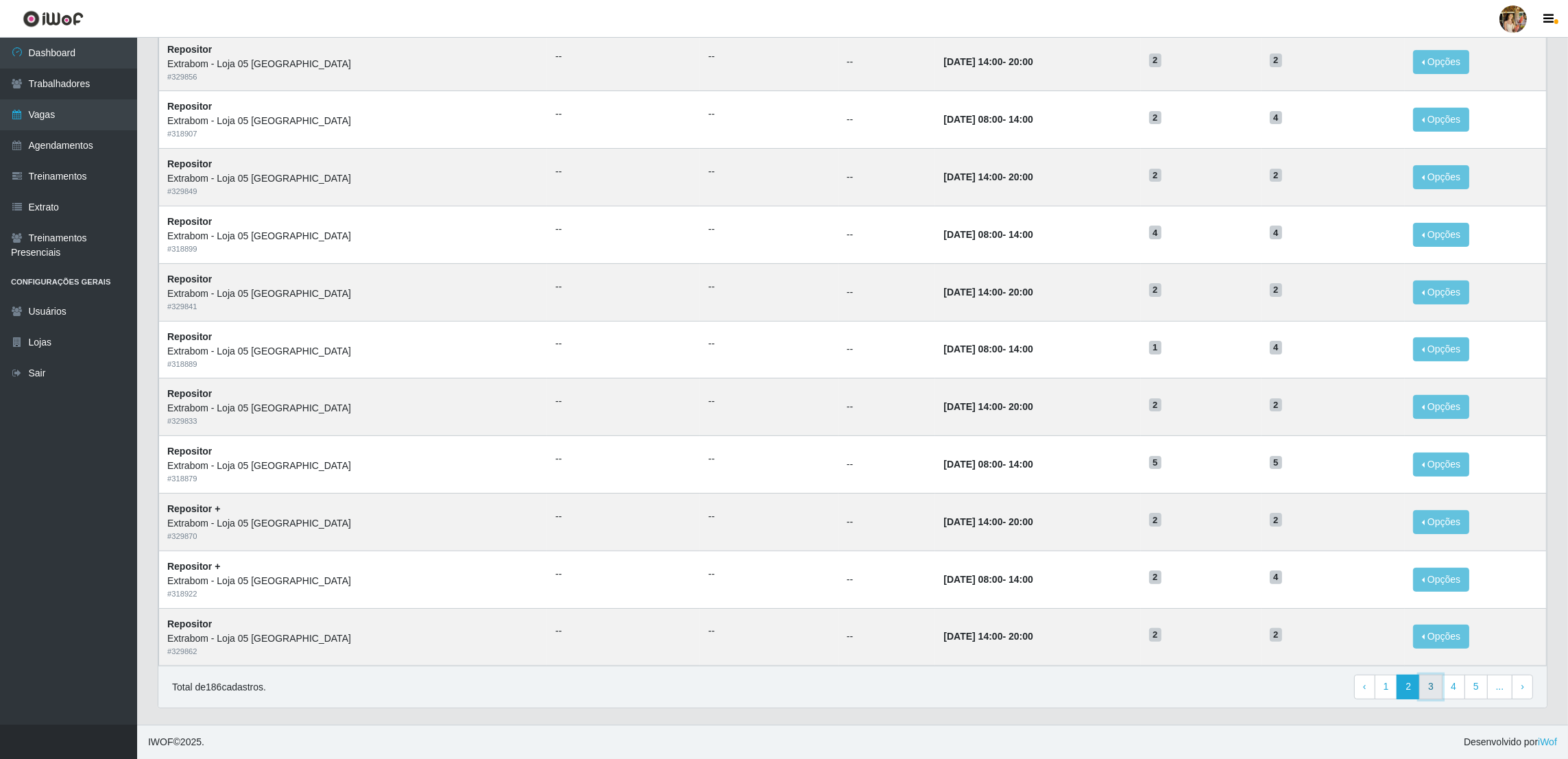
click at [1439, 682] on link "3" at bounding box center [1430, 687] width 23 height 25
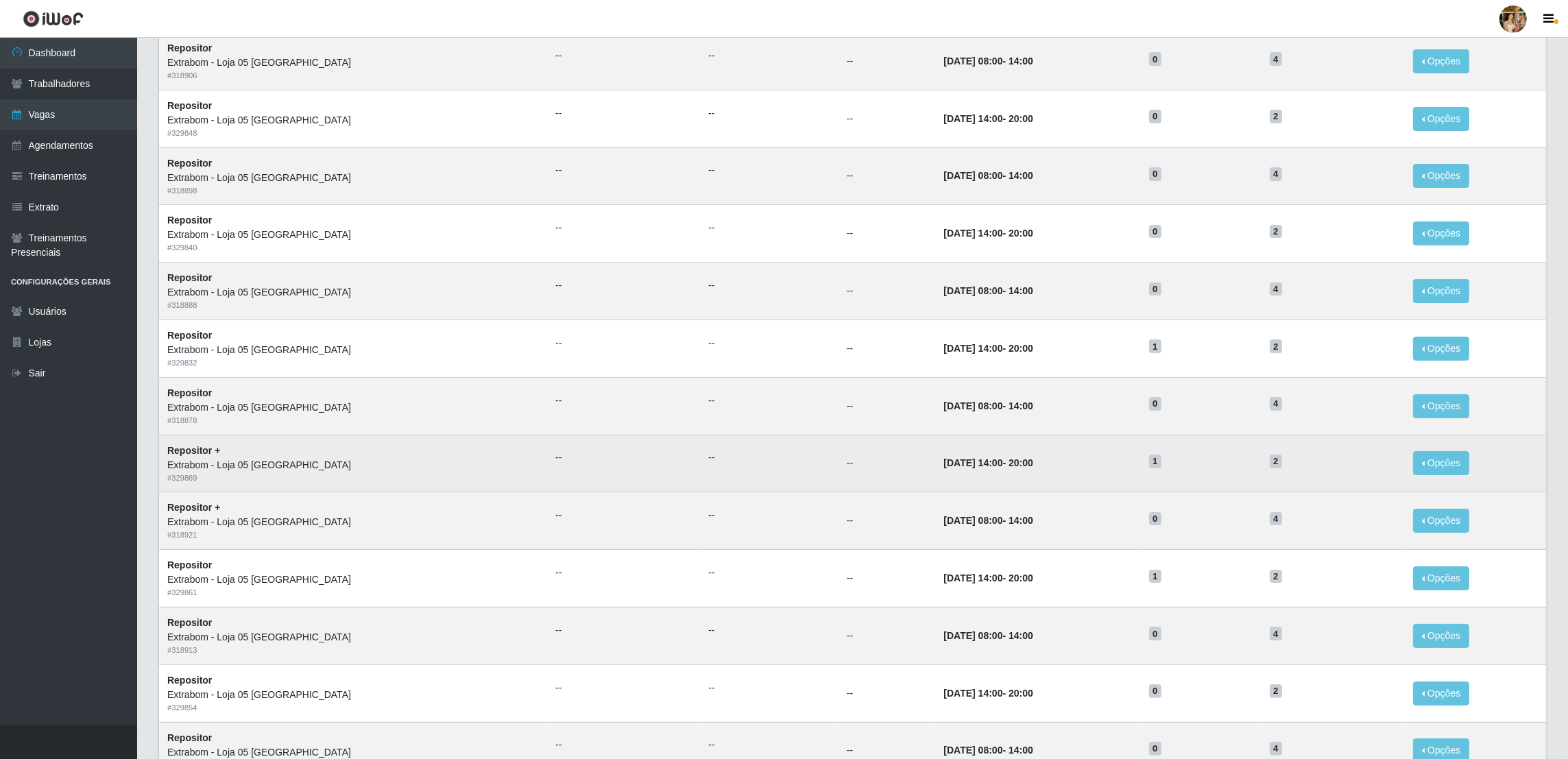
scroll to position [405, 0]
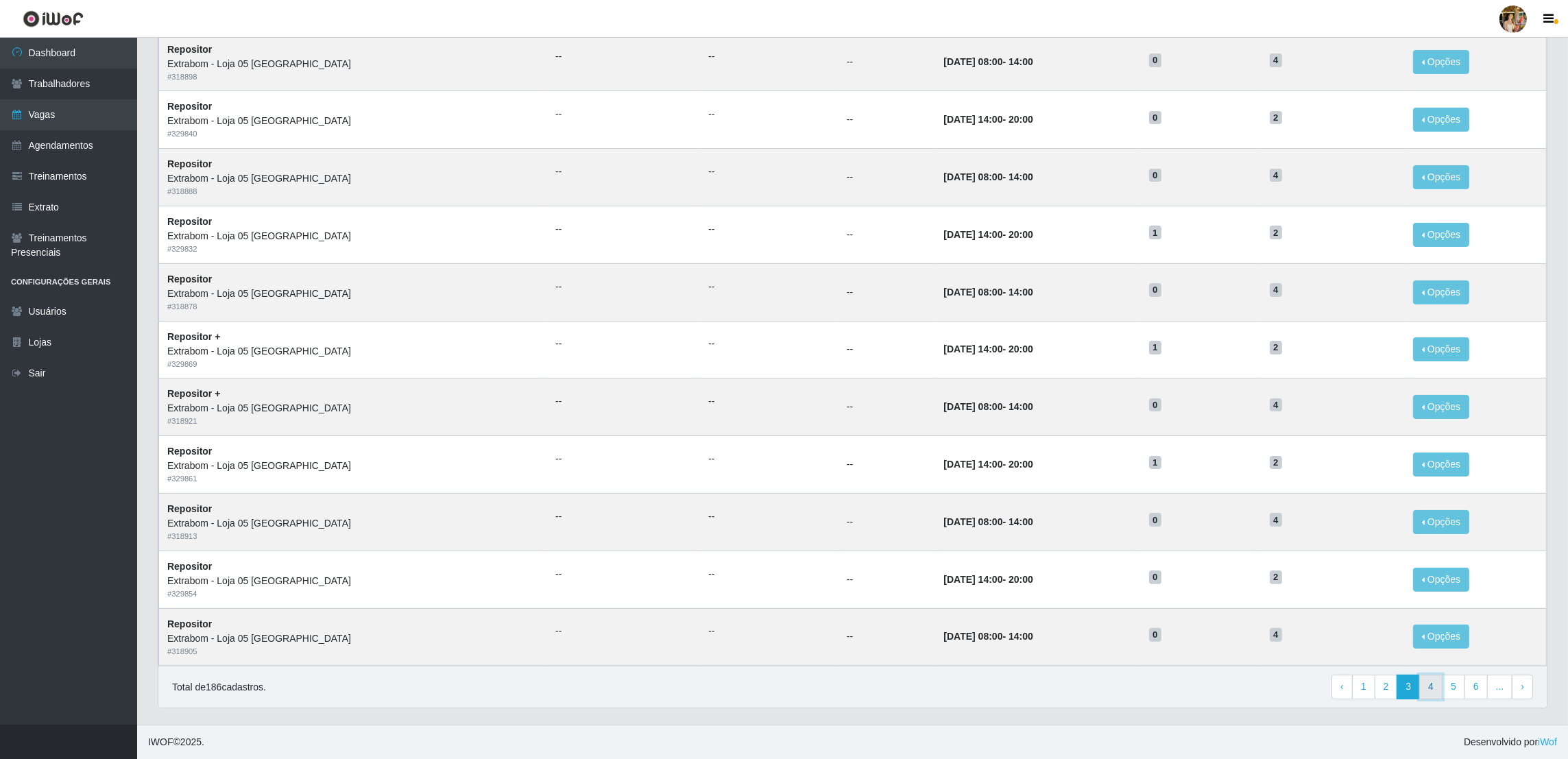
click at [1436, 686] on link "4" at bounding box center [1430, 687] width 23 height 25
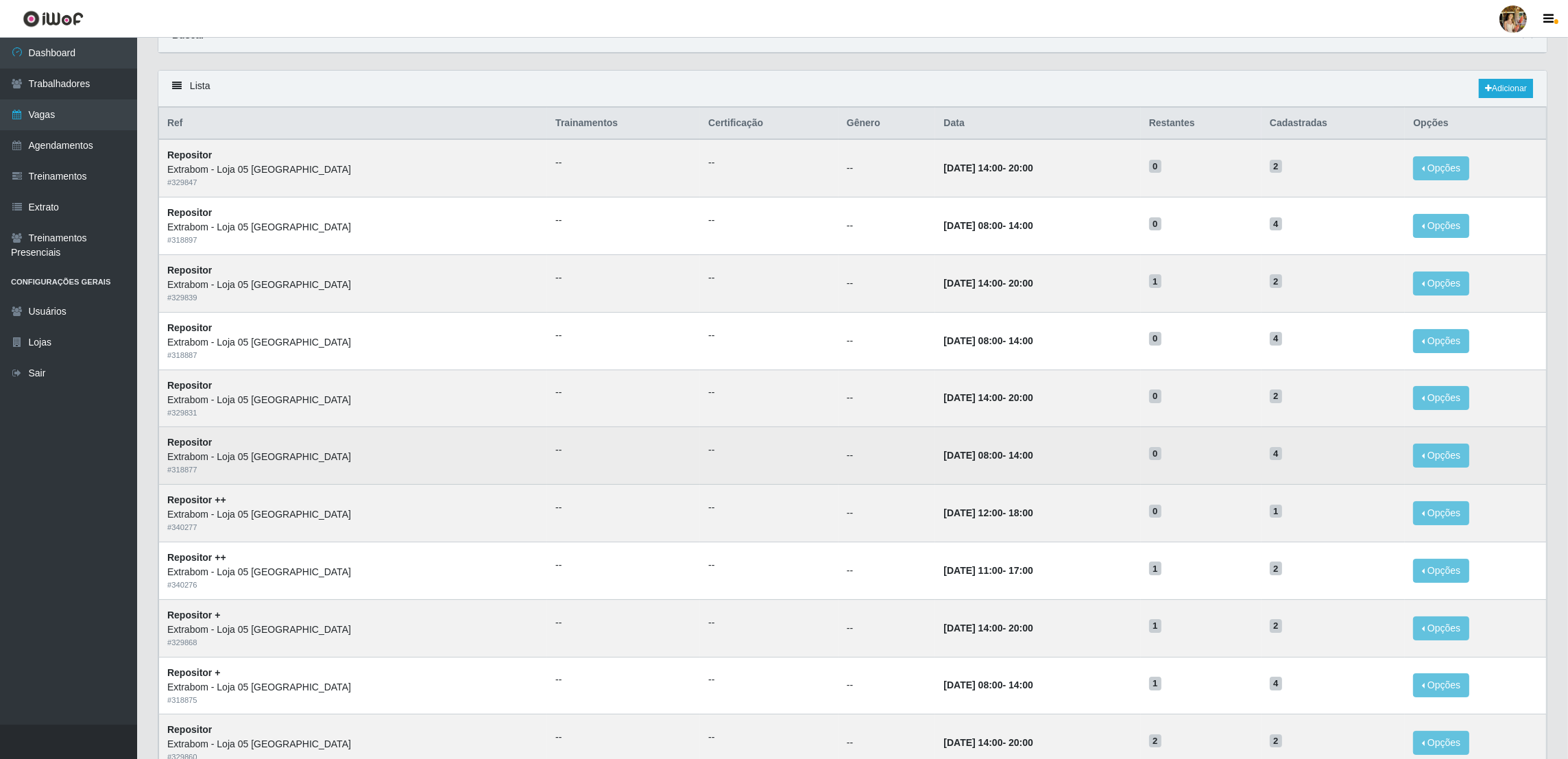
scroll to position [103, 0]
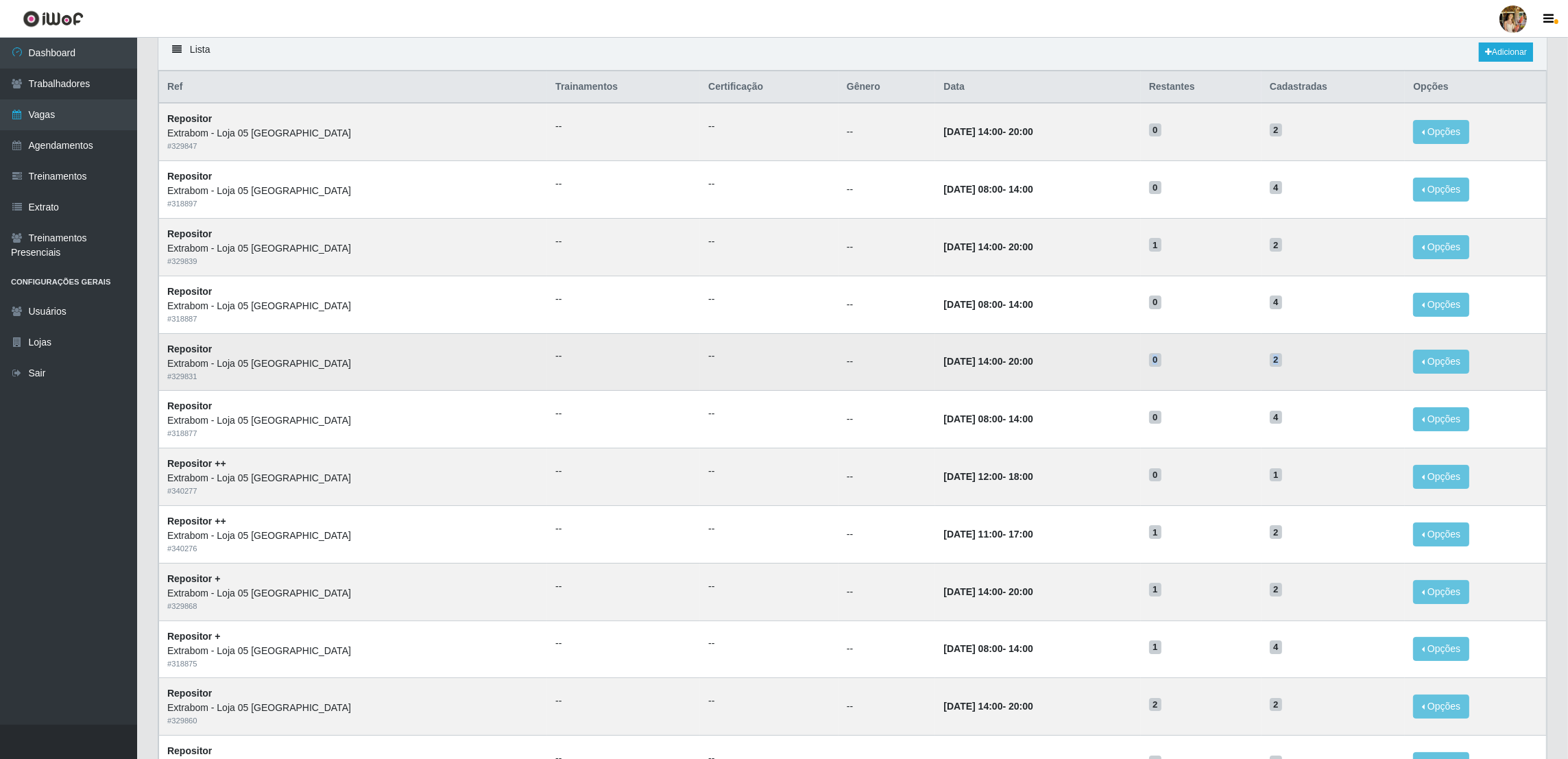
drag, startPoint x: 1157, startPoint y: 363, endPoint x: 1294, endPoint y: 367, distance: 137.1
click at [1294, 367] on tr "Repositor Extrabom - Loja 05 [GEOGRAPHIC_DATA] # 329831 -- -- -- [DATE] 14:00 -…" at bounding box center [853, 362] width 1388 height 58
click at [1296, 369] on td "2" at bounding box center [1333, 362] width 143 height 58
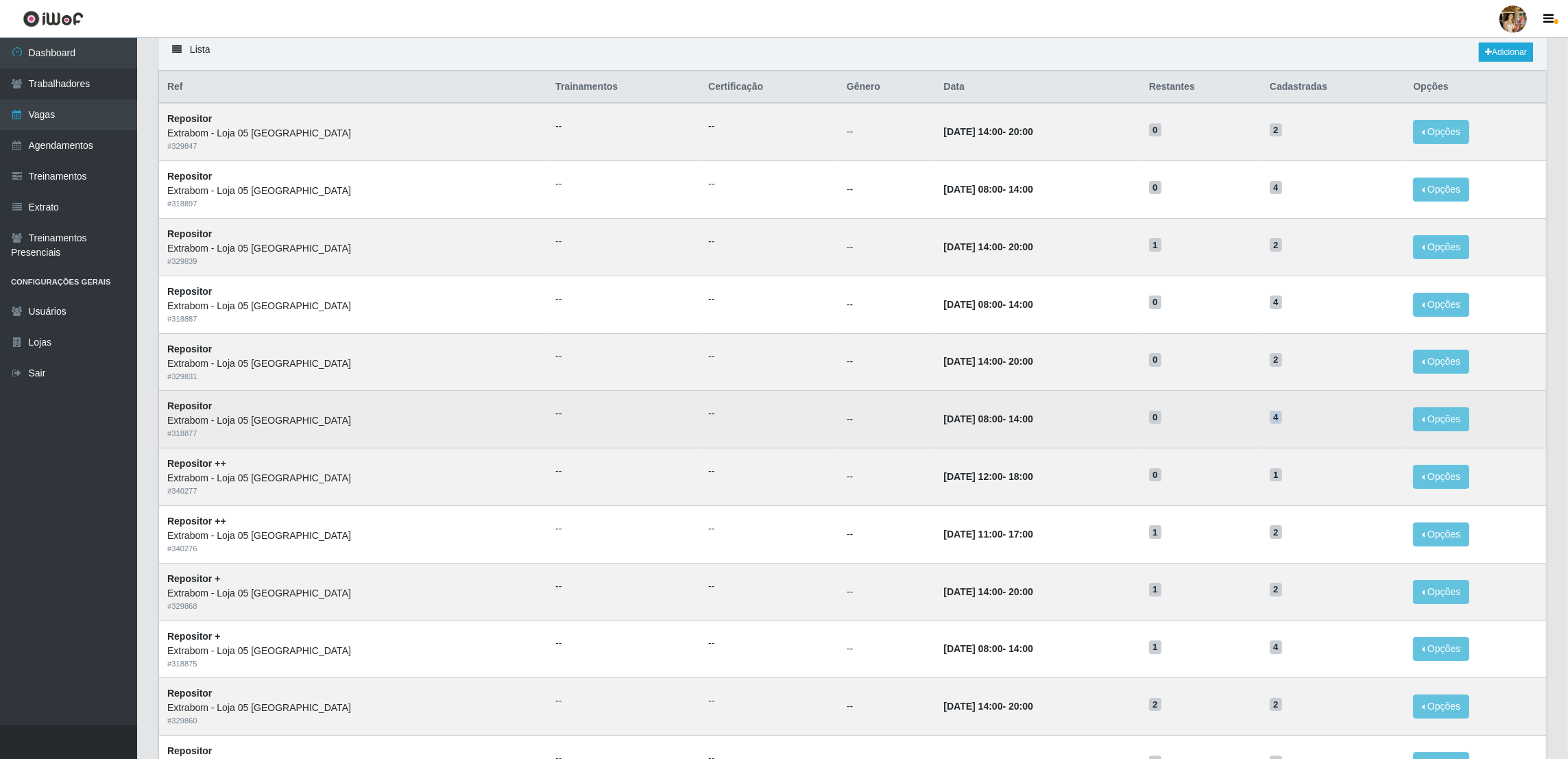
drag, startPoint x: 1279, startPoint y: 423, endPoint x: 1164, endPoint y: 423, distance: 115.0
click at [1164, 423] on tr "Repositor Extrabom - Loja 05 Jardim Camburi # 318877 -- -- -- 01/09/2025, 08:00…" at bounding box center [853, 419] width 1388 height 58
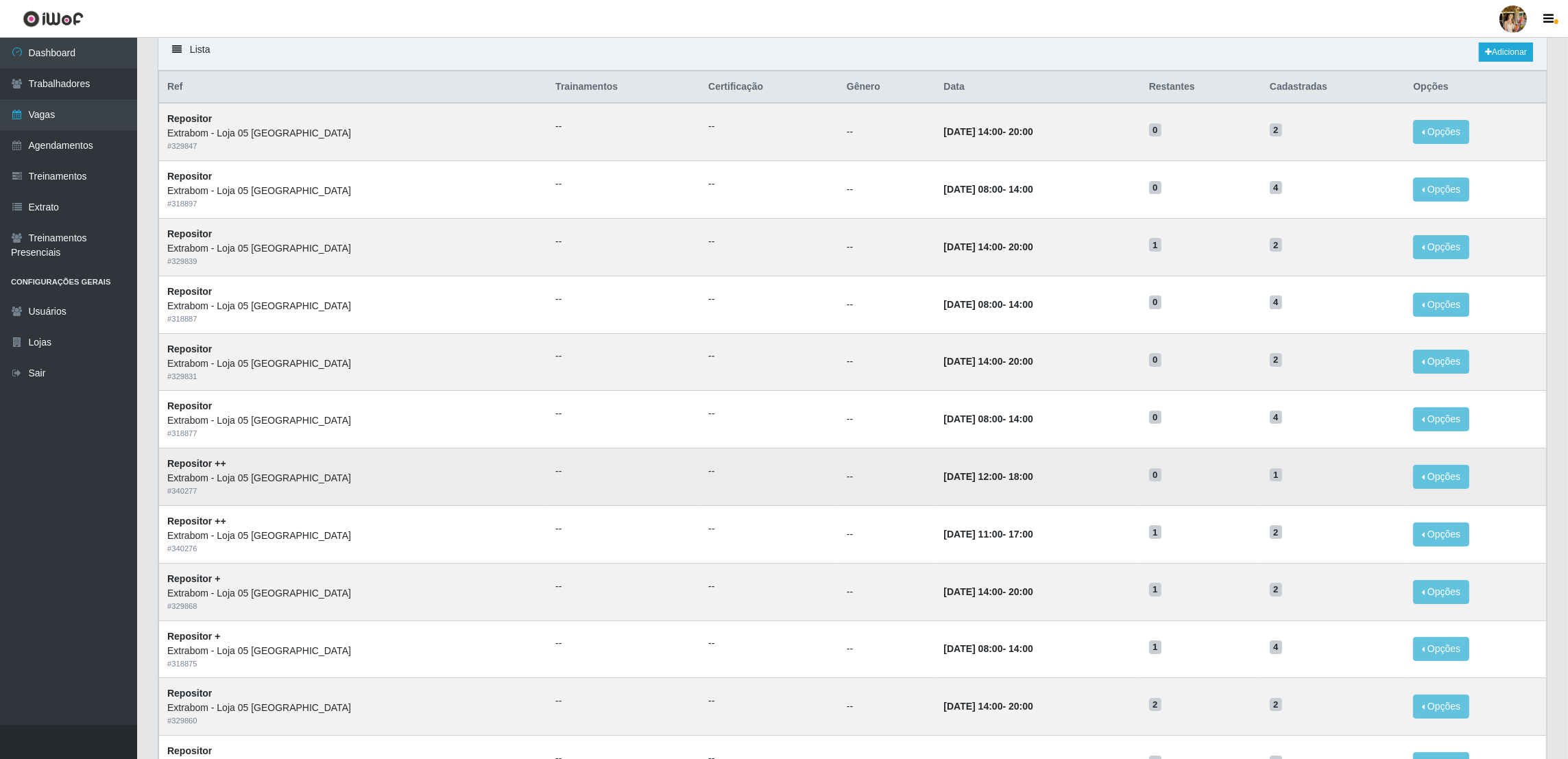
drag, startPoint x: 1164, startPoint y: 423, endPoint x: 1235, endPoint y: 451, distance: 76.3
click at [1235, 451] on td "0" at bounding box center [1201, 477] width 121 height 58
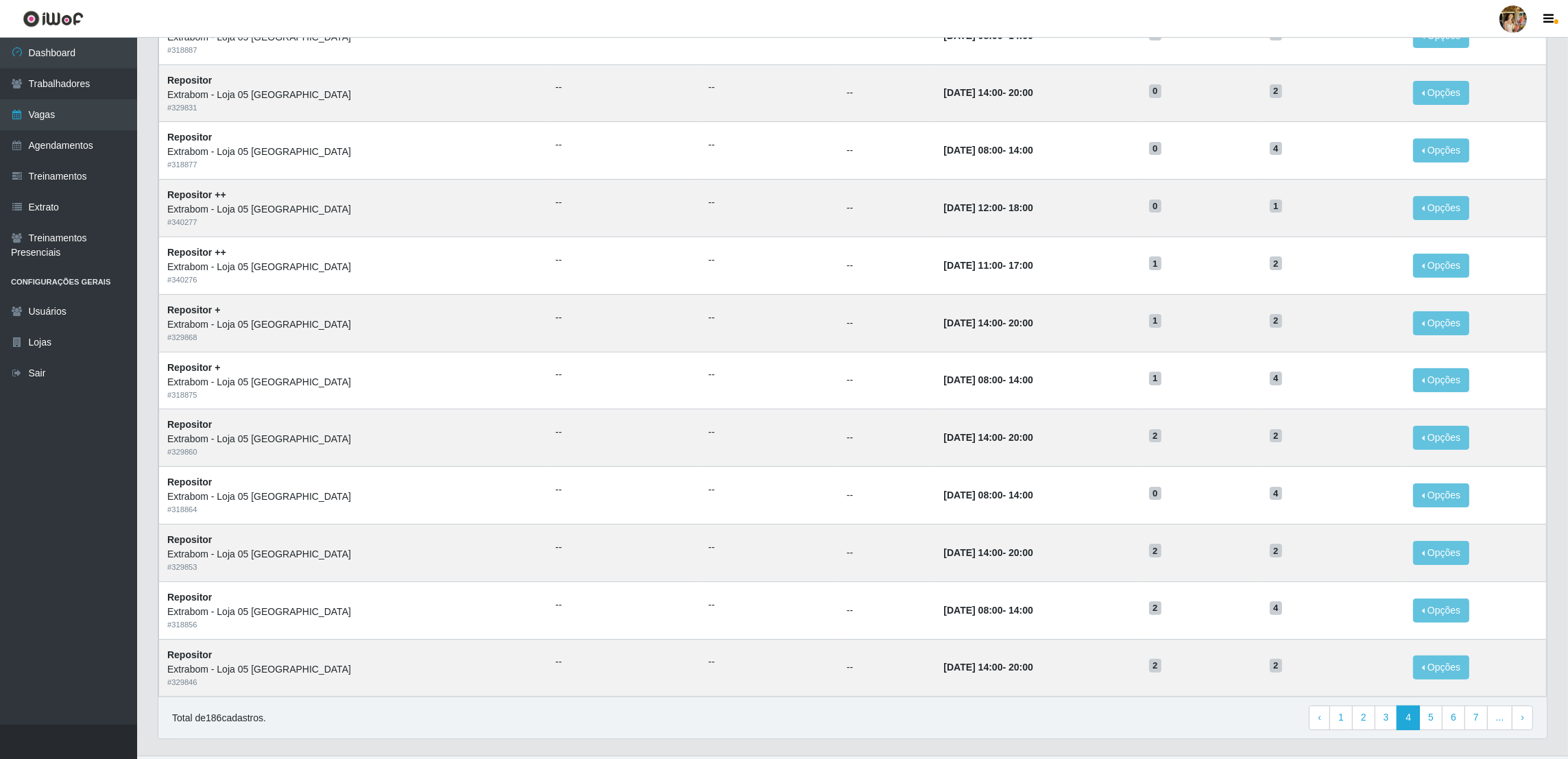
scroll to position [405, 0]
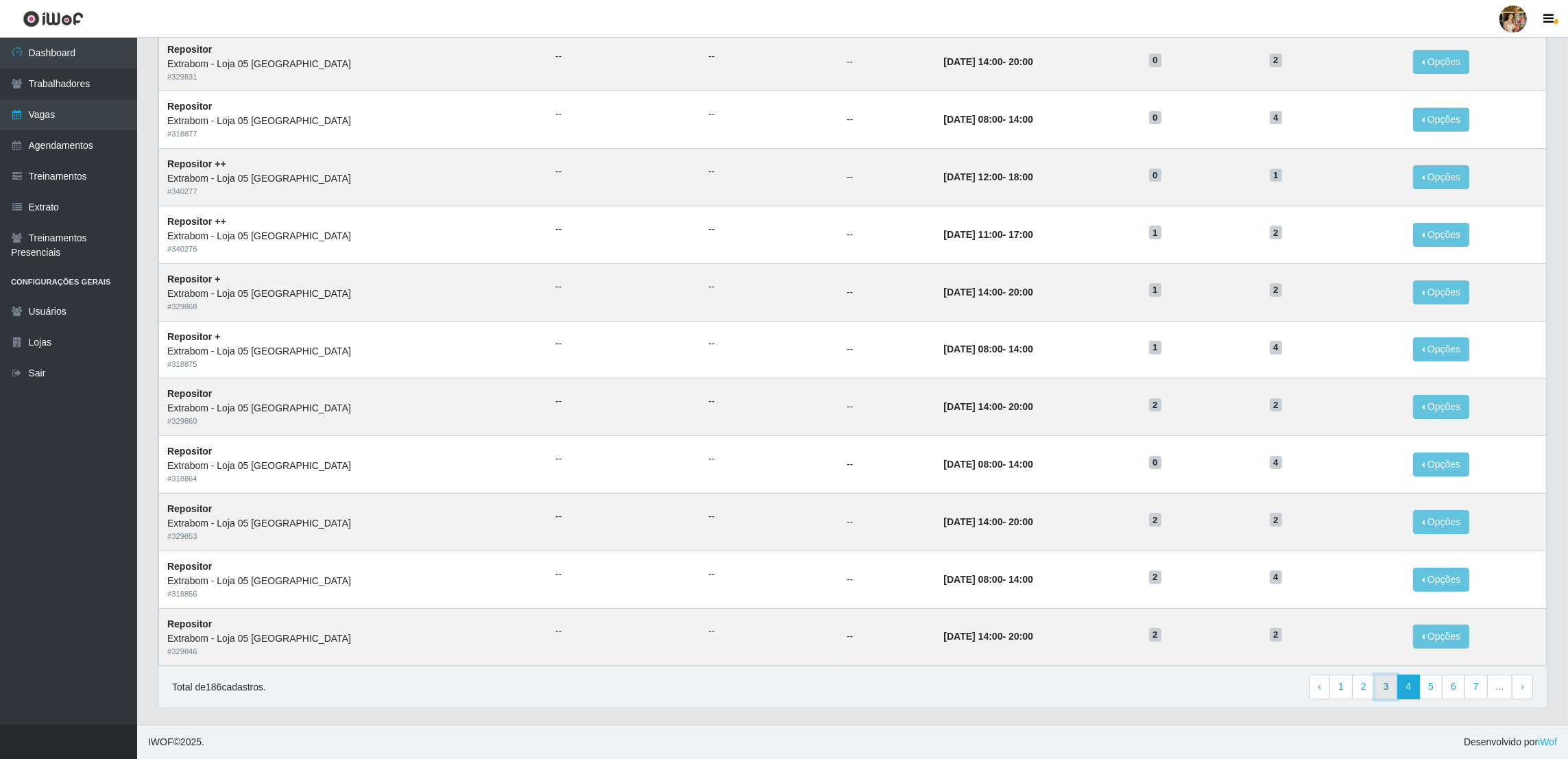
click at [1392, 686] on link "3" at bounding box center [1386, 687] width 23 height 25
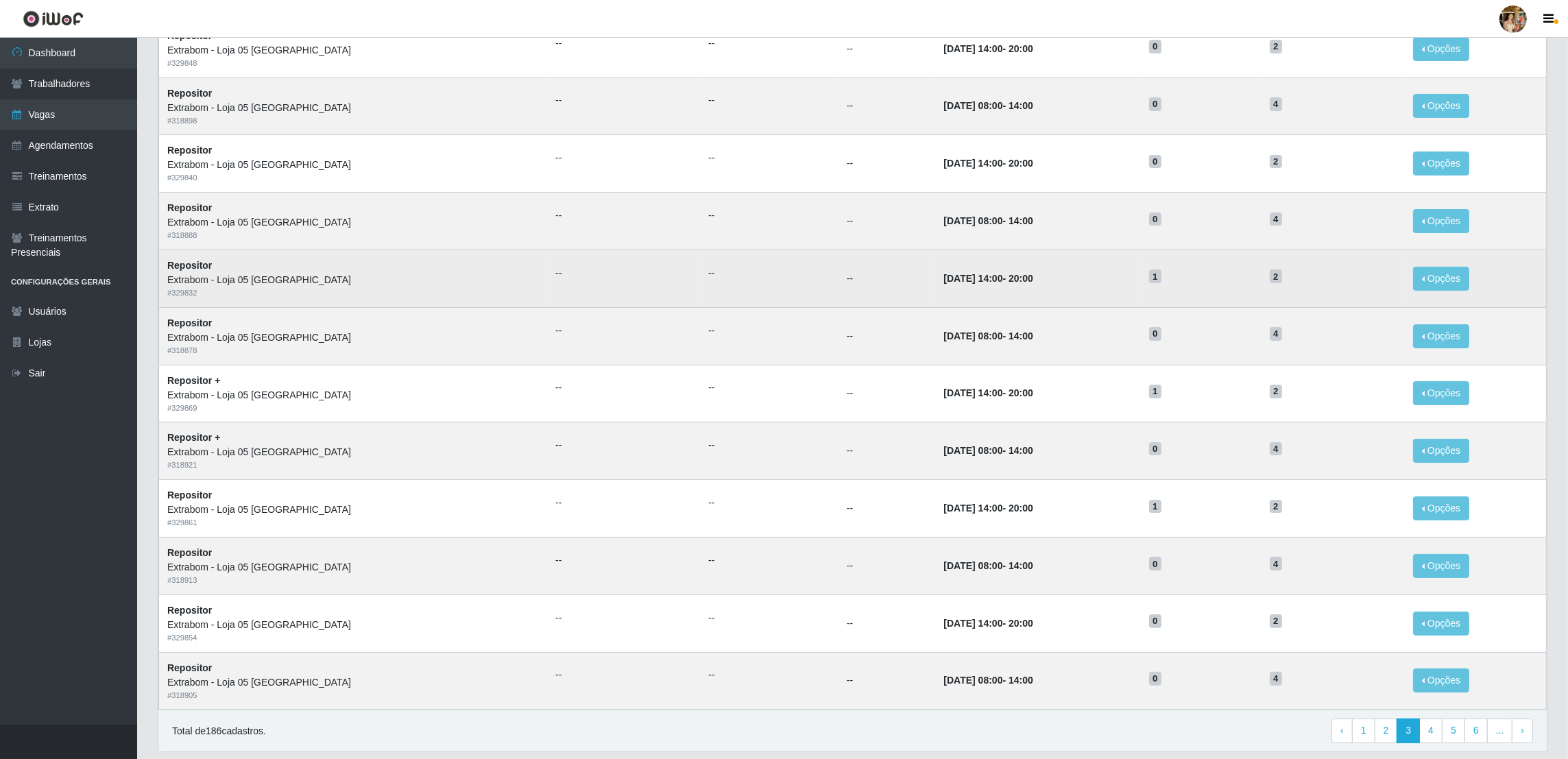
scroll to position [405, 0]
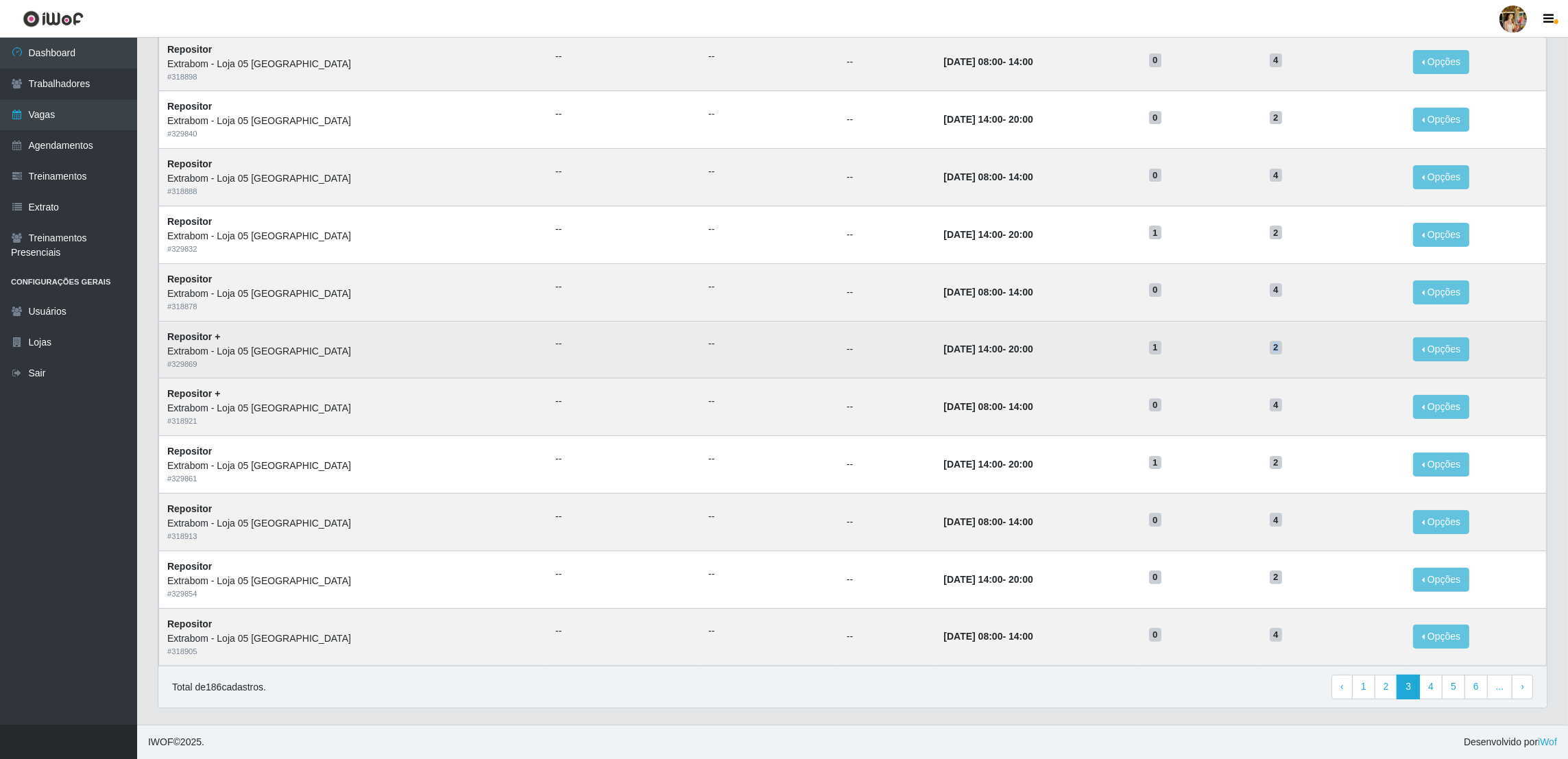
drag, startPoint x: 1283, startPoint y: 347, endPoint x: 1253, endPoint y: 351, distance: 30.3
click at [1253, 351] on tr "Repositor + Extrabom - Loja 05 [GEOGRAPHIC_DATA] # 329869 -- -- -- [DATE] 14:00…" at bounding box center [853, 350] width 1388 height 58
click at [1253, 351] on h5 "1" at bounding box center [1201, 347] width 104 height 14
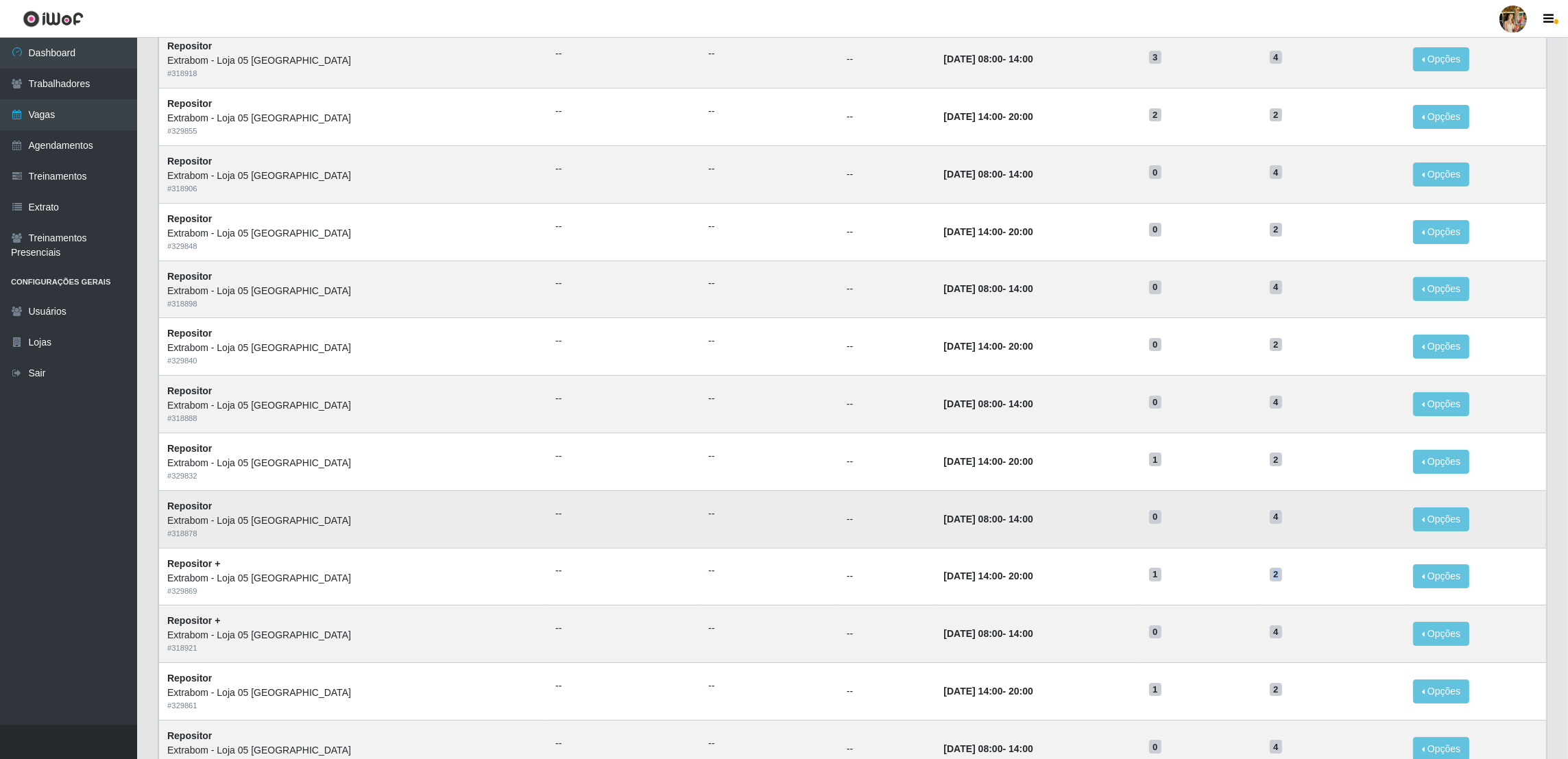
scroll to position [0, 0]
